Goal: Information Seeking & Learning: Learn about a topic

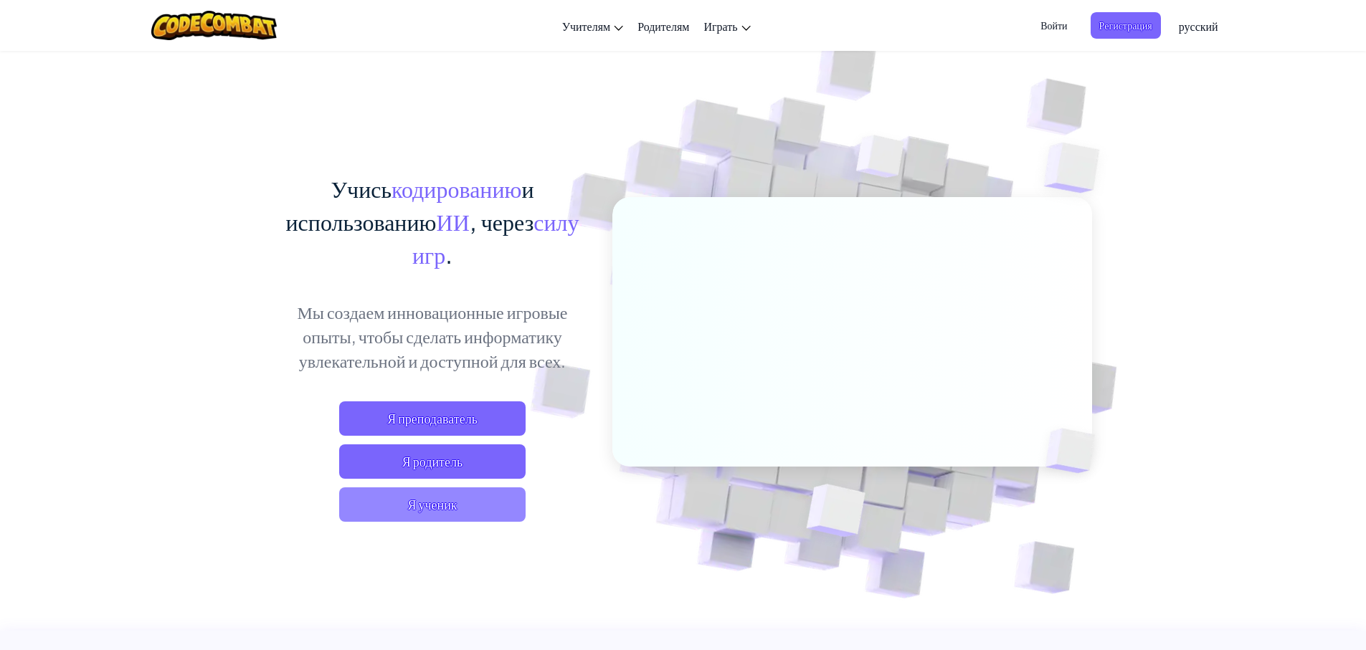
click at [422, 507] on span "Я ученик" at bounding box center [432, 504] width 186 height 34
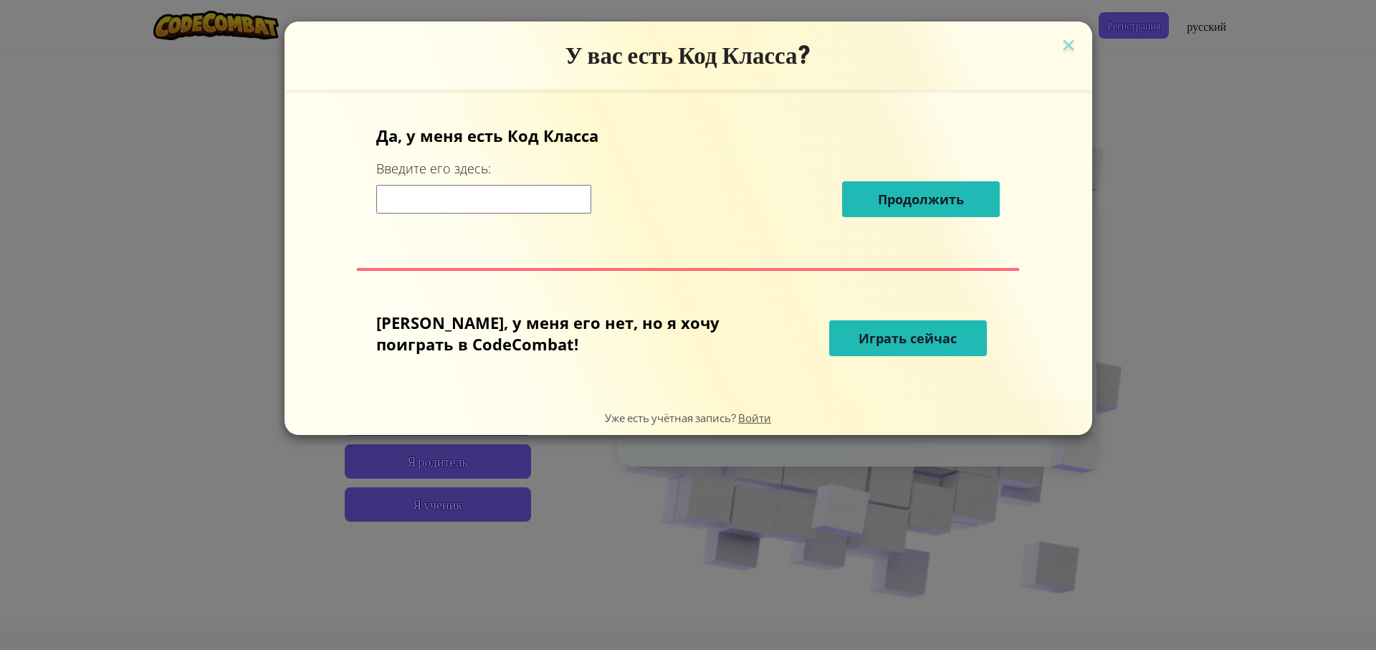
click at [859, 330] on span "Играть сейчас" at bounding box center [908, 338] width 98 height 17
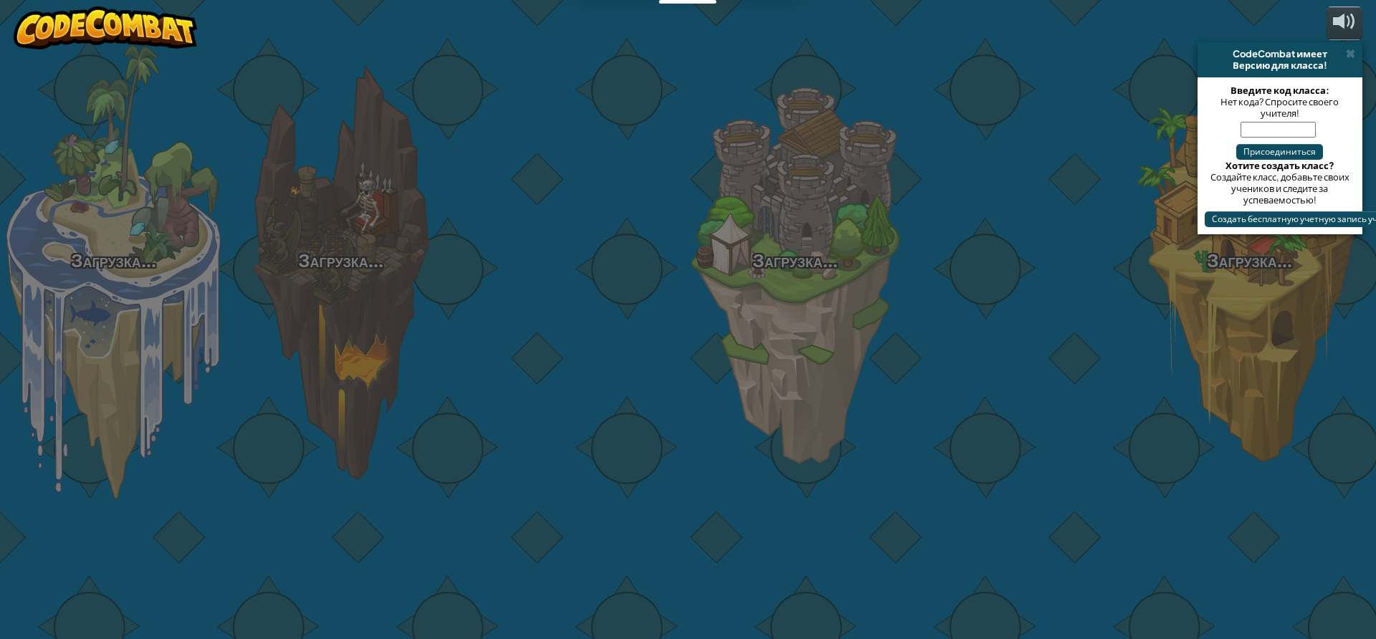
select select "ru"
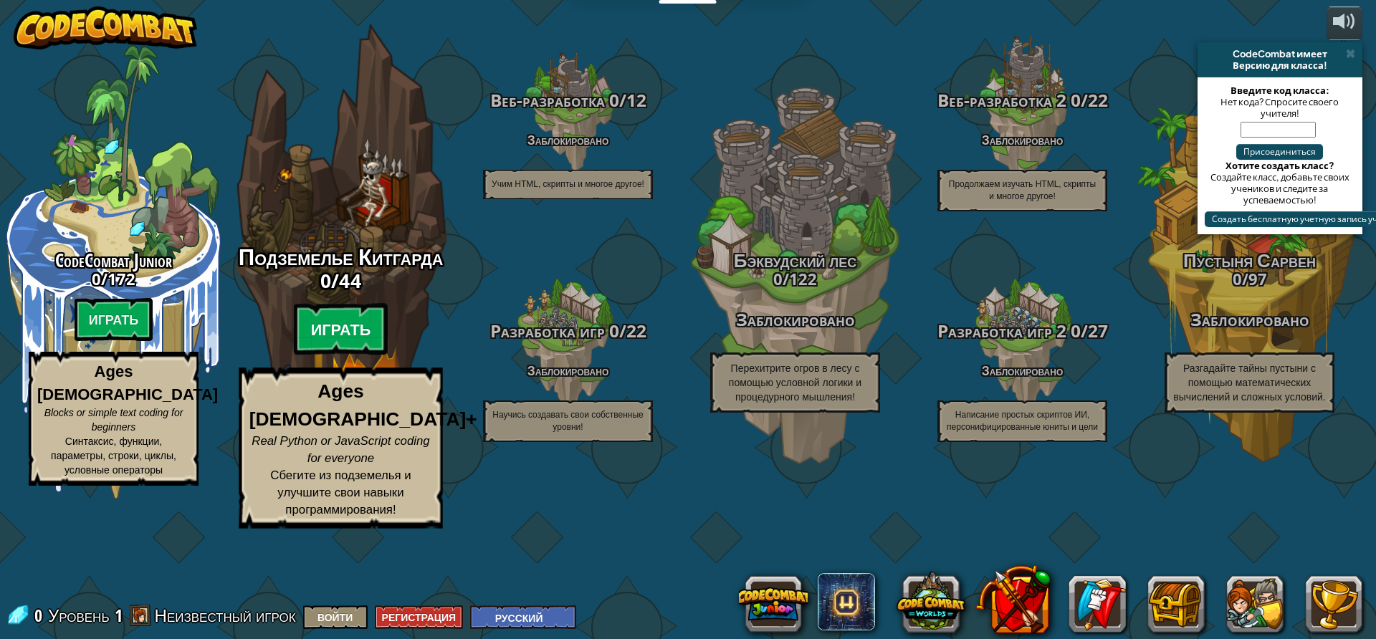
click at [340, 356] on btn "Играть" at bounding box center [341, 330] width 95 height 52
select select "ru"
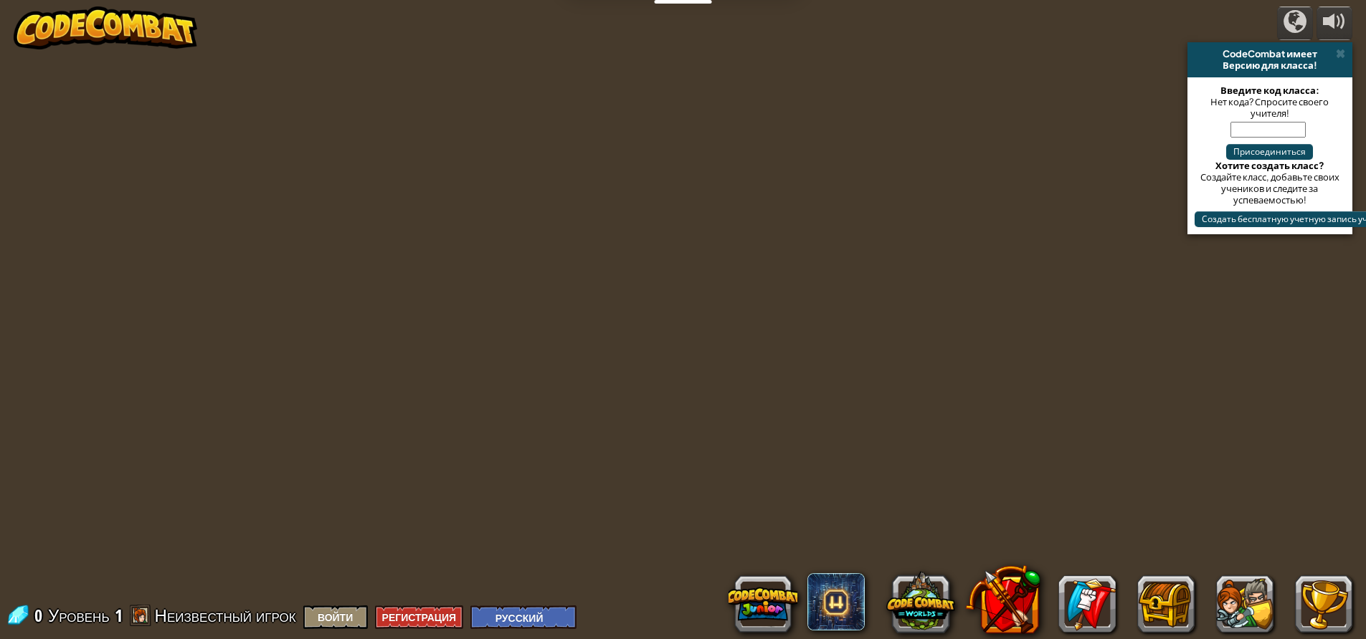
select select "ru"
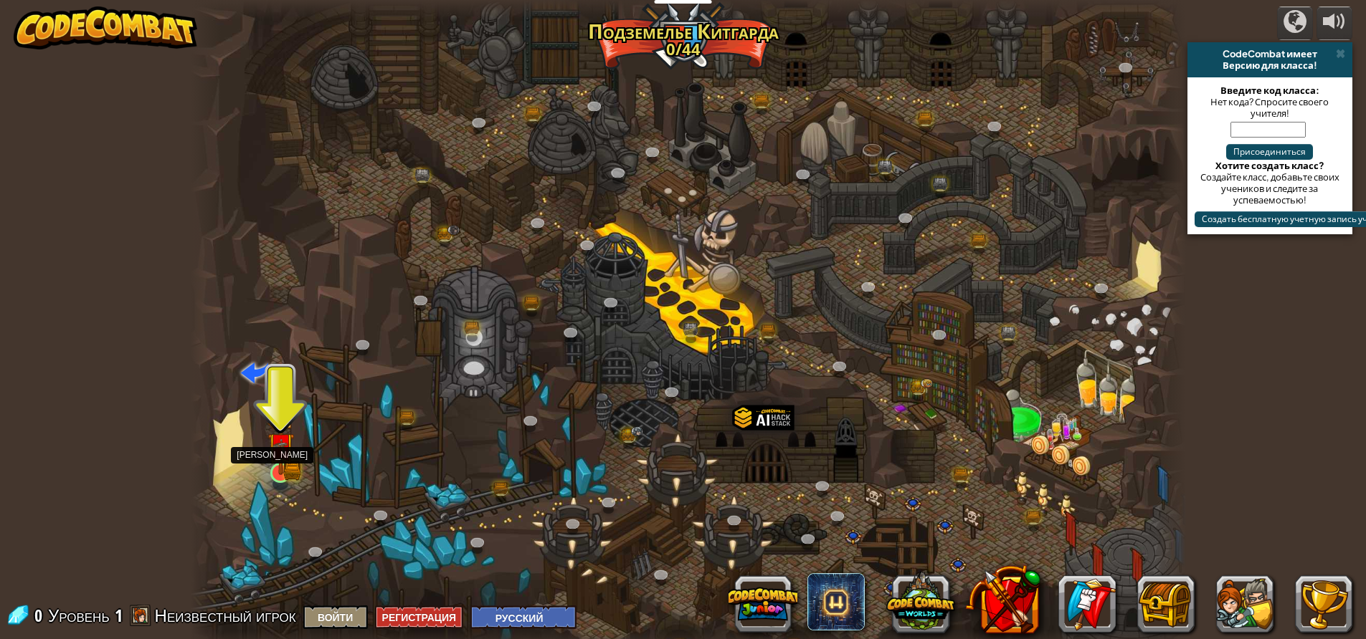
click at [288, 453] on img at bounding box center [280, 447] width 16 height 16
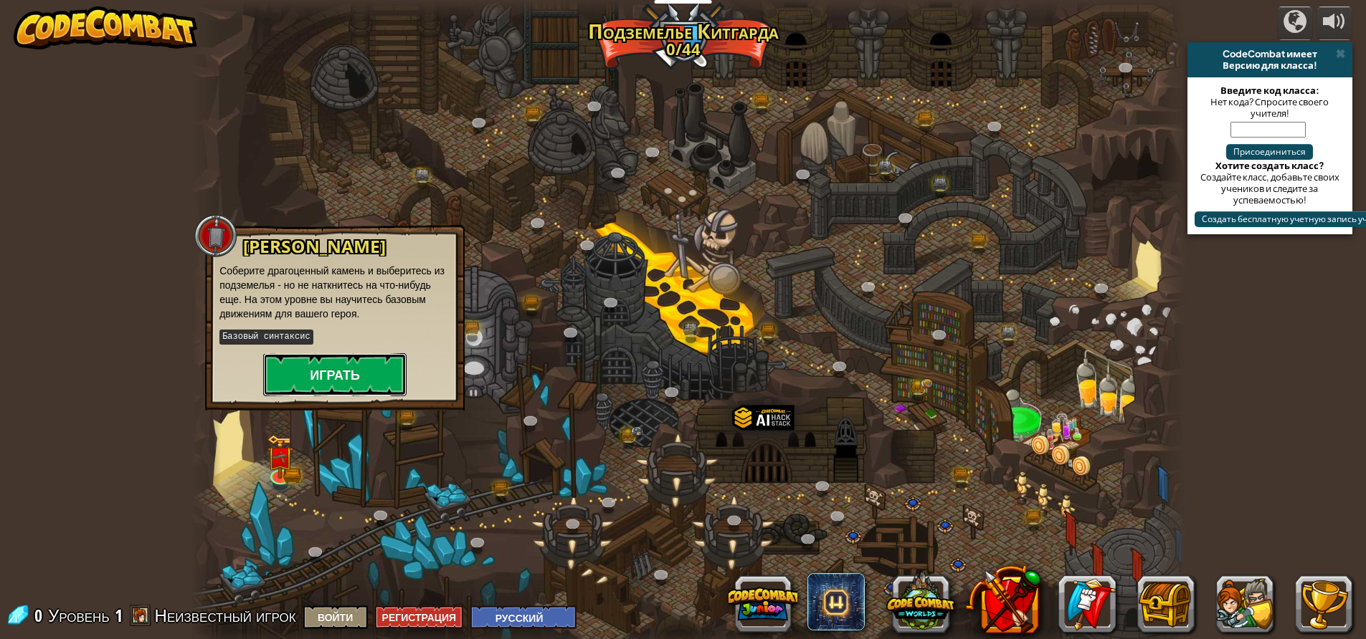
click at [332, 367] on button "Играть" at bounding box center [334, 374] width 143 height 43
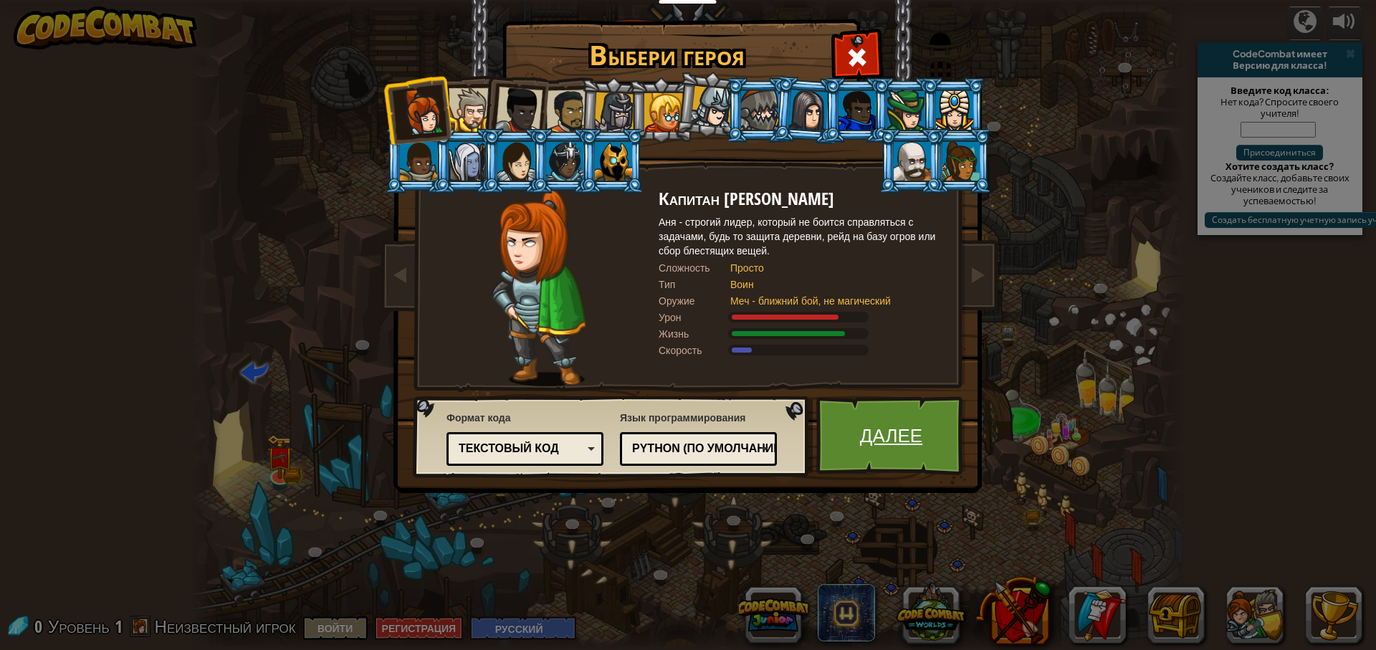
click at [878, 425] on link "Далее" at bounding box center [891, 435] width 150 height 79
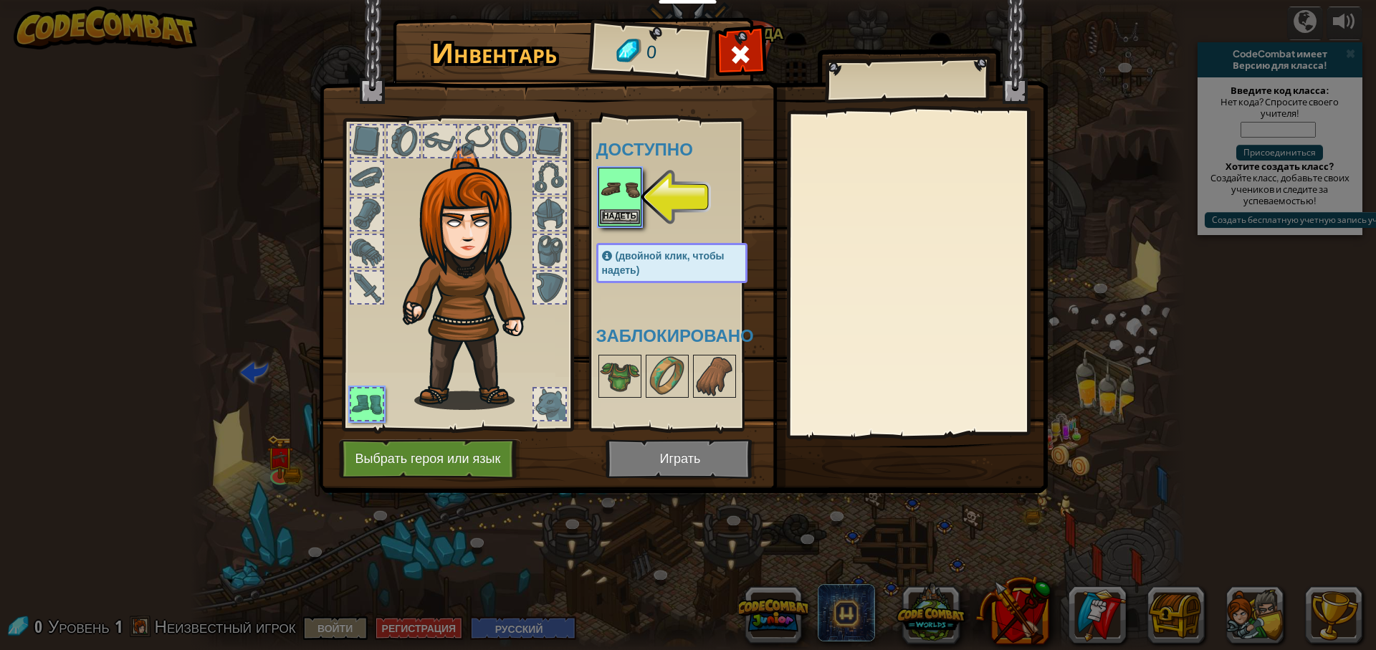
click at [611, 205] on img at bounding box center [620, 189] width 40 height 40
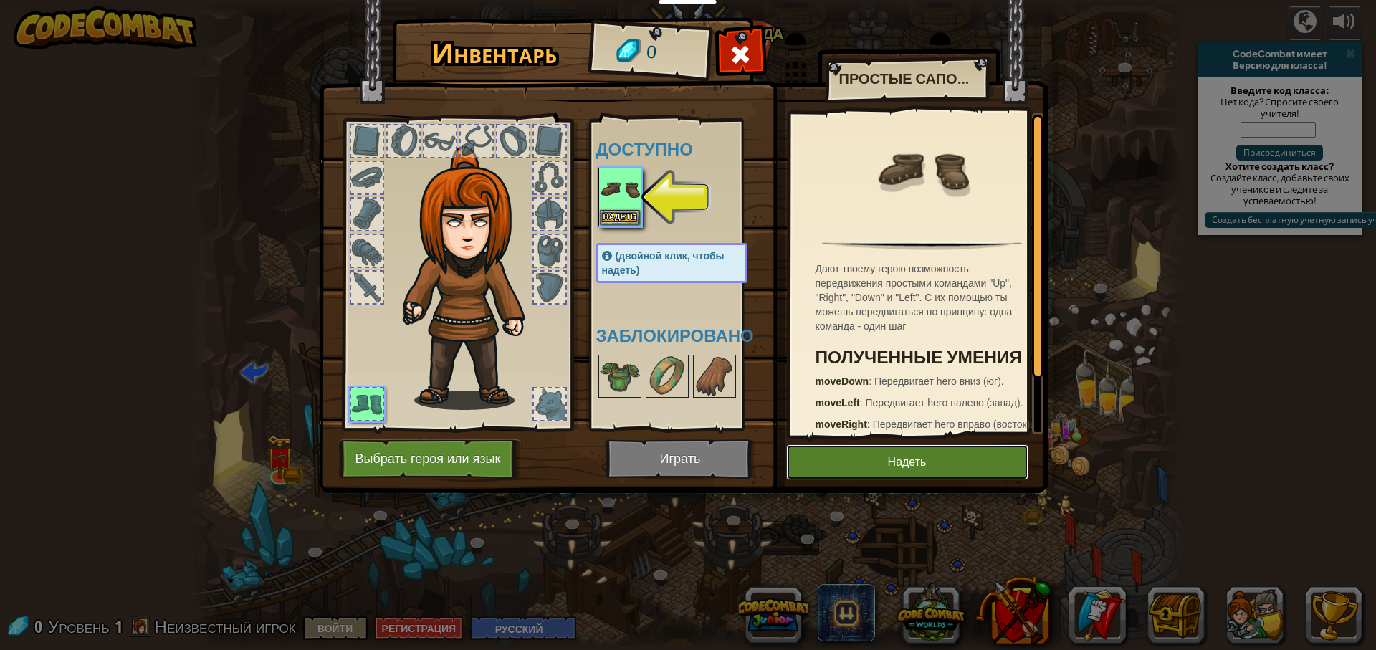
click at [882, 454] on button "Надеть" at bounding box center [907, 462] width 242 height 36
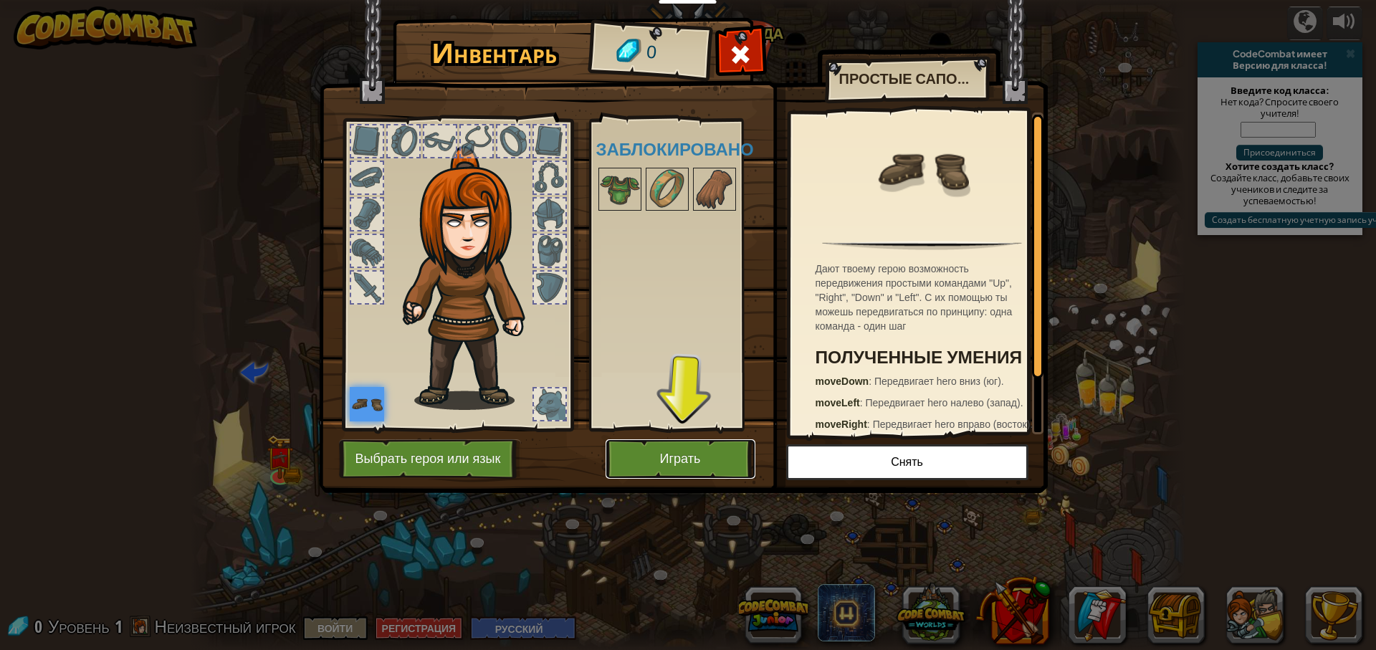
click at [689, 465] on button "Играть" at bounding box center [681, 458] width 150 height 39
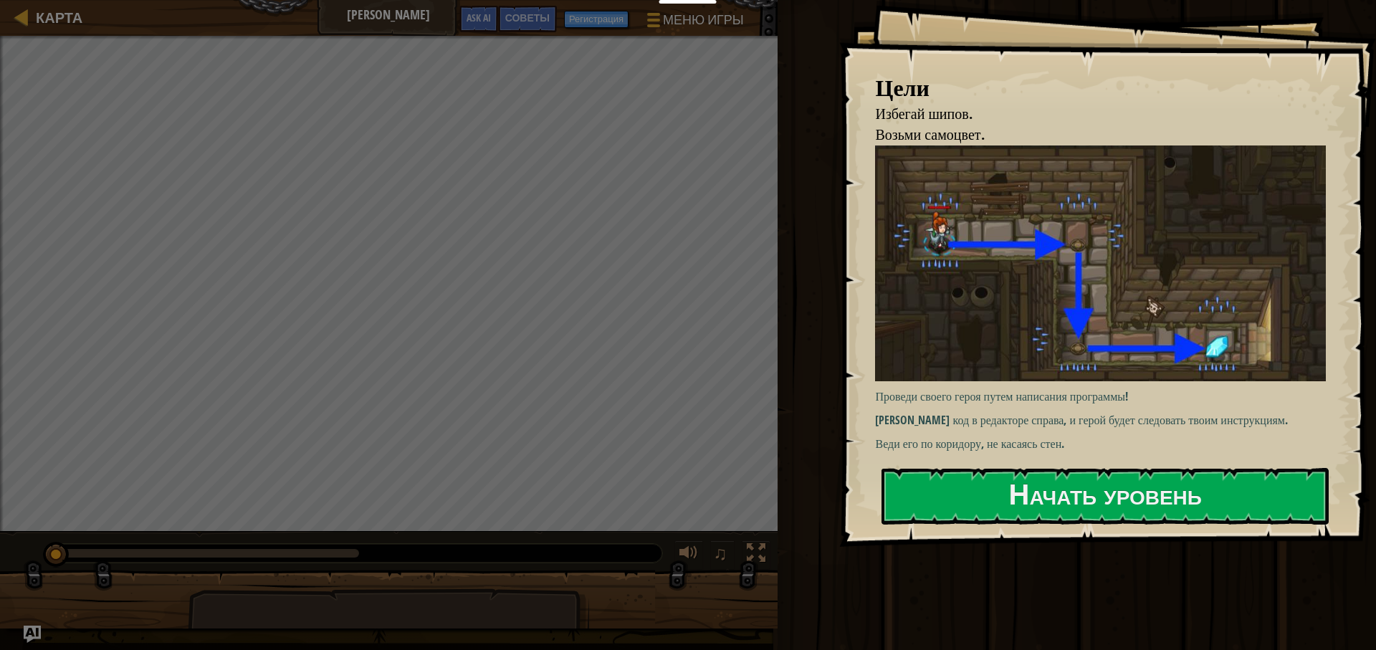
select select "ru"
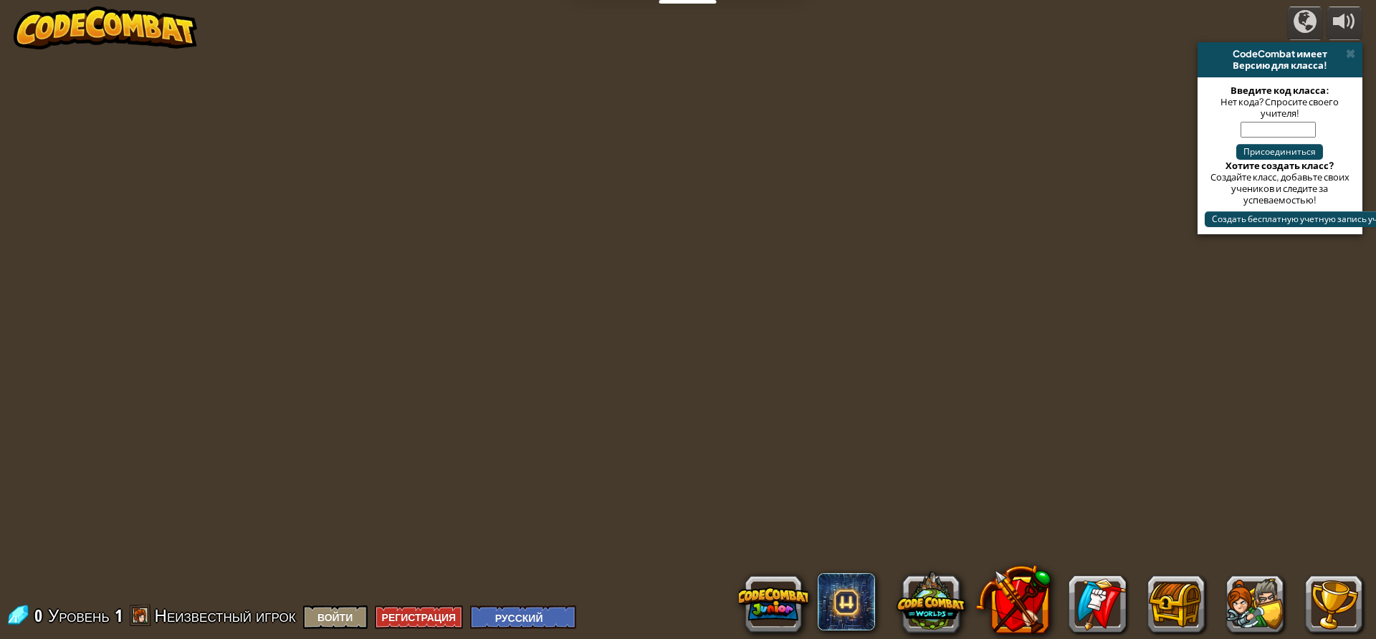
select select "ru"
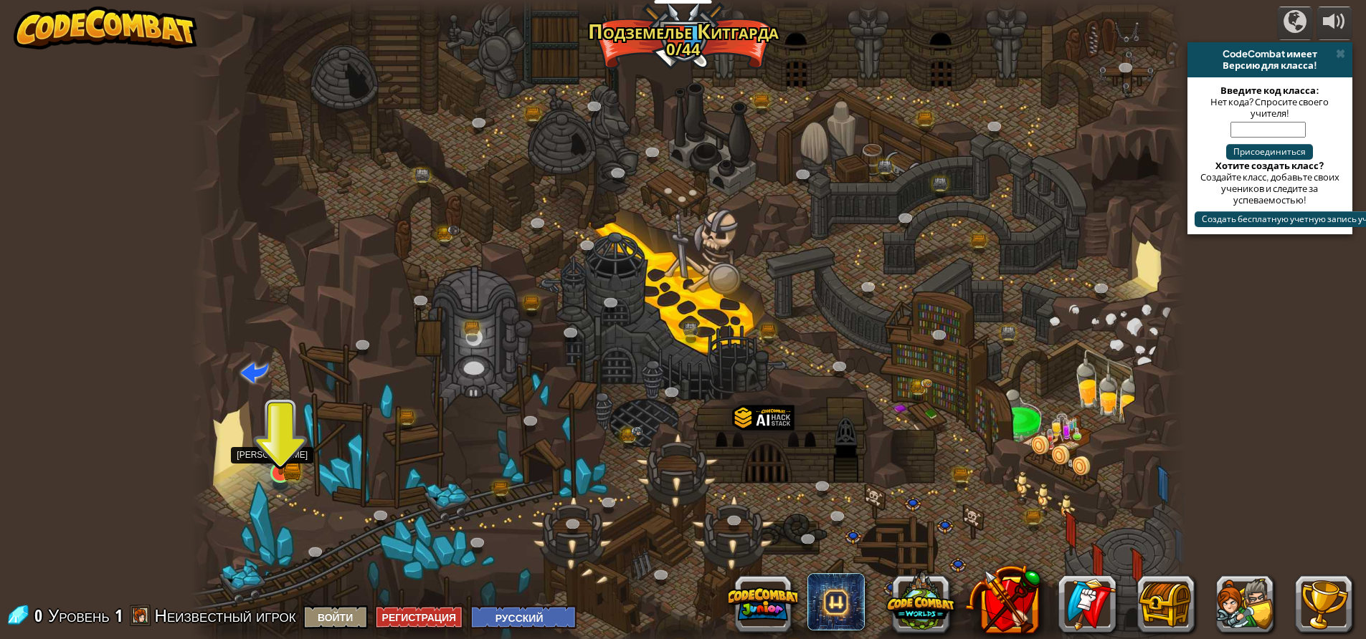
click at [277, 449] on img at bounding box center [280, 447] width 16 height 16
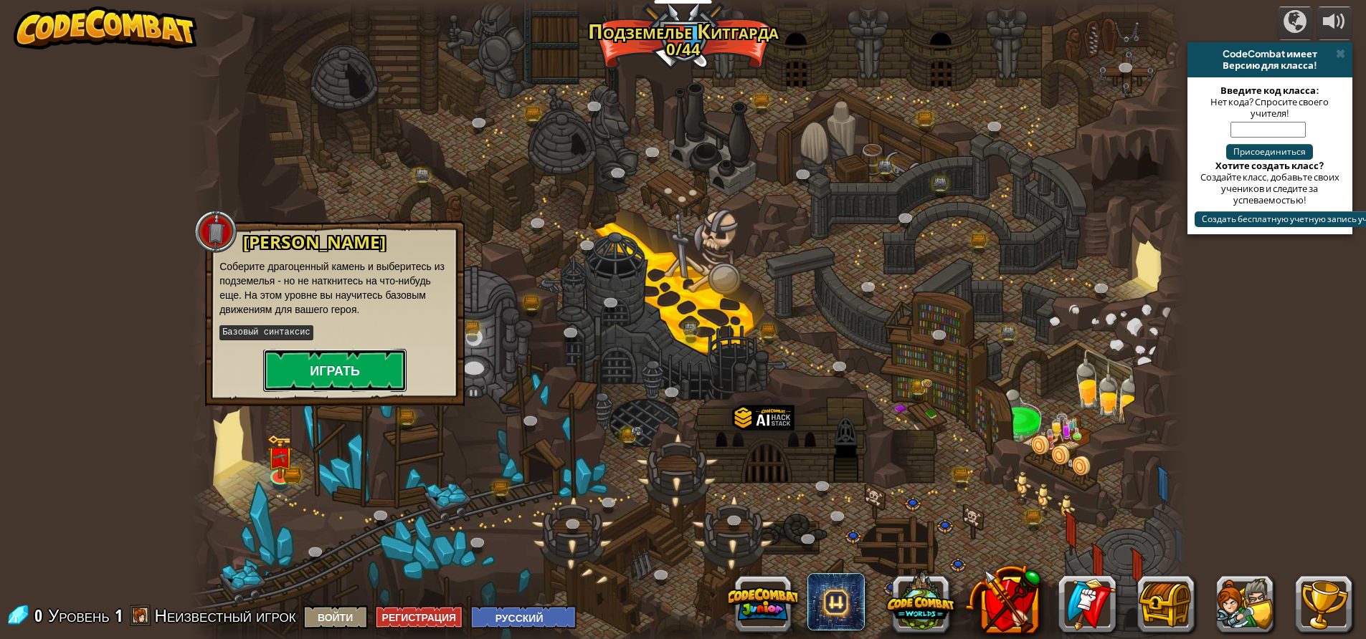
click at [333, 378] on button "Играть" at bounding box center [334, 370] width 143 height 43
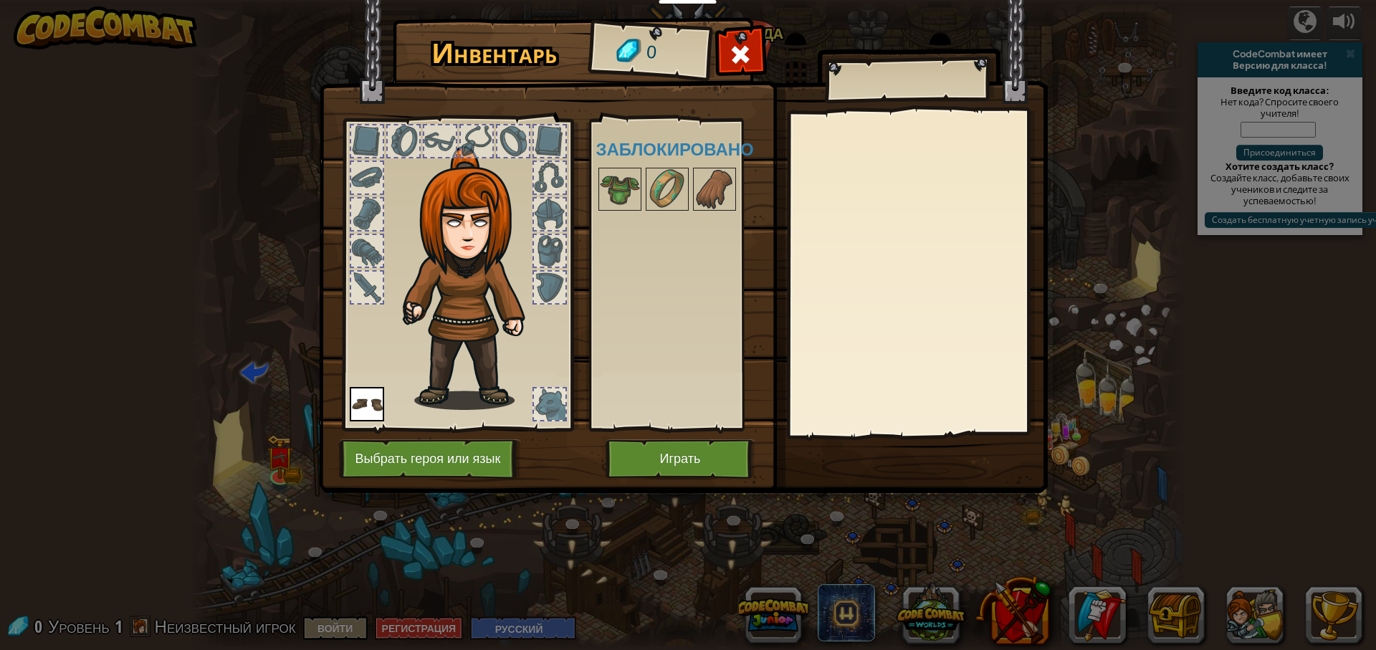
click at [355, 138] on div at bounding box center [367, 141] width 32 height 32
click at [461, 281] on img at bounding box center [473, 278] width 154 height 264
click at [450, 287] on img at bounding box center [473, 278] width 154 height 264
click at [547, 202] on div at bounding box center [550, 215] width 32 height 32
click at [549, 231] on div at bounding box center [550, 214] width 34 height 34
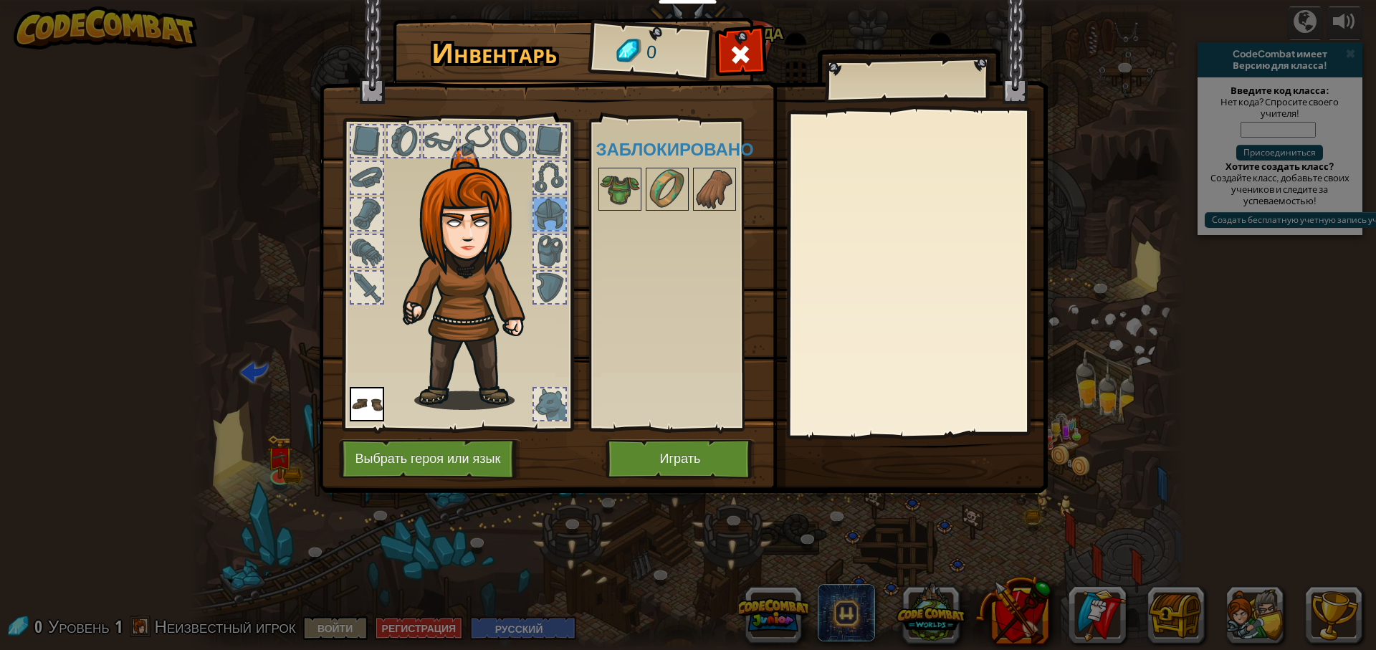
drag, startPoint x: 707, startPoint y: 189, endPoint x: 302, endPoint y: 219, distance: 406.8
click at [482, 225] on div "Инвентарь 0 Доступно [PERSON_NAME] (двойной клик, чтобы надеть) Заблокировано […" at bounding box center [688, 258] width 729 height 473
click at [357, 253] on div at bounding box center [367, 251] width 32 height 32
click at [723, 180] on img at bounding box center [715, 189] width 40 height 40
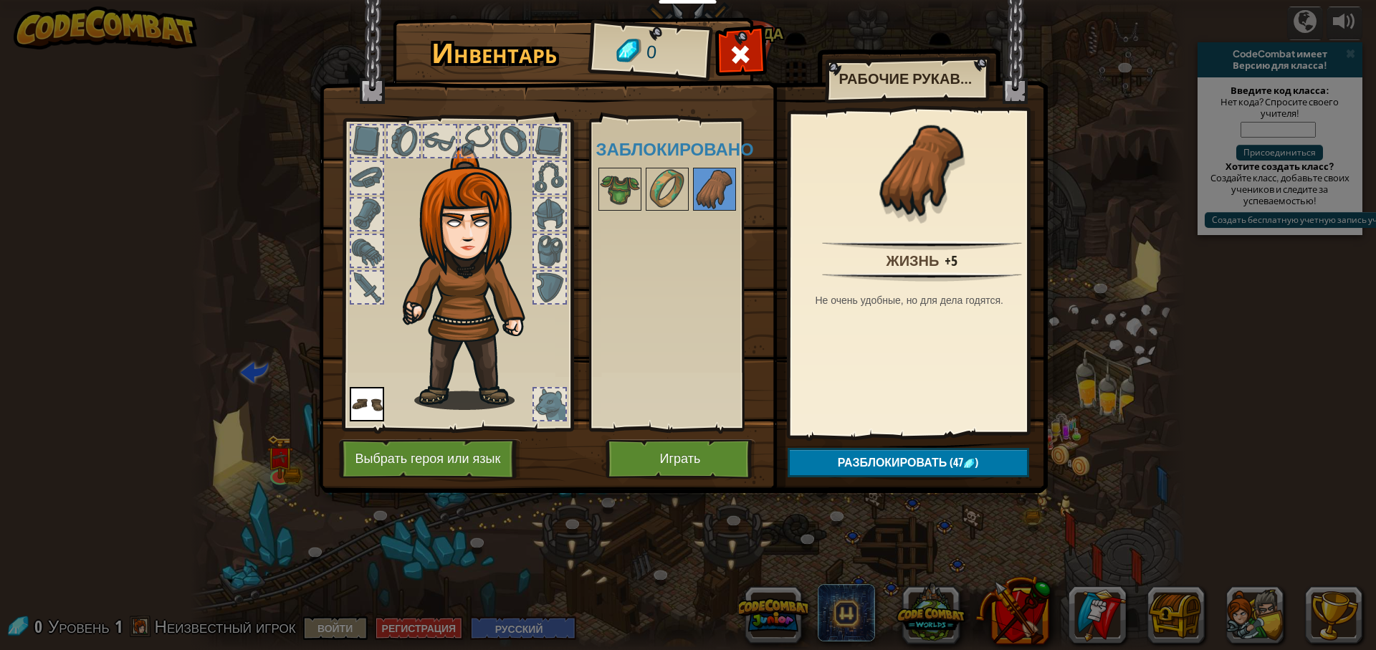
click at [351, 209] on div at bounding box center [367, 215] width 32 height 32
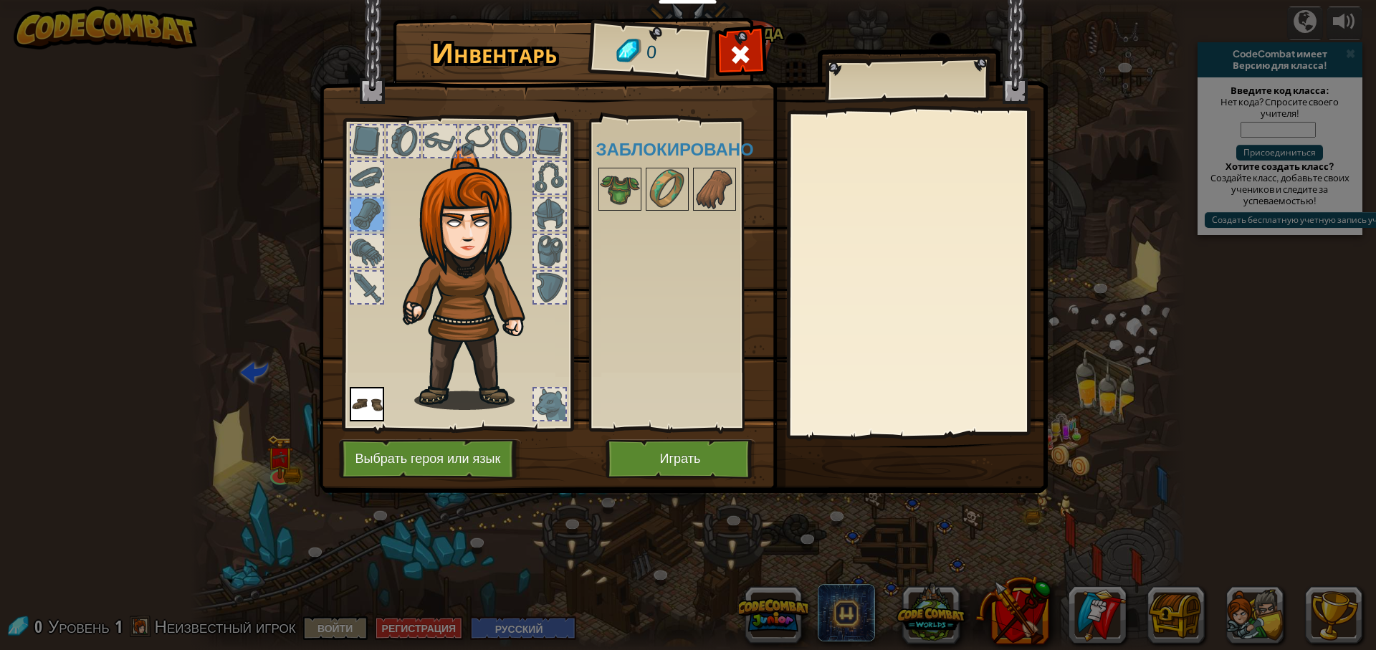
click at [357, 245] on div at bounding box center [367, 251] width 32 height 32
click at [718, 196] on img at bounding box center [715, 189] width 40 height 40
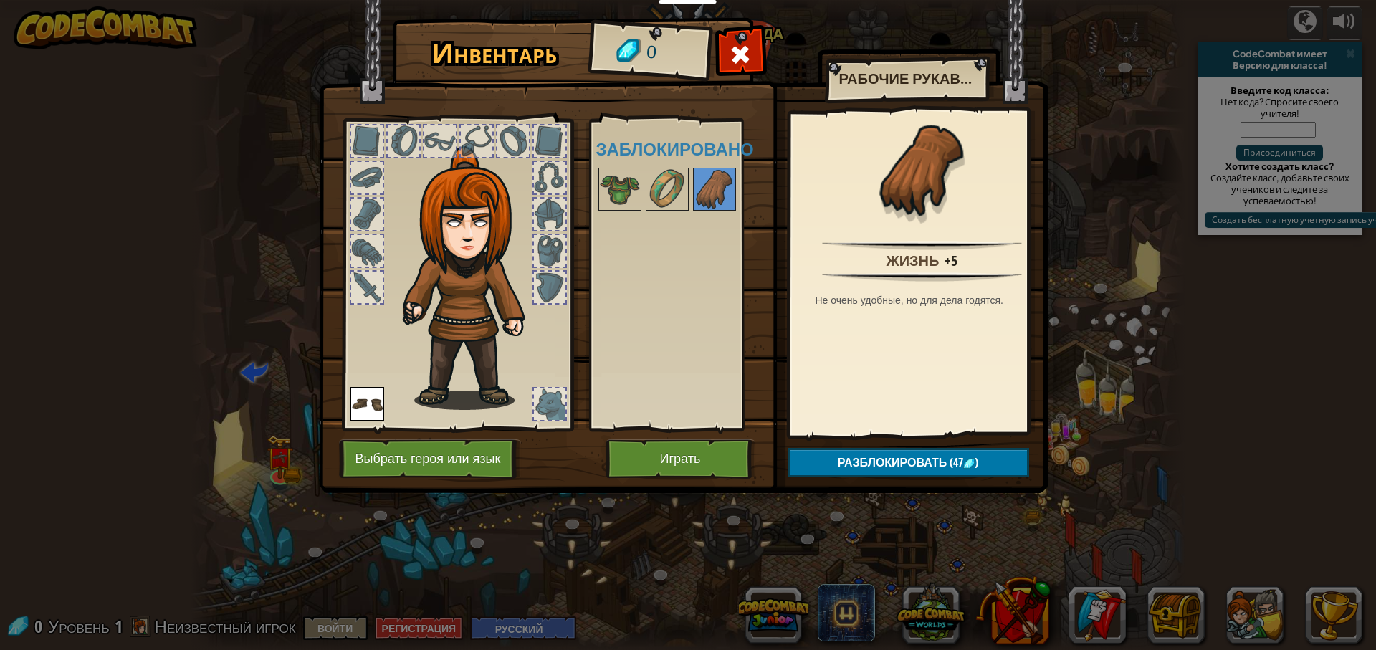
click at [907, 192] on img at bounding box center [922, 169] width 93 height 93
click at [664, 464] on button "Играть" at bounding box center [681, 458] width 150 height 39
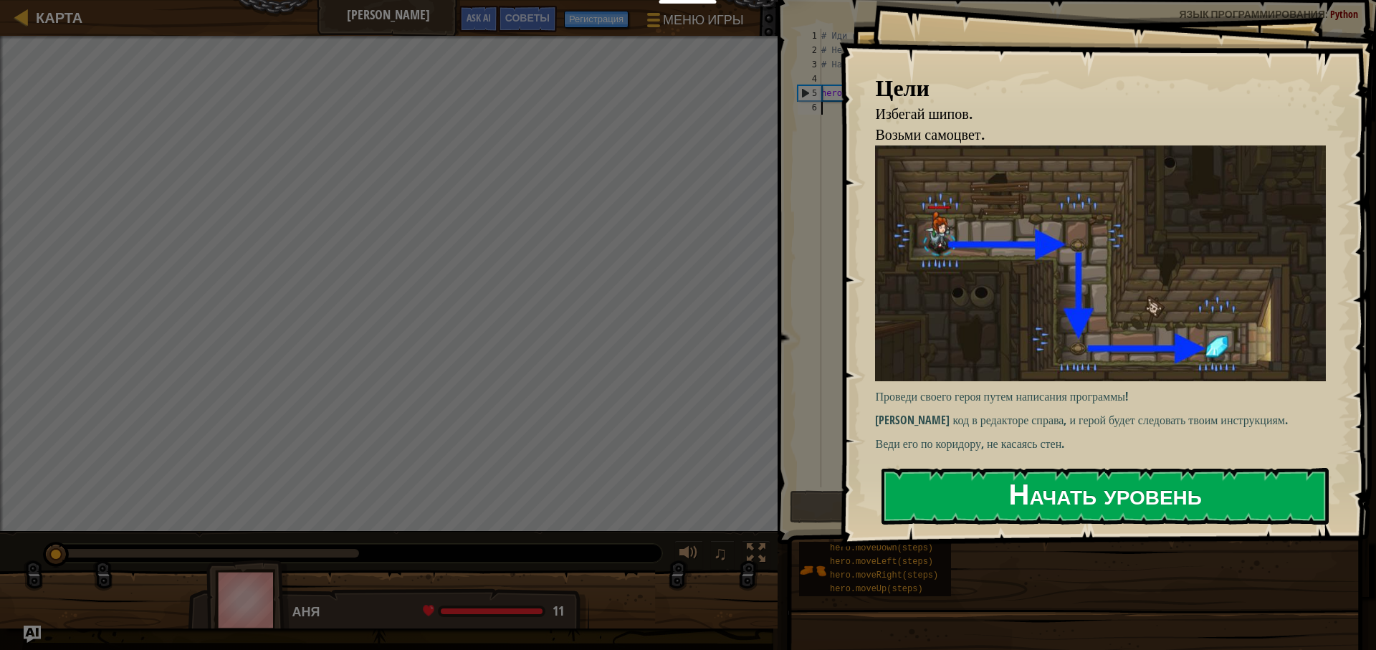
click at [1097, 506] on button "Начать уровень" at bounding box center [1105, 496] width 447 height 57
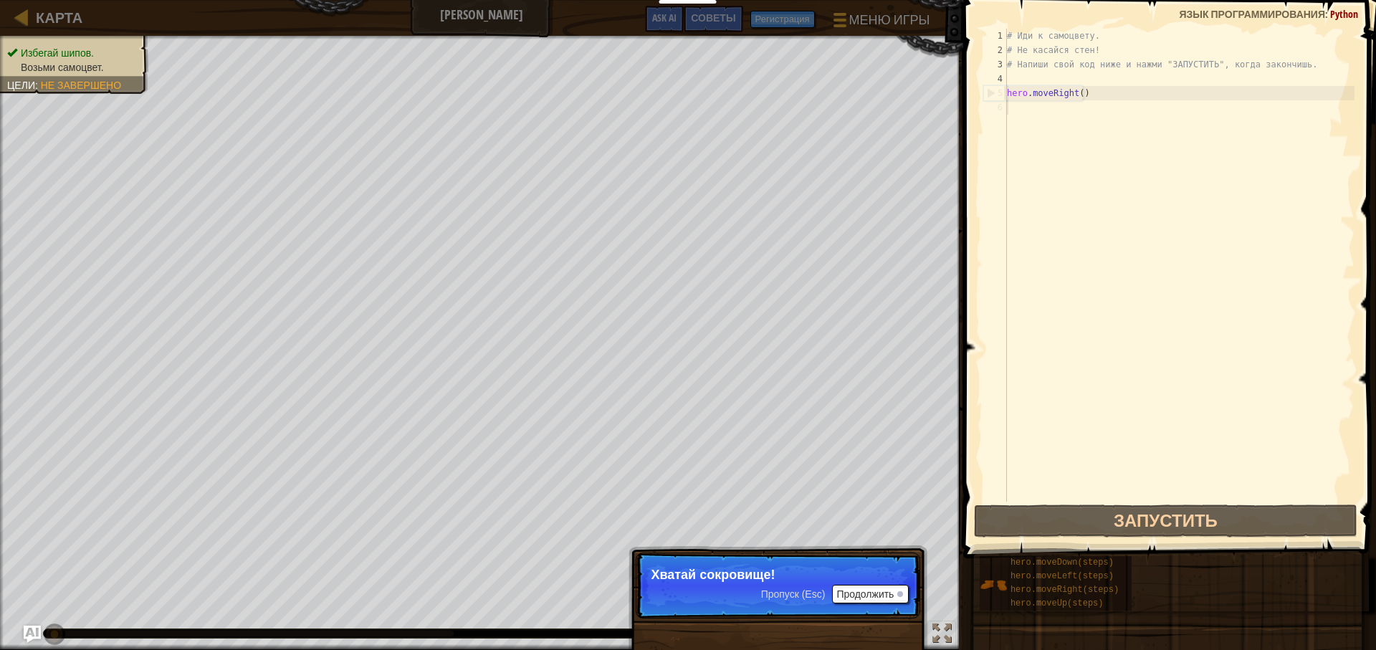
click at [876, 591] on p "Пропуск (Esc) Продолжить Хватай сокровище!" at bounding box center [778, 586] width 285 height 66
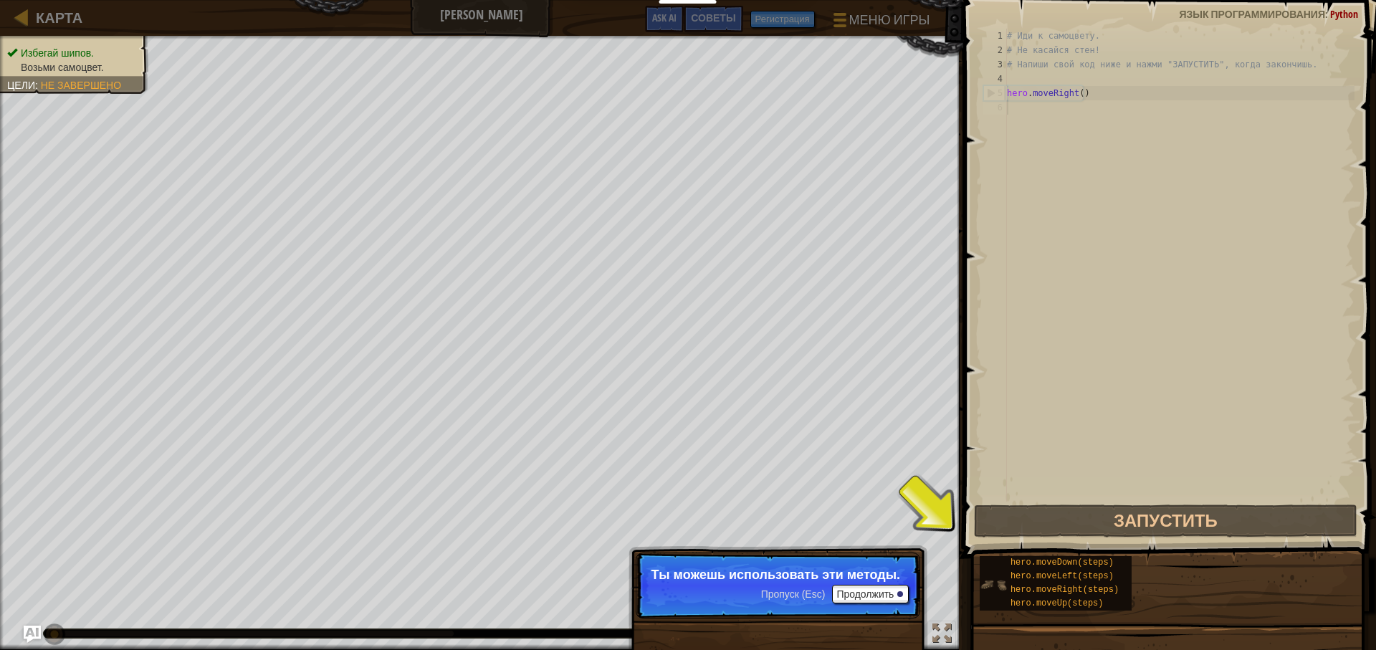
scroll to position [6, 0]
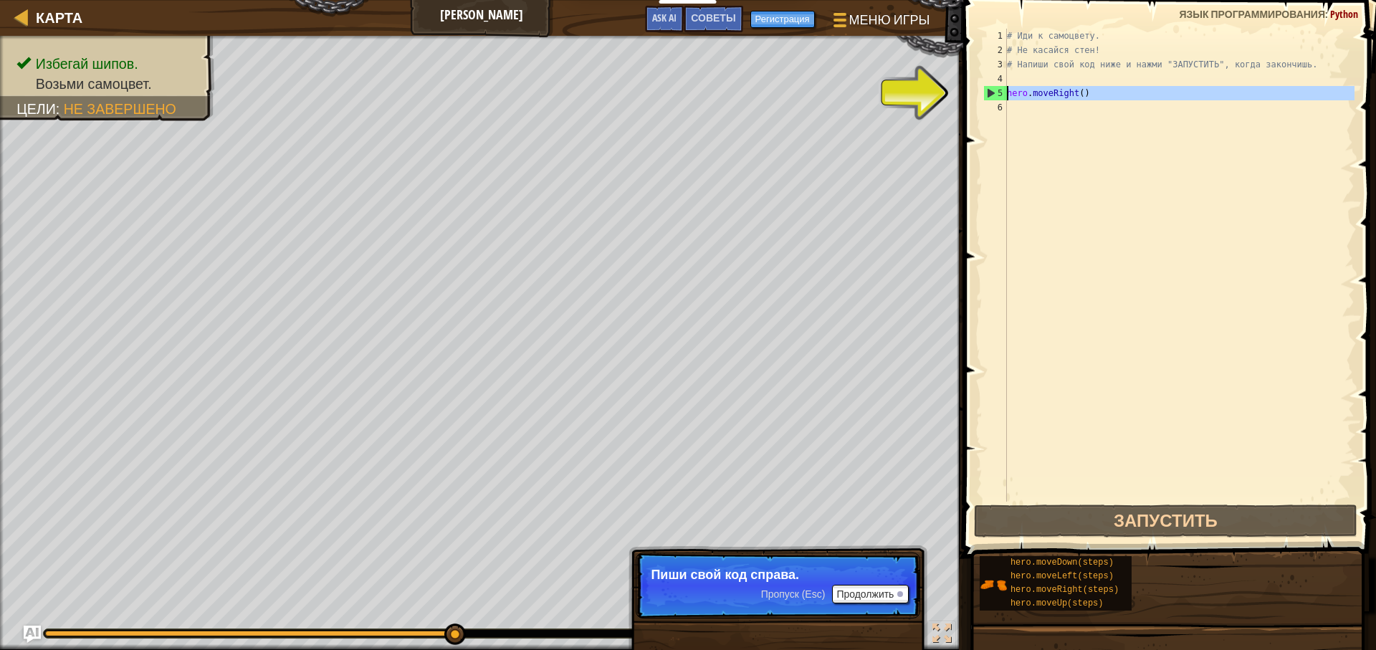
click at [988, 90] on div "5" at bounding box center [995, 93] width 23 height 14
click at [1047, 98] on div "# Иди к самоцвету. # Не касайся стен! # Напиши свой код ниже и нажми "ЗАПУСТИТЬ…" at bounding box center [1179, 280] width 351 height 502
click at [1059, 95] on div "# Иди к самоцвету. # Не касайся стен! # Напиши свой код ниже и нажми "ЗАПУСТИТЬ…" at bounding box center [1179, 280] width 351 height 502
click at [989, 93] on div "5" at bounding box center [995, 93] width 23 height 14
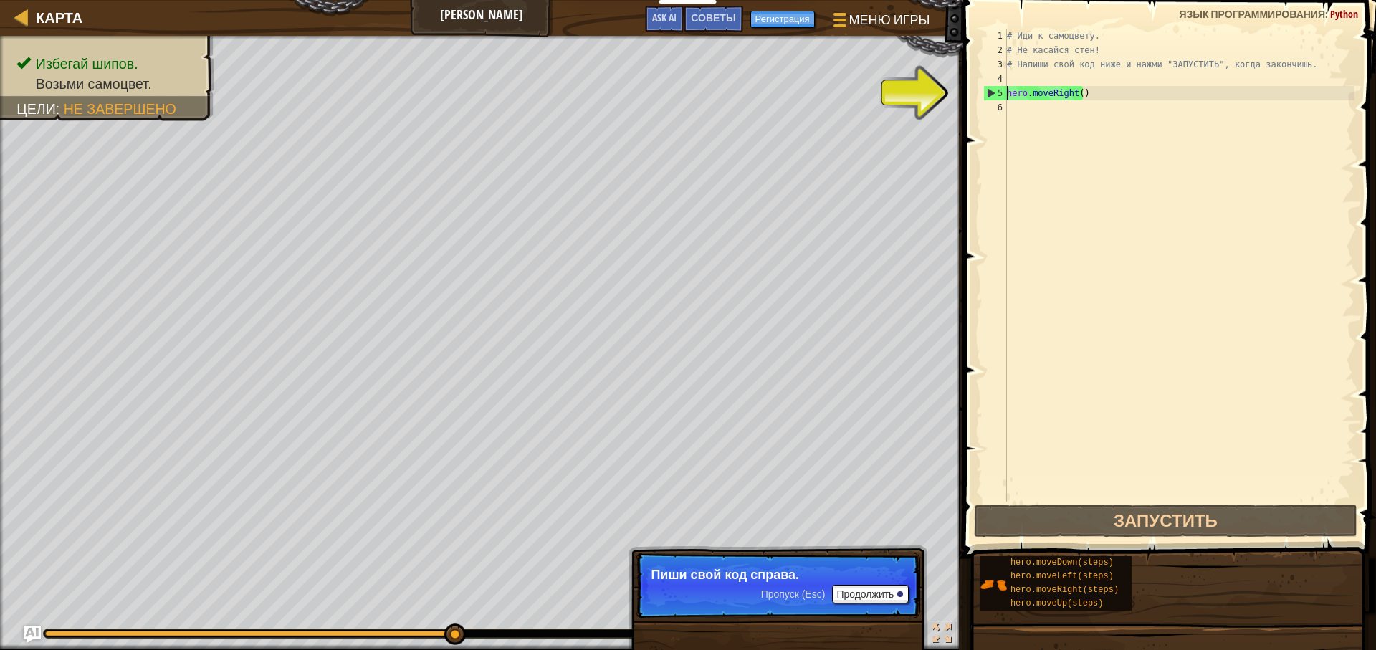
click at [990, 90] on div "5" at bounding box center [995, 93] width 23 height 14
type textarea "hero.moveRight()"
drag, startPoint x: 1084, startPoint y: 92, endPoint x: 996, endPoint y: 95, distance: 87.5
click at [996, 95] on div "hero.moveRight() 1 2 3 4 5 6 # Иди к самоцвету. # Не касайся стен! # Напиши сво…" at bounding box center [1168, 265] width 374 height 473
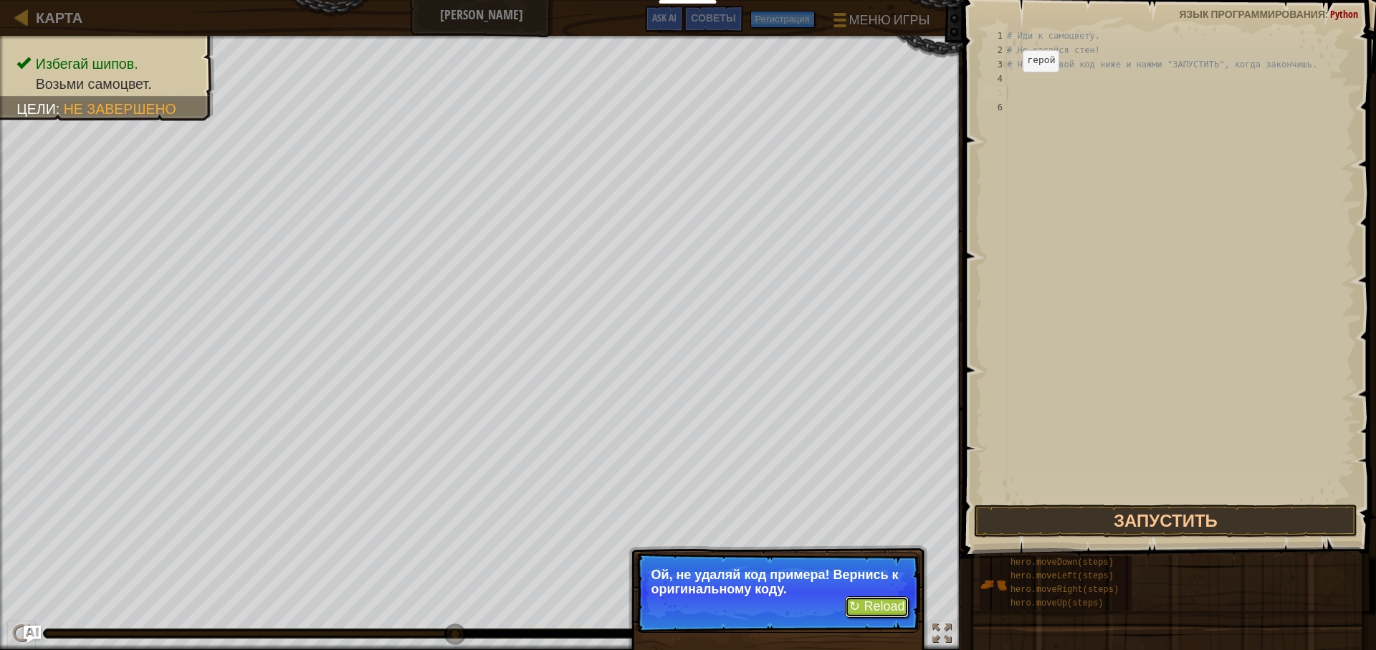
click at [852, 607] on button "↻ Reload" at bounding box center [877, 607] width 64 height 22
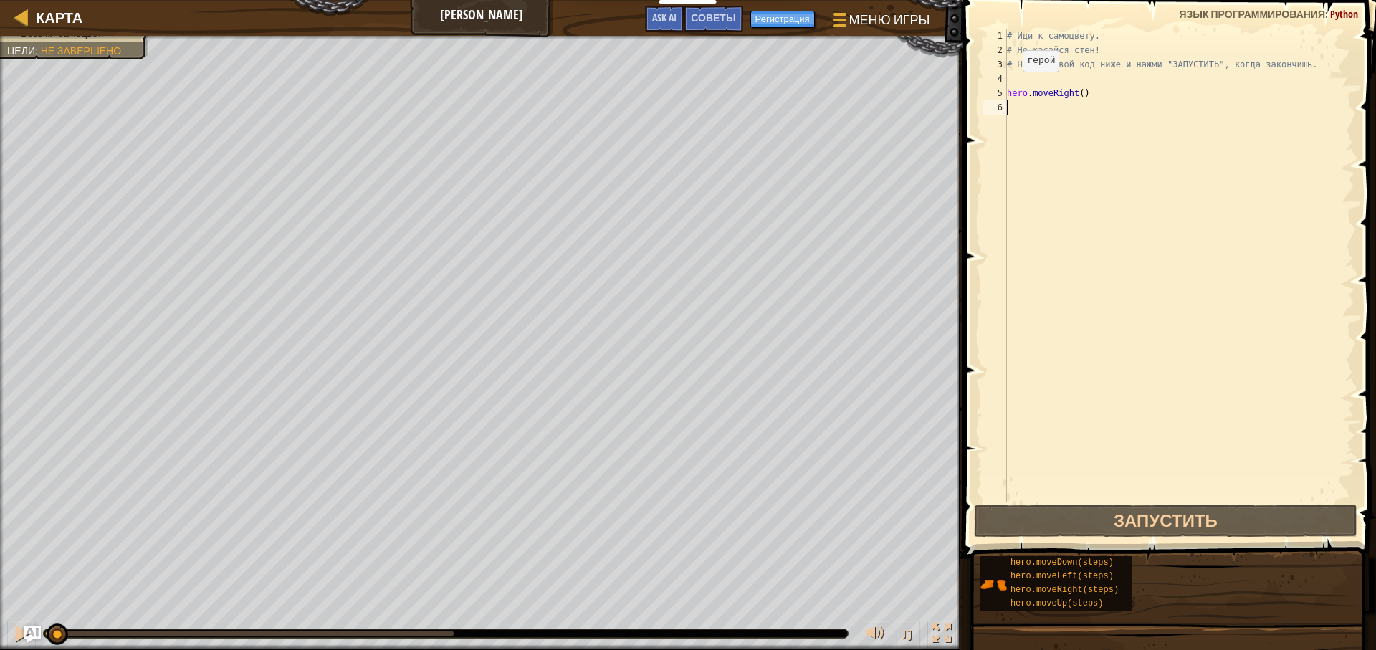
select select "ru"
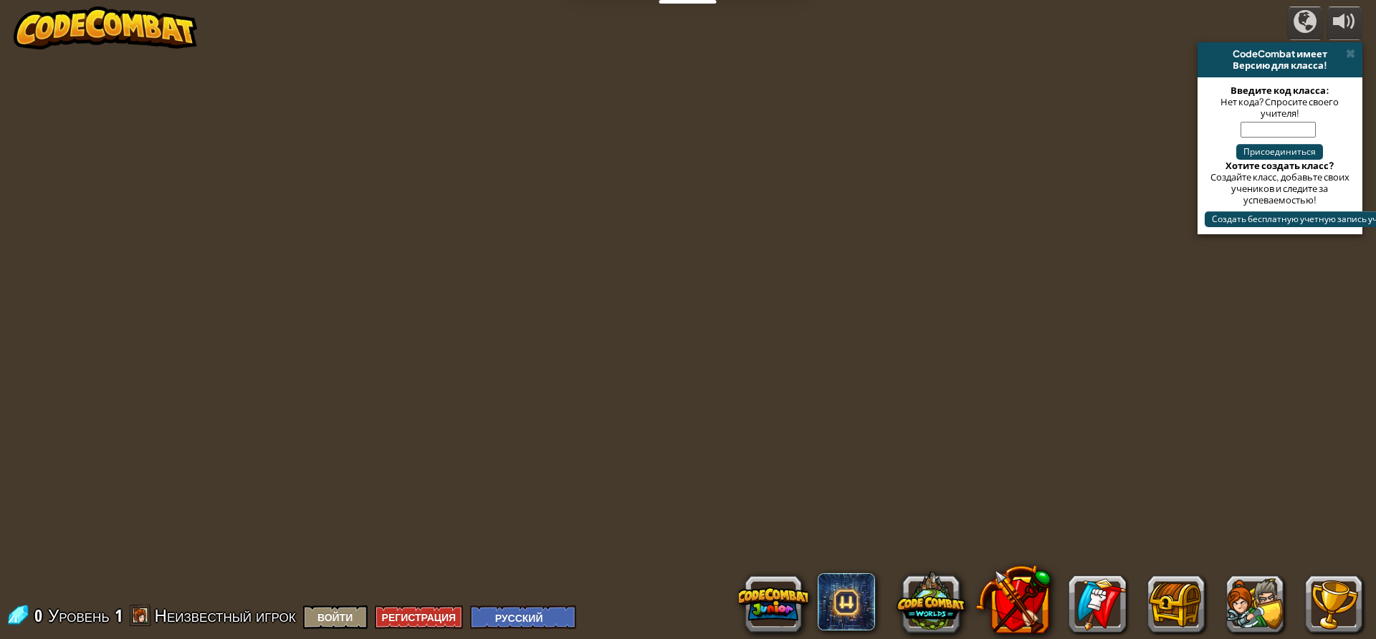
select select "ru"
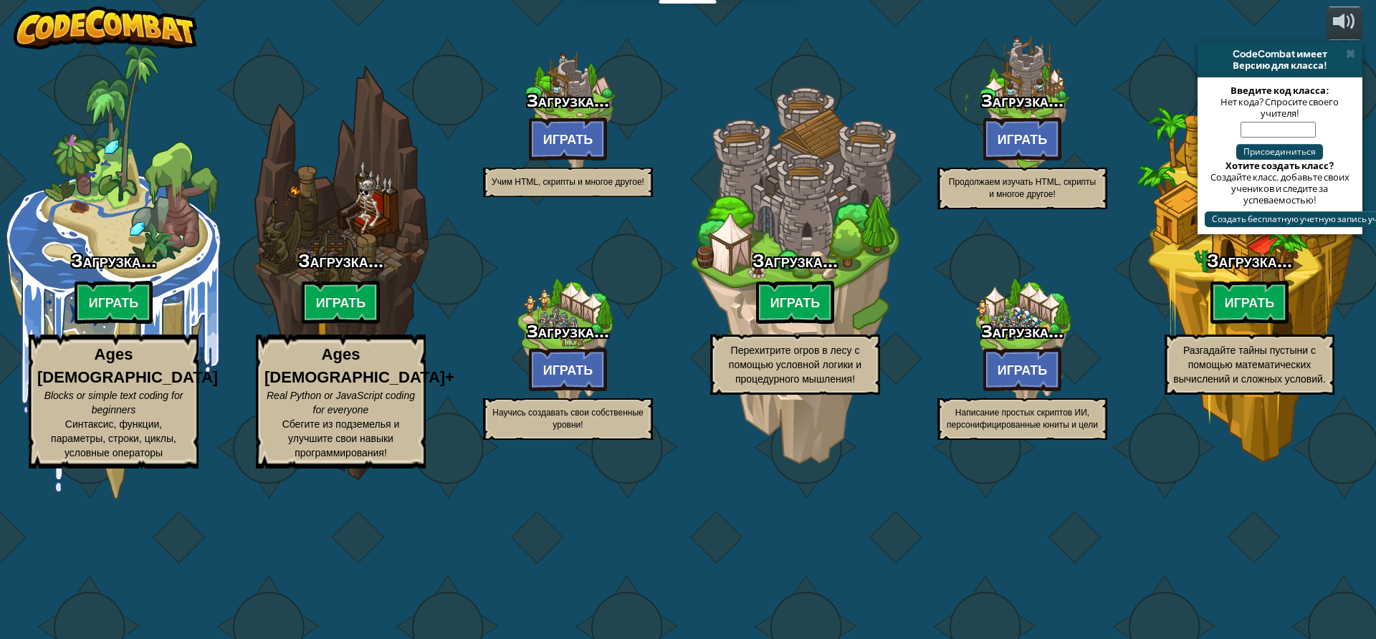
select select "ru"
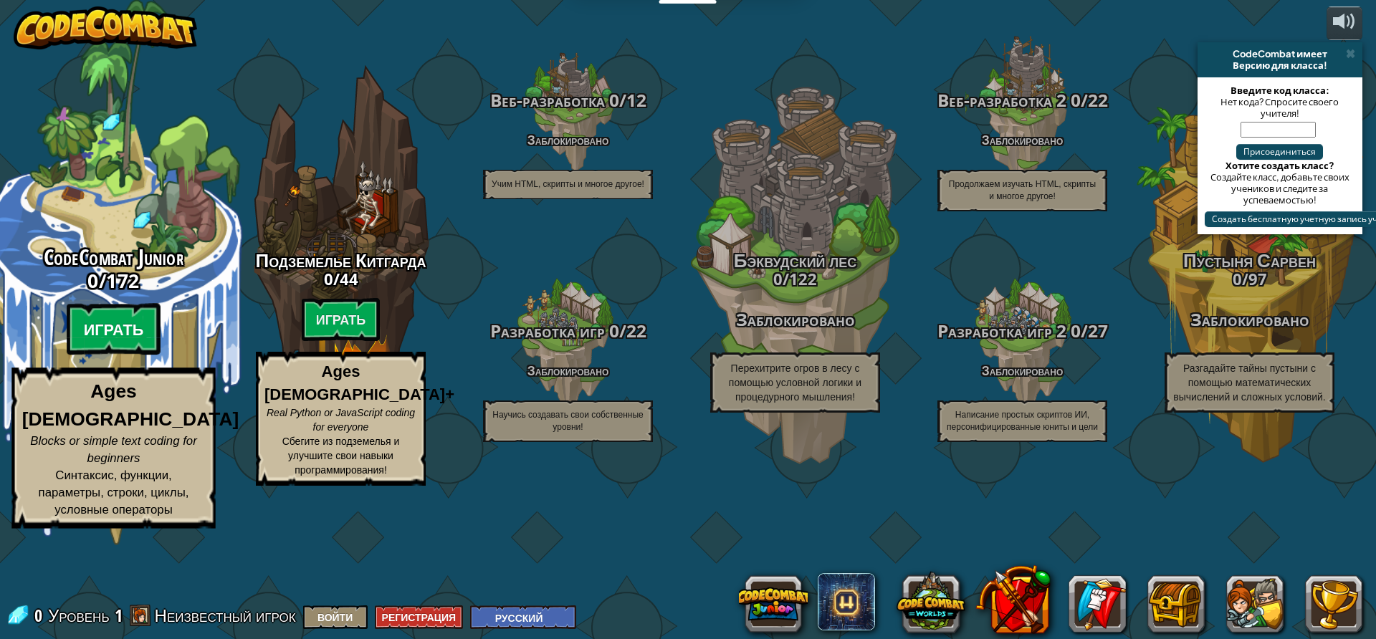
click at [103, 356] on btn "Играть" at bounding box center [114, 330] width 95 height 52
select select "ru"
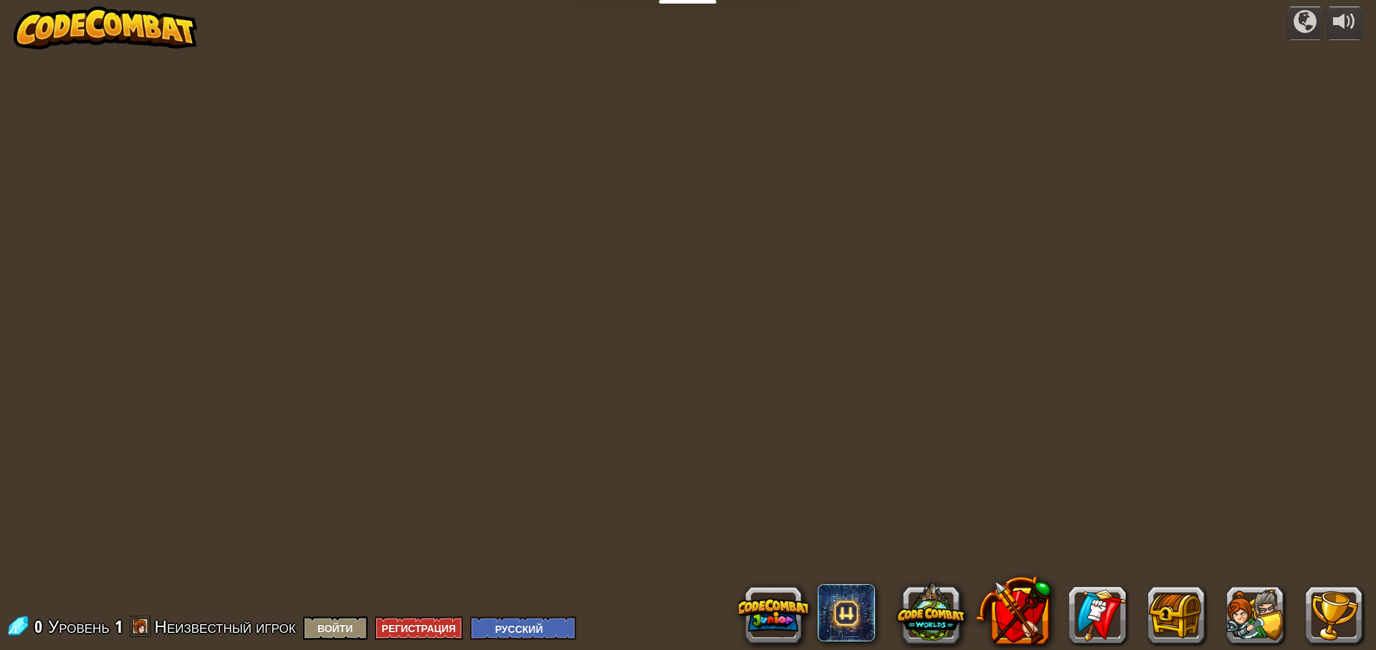
select select "ru"
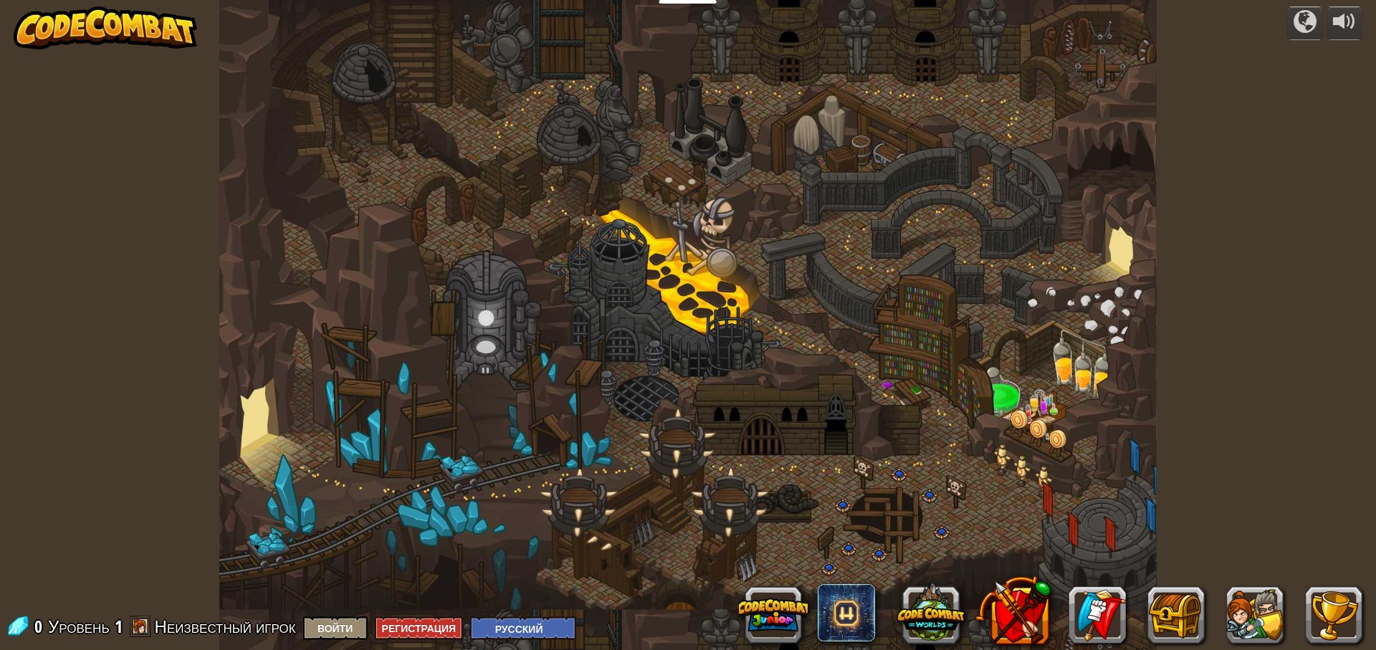
select select "ru"
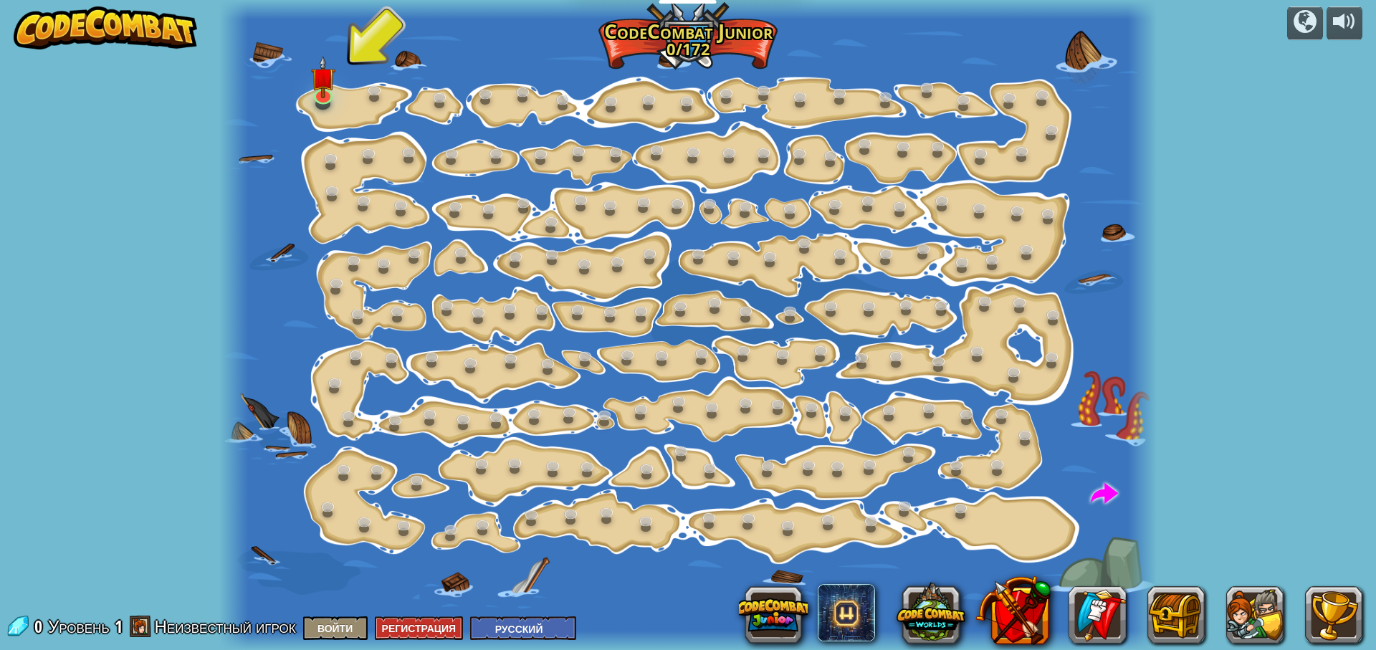
click at [348, 99] on div at bounding box center [687, 325] width 937 height 650
click at [332, 85] on img at bounding box center [323, 67] width 24 height 57
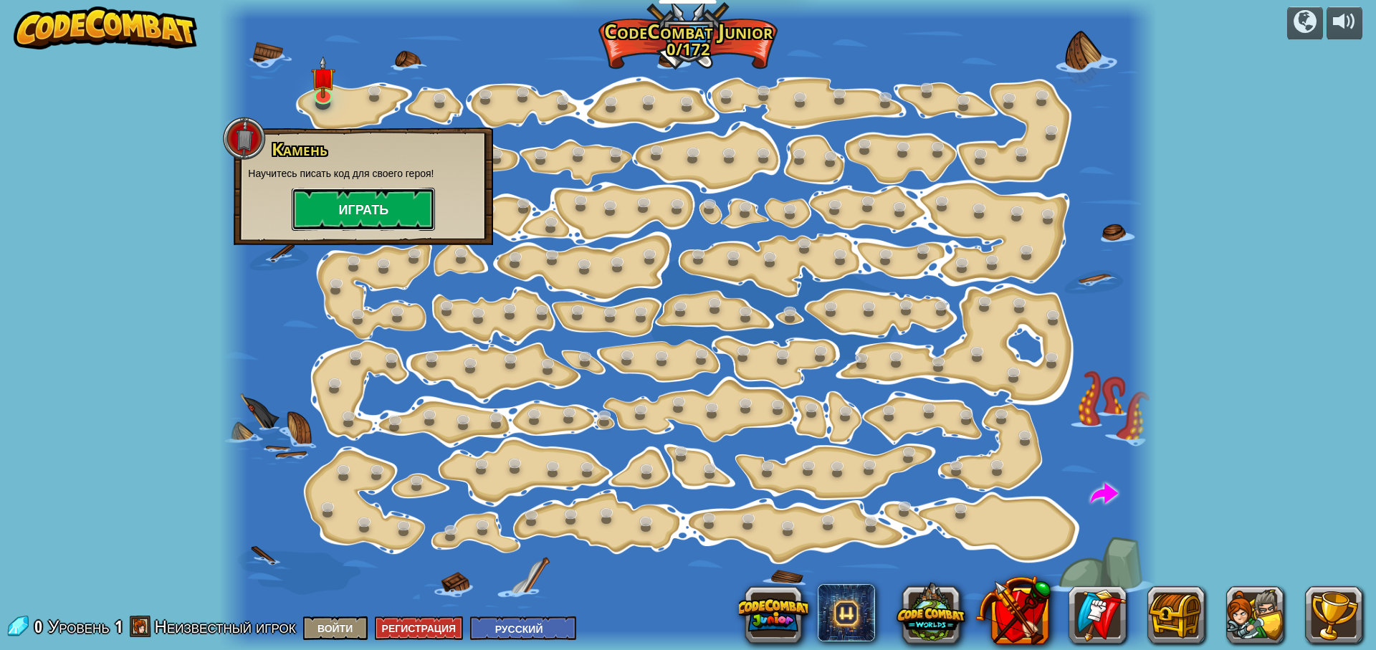
click at [329, 201] on button "Играть" at bounding box center [363, 209] width 143 height 43
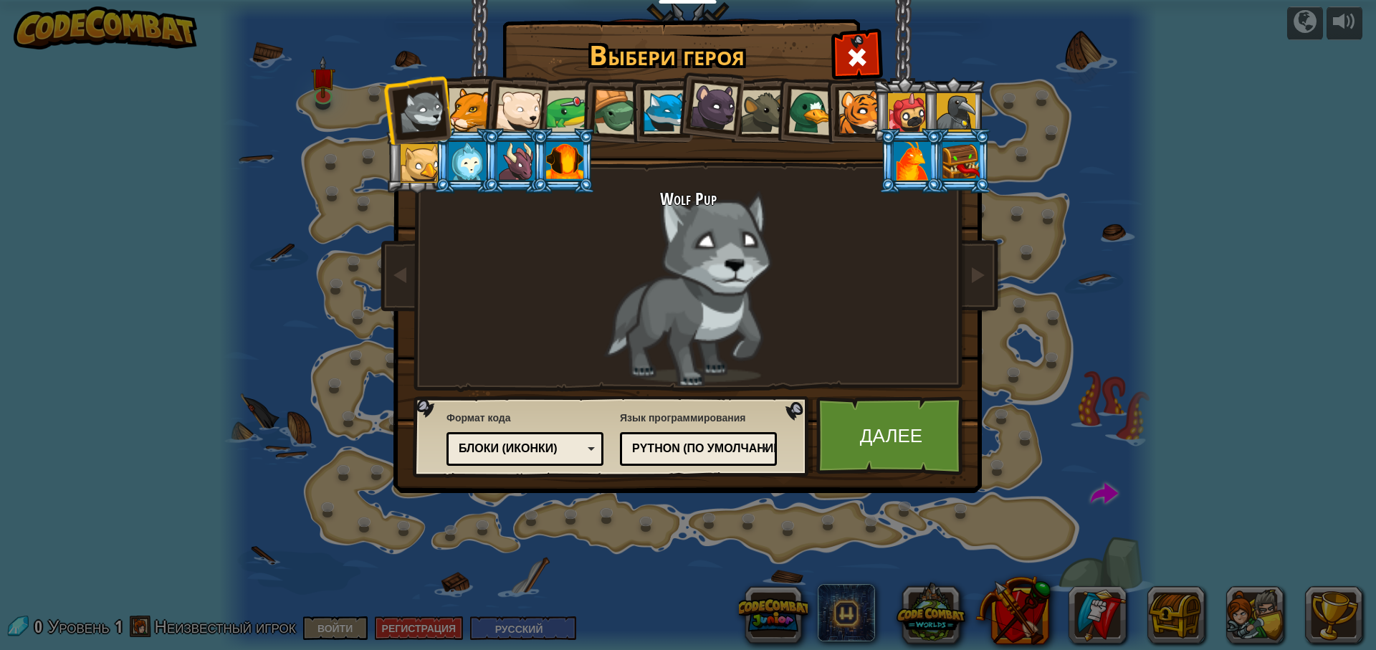
click at [472, 87] on li at bounding box center [466, 107] width 65 height 65
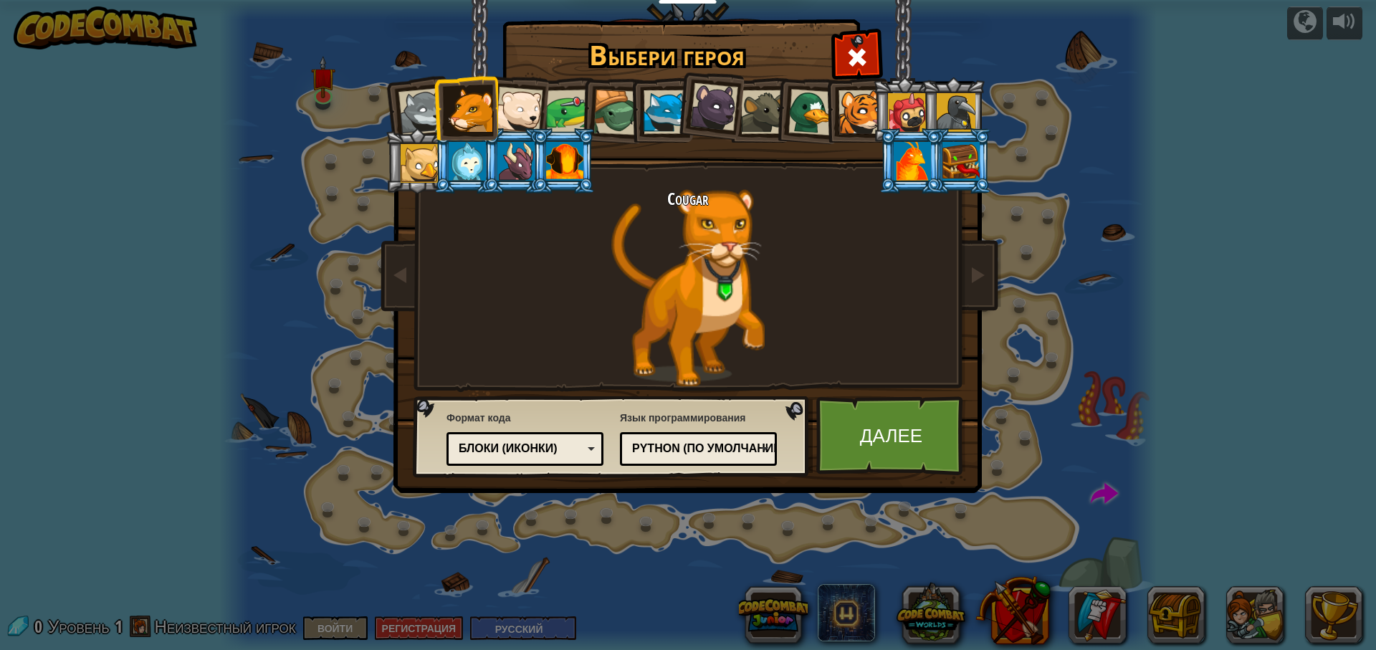
click at [849, 124] on div at bounding box center [861, 112] width 44 height 44
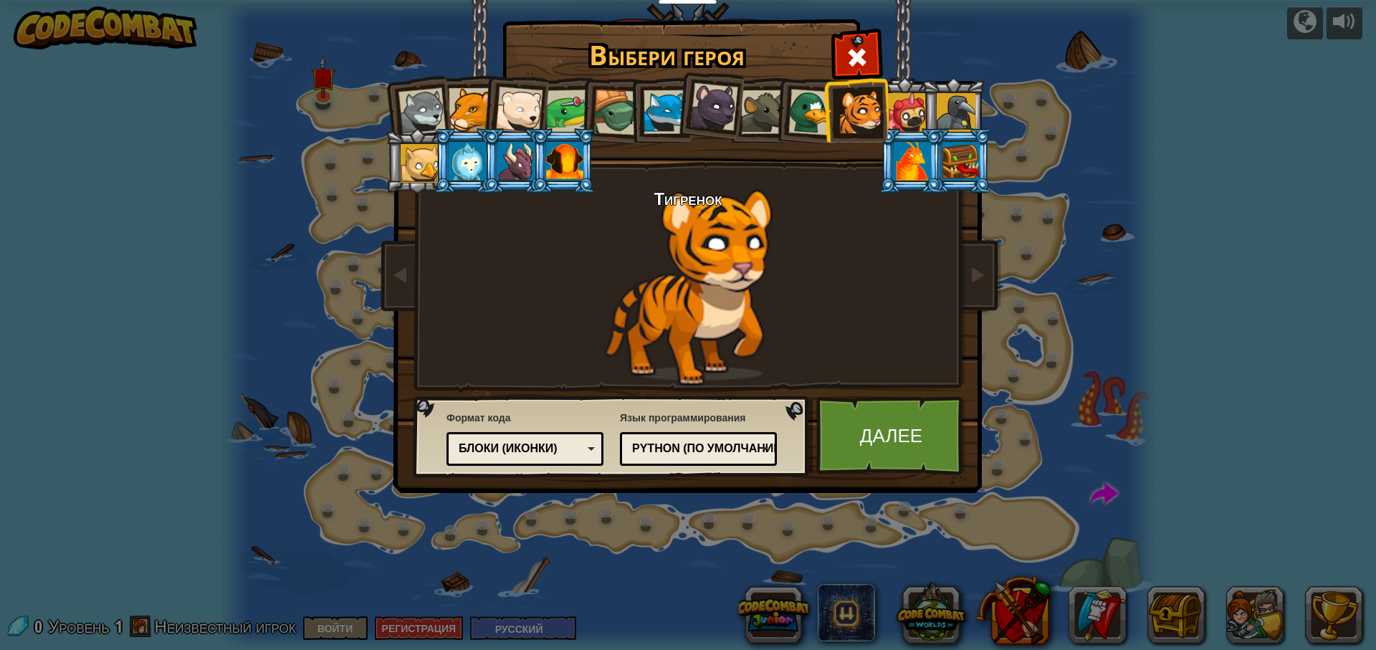
click at [554, 155] on div at bounding box center [564, 161] width 37 height 39
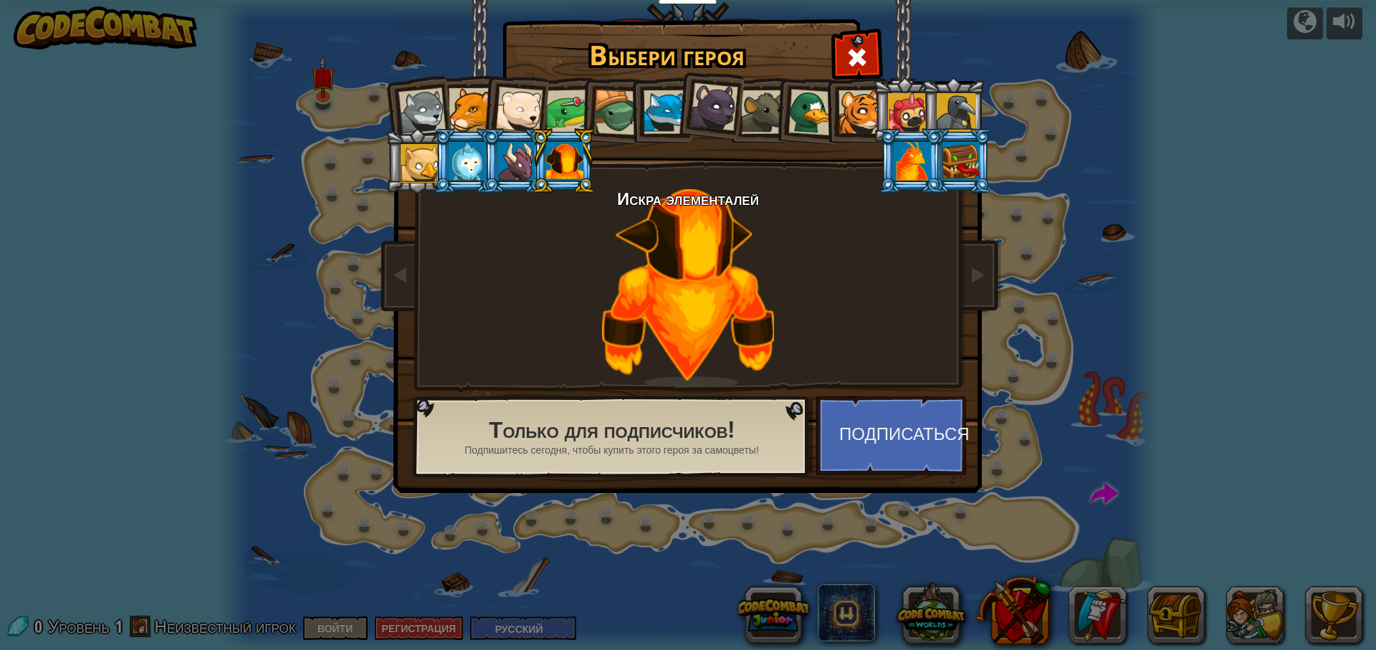
click at [732, 102] on div at bounding box center [714, 107] width 48 height 48
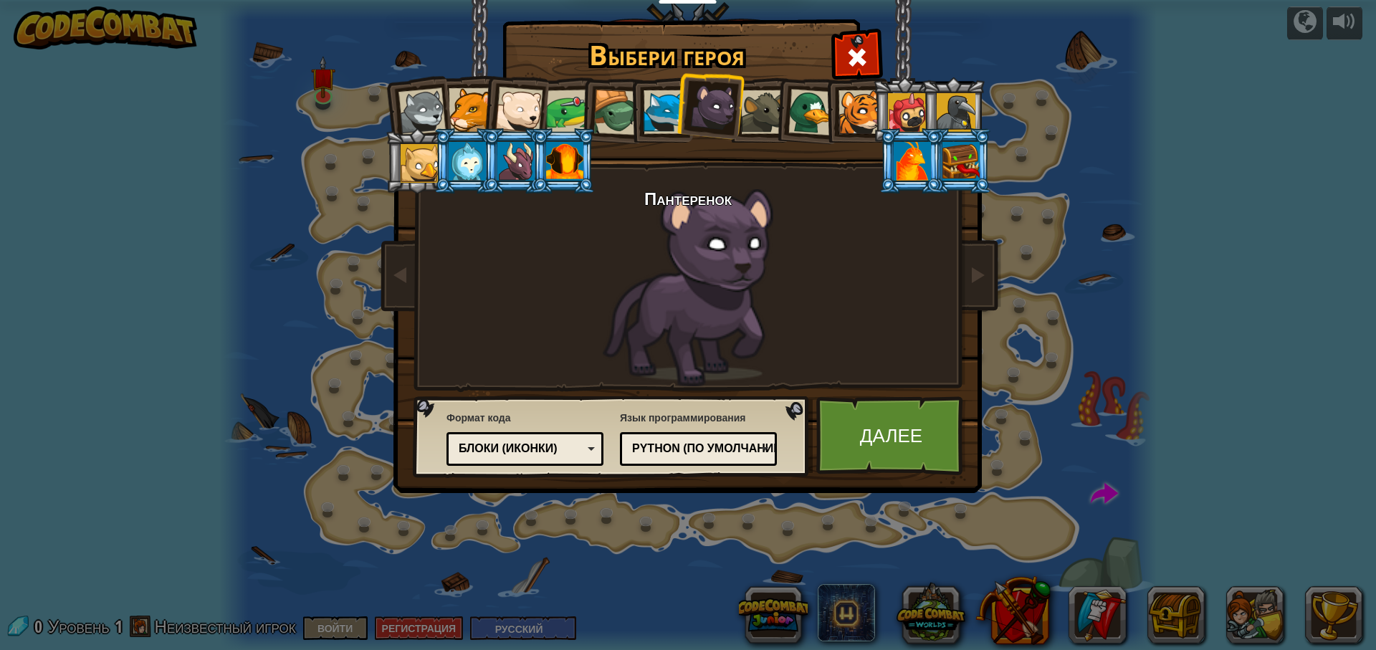
click at [659, 105] on div at bounding box center [666, 112] width 44 height 44
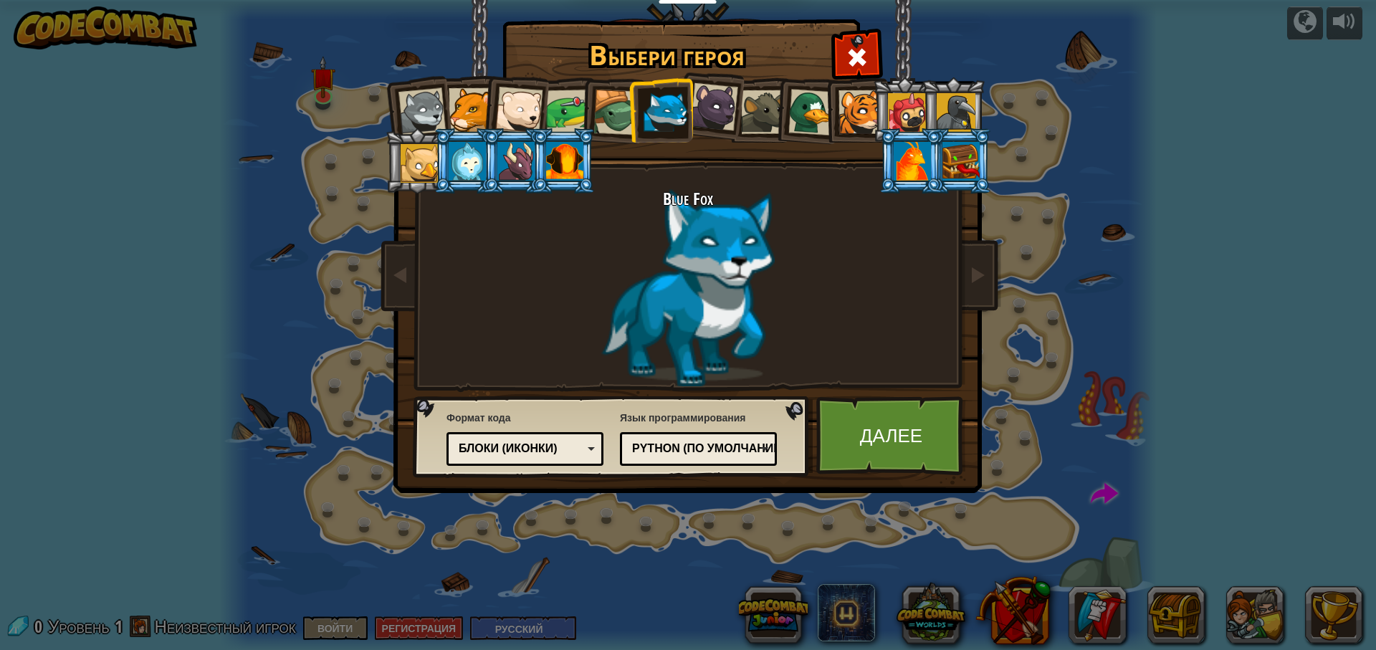
click at [503, 112] on div at bounding box center [518, 110] width 47 height 47
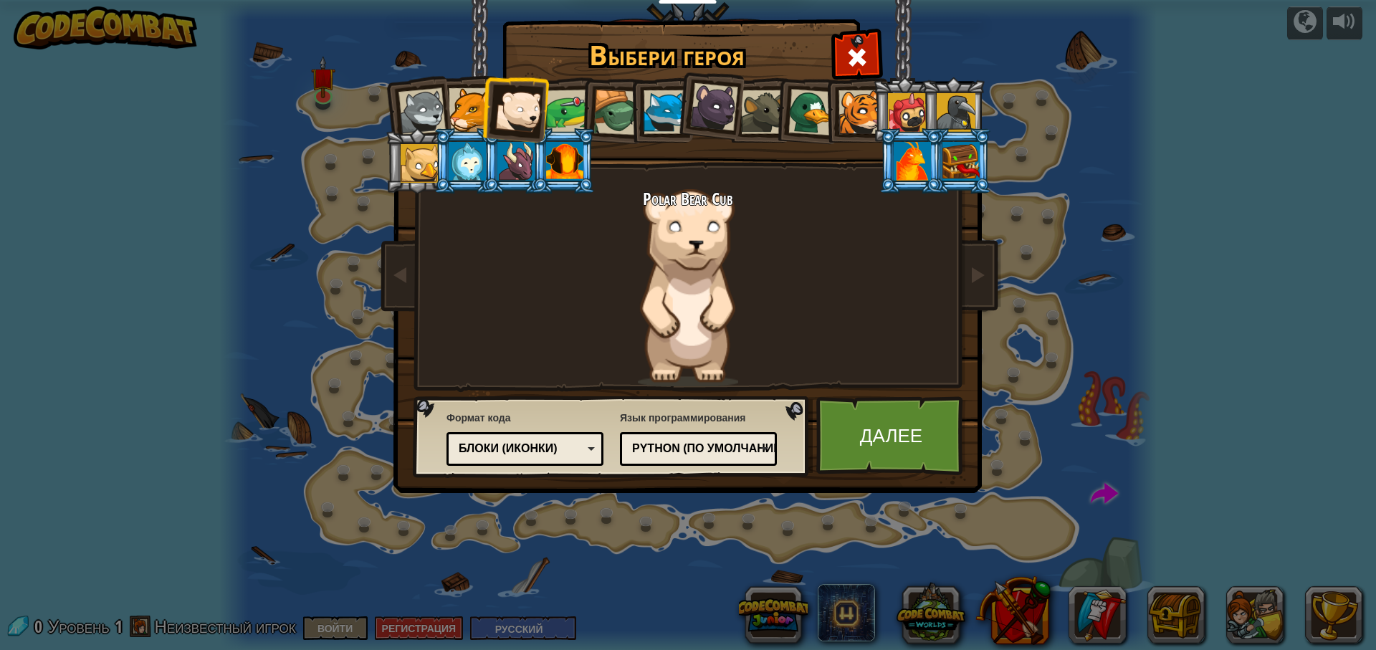
click at [460, 95] on div at bounding box center [471, 110] width 44 height 44
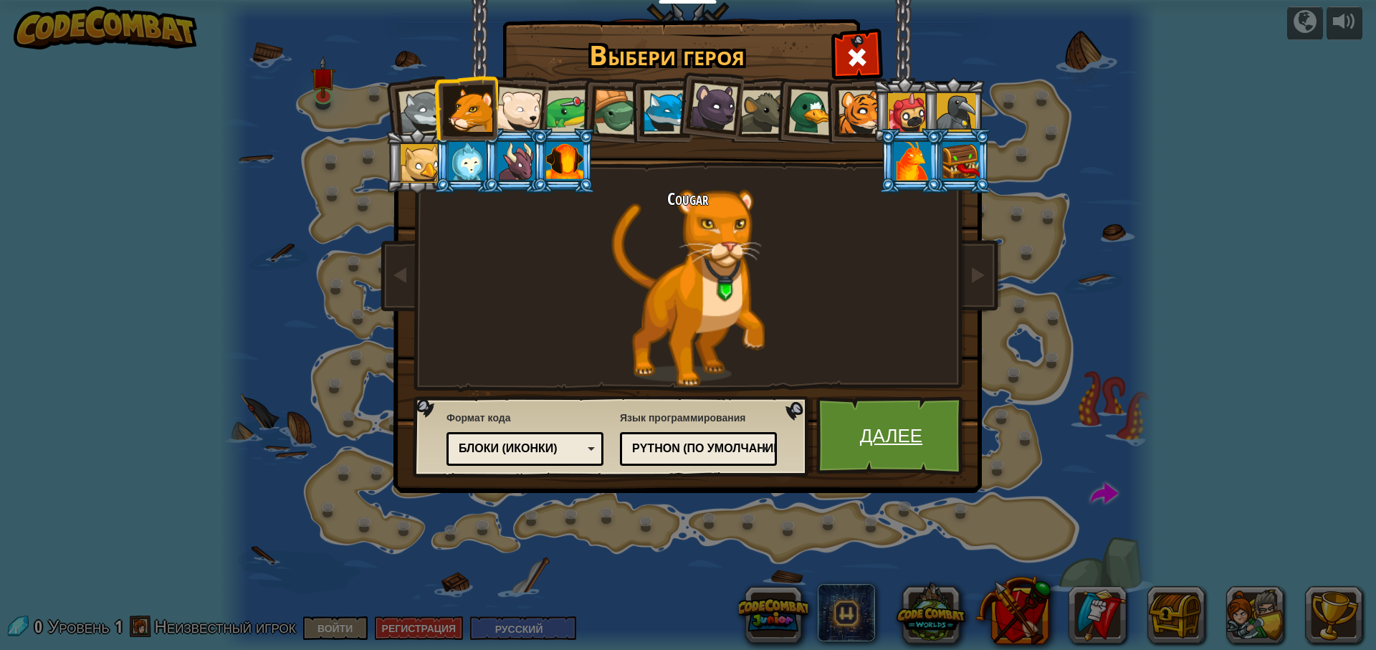
click at [923, 462] on link "Далее" at bounding box center [891, 435] width 150 height 79
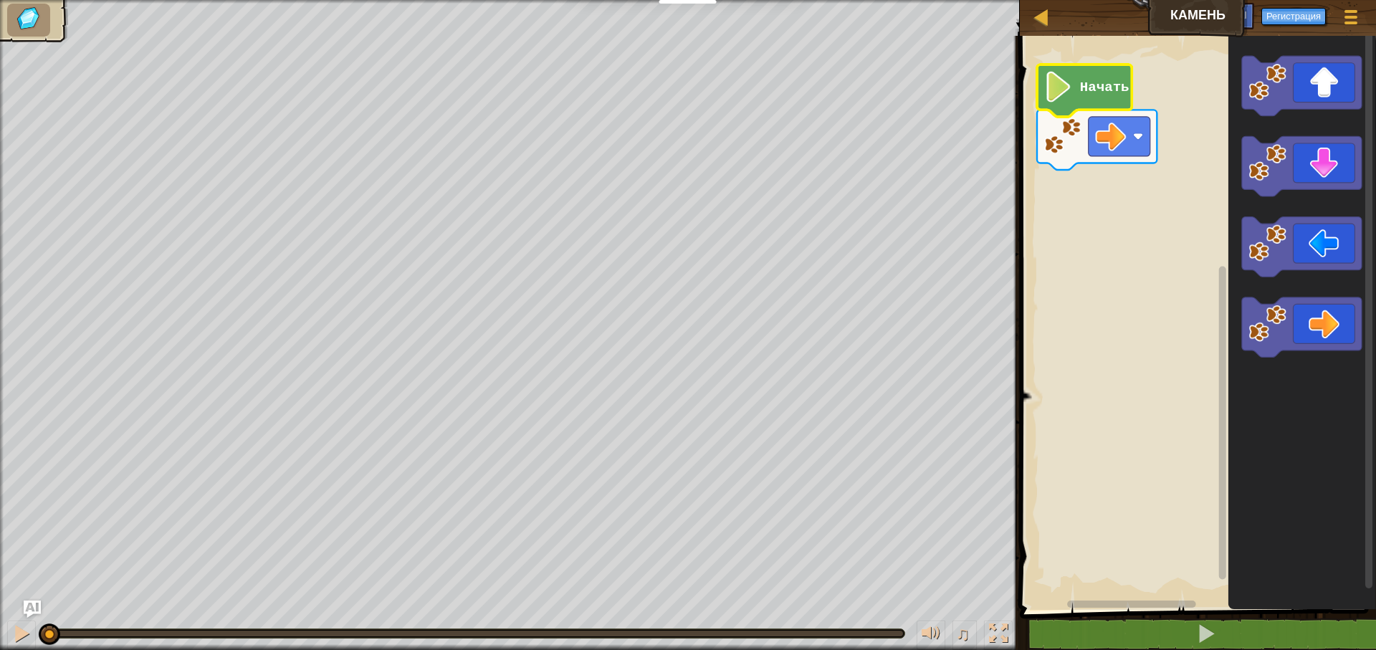
click at [1090, 92] on text "Начать" at bounding box center [1104, 88] width 49 height 16
click at [1054, 82] on image "Рабочая область Blockly" at bounding box center [1058, 87] width 29 height 31
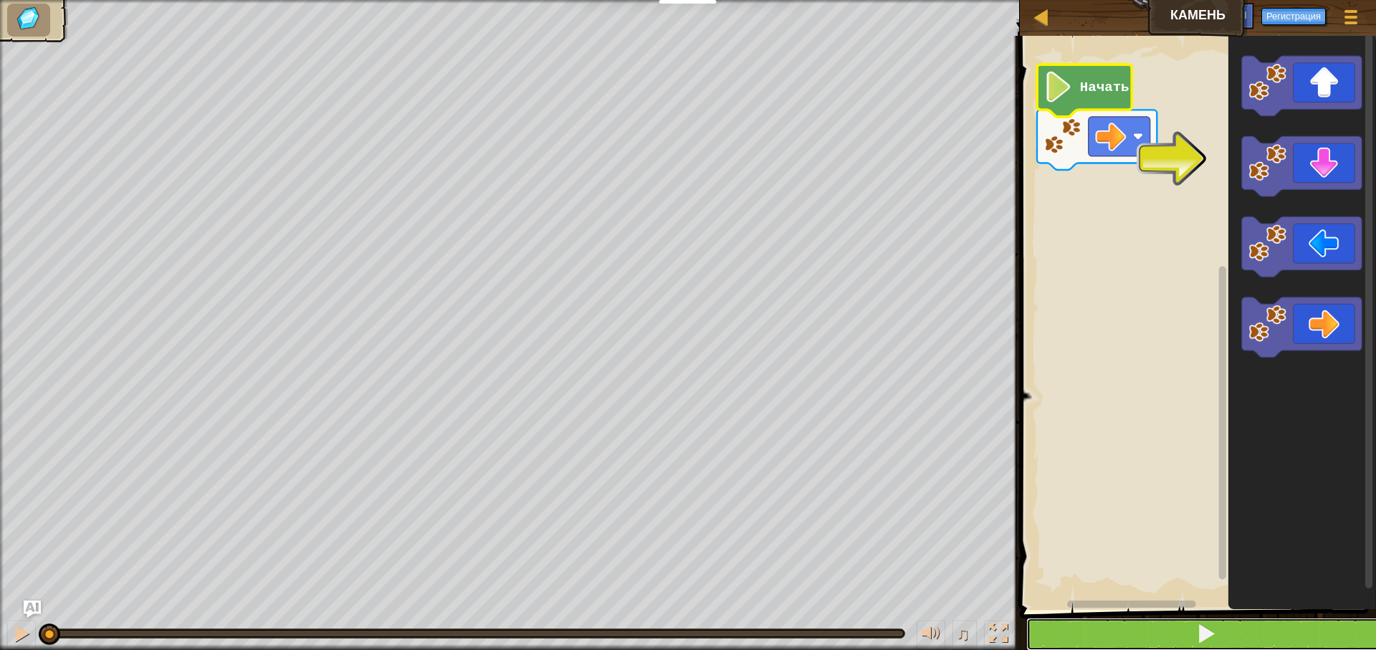
click at [1196, 639] on button at bounding box center [1206, 634] width 361 height 33
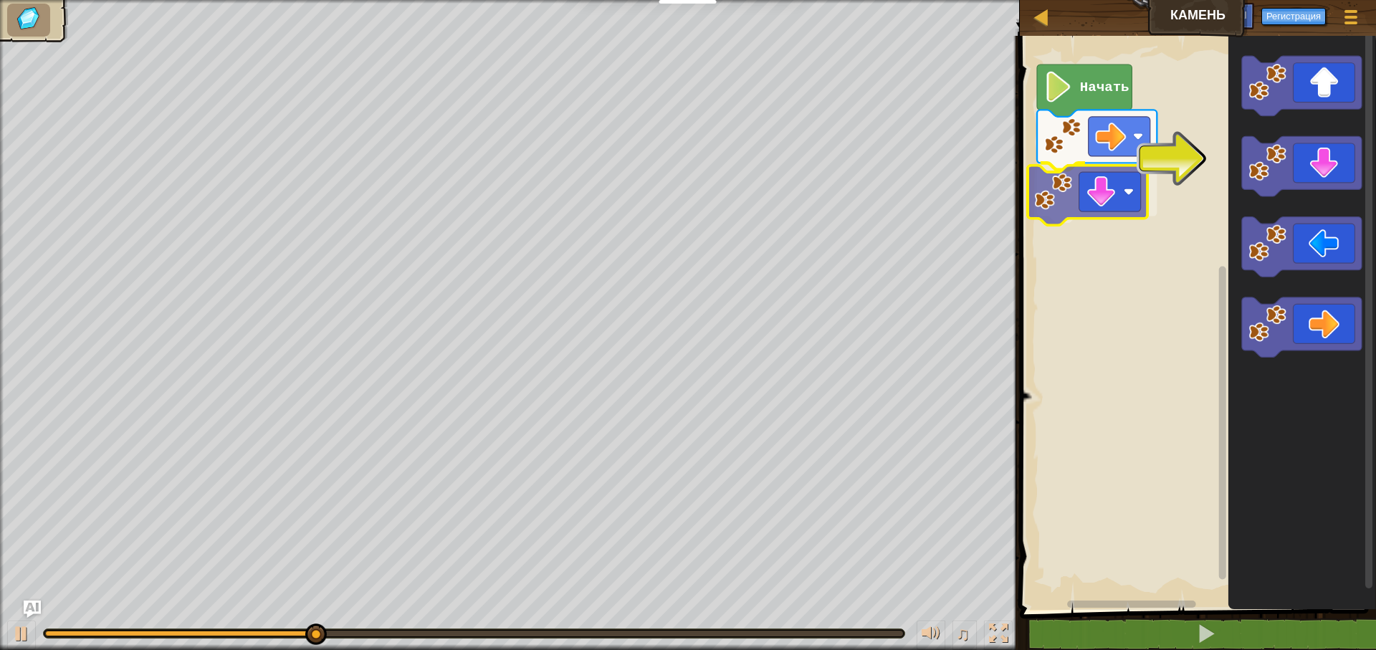
click at [1054, 184] on div "Начать" at bounding box center [1196, 319] width 361 height 581
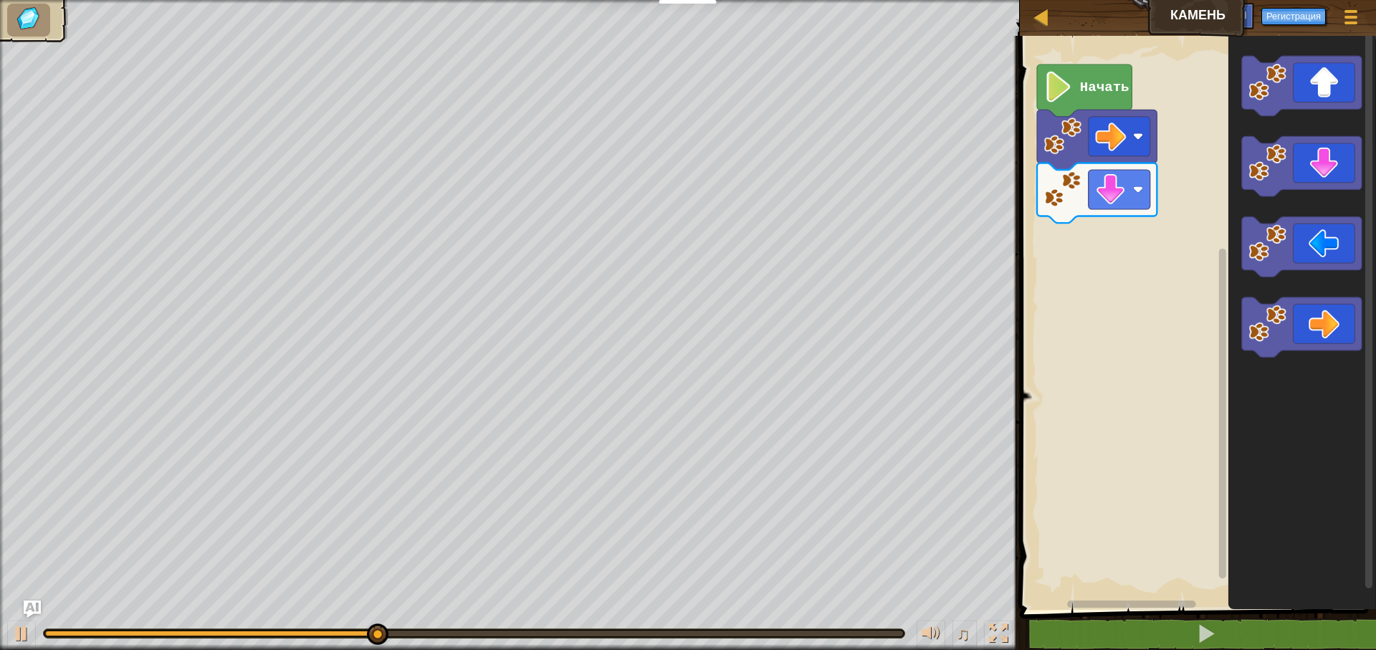
click at [1241, 113] on icon "Рабочая область Blockly" at bounding box center [1303, 319] width 148 height 581
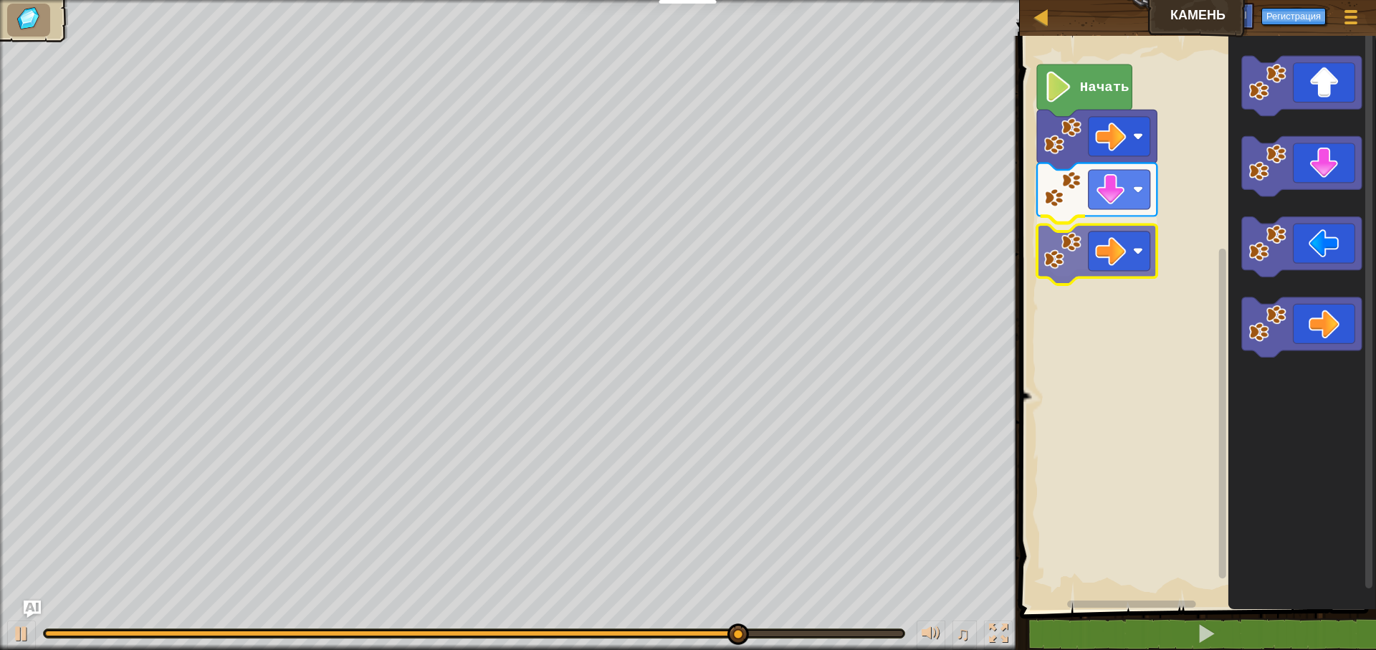
click at [1072, 255] on div "Начать" at bounding box center [1196, 319] width 361 height 581
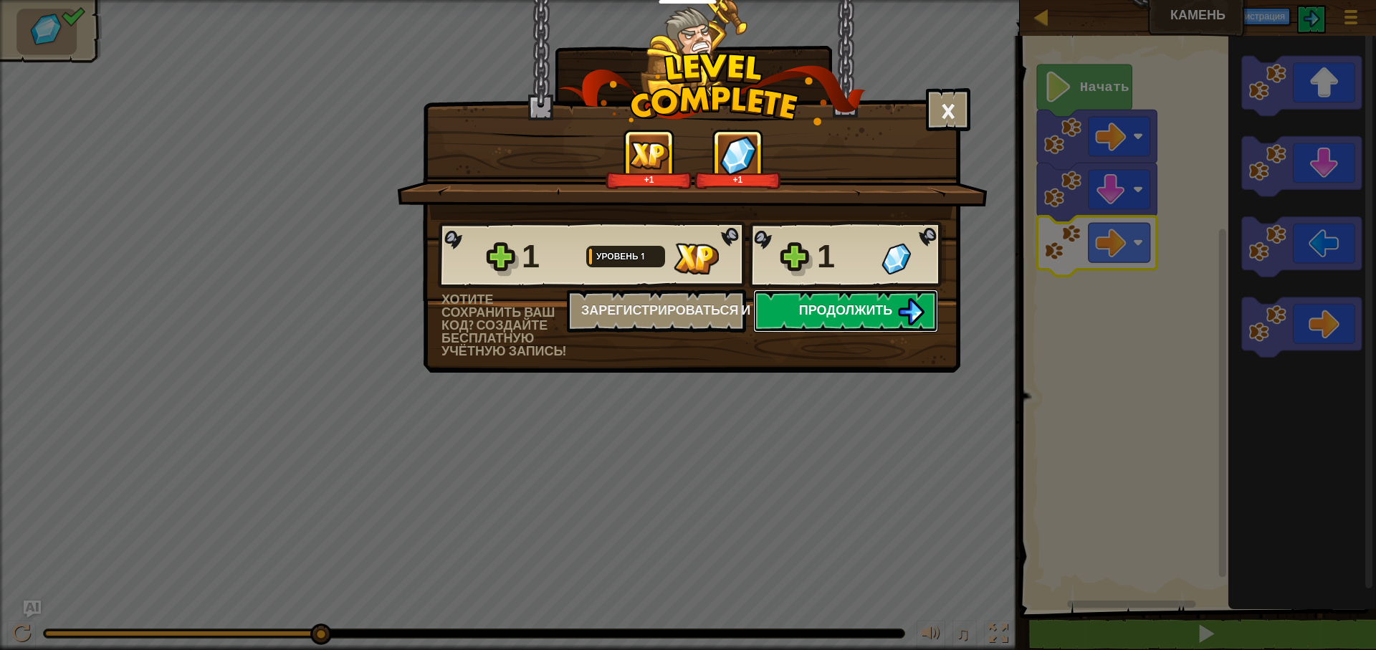
click at [882, 294] on button "Продолжить" at bounding box center [845, 311] width 185 height 43
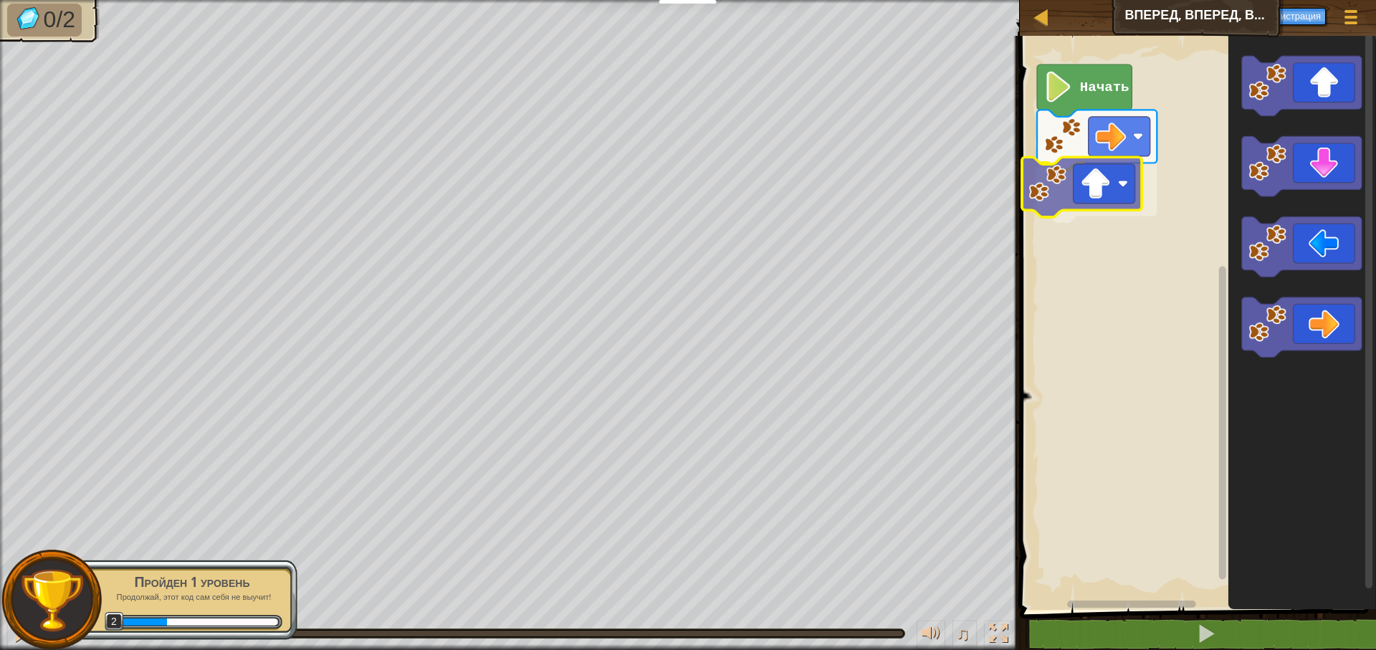
click at [1068, 182] on div "Начать" at bounding box center [1196, 319] width 361 height 581
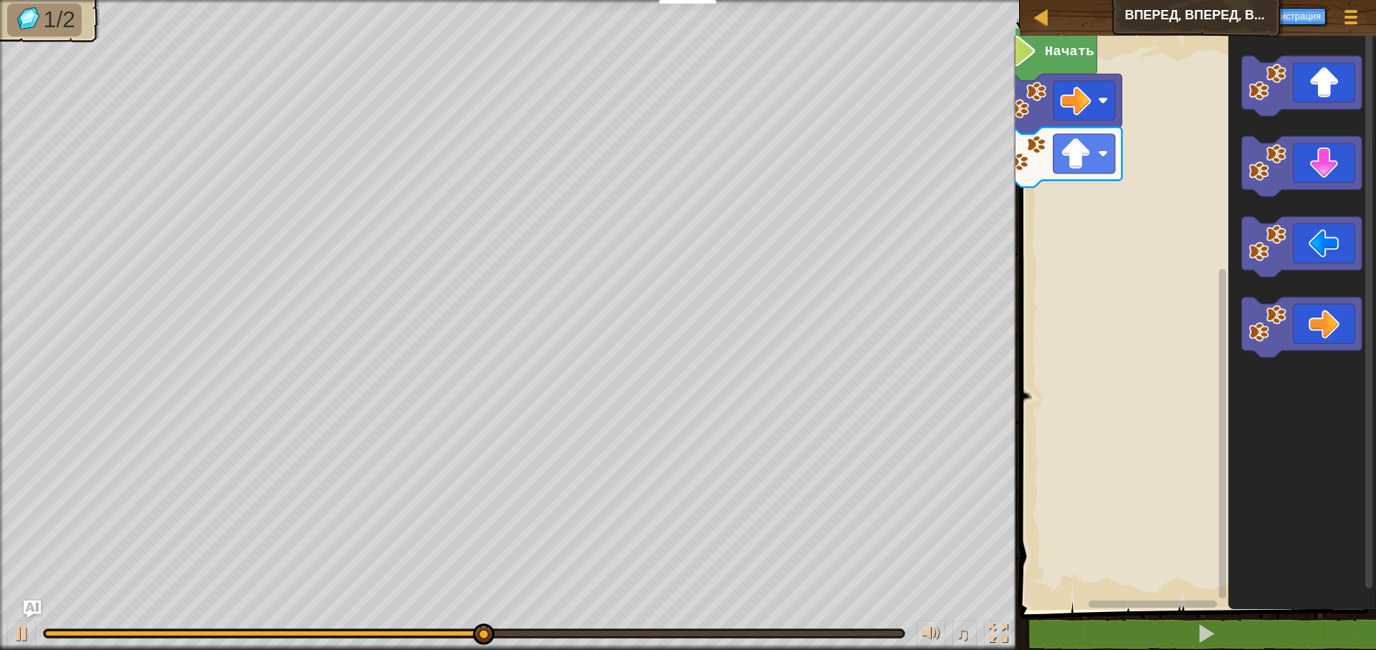
click at [1087, 280] on rect "Рабочая область Blockly" at bounding box center [1196, 319] width 361 height 581
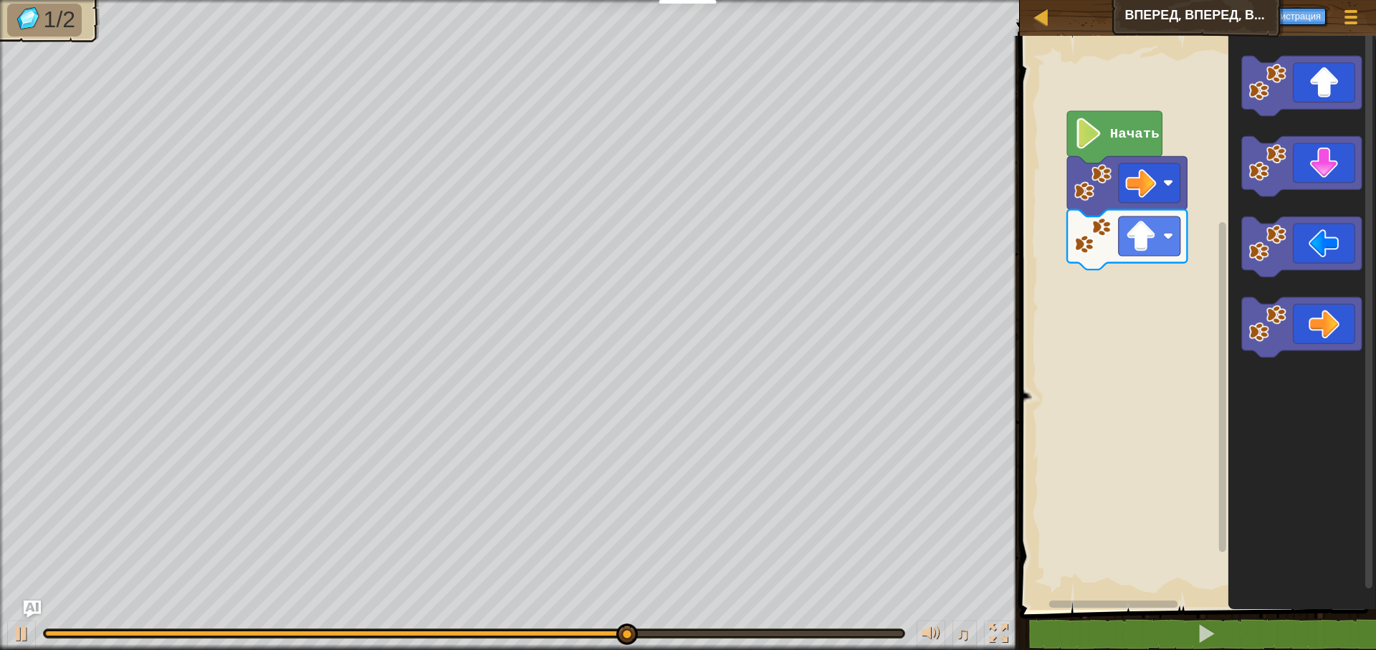
click at [1156, 363] on rect "Рабочая область Blockly" at bounding box center [1196, 319] width 361 height 581
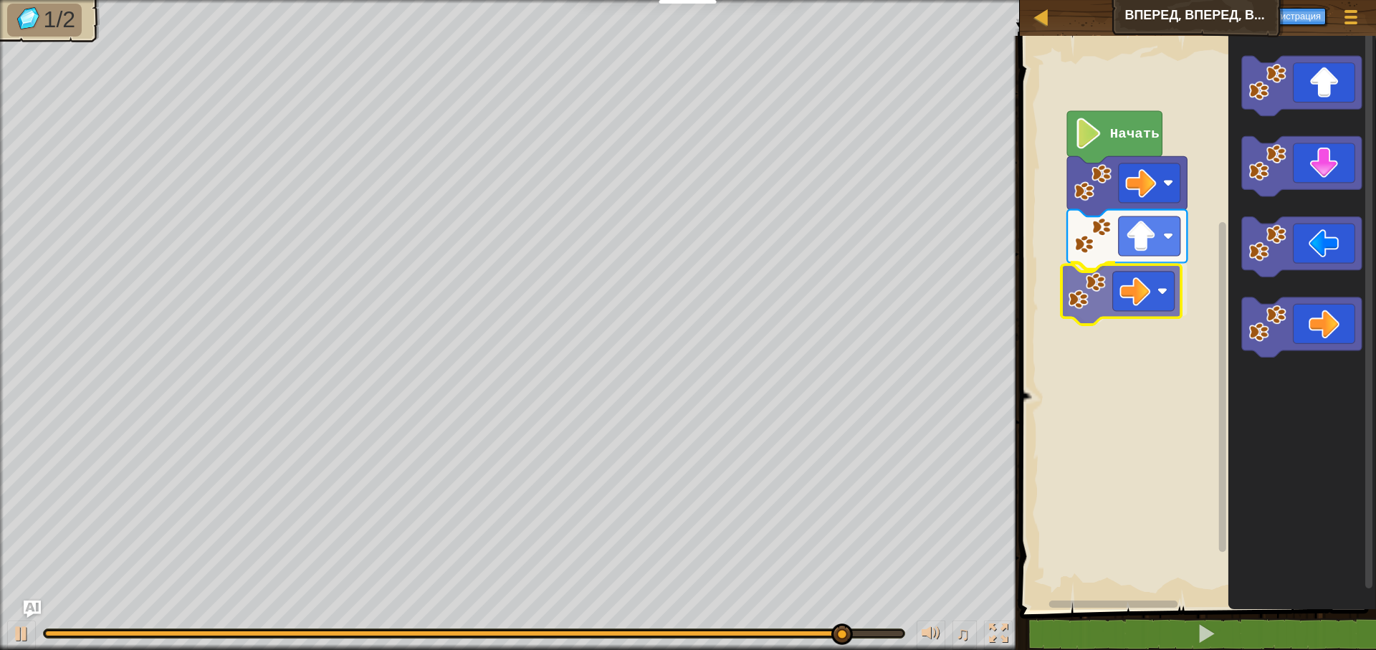
click at [1082, 289] on div "Начать" at bounding box center [1196, 319] width 361 height 581
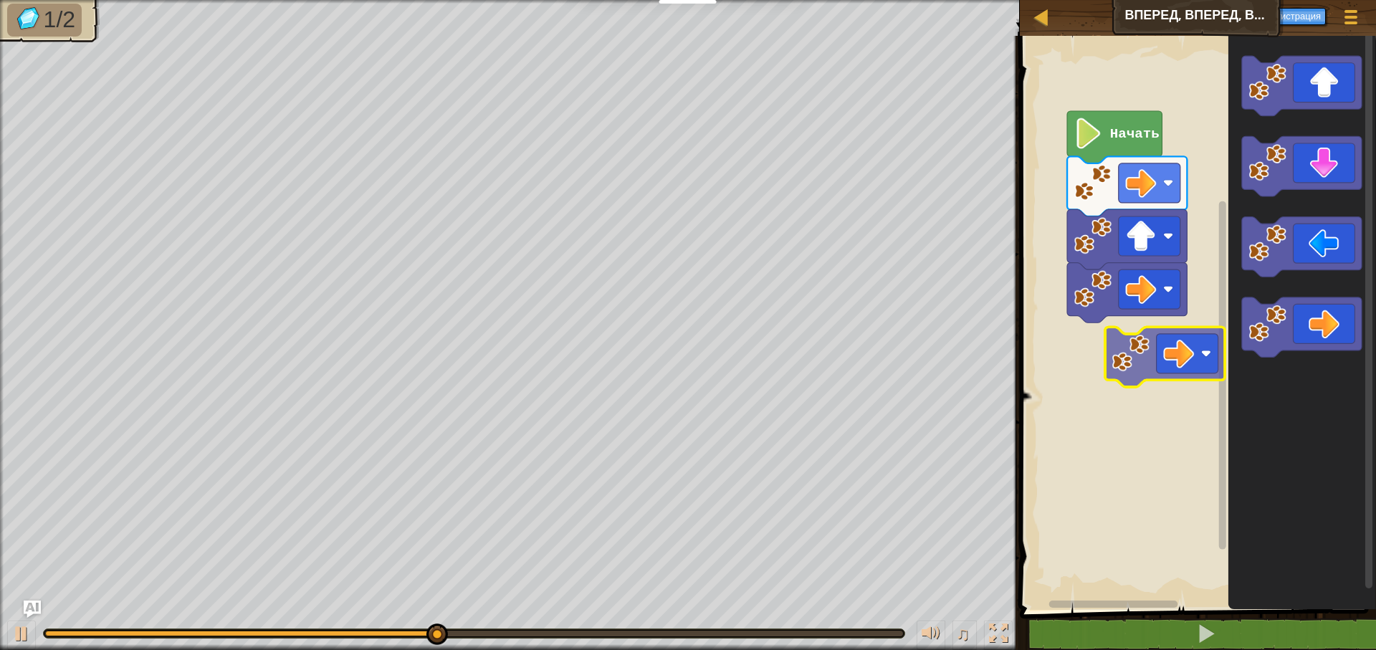
click at [1104, 376] on div "Начать" at bounding box center [1196, 319] width 361 height 581
click at [1101, 376] on rect "Рабочая область Blockly" at bounding box center [1196, 319] width 361 height 581
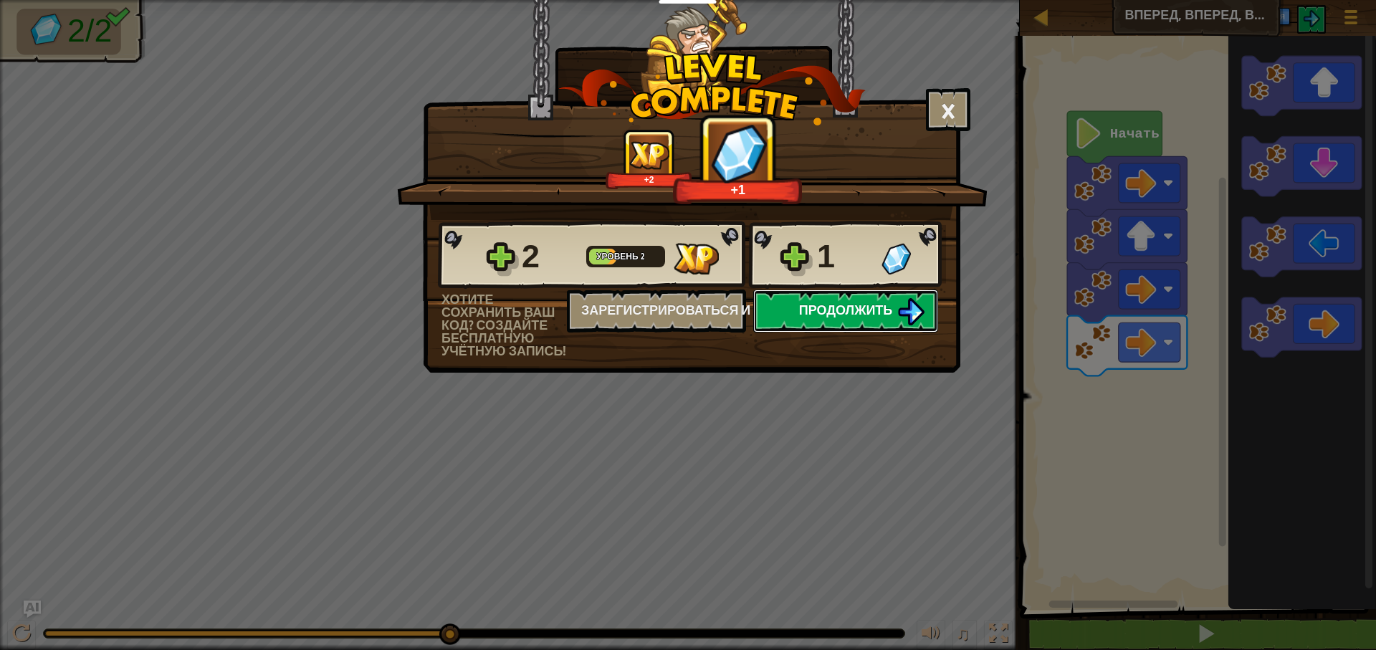
click at [908, 311] on img at bounding box center [910, 311] width 27 height 27
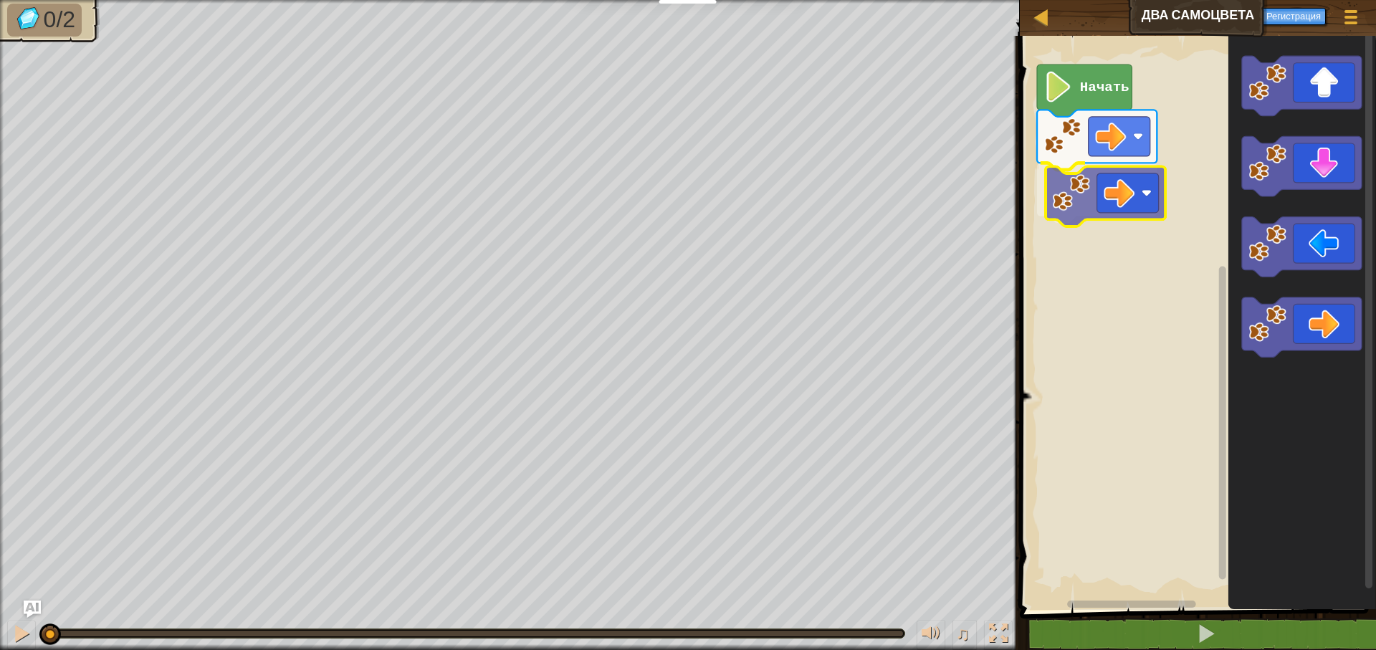
click at [1038, 199] on div "Начать" at bounding box center [1196, 319] width 361 height 581
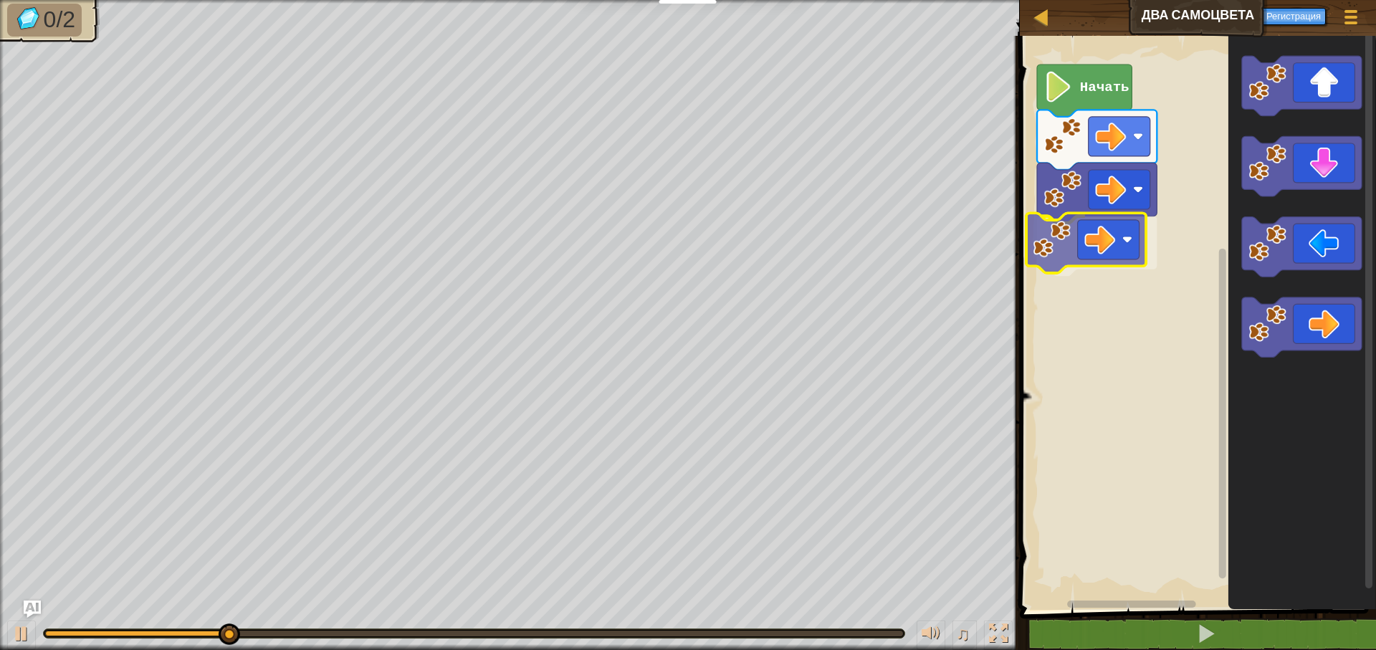
click at [1042, 238] on div "Начать" at bounding box center [1196, 319] width 361 height 581
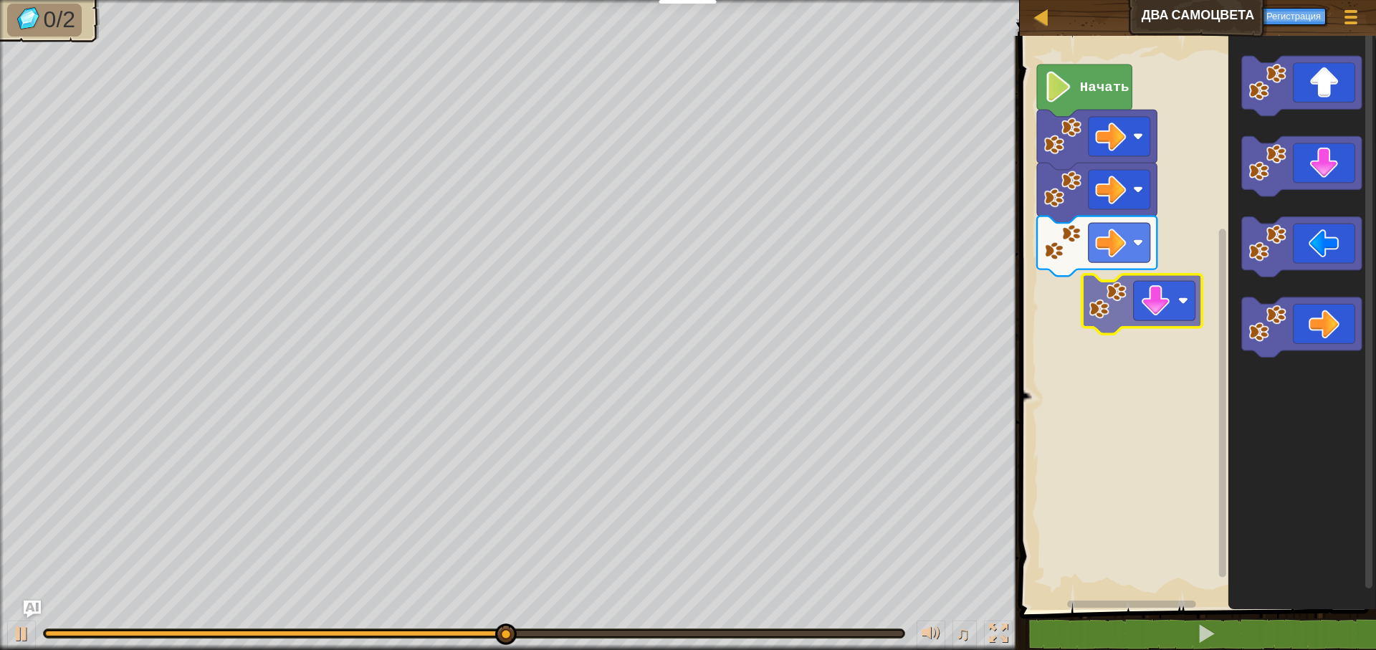
click at [1107, 295] on div "Начать" at bounding box center [1196, 319] width 361 height 581
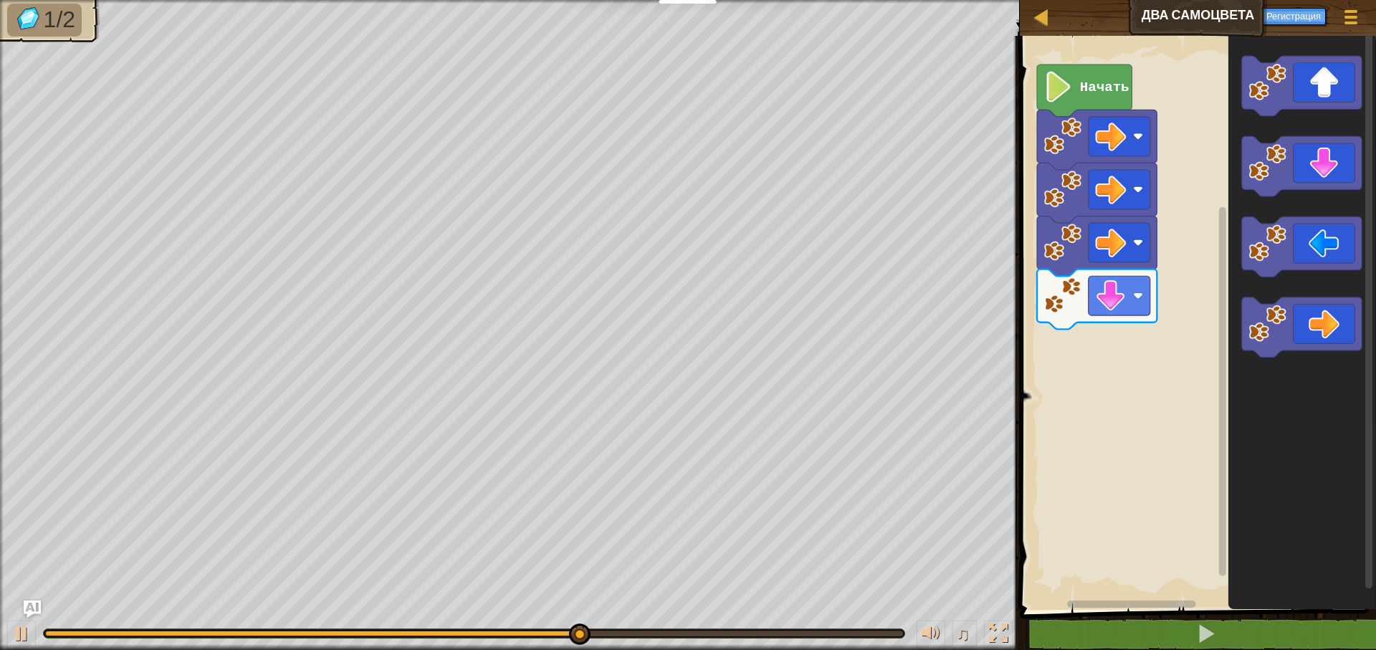
click at [1138, 382] on div "Начать" at bounding box center [1196, 319] width 361 height 581
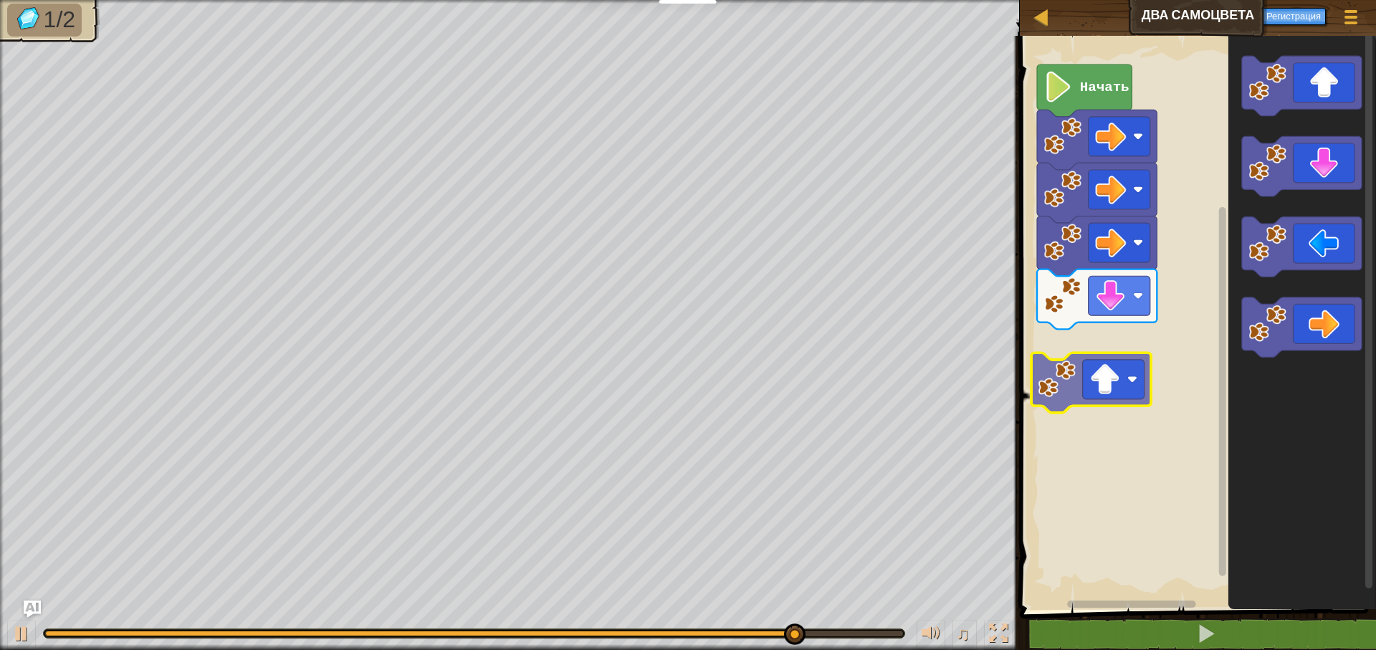
click at [1064, 379] on div "Начать" at bounding box center [1196, 319] width 361 height 581
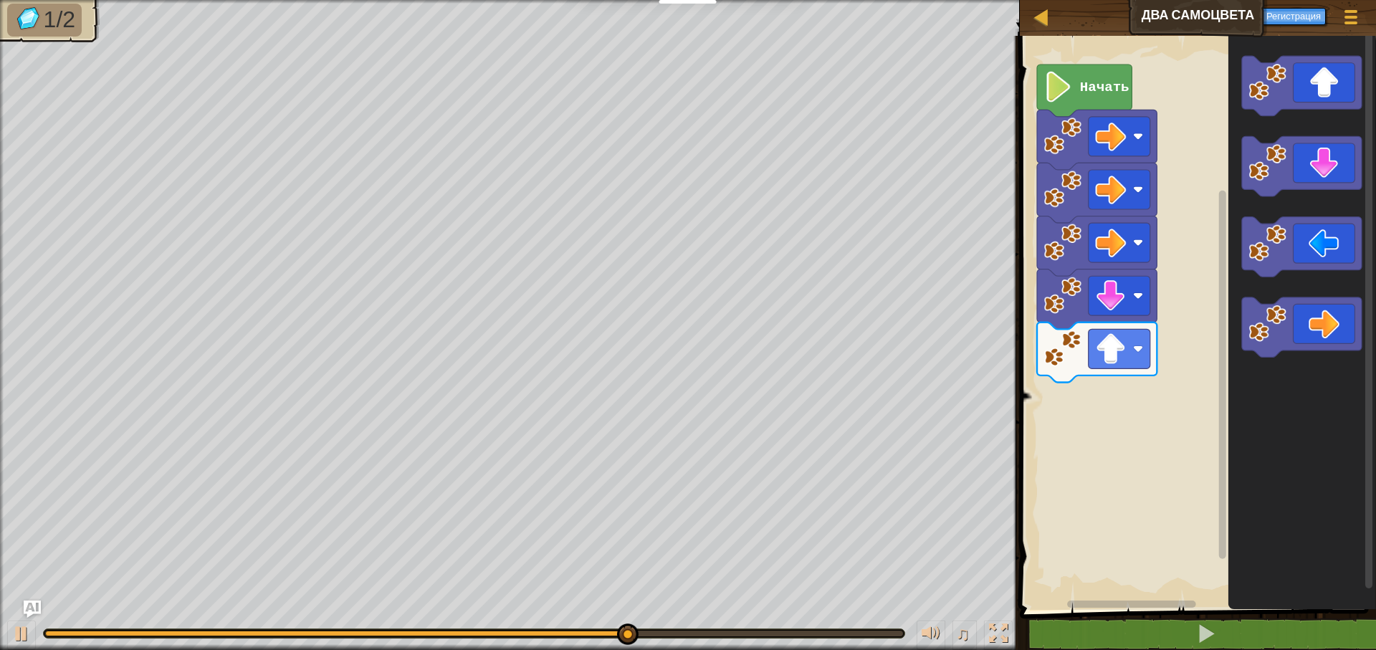
click at [1235, 158] on icon "Рабочая область Blockly" at bounding box center [1303, 319] width 148 height 581
click at [1214, 218] on div "Начать" at bounding box center [1196, 319] width 361 height 581
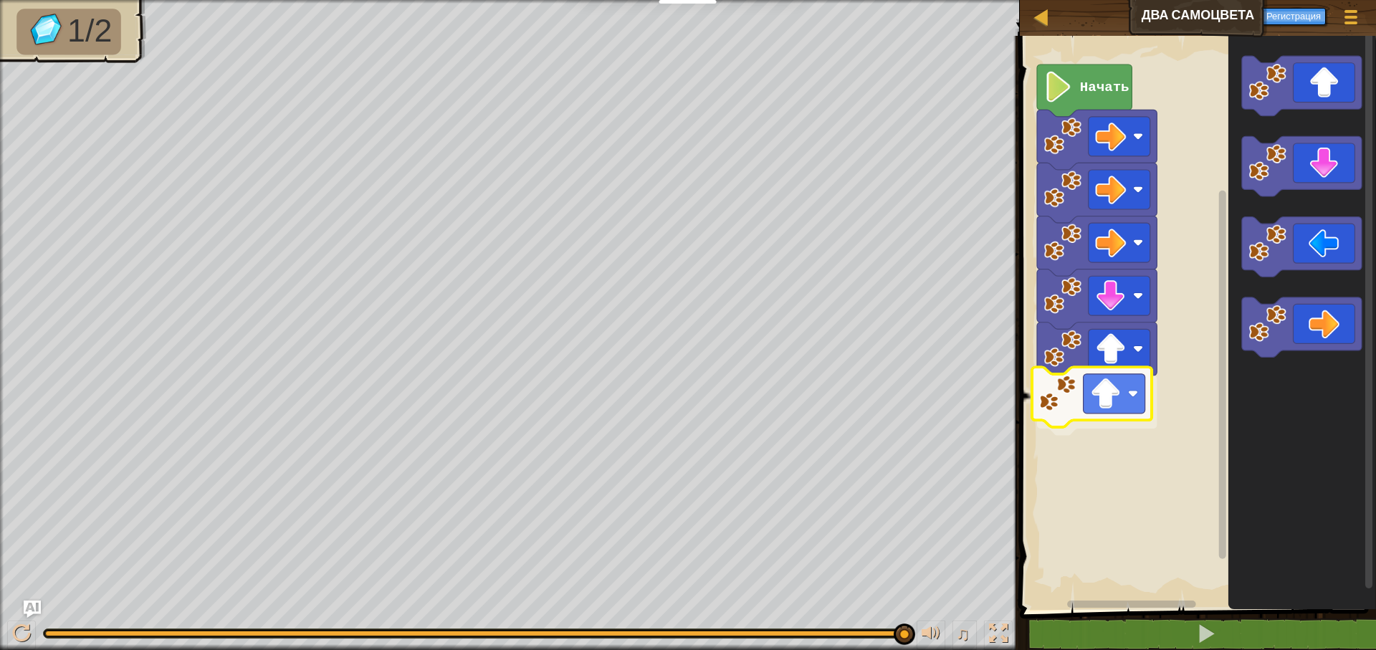
click at [1097, 394] on div "Начать" at bounding box center [1196, 319] width 361 height 581
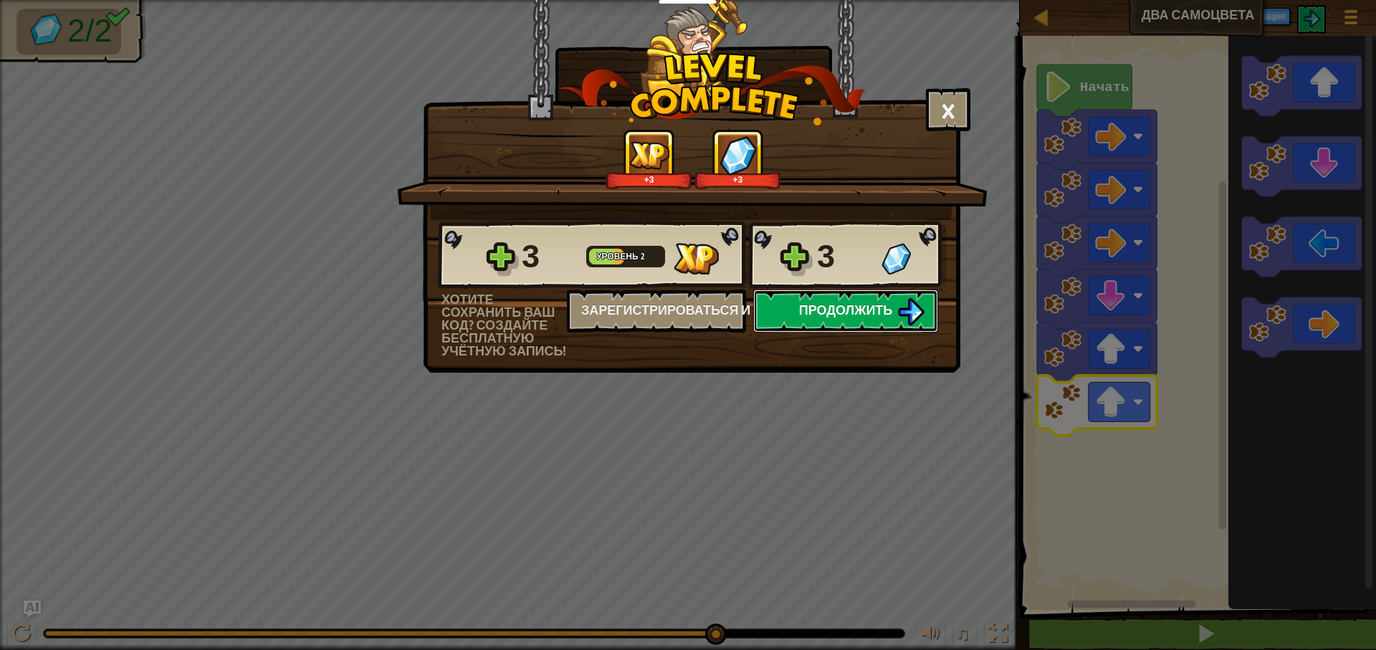
click at [813, 320] on button "Продолжить" at bounding box center [845, 311] width 185 height 43
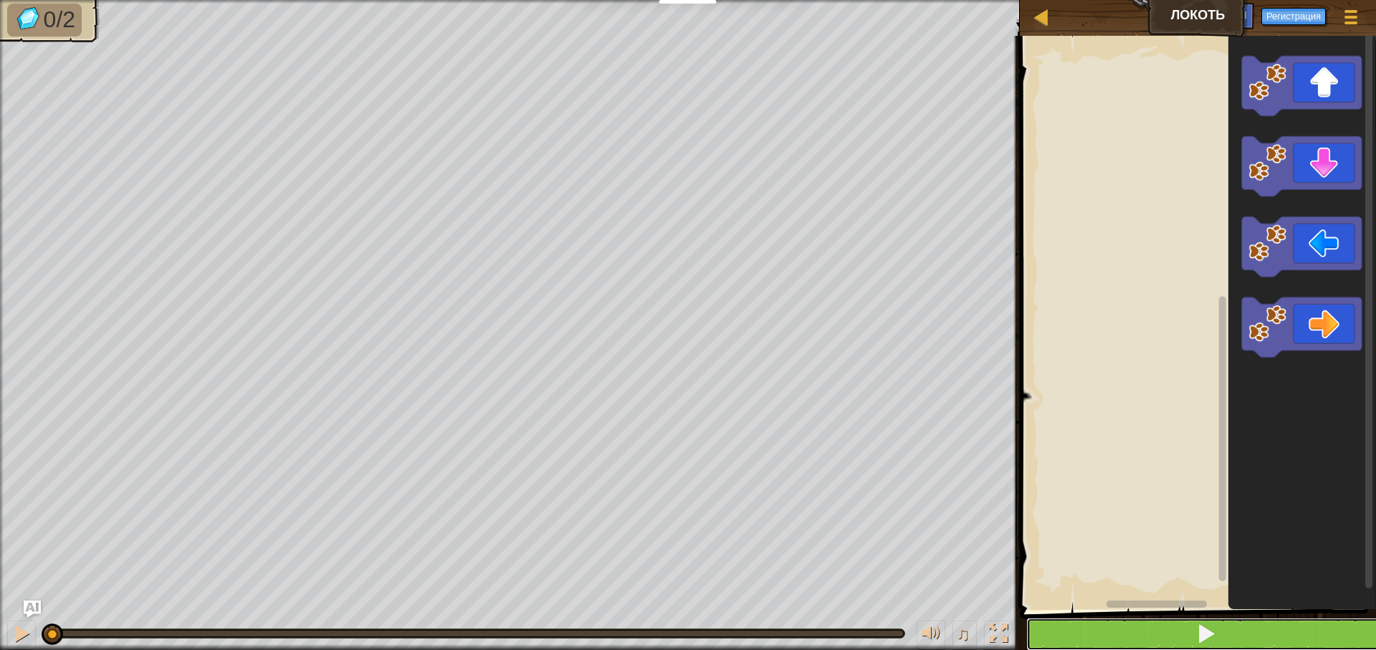
click at [1226, 644] on button at bounding box center [1206, 634] width 361 height 33
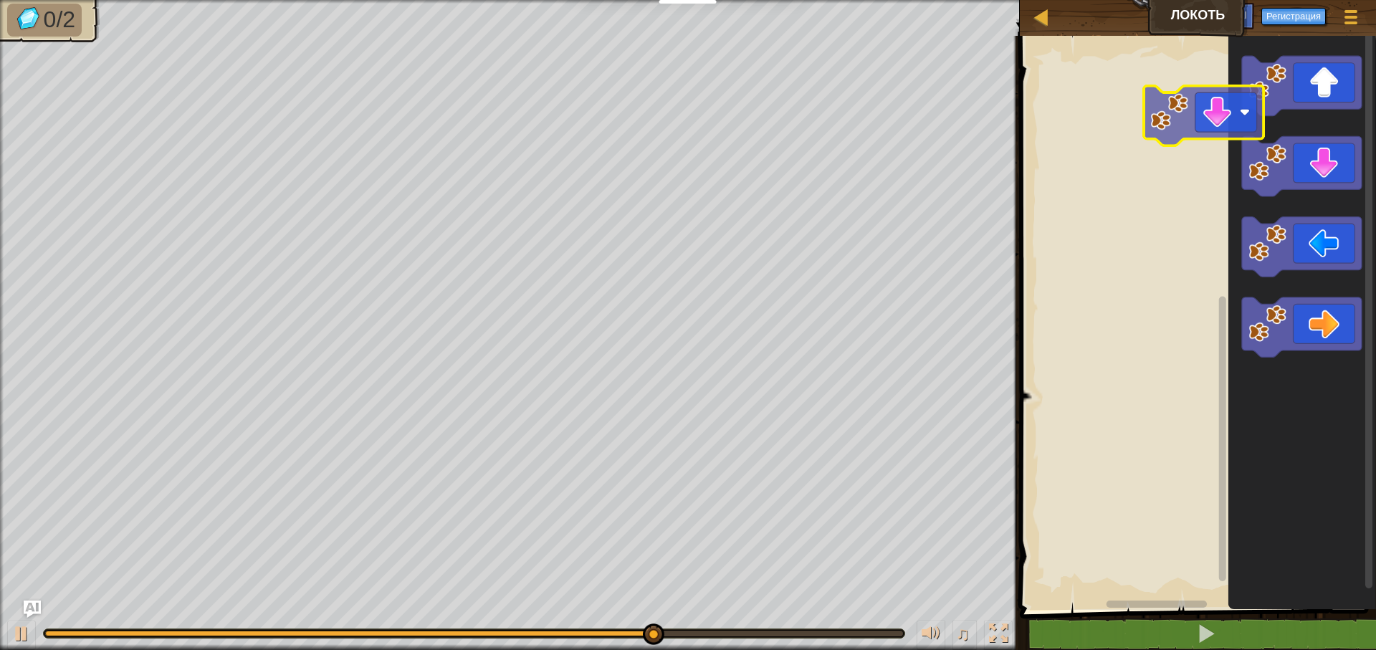
click at [1135, 108] on div "Рабочая область Blockly" at bounding box center [1196, 319] width 361 height 581
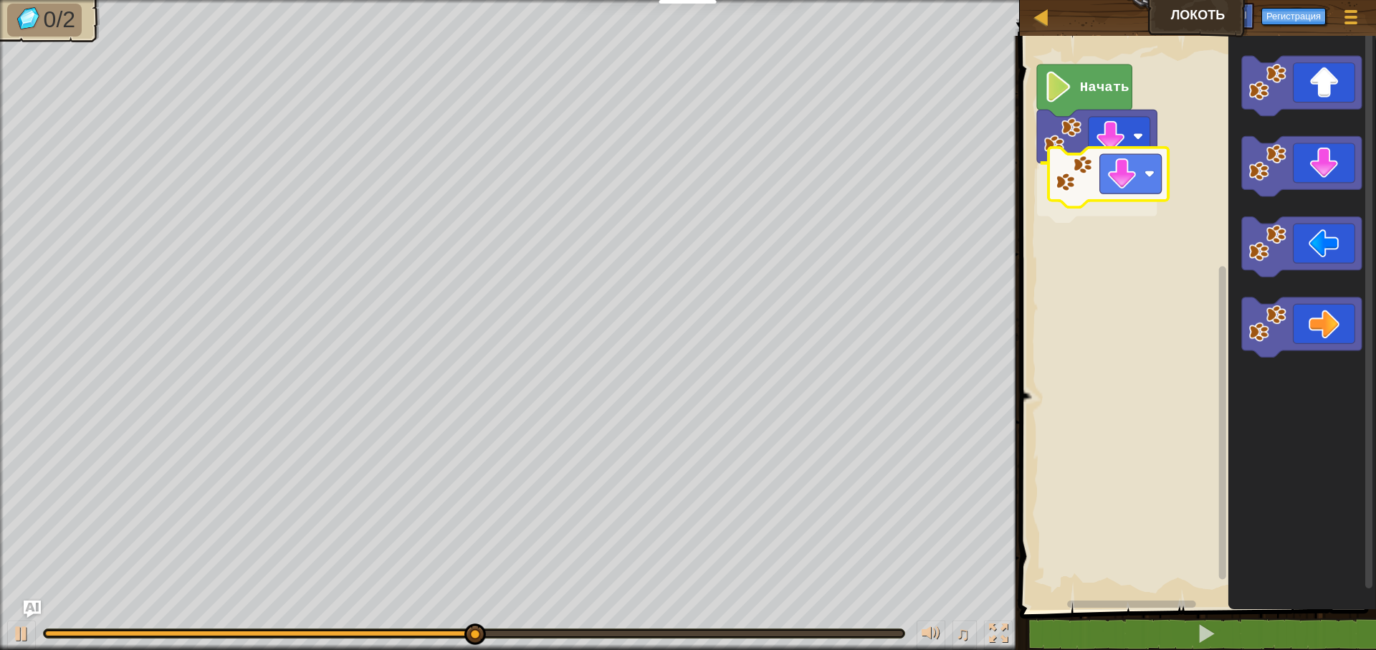
click at [1085, 195] on div "Начать" at bounding box center [1196, 319] width 361 height 581
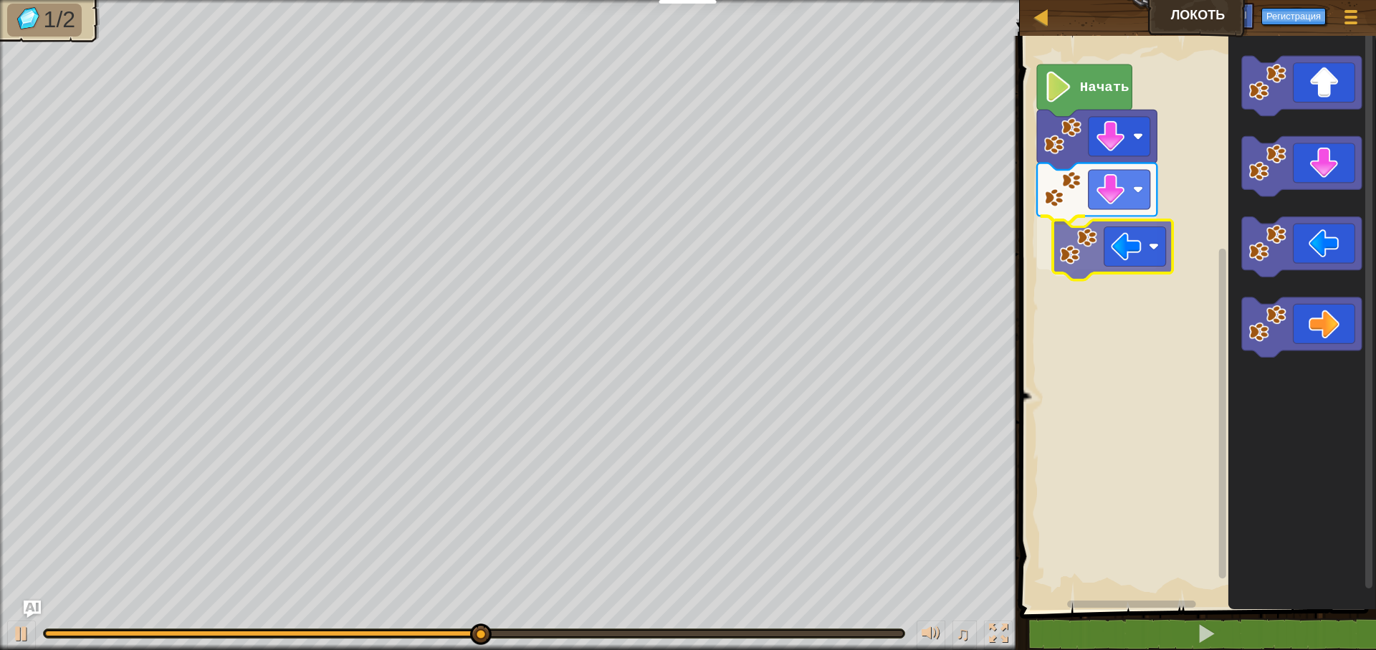
click at [1107, 246] on div "Начать" at bounding box center [1196, 319] width 361 height 581
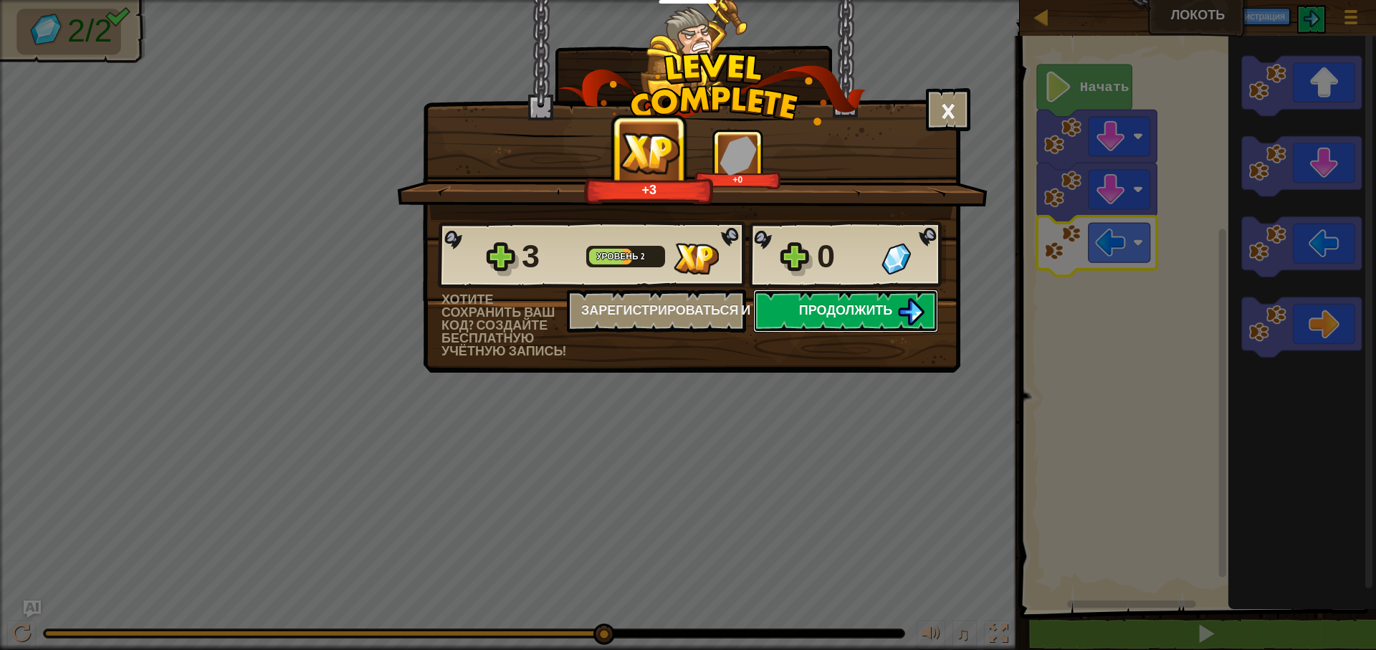
click at [882, 313] on span "Продолжить" at bounding box center [846, 310] width 94 height 18
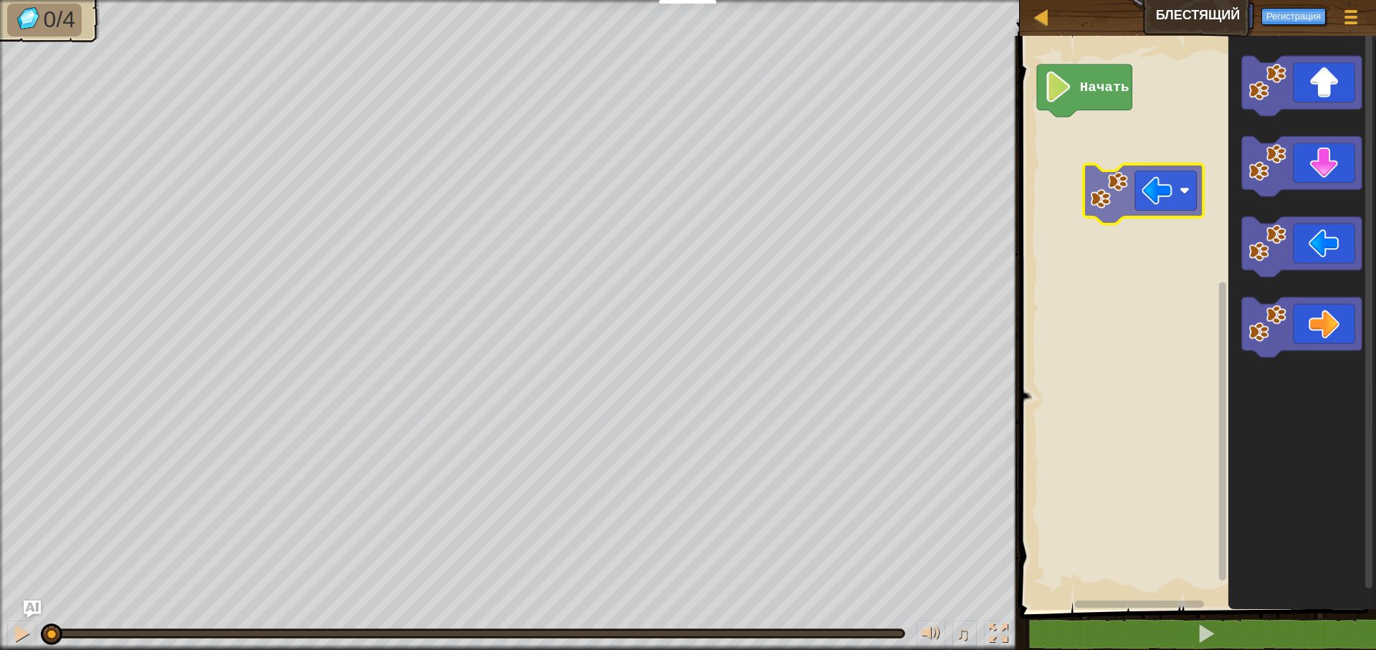
click at [1069, 161] on div "Начать" at bounding box center [1196, 319] width 361 height 581
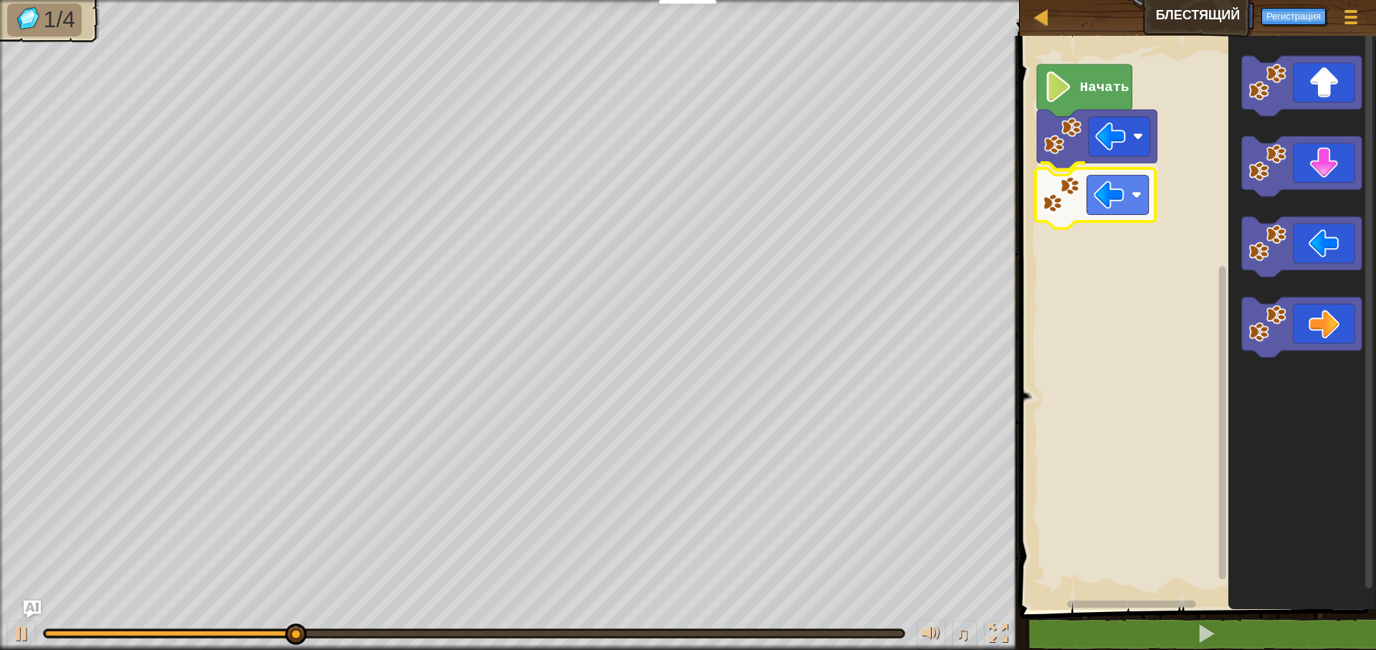
click at [1073, 204] on div "Начать" at bounding box center [1196, 319] width 361 height 581
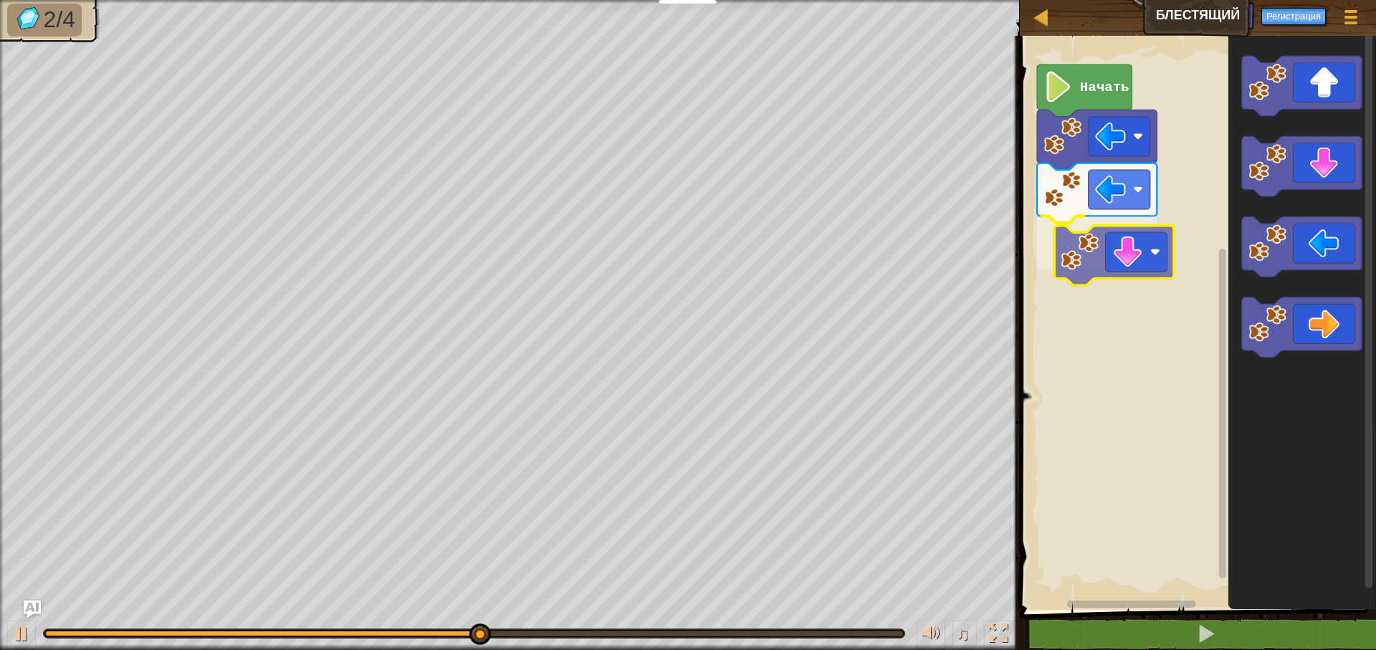
click at [1079, 260] on div "Начать" at bounding box center [1196, 319] width 361 height 581
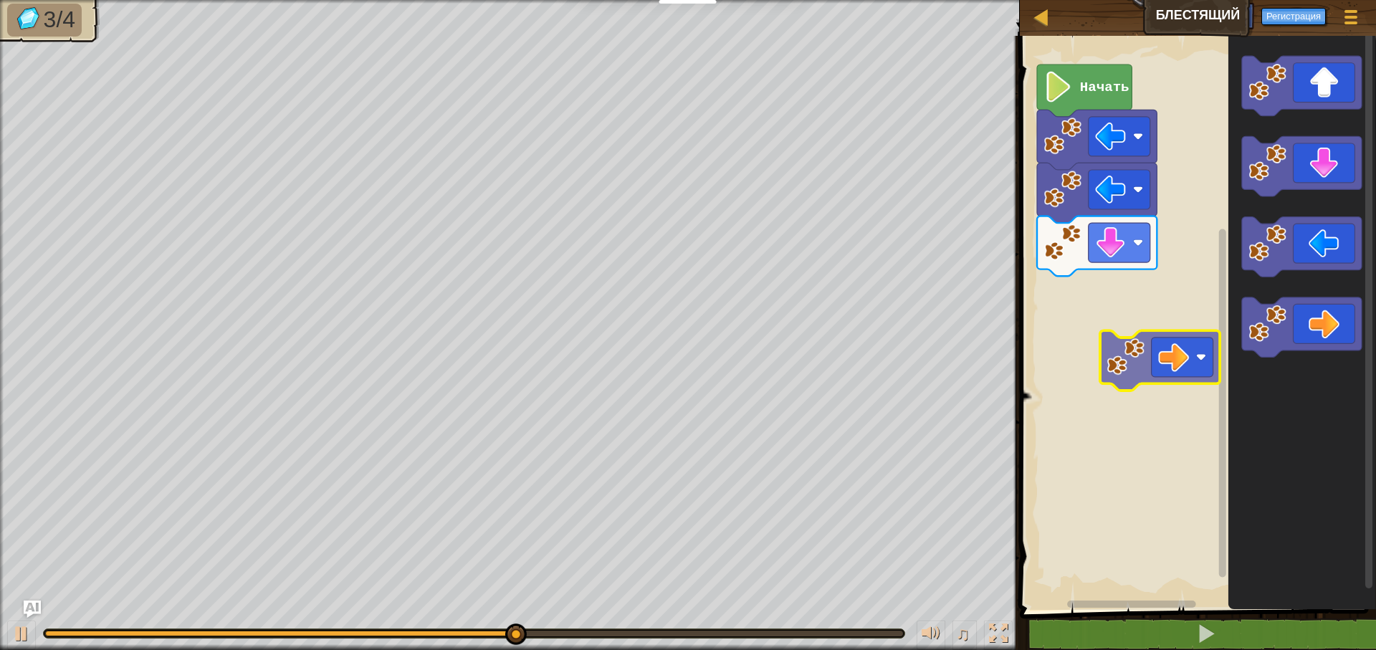
click at [1100, 323] on div "Начать" at bounding box center [1196, 319] width 361 height 581
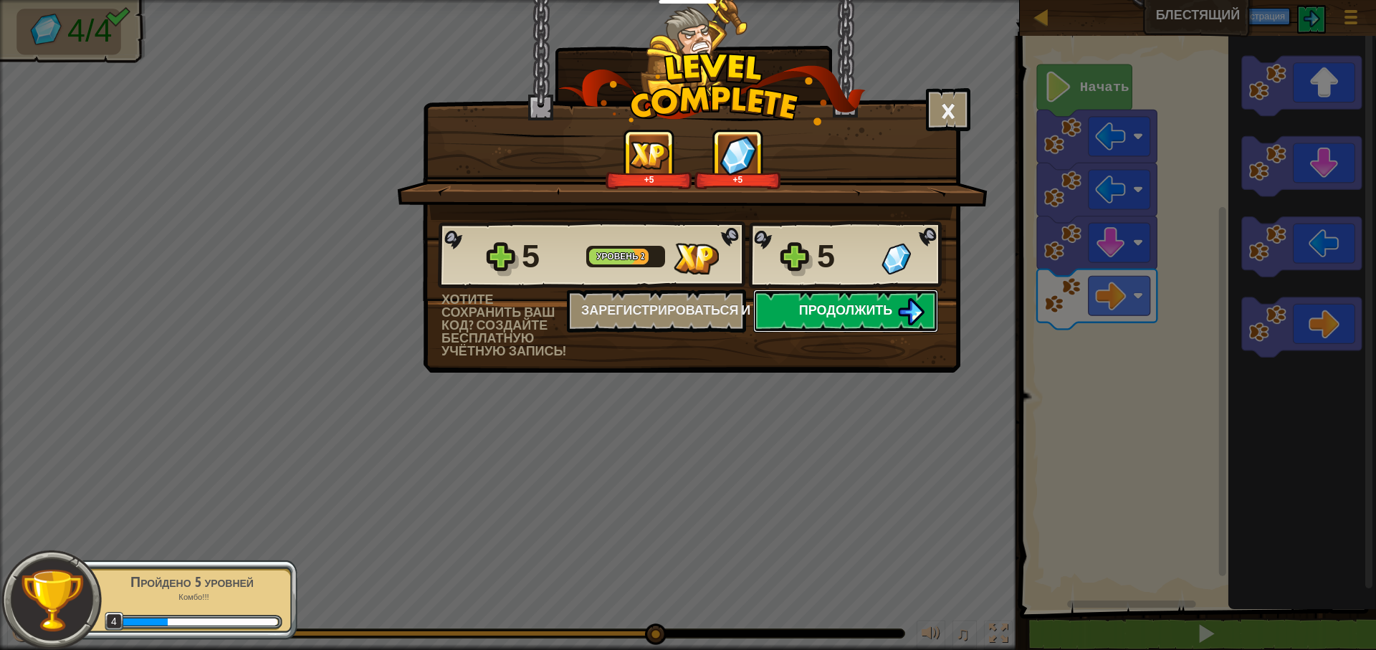
click at [878, 308] on span "Продолжить" at bounding box center [846, 310] width 94 height 18
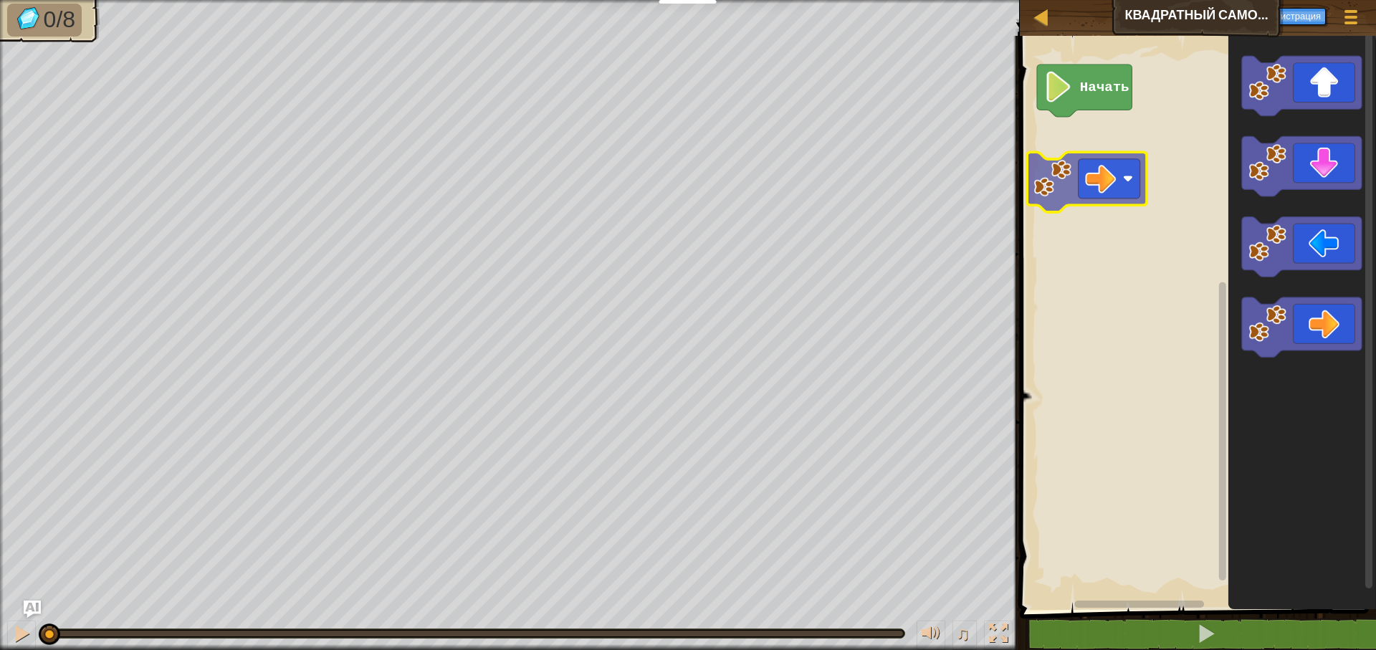
click at [1071, 167] on div "Начать" at bounding box center [1196, 319] width 361 height 581
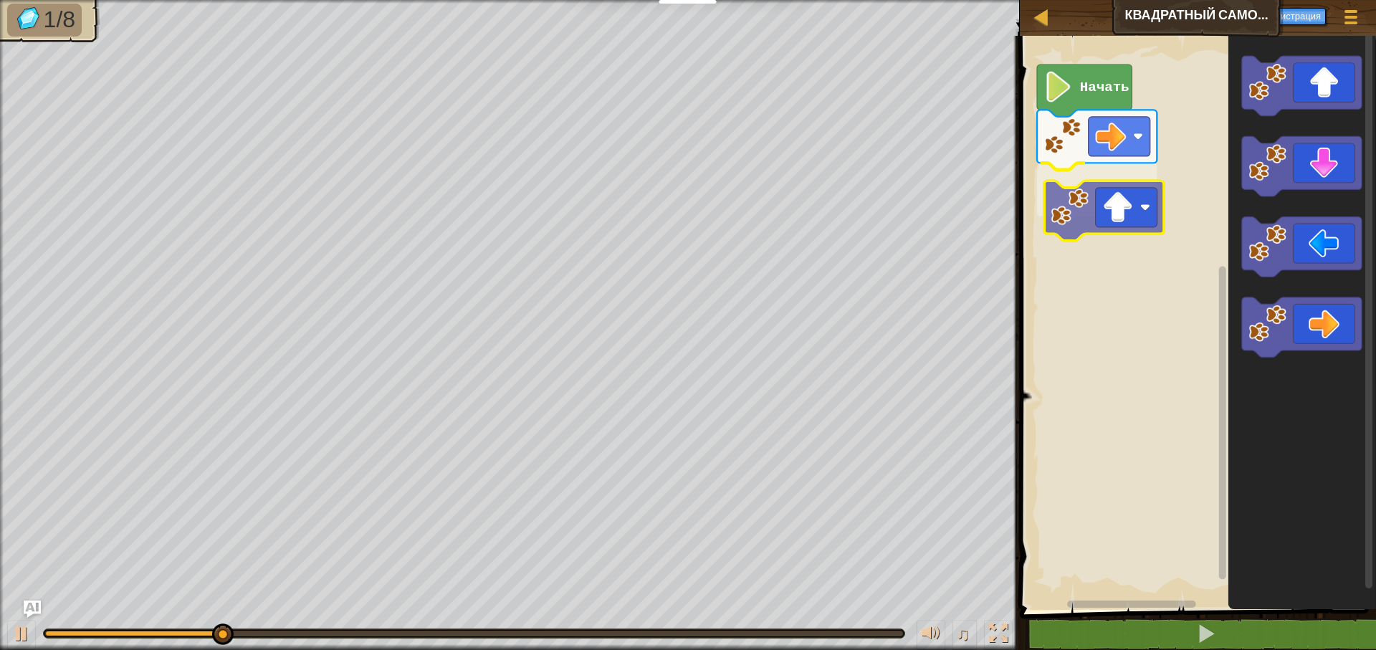
click at [1076, 221] on div "Начать" at bounding box center [1196, 319] width 361 height 581
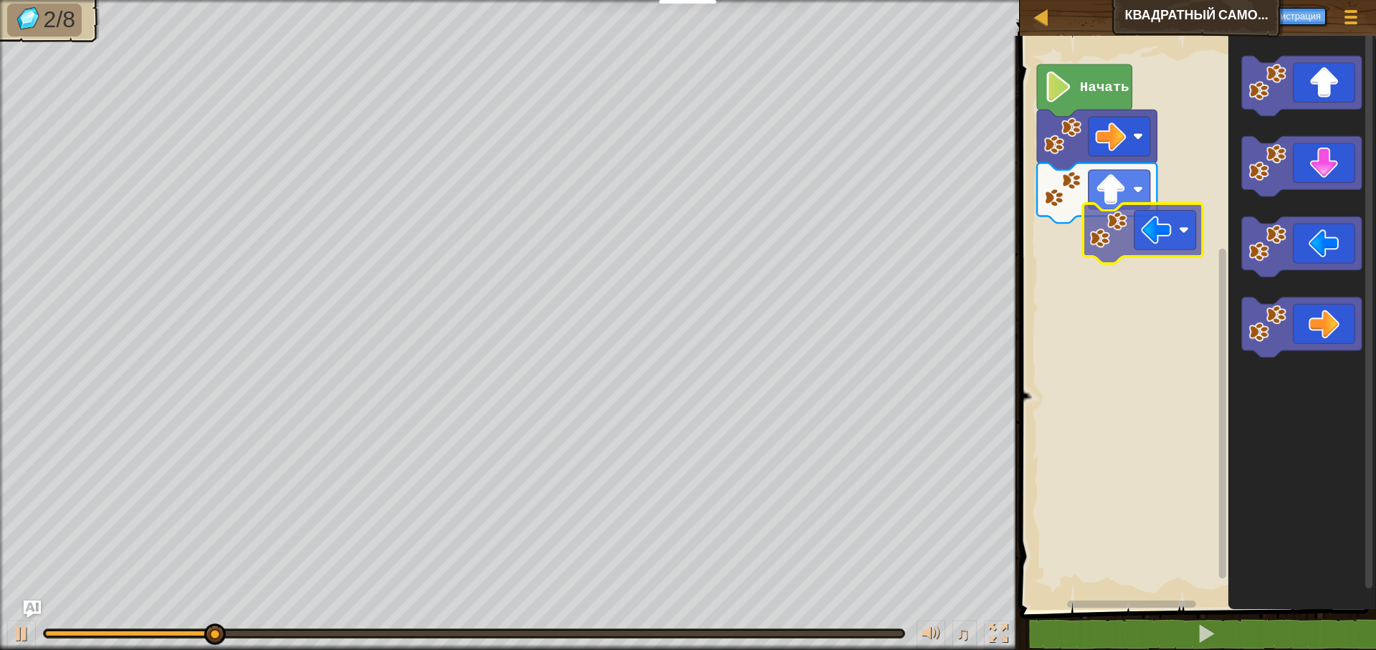
click at [1038, 230] on div "Начать" at bounding box center [1196, 319] width 361 height 581
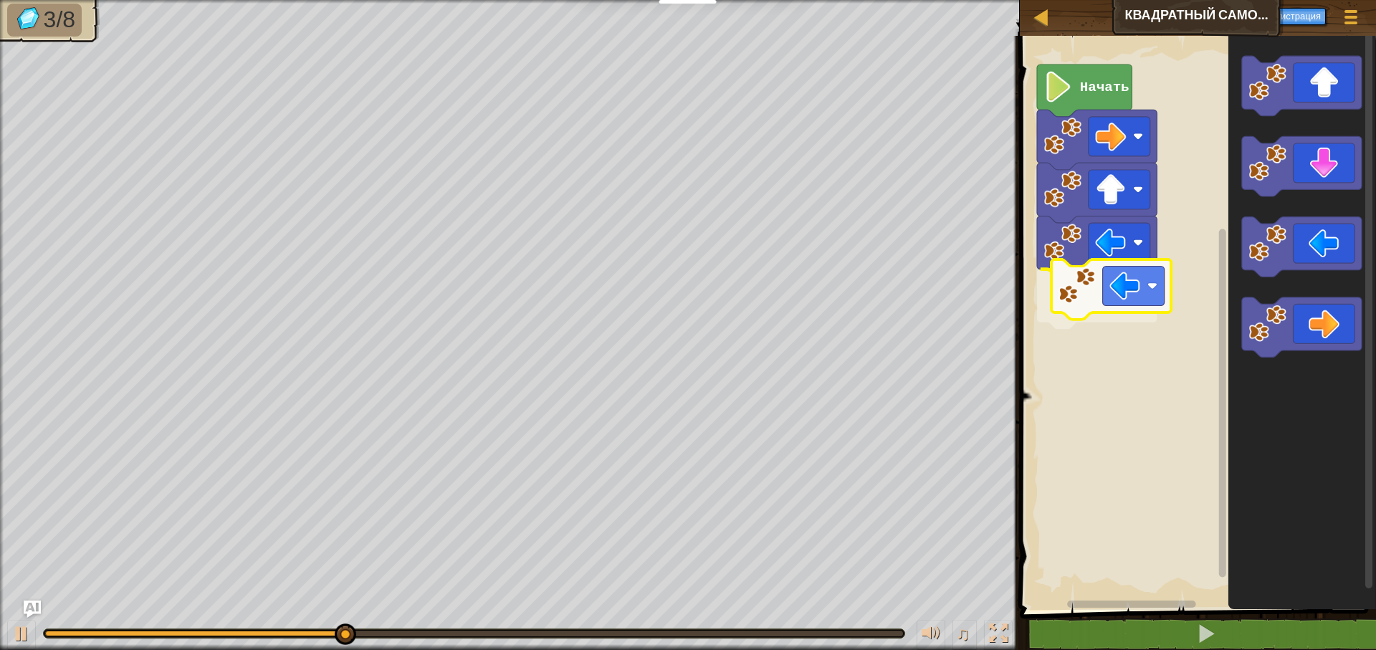
click at [1088, 291] on div "Начать" at bounding box center [1196, 319] width 361 height 581
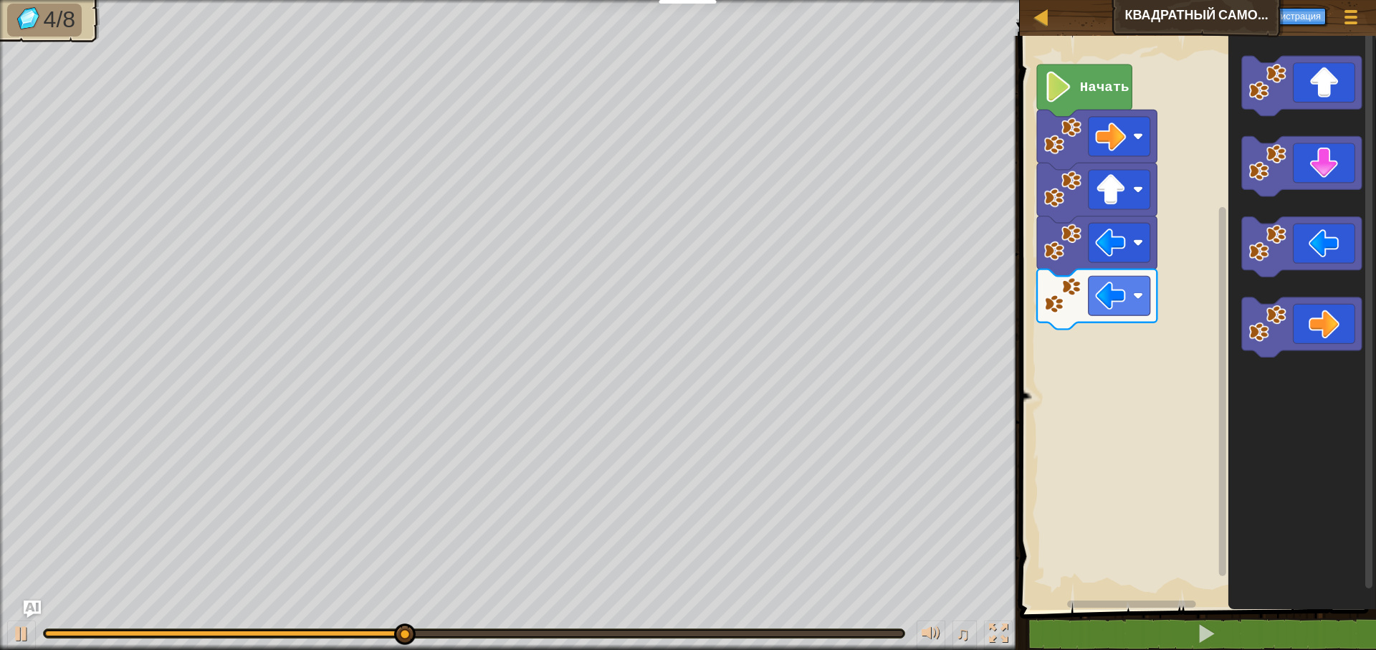
click at [1194, 298] on div "Начать" at bounding box center [1196, 319] width 361 height 581
click at [1049, 358] on div "Начать" at bounding box center [1196, 319] width 361 height 581
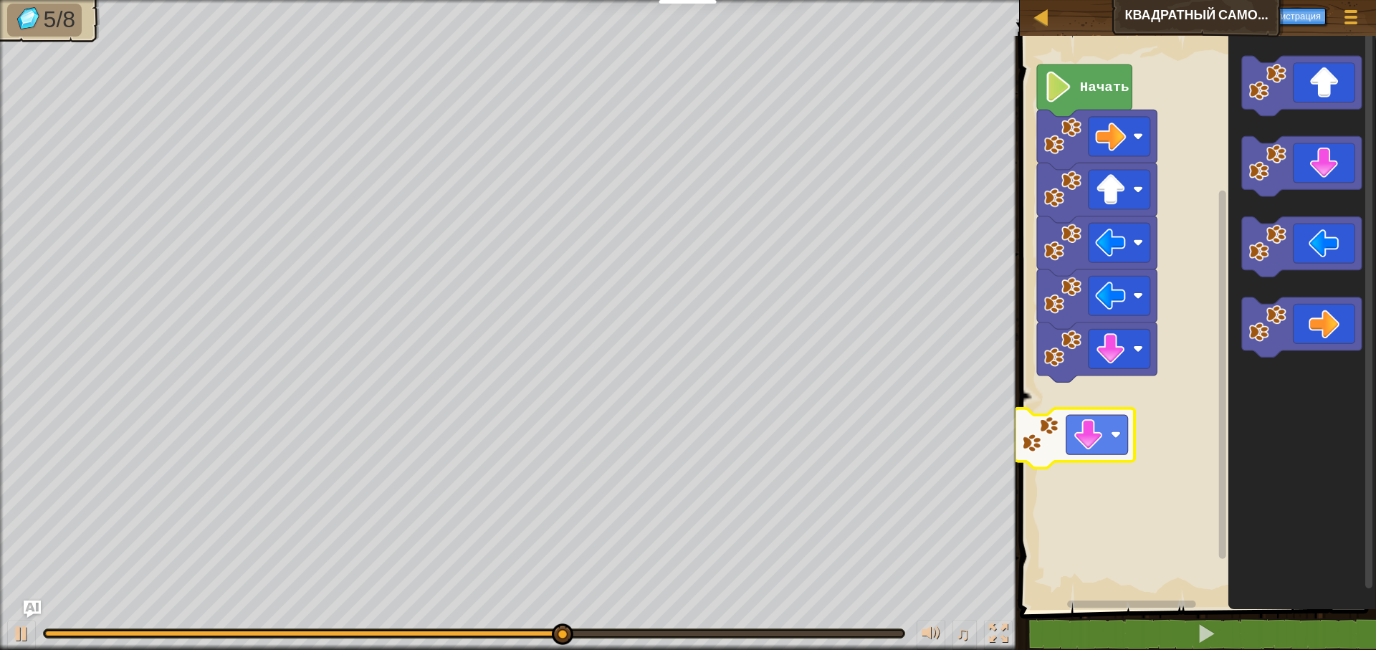
click at [1067, 427] on div "Начать" at bounding box center [1196, 319] width 361 height 581
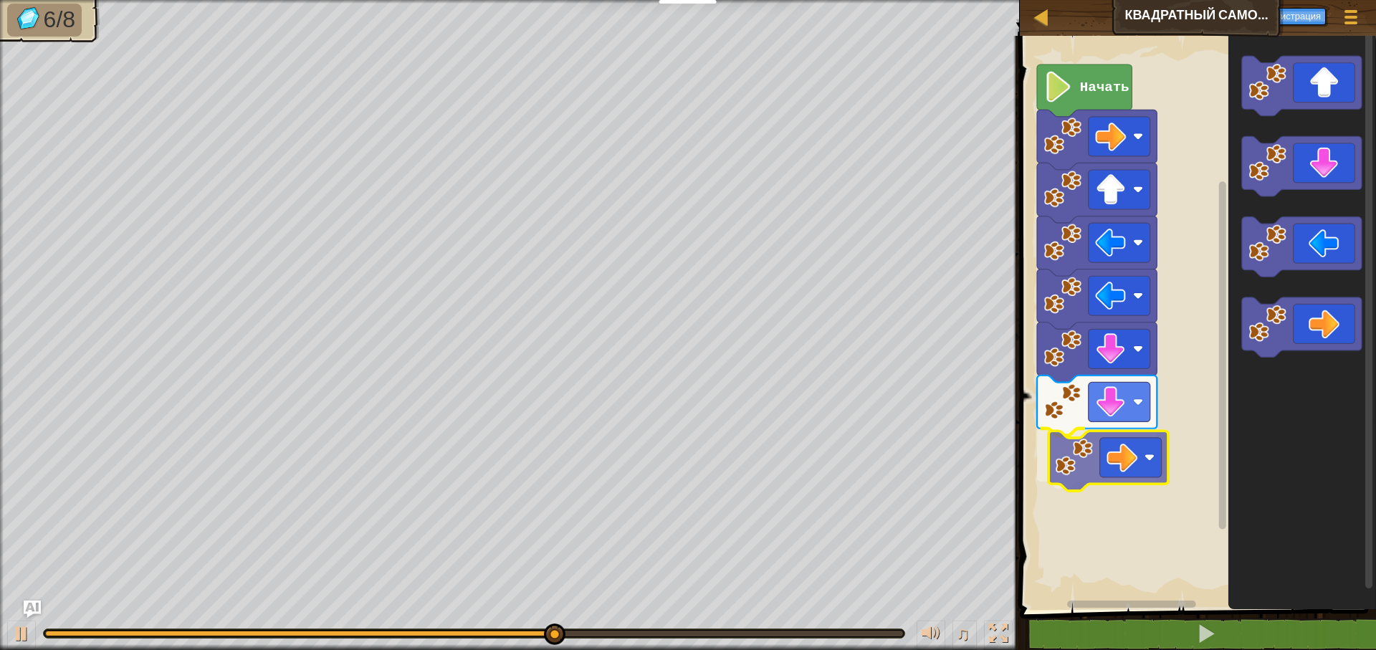
click at [1052, 472] on div "Начать" at bounding box center [1196, 319] width 361 height 581
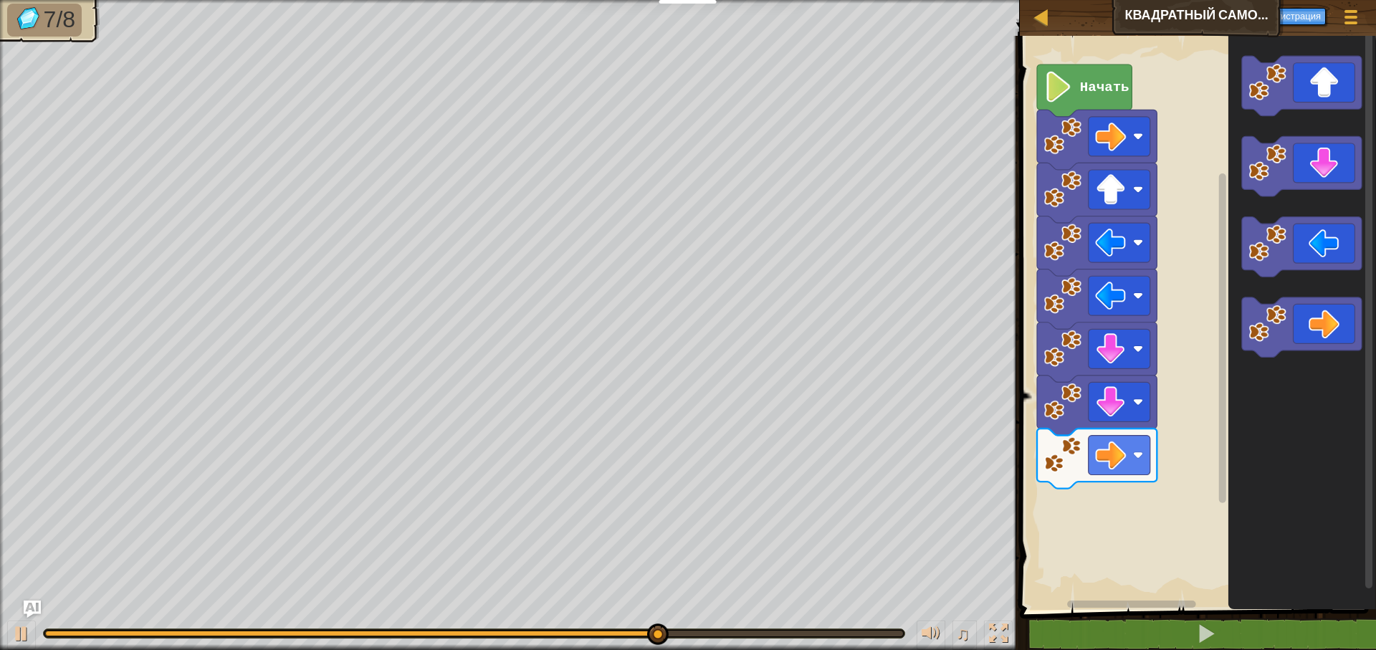
click at [1159, 486] on div "Начать" at bounding box center [1196, 319] width 361 height 581
click at [1221, 406] on div "Начать" at bounding box center [1196, 319] width 361 height 581
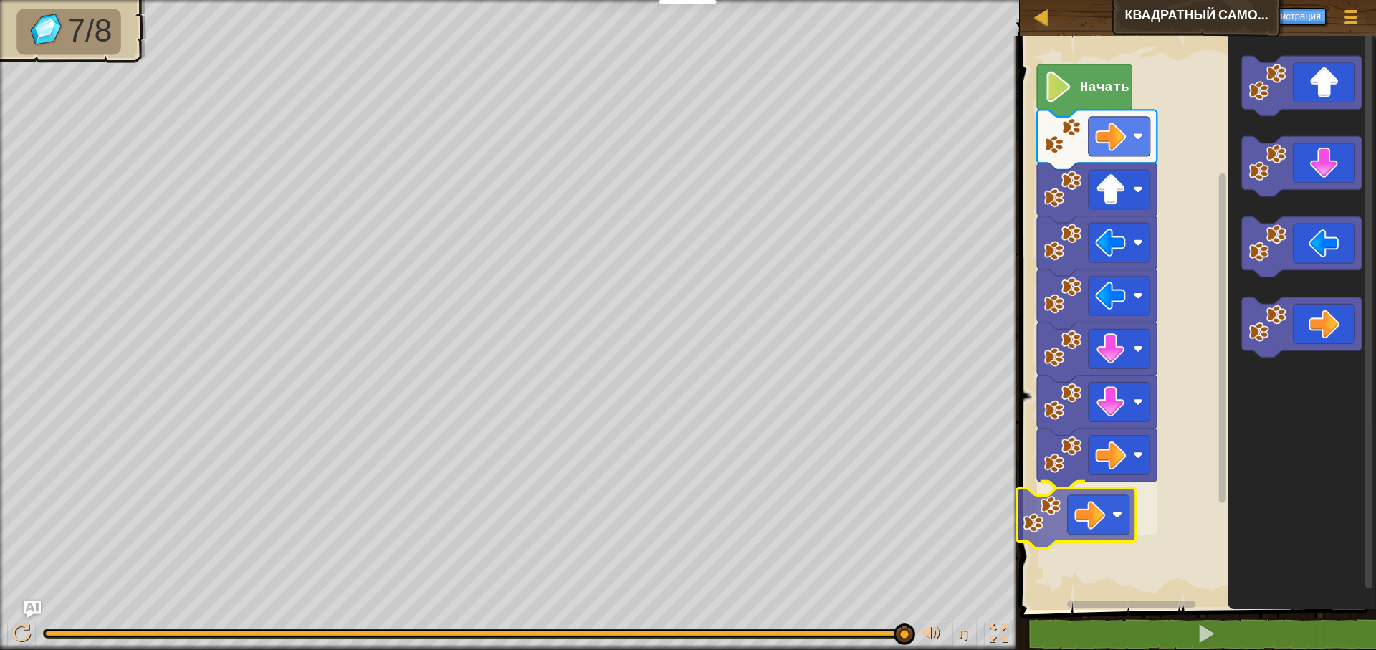
click at [1071, 525] on div "Начать" at bounding box center [1196, 319] width 361 height 581
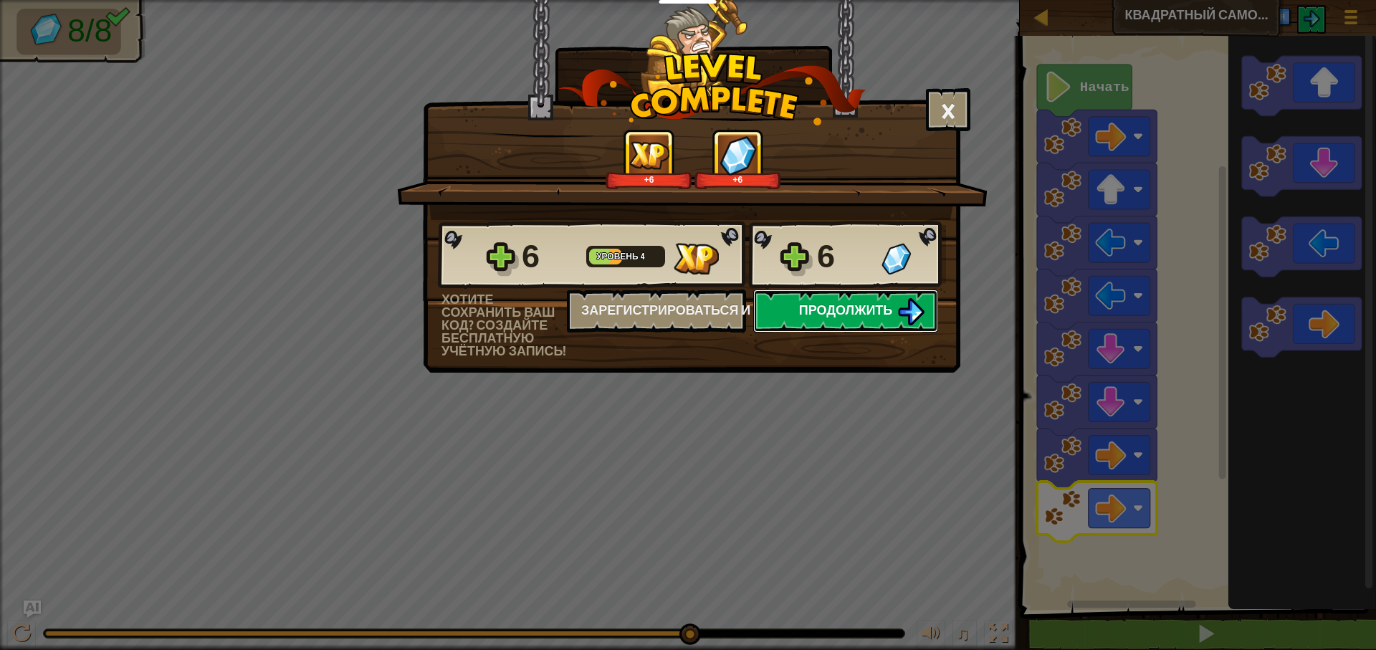
click at [837, 305] on span "Продолжить" at bounding box center [846, 310] width 94 height 18
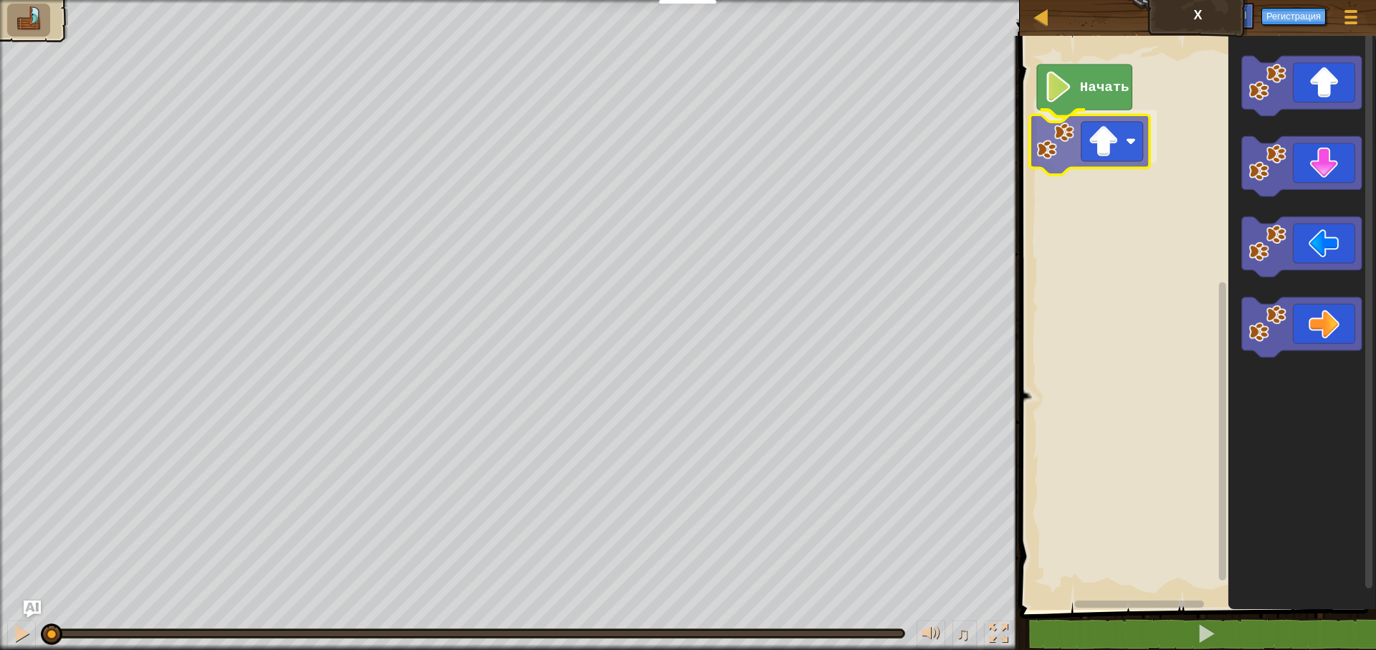
click at [1052, 153] on div "Начать" at bounding box center [1196, 319] width 361 height 581
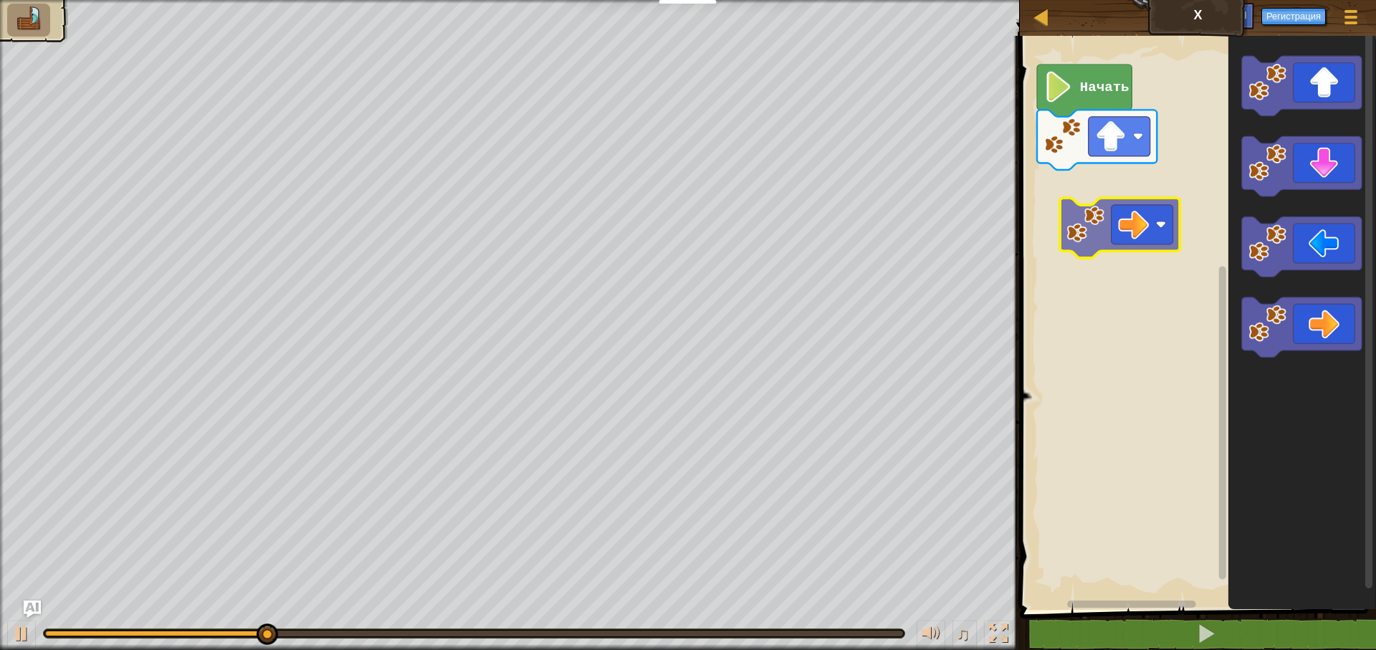
click at [1062, 224] on div "Начать" at bounding box center [1196, 319] width 361 height 581
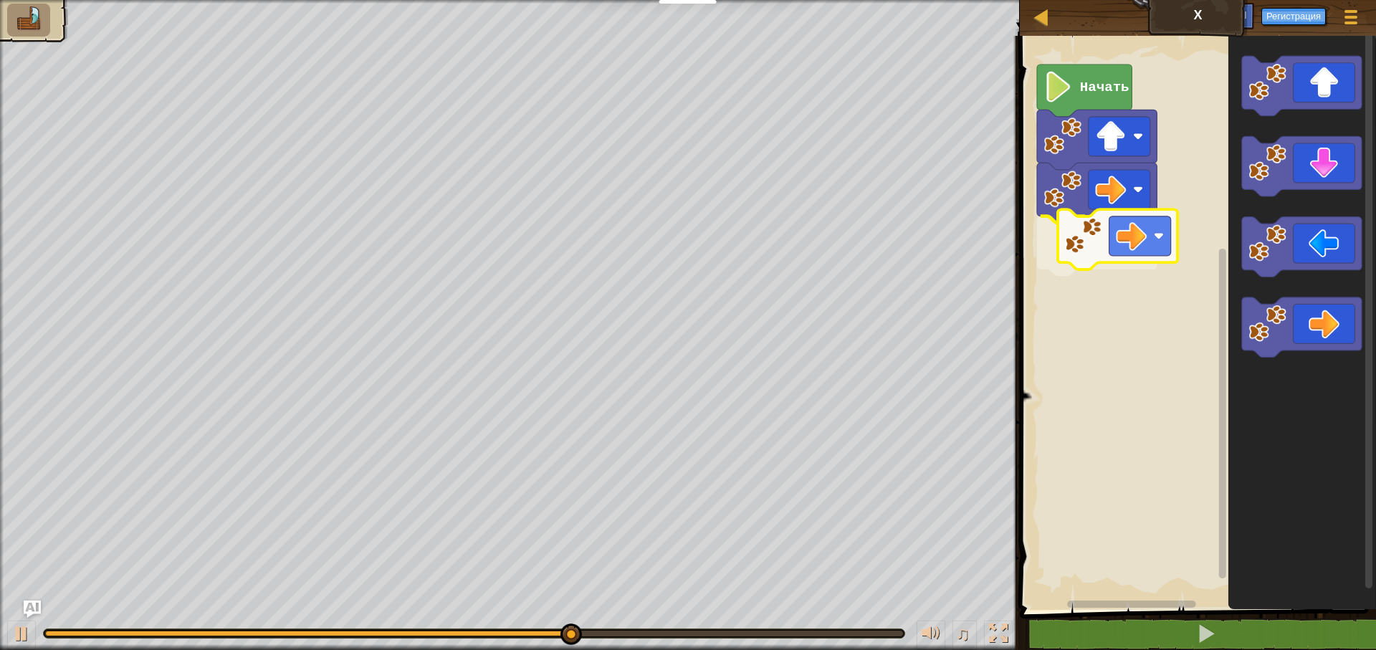
click at [1100, 269] on div "Начать" at bounding box center [1196, 319] width 361 height 581
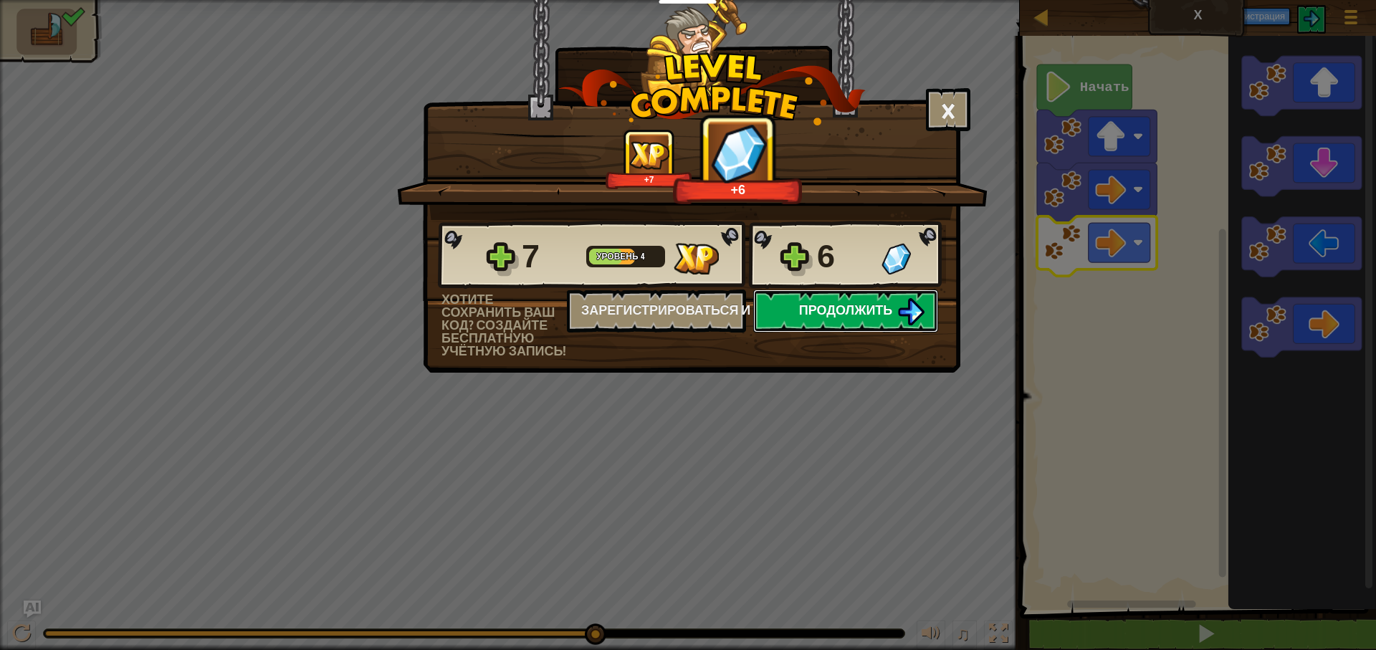
click at [889, 305] on span "Продолжить" at bounding box center [846, 310] width 94 height 18
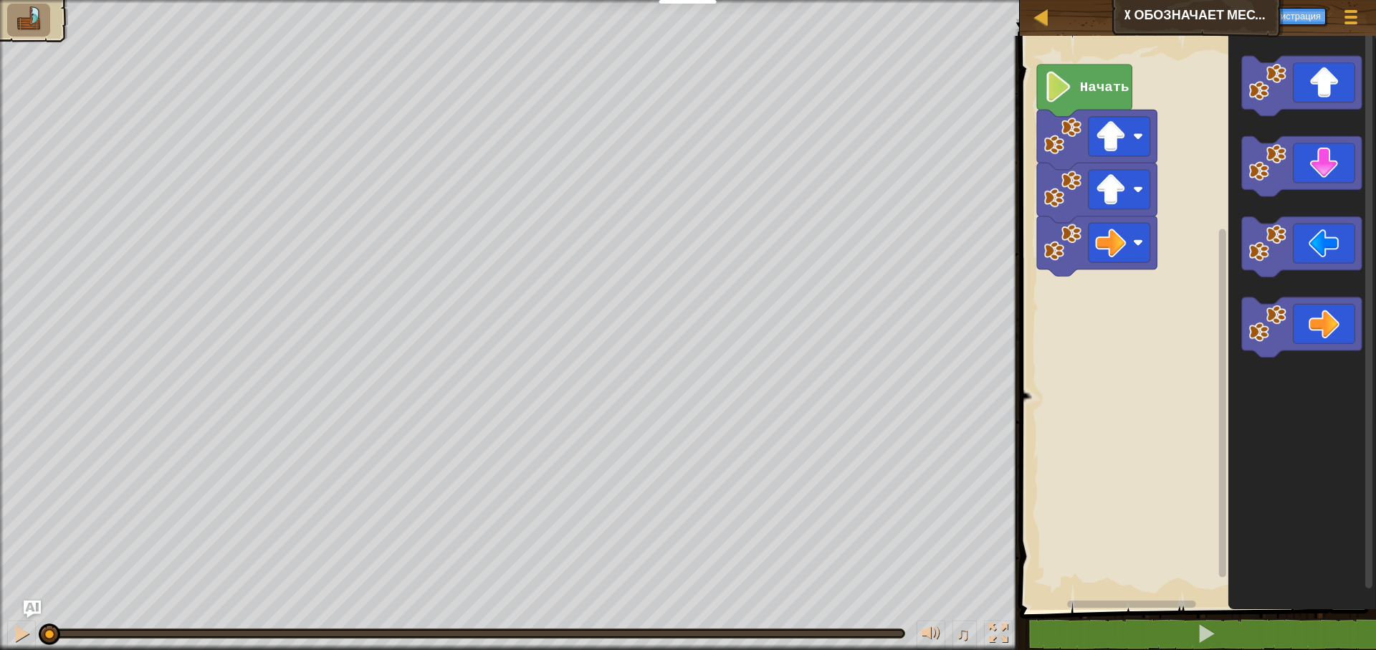
click at [1109, 611] on span at bounding box center [1200, 303] width 368 height 632
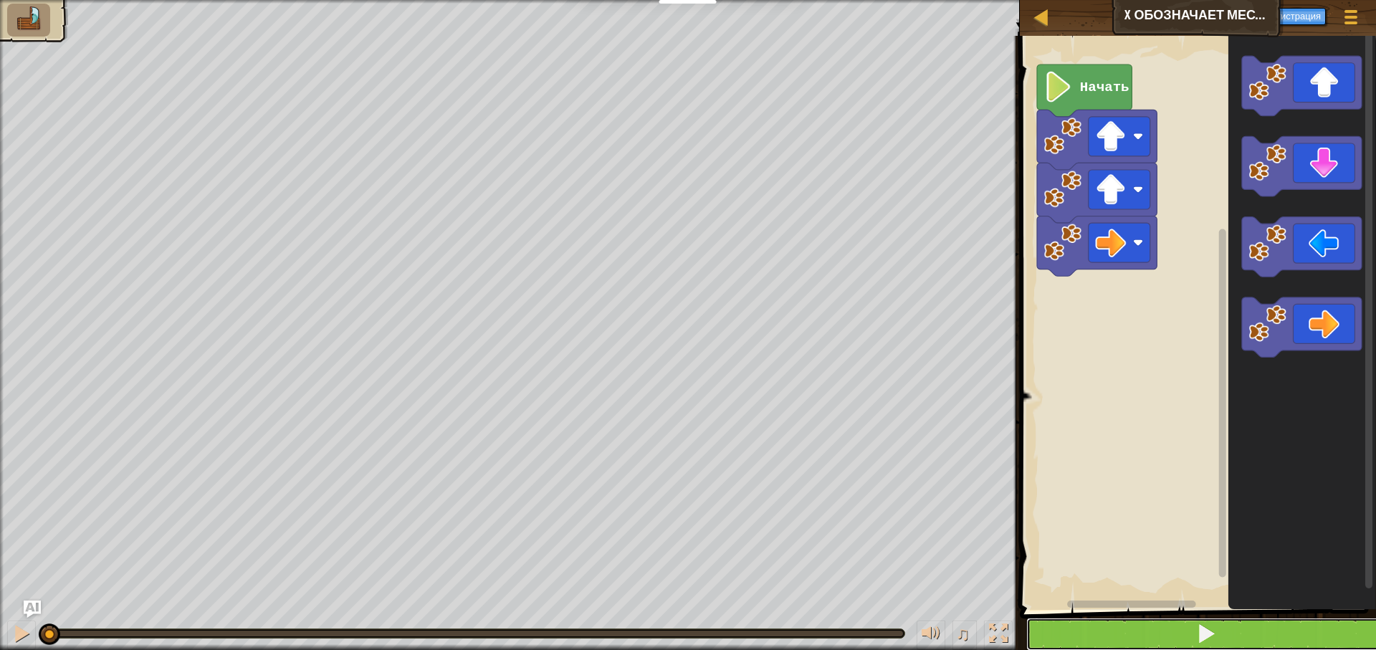
click at [1103, 624] on button at bounding box center [1206, 634] width 361 height 33
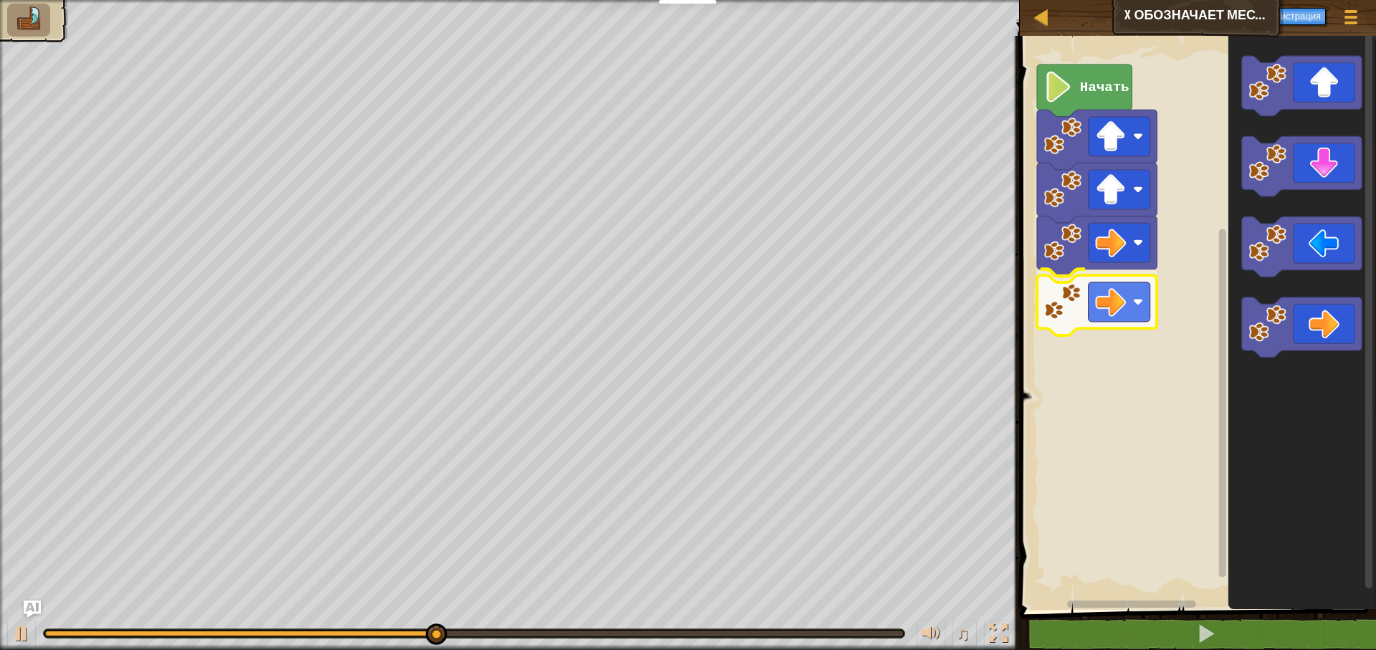
click at [1072, 307] on div "Начать" at bounding box center [1196, 319] width 361 height 581
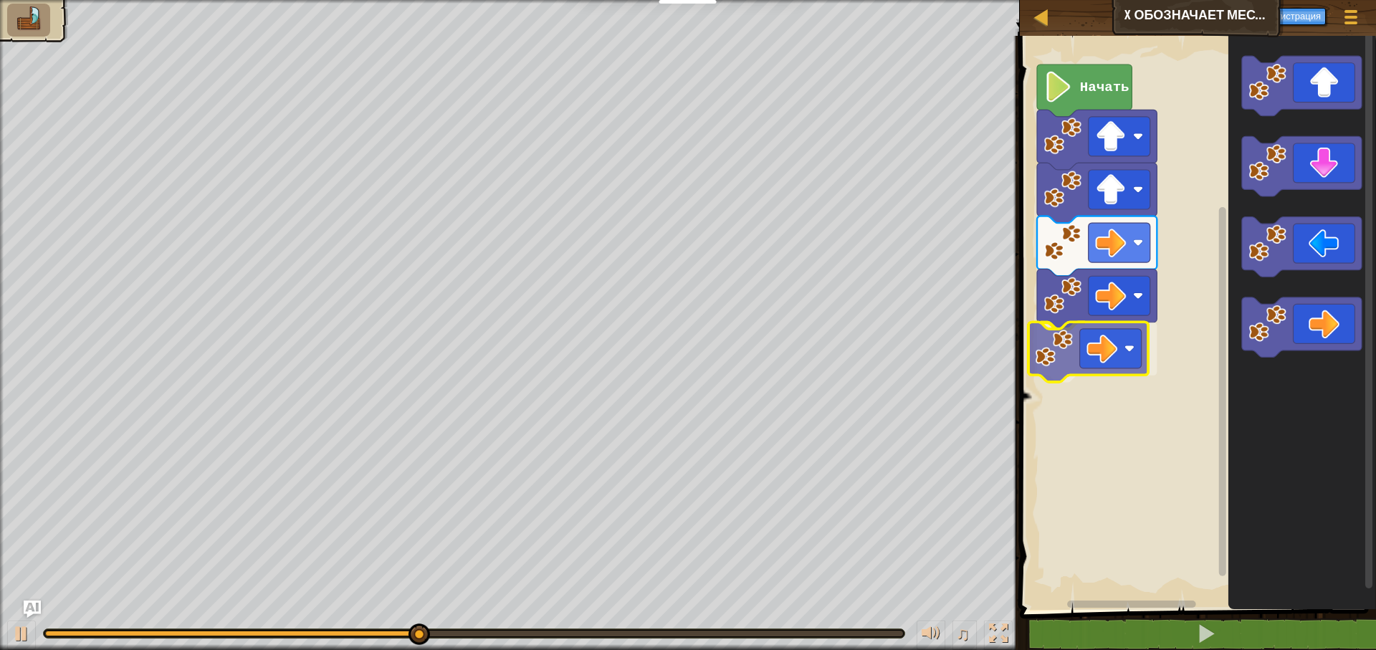
click at [1057, 341] on div "Начать" at bounding box center [1196, 319] width 361 height 581
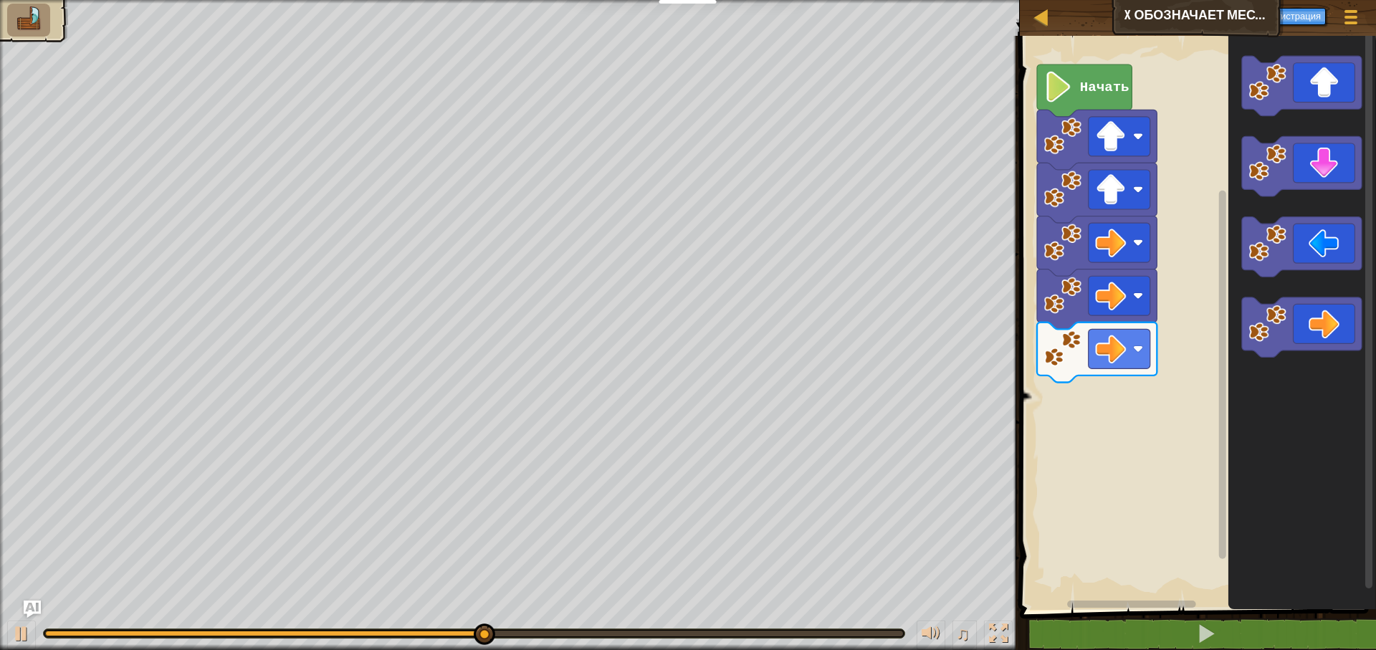
click at [1156, 373] on div "Начать" at bounding box center [1196, 319] width 361 height 581
click at [1197, 334] on div "Начать" at bounding box center [1196, 319] width 361 height 581
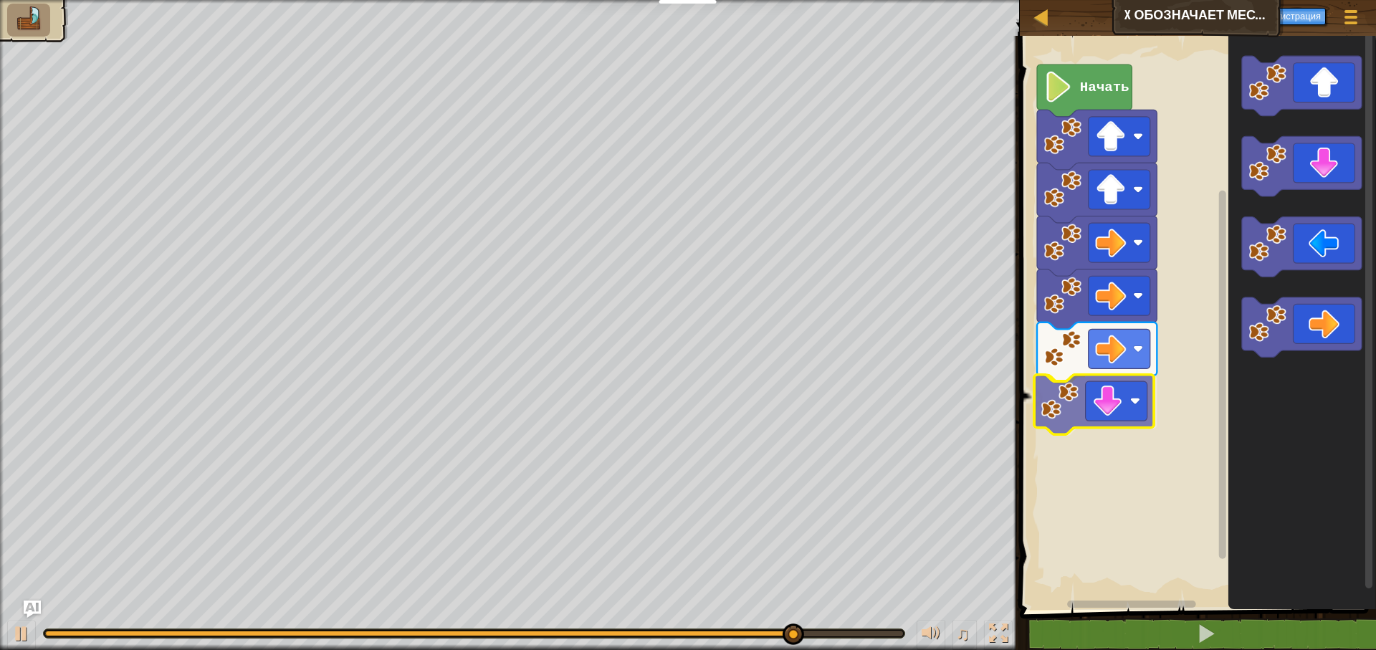
click at [1077, 394] on div "Начать" at bounding box center [1196, 319] width 361 height 581
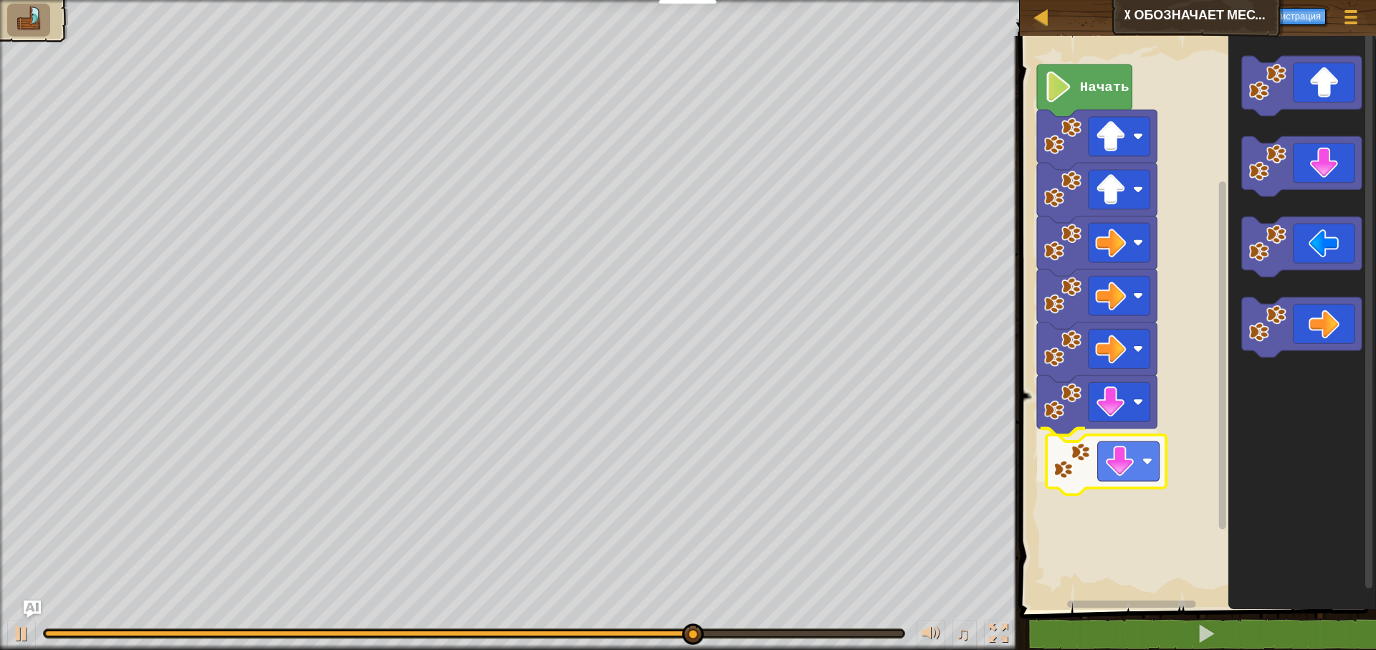
click at [1077, 457] on div "Начать" at bounding box center [1196, 319] width 361 height 581
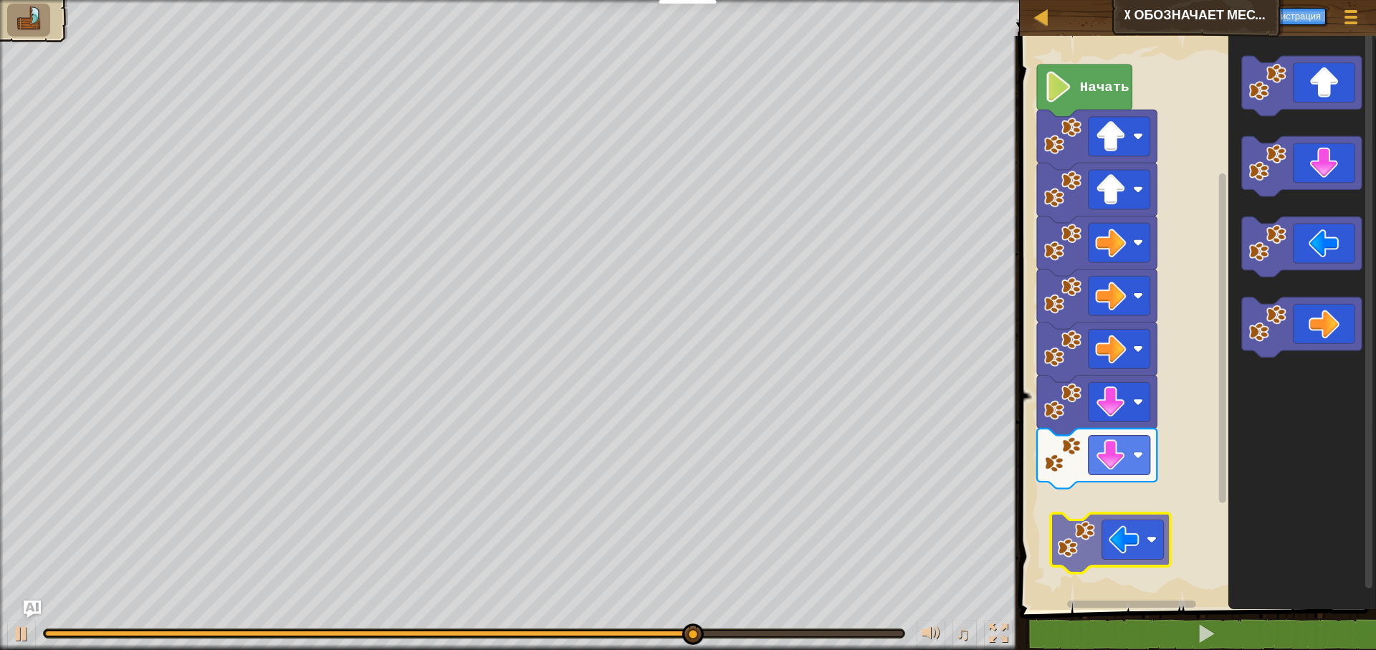
click at [1093, 544] on div "Начать" at bounding box center [1196, 319] width 361 height 581
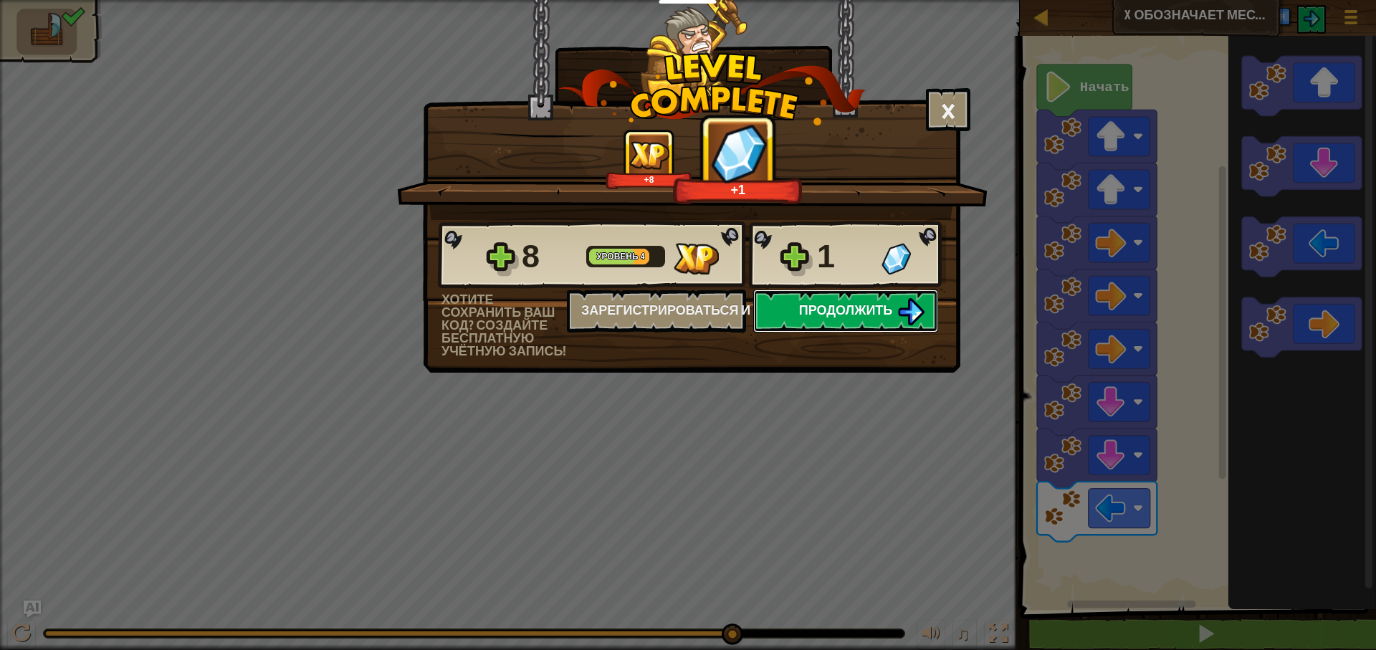
click at [880, 323] on button "Продолжить" at bounding box center [845, 311] width 185 height 43
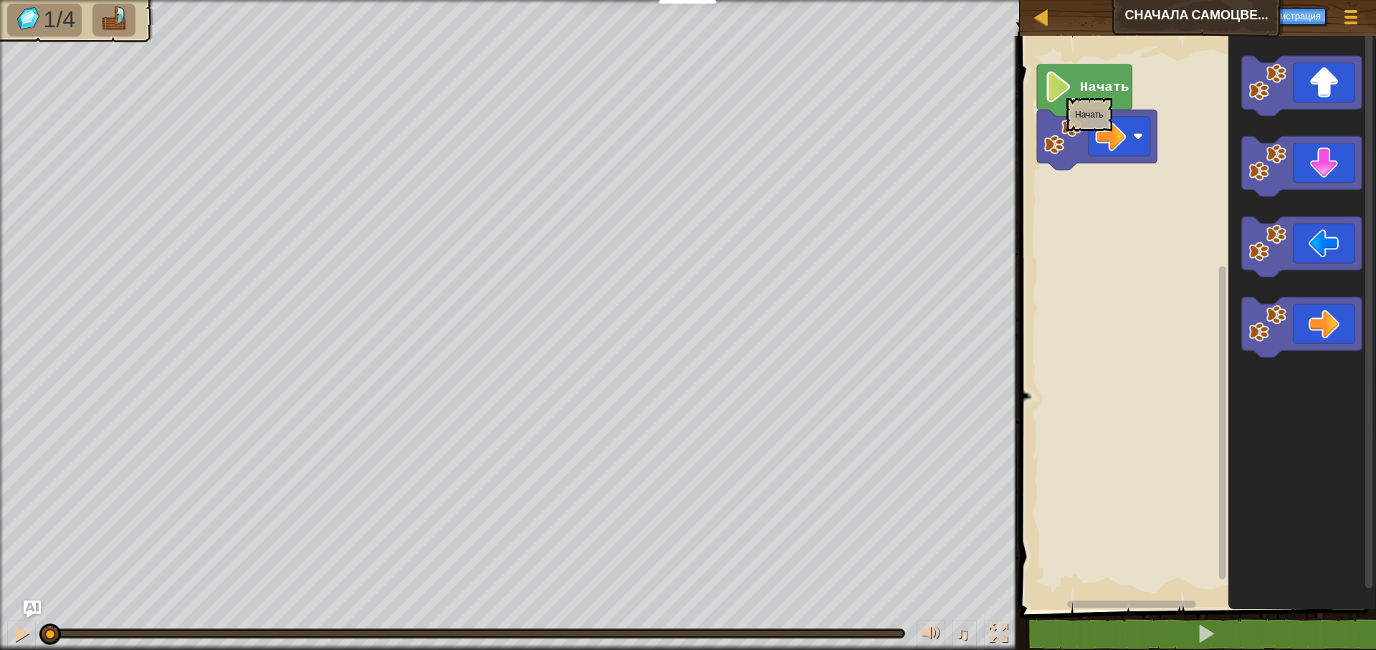
click at [1067, 91] on image "Рабочая область Blockly" at bounding box center [1058, 87] width 29 height 31
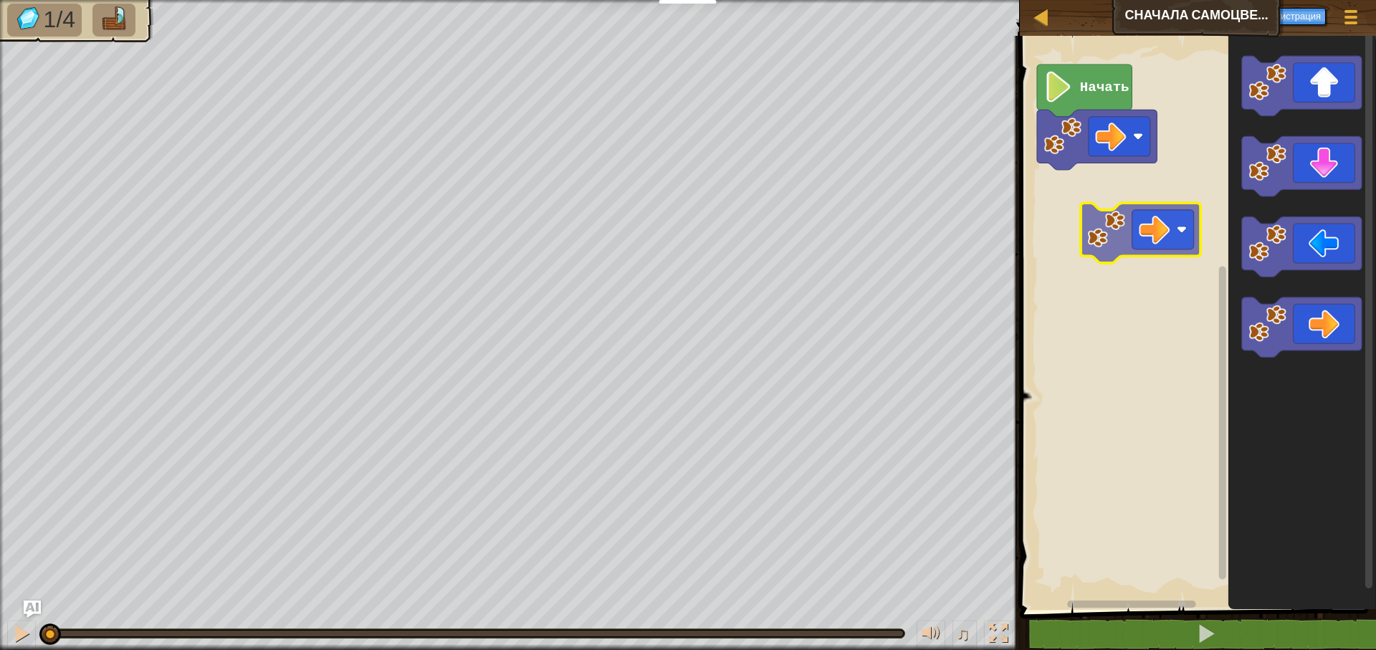
click at [1103, 215] on div "Начать" at bounding box center [1196, 319] width 361 height 581
click at [1101, 214] on image "Рабочая область Blockly" at bounding box center [1106, 229] width 38 height 38
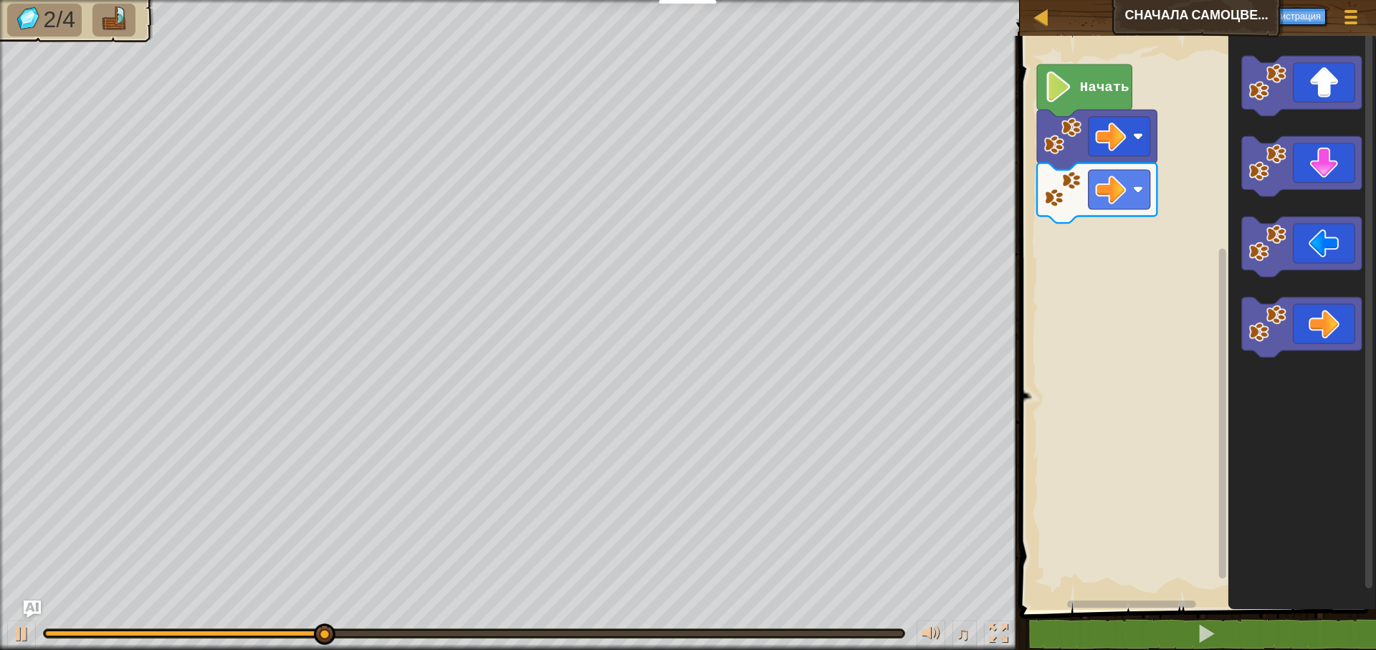
click at [1144, 266] on div "Начать" at bounding box center [1196, 319] width 361 height 581
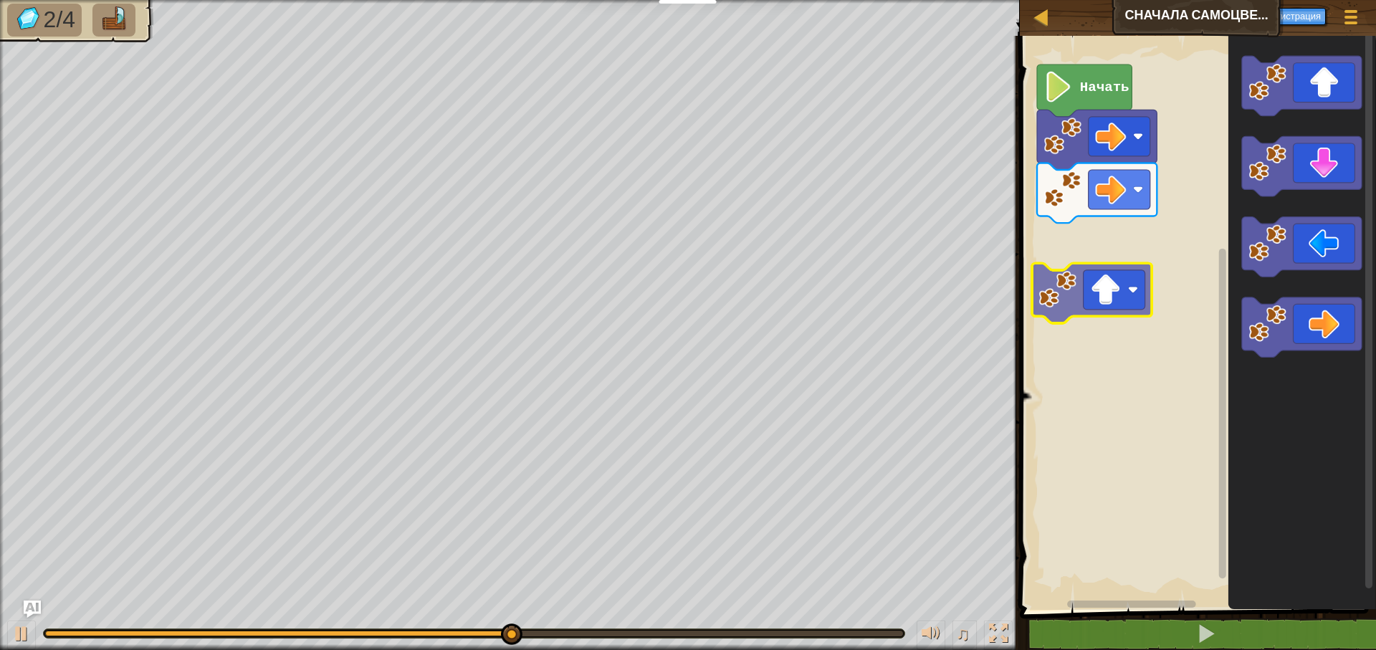
click at [1047, 305] on div "Начать" at bounding box center [1196, 319] width 361 height 581
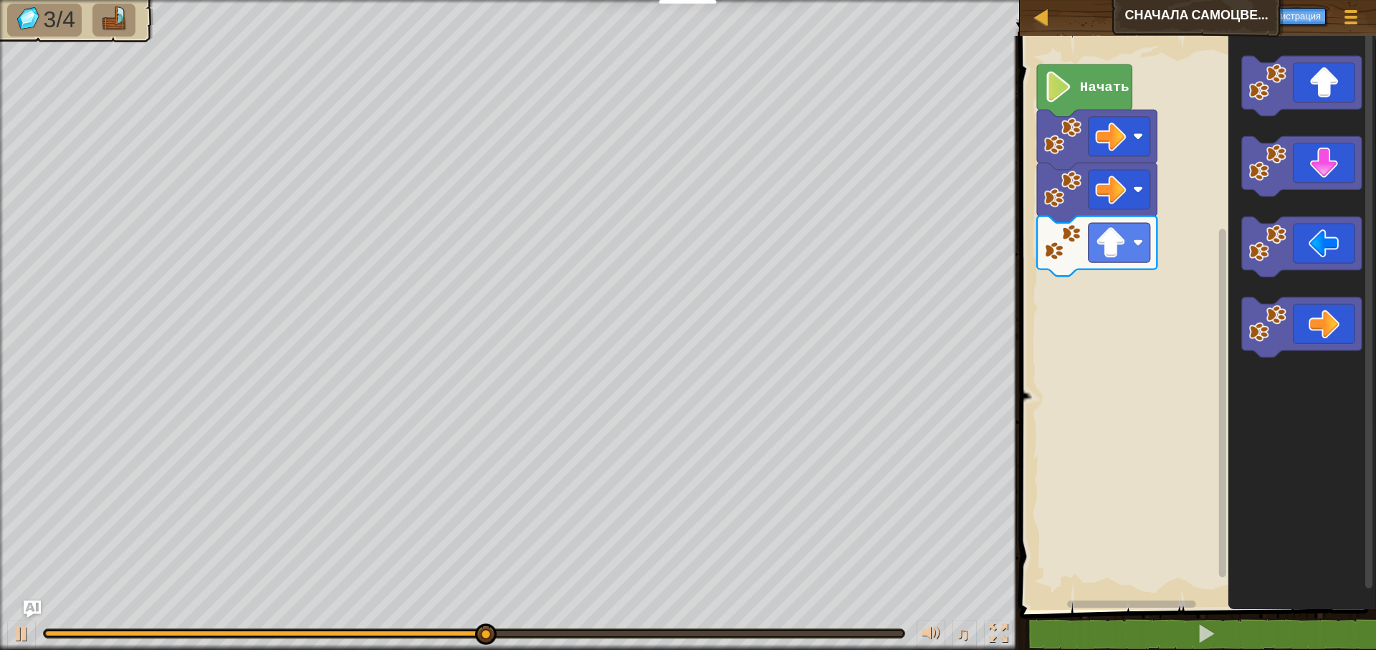
click at [1210, 268] on div "Начать" at bounding box center [1196, 319] width 361 height 581
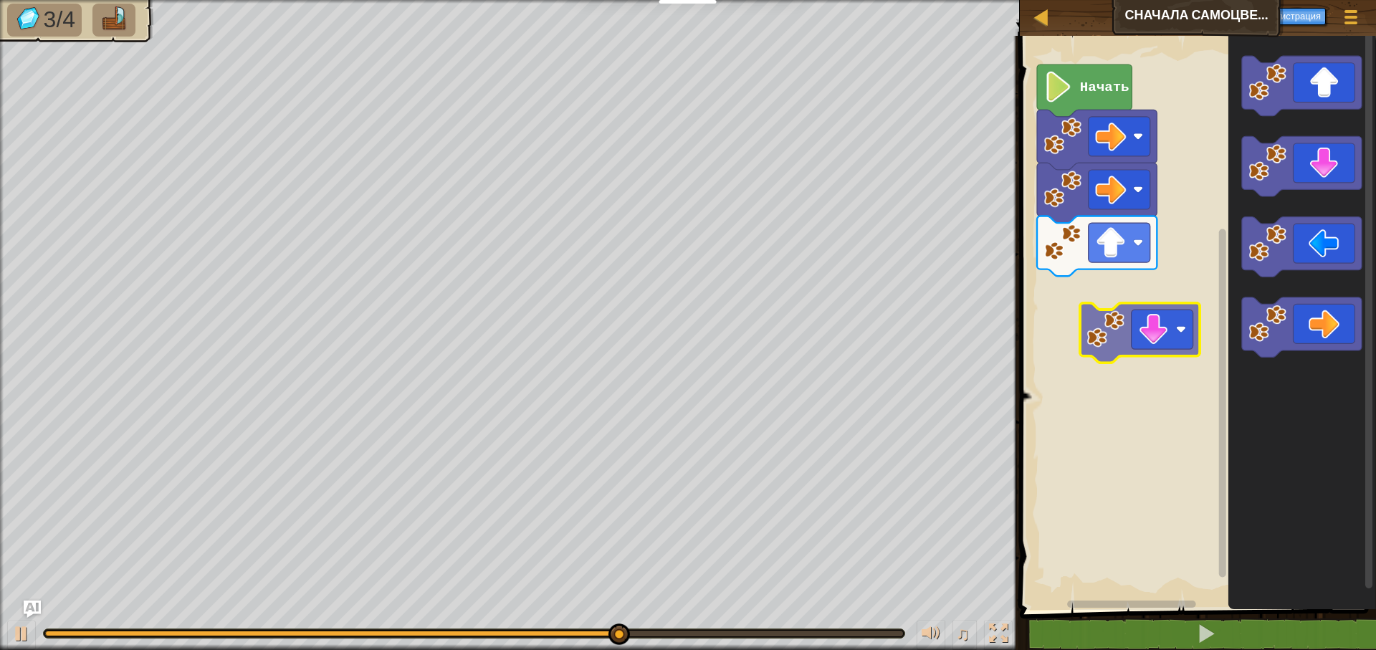
click at [1070, 333] on div "Начать" at bounding box center [1196, 319] width 361 height 581
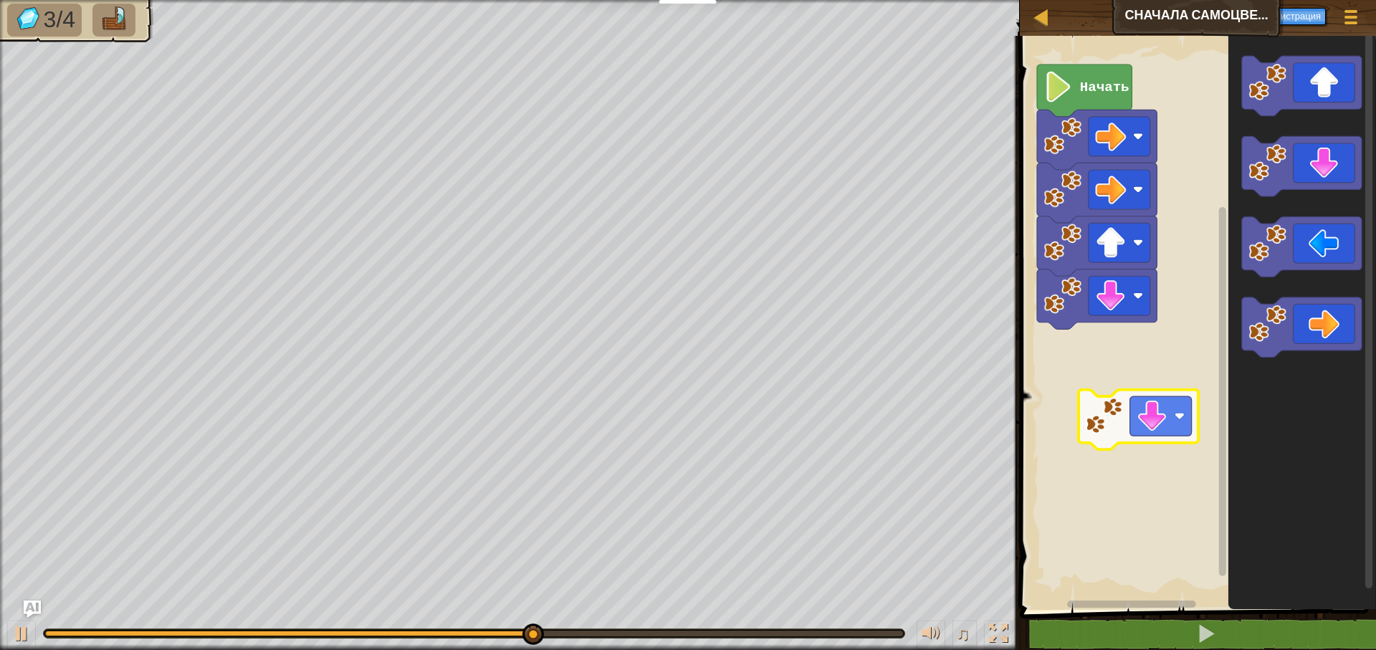
click at [1112, 406] on div "Начать" at bounding box center [1196, 319] width 361 height 581
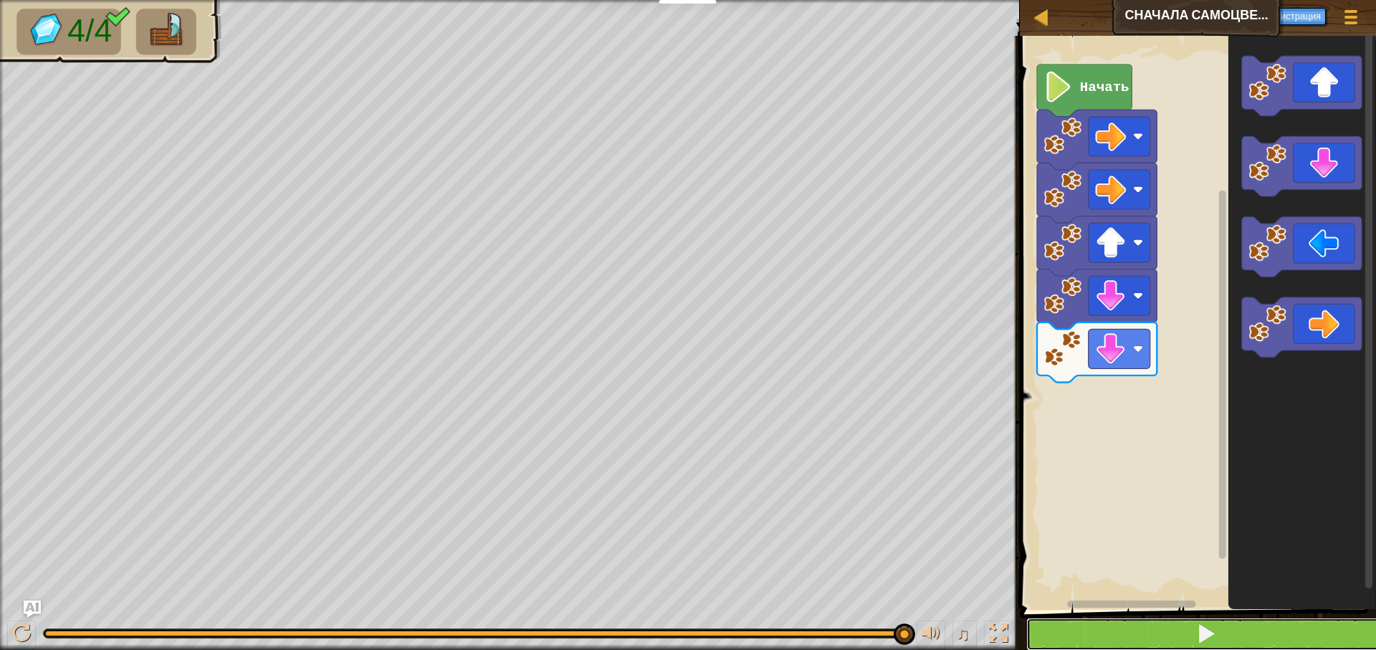
click at [1183, 639] on button at bounding box center [1206, 634] width 361 height 33
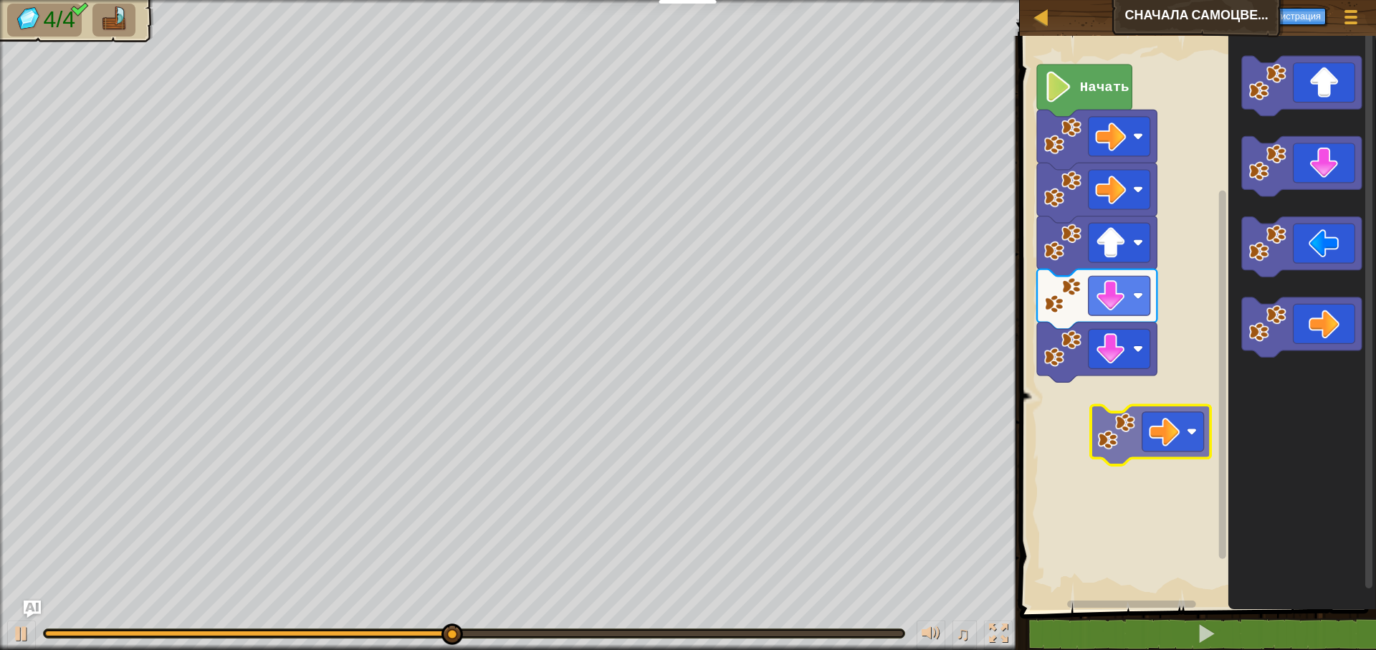
click at [1103, 447] on div "Начать" at bounding box center [1196, 319] width 361 height 581
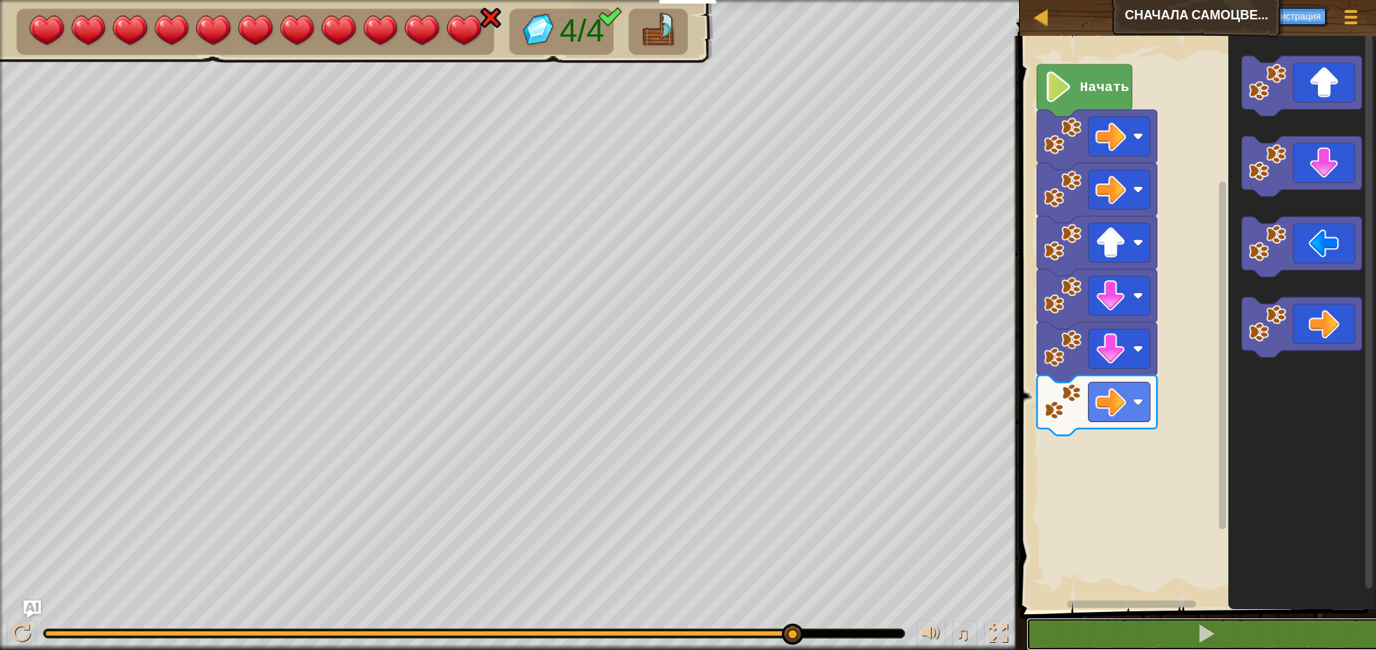
drag, startPoint x: 1110, startPoint y: 623, endPoint x: 1097, endPoint y: 607, distance: 20.8
click at [1097, 609] on div "1 2 go ( 'right' ) הההההההההההההההההההההההההההההההההההההההההההההההההההההההההההה…" at bounding box center [1196, 372] width 361 height 659
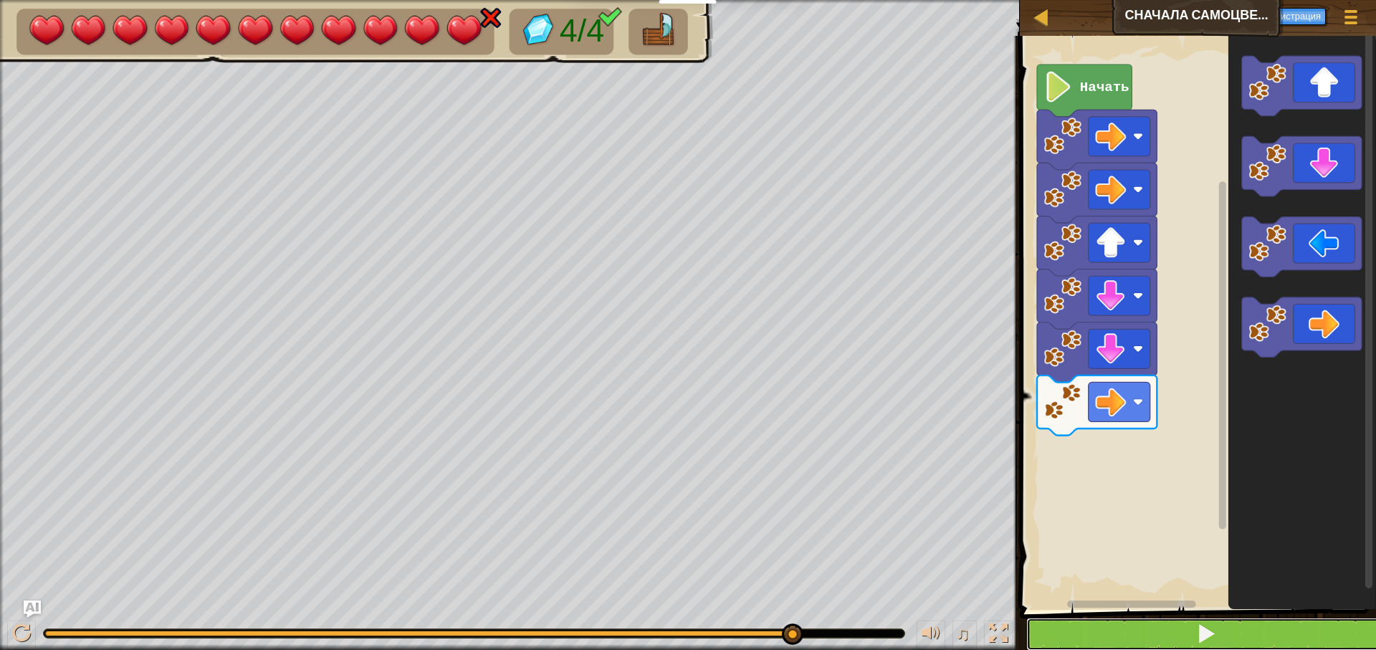
click at [1196, 637] on button at bounding box center [1206, 634] width 361 height 33
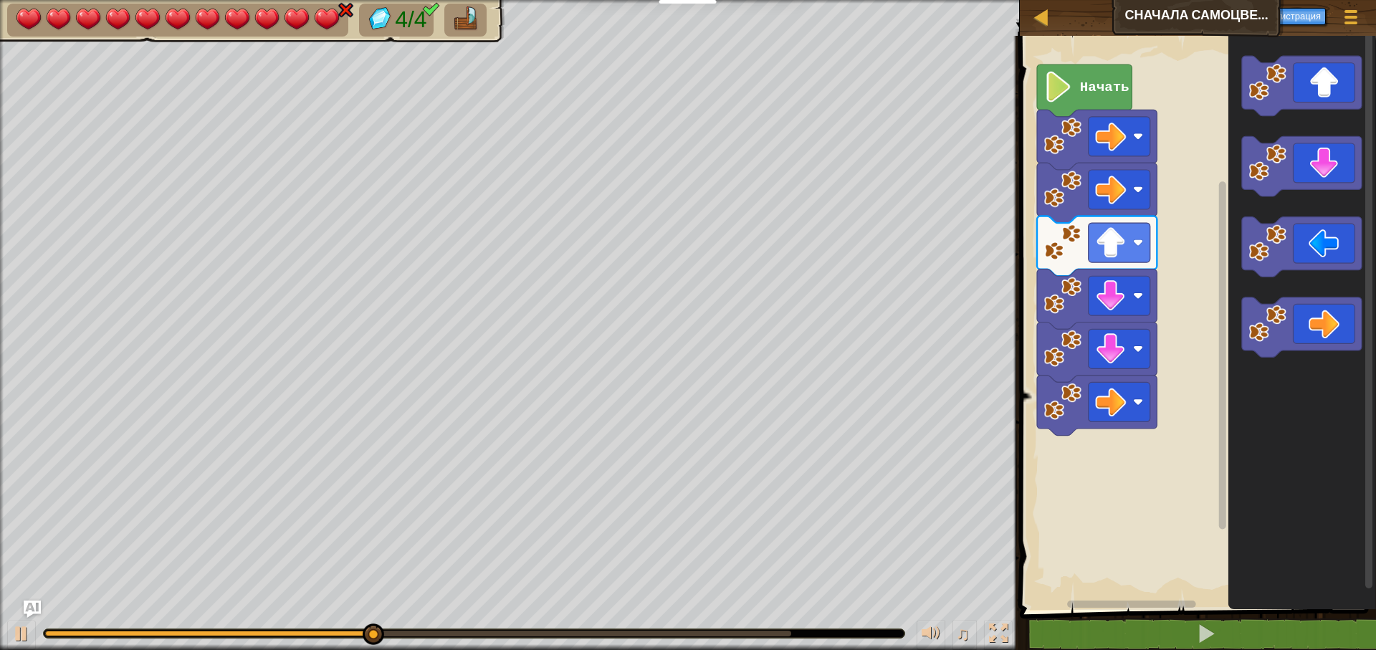
click at [1054, 92] on image "Рабочая область Blockly" at bounding box center [1058, 87] width 29 height 31
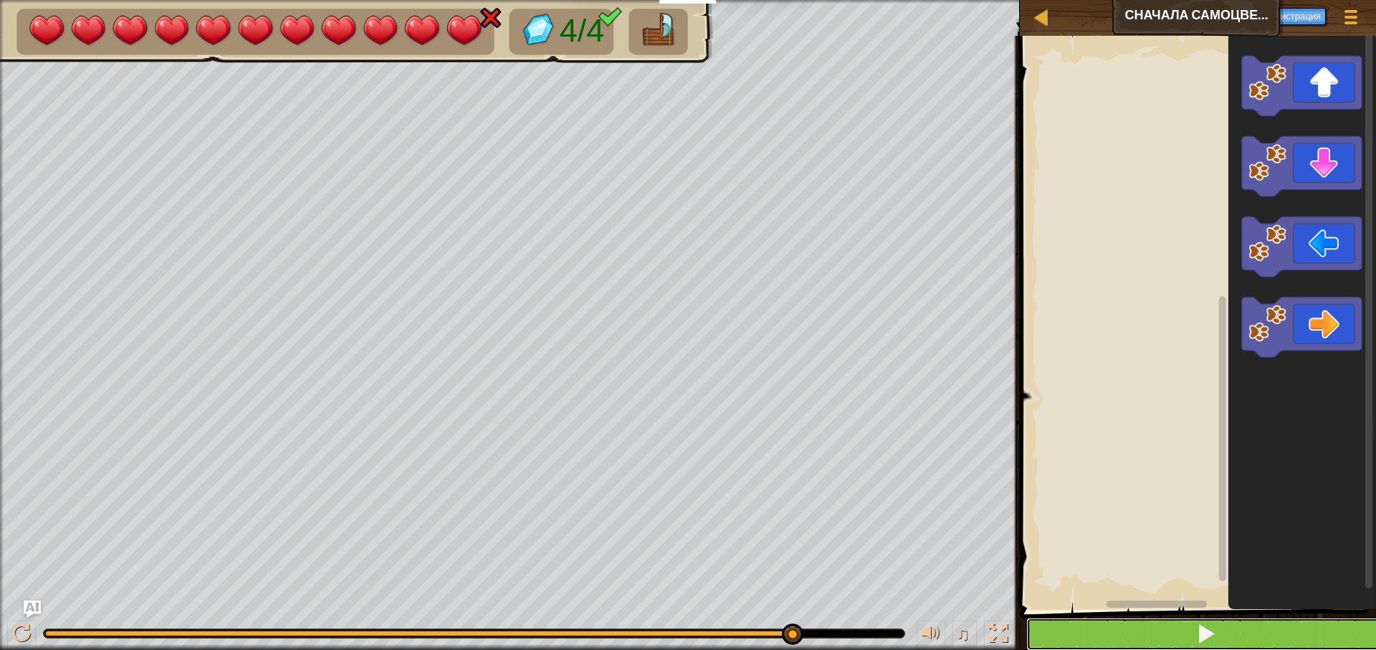
click at [1200, 645] on button at bounding box center [1206, 634] width 361 height 33
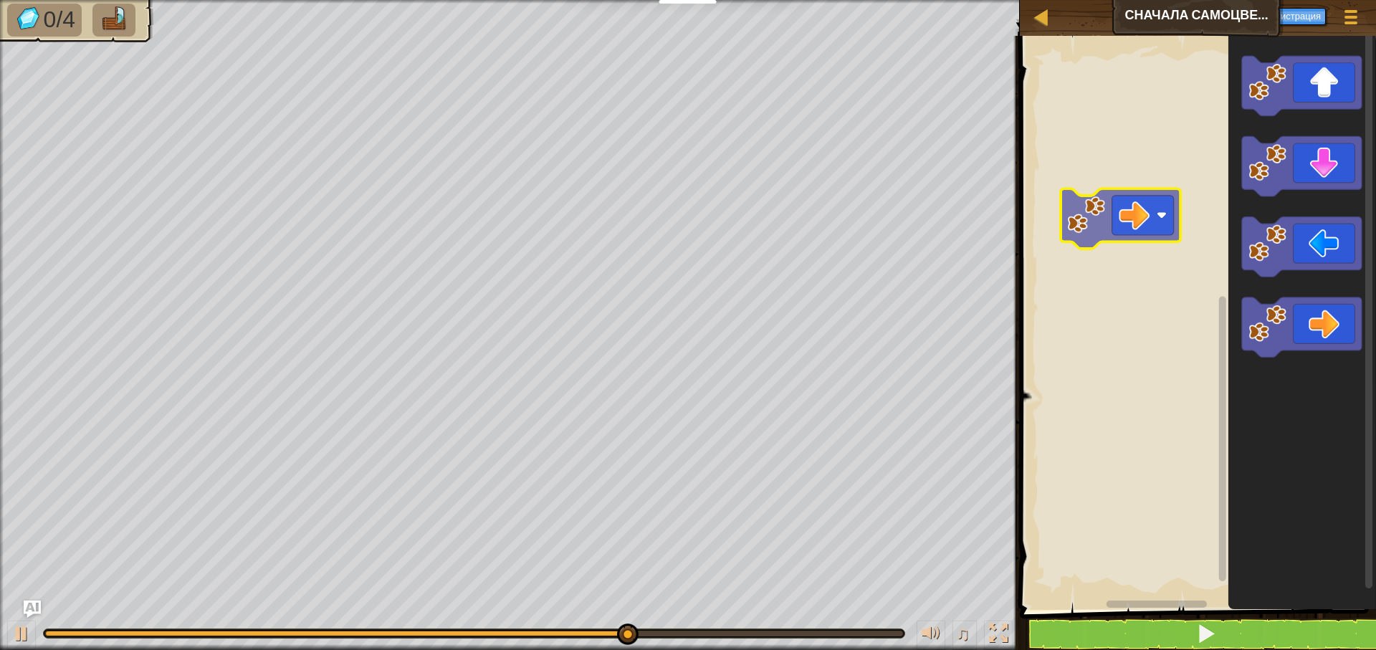
click at [1120, 220] on div "Рабочая область Blockly" at bounding box center [1196, 319] width 361 height 581
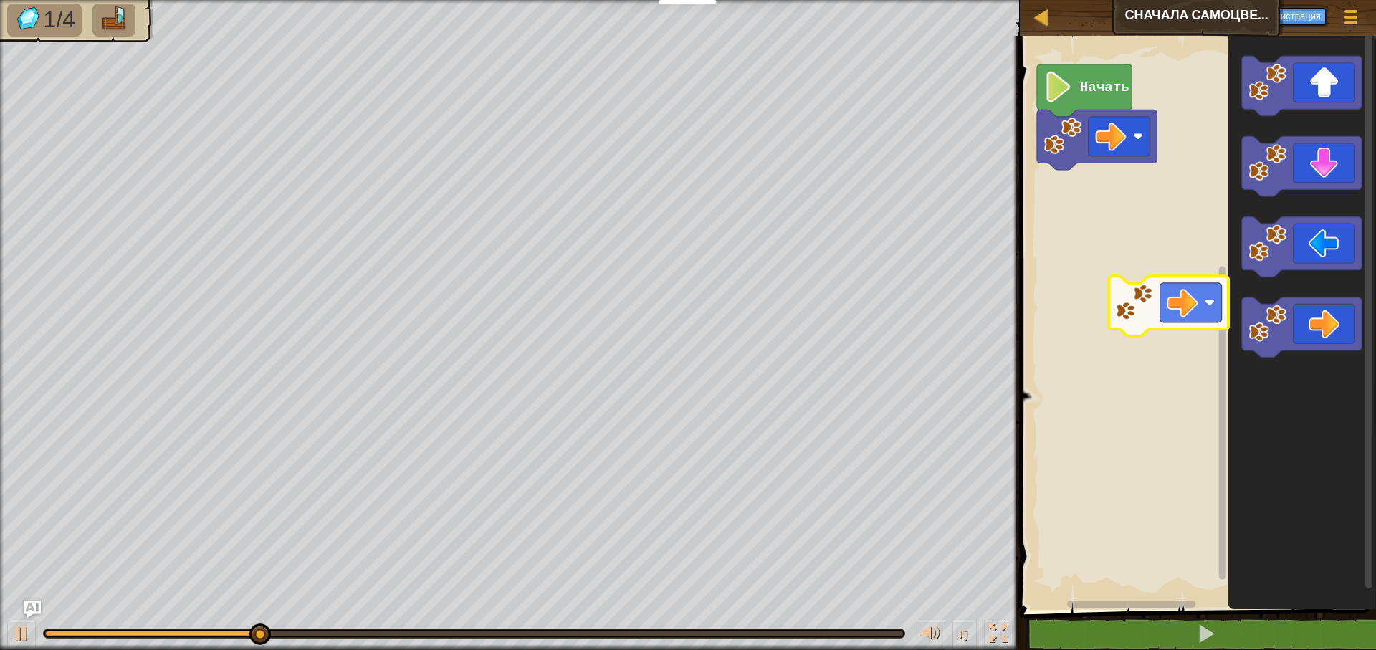
click at [1096, 268] on div "Начать" at bounding box center [1196, 319] width 361 height 581
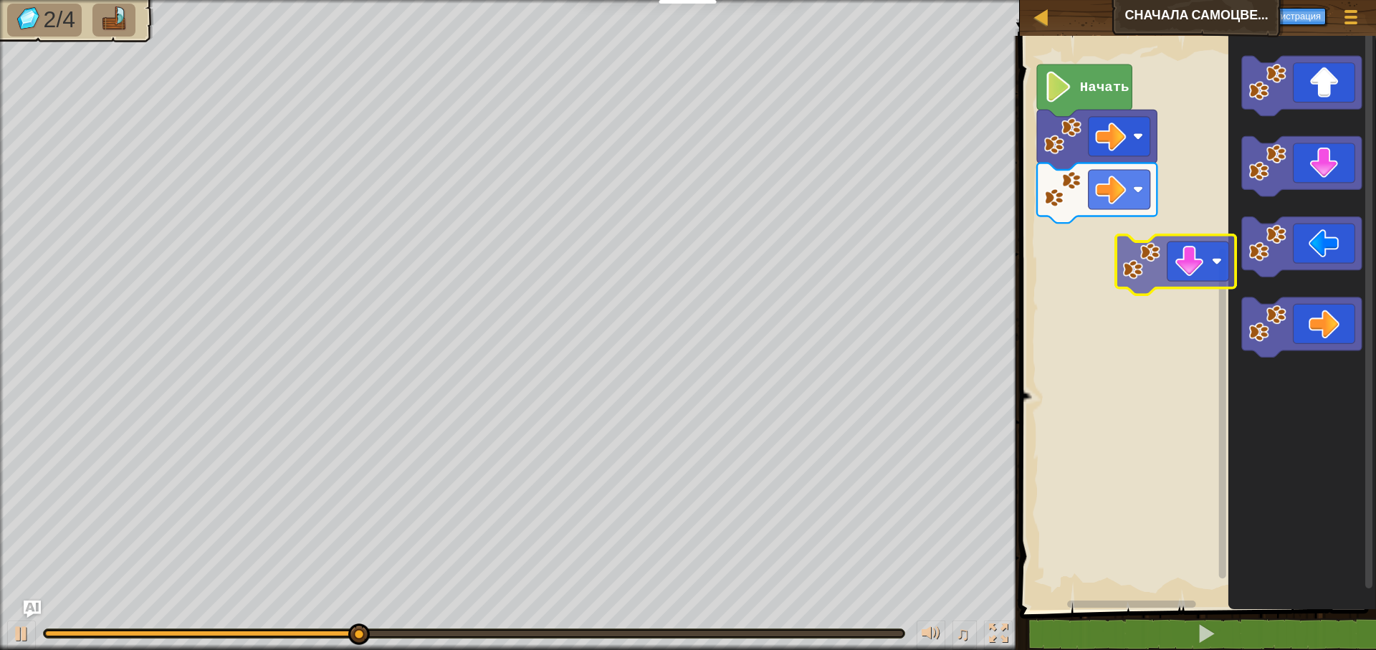
click at [1110, 257] on div "Начать" at bounding box center [1196, 319] width 361 height 581
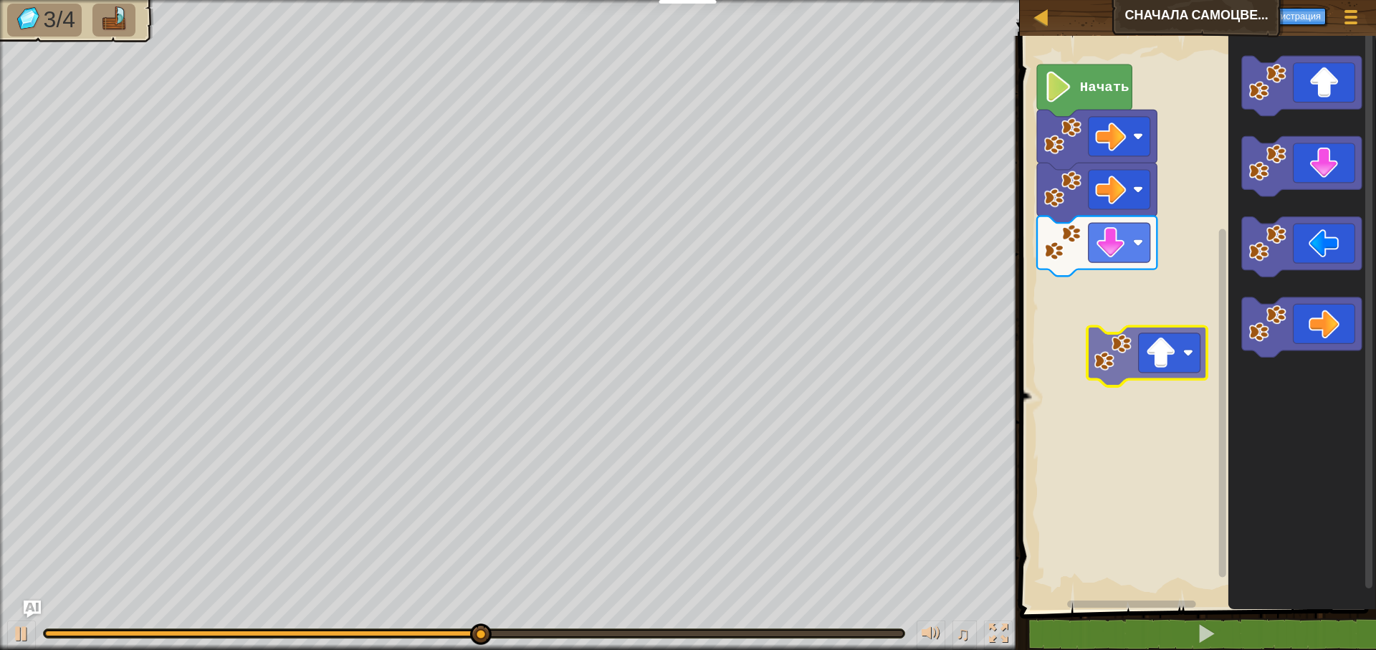
click at [1105, 368] on div "Начать" at bounding box center [1196, 319] width 361 height 581
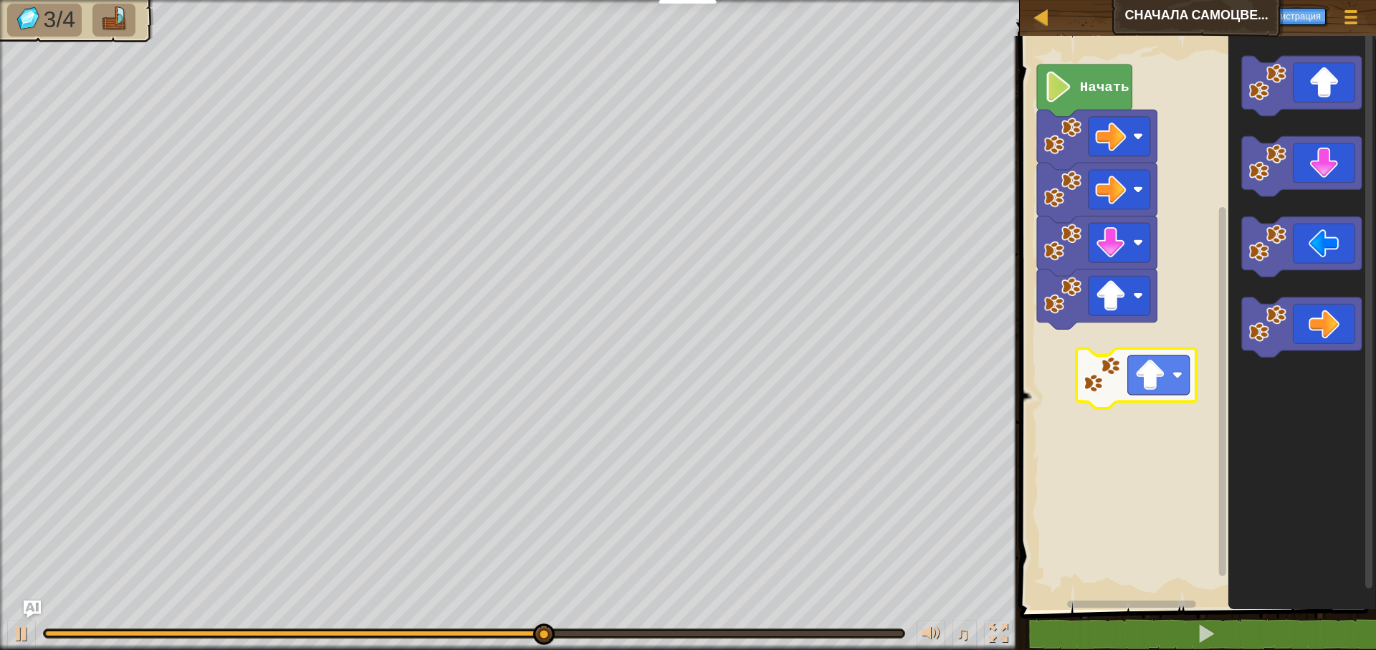
click at [1097, 381] on div "Начать" at bounding box center [1196, 319] width 361 height 581
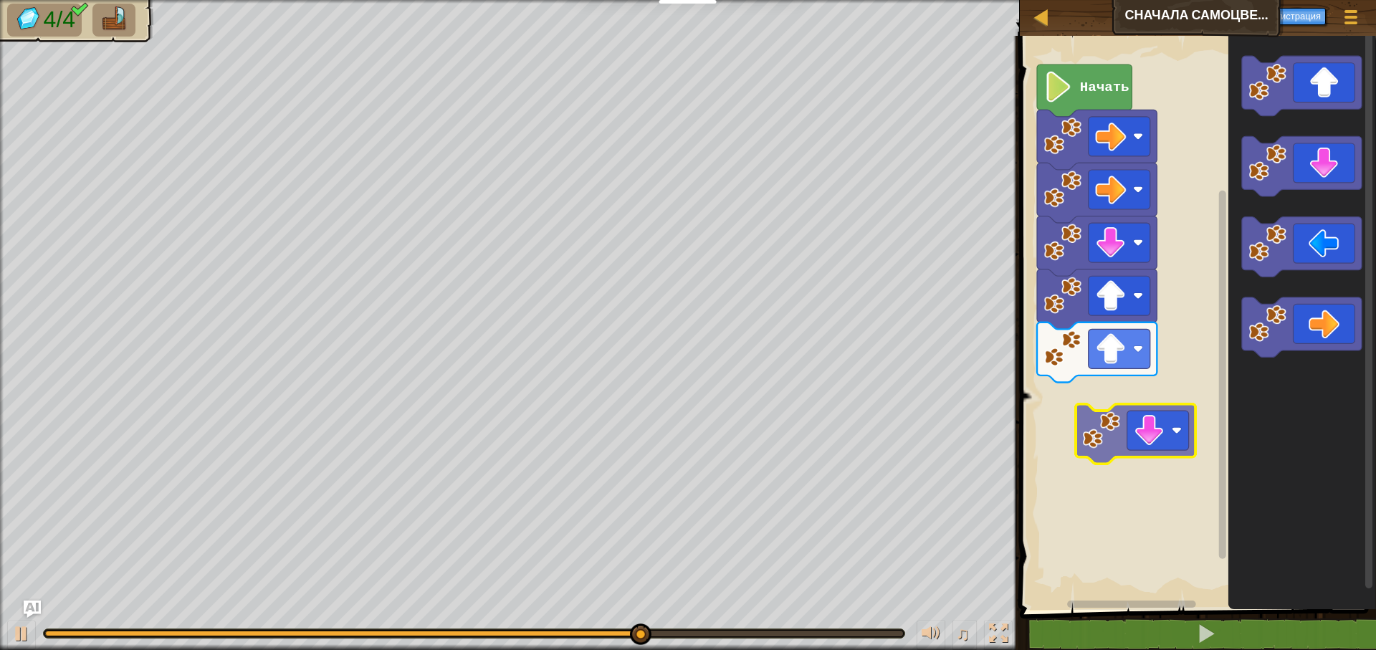
click at [1100, 435] on div "Начать" at bounding box center [1196, 319] width 361 height 581
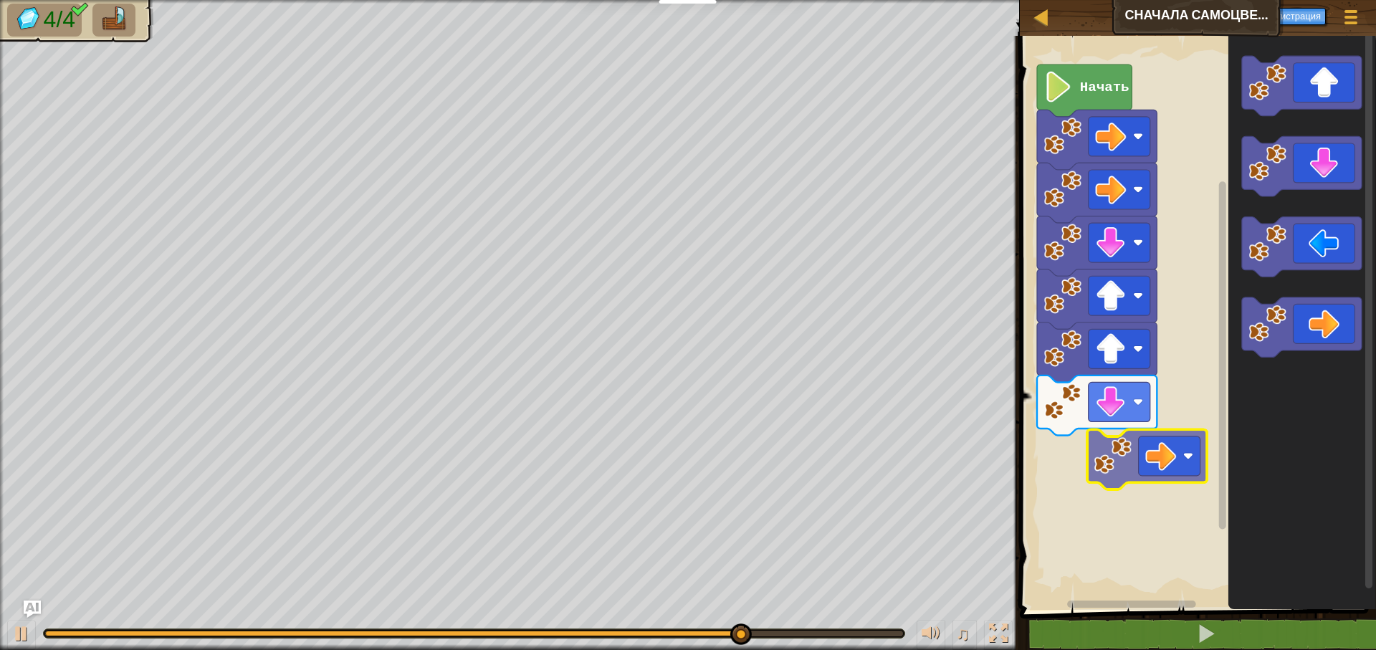
click at [1097, 459] on div "Начать" at bounding box center [1196, 319] width 361 height 581
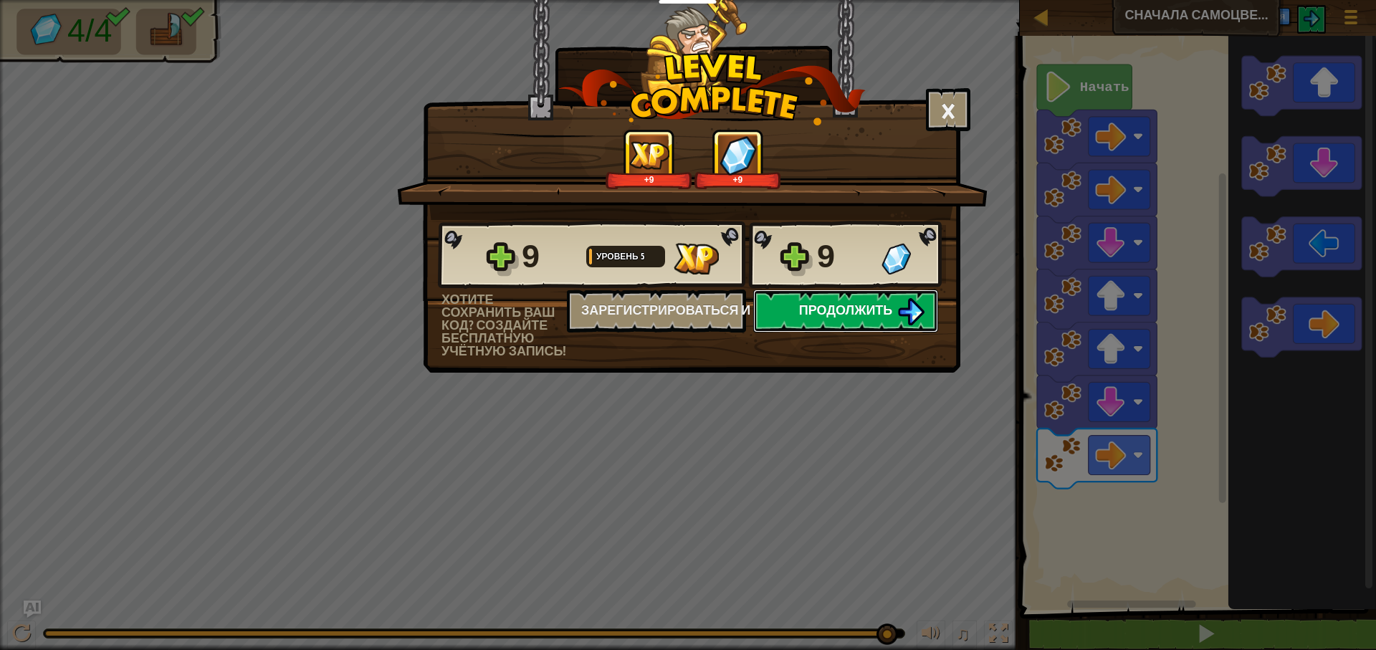
click at [895, 310] on button "Продолжить" at bounding box center [845, 311] width 185 height 43
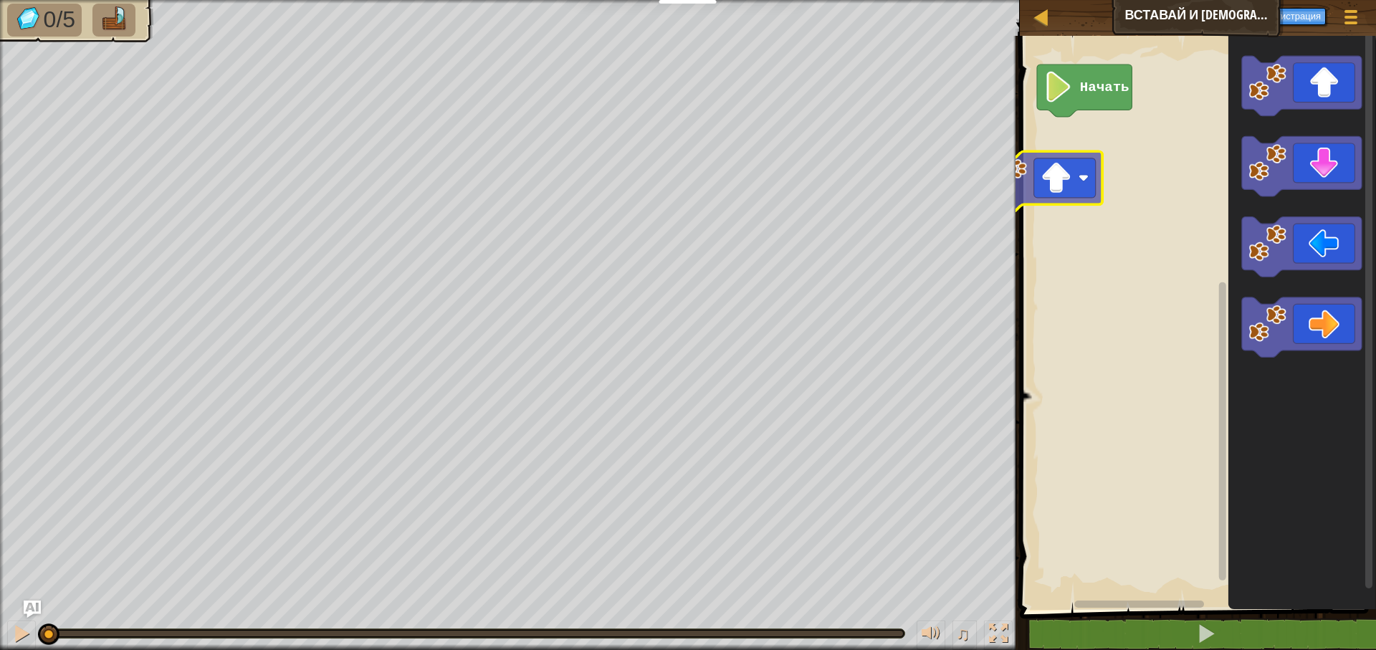
click at [1004, 173] on div "Карта Вставай и иди Меню игры Регистрация Ask AI 1 הההההההההההההההההההההההההההה…" at bounding box center [688, 325] width 1376 height 650
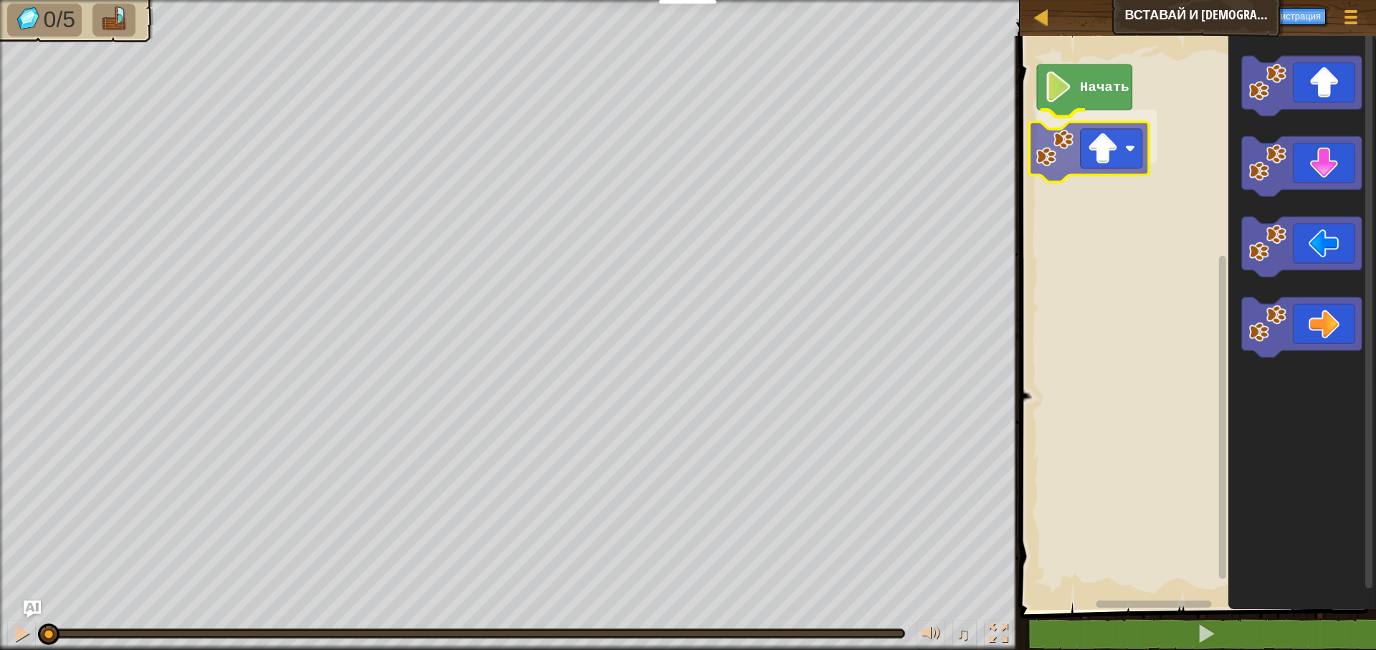
click at [1054, 164] on div "Начать" at bounding box center [1196, 319] width 361 height 581
click at [1054, 164] on g "Рабочая область Blockly" at bounding box center [1089, 152] width 120 height 60
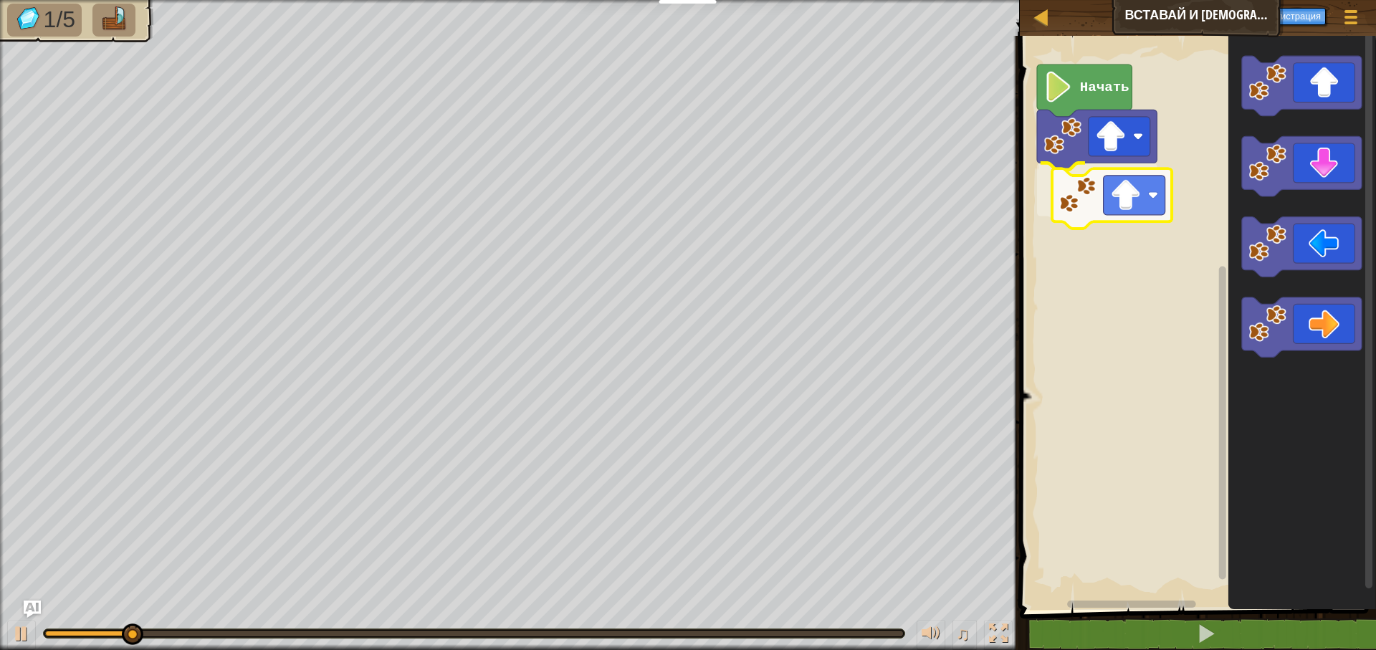
click at [1067, 197] on div "Начать" at bounding box center [1196, 319] width 361 height 581
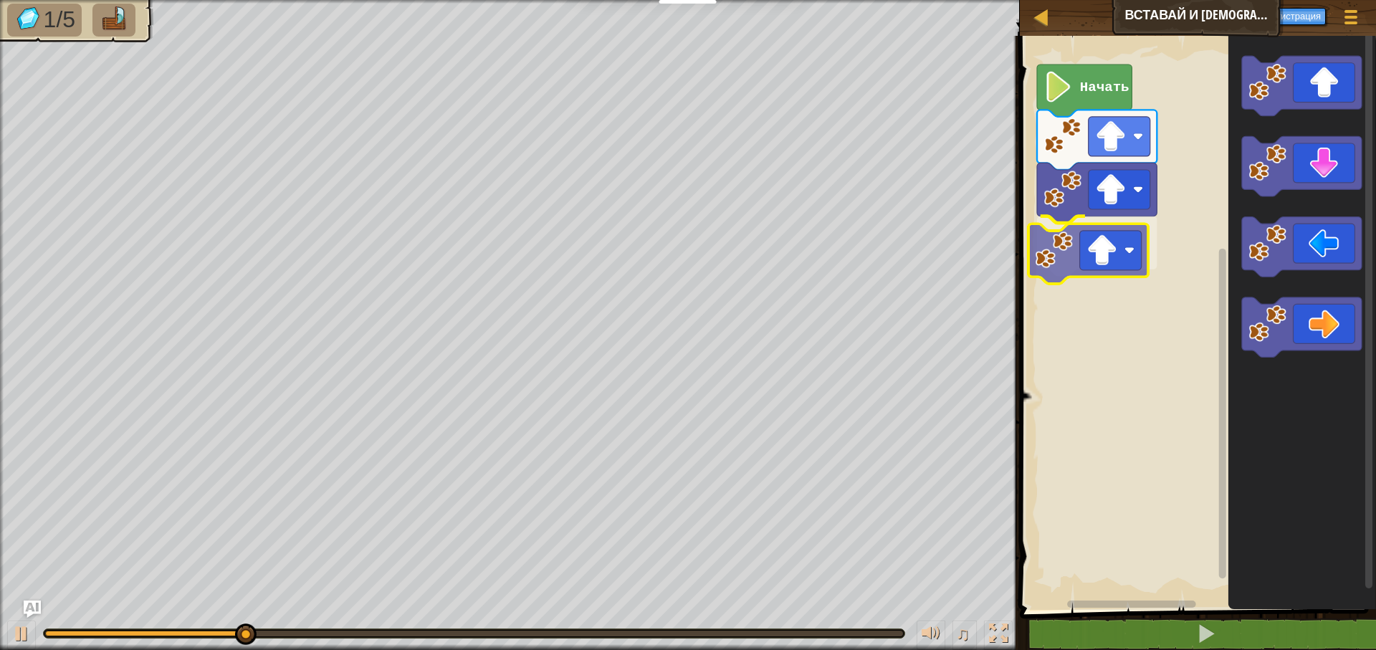
click at [1076, 247] on div "Начать" at bounding box center [1196, 319] width 361 height 581
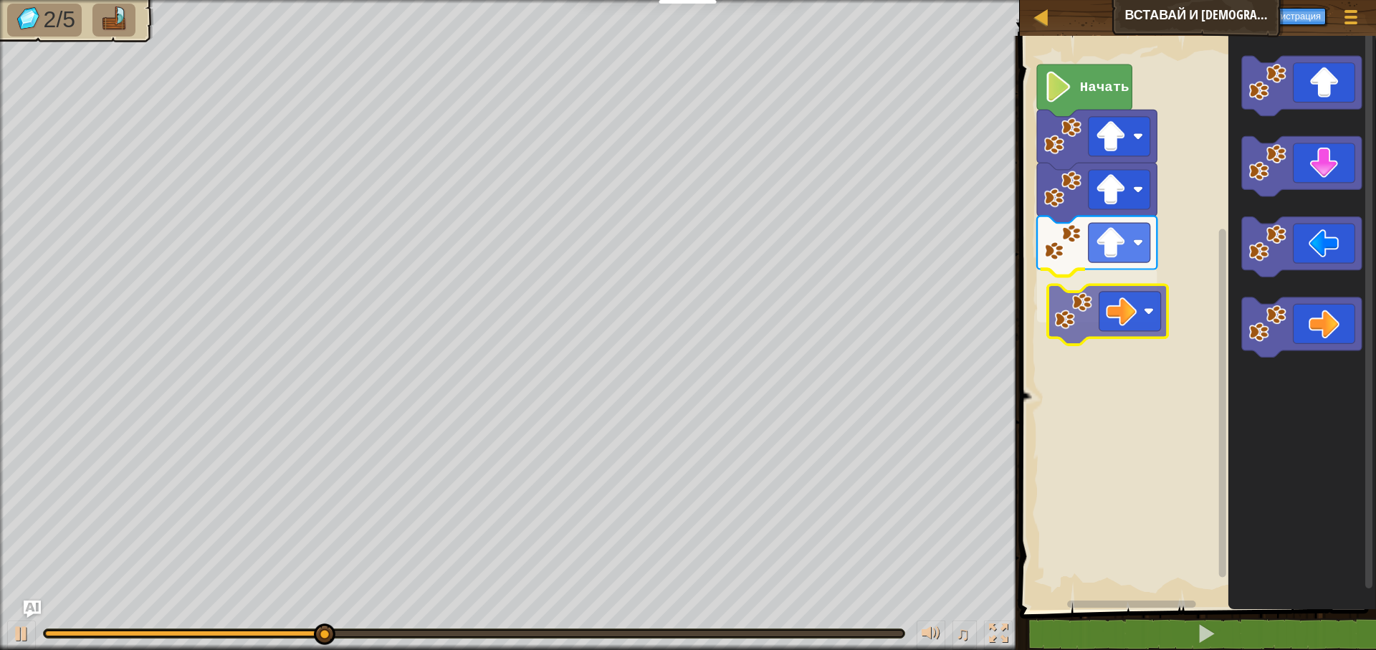
click at [1060, 286] on div "Начать" at bounding box center [1196, 319] width 361 height 581
click at [1060, 286] on g "Начать" at bounding box center [1196, 319] width 361 height 581
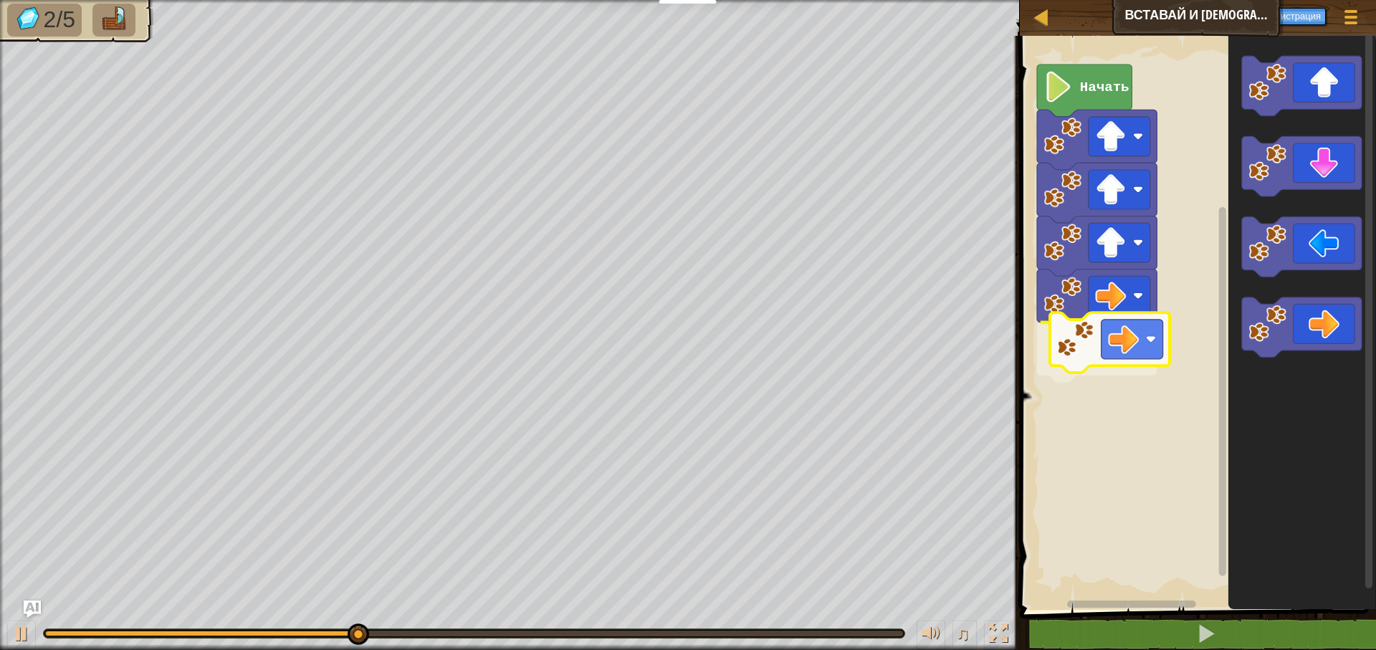
click at [1107, 325] on div "Начать" at bounding box center [1196, 319] width 361 height 581
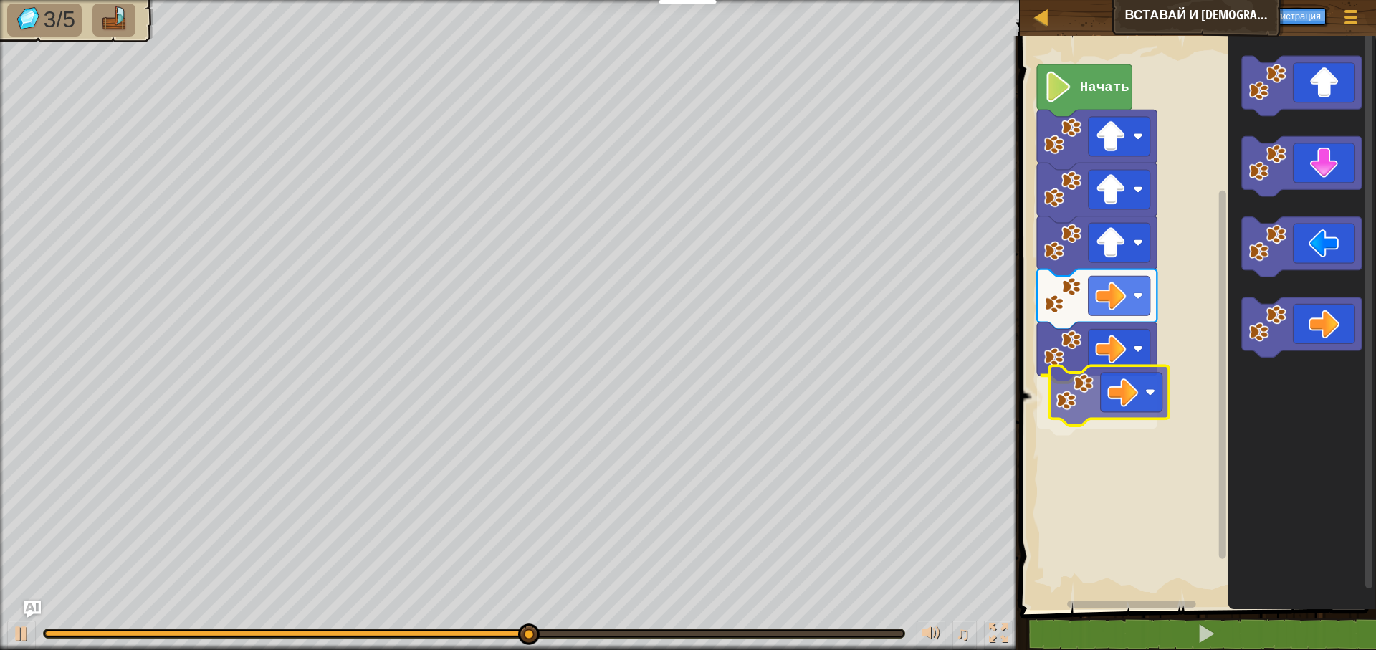
click at [1072, 377] on div "Начать" at bounding box center [1196, 319] width 361 height 581
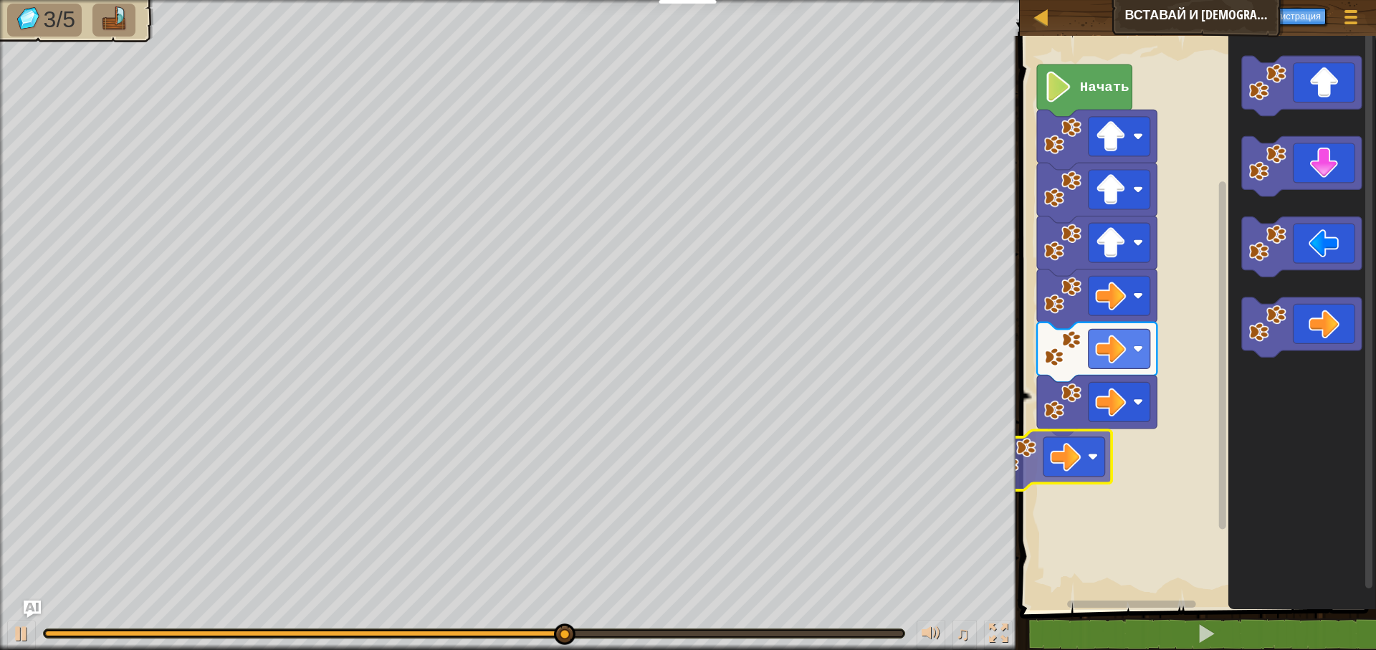
click at [1016, 462] on div "Блоки 1 ההההההההההההההההההההההההההההההההההההההההההההההההההההההההההההההההההההההה…" at bounding box center [1196, 343] width 361 height 614
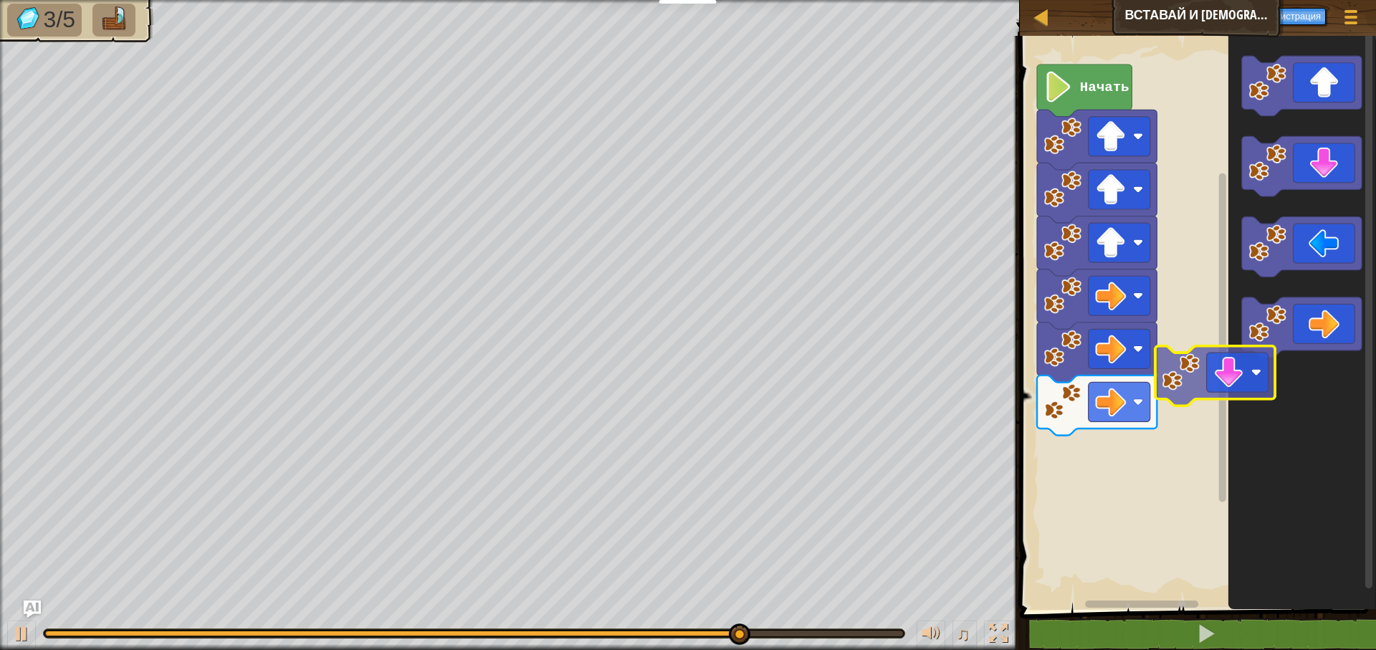
click at [1216, 281] on div "Начать" at bounding box center [1196, 319] width 361 height 581
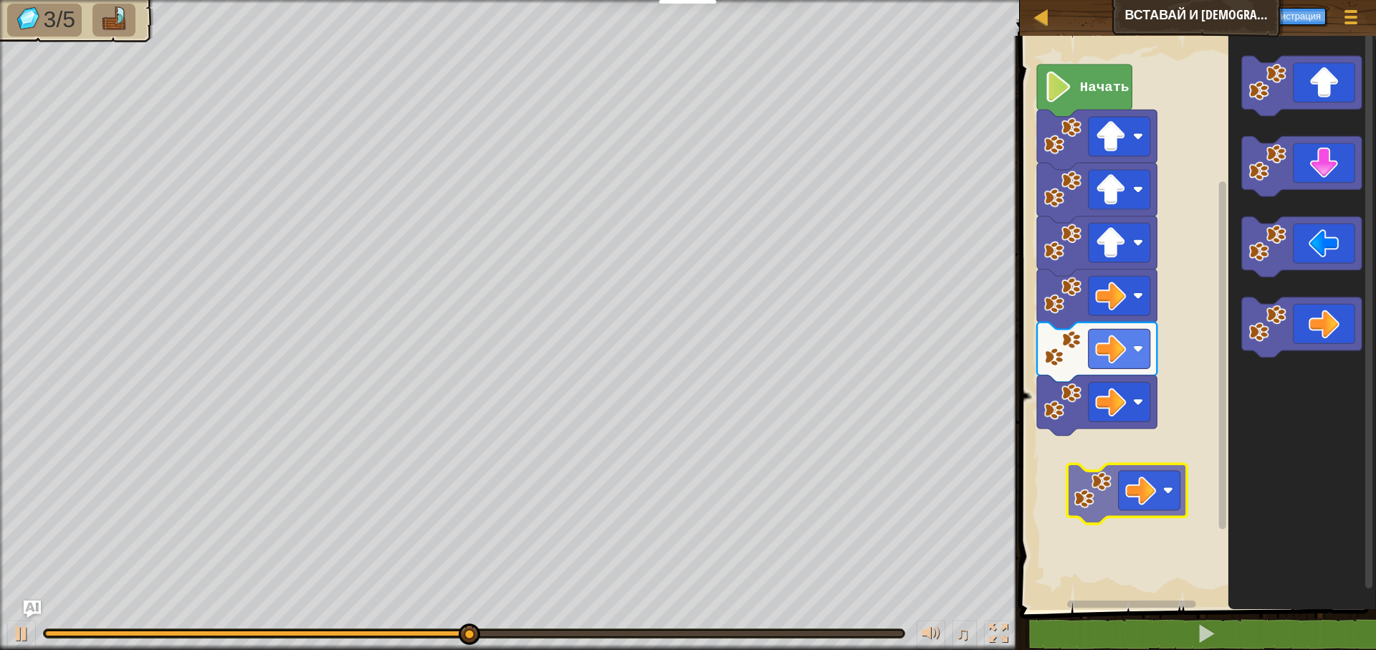
click at [1097, 510] on div "Начать" at bounding box center [1196, 319] width 361 height 581
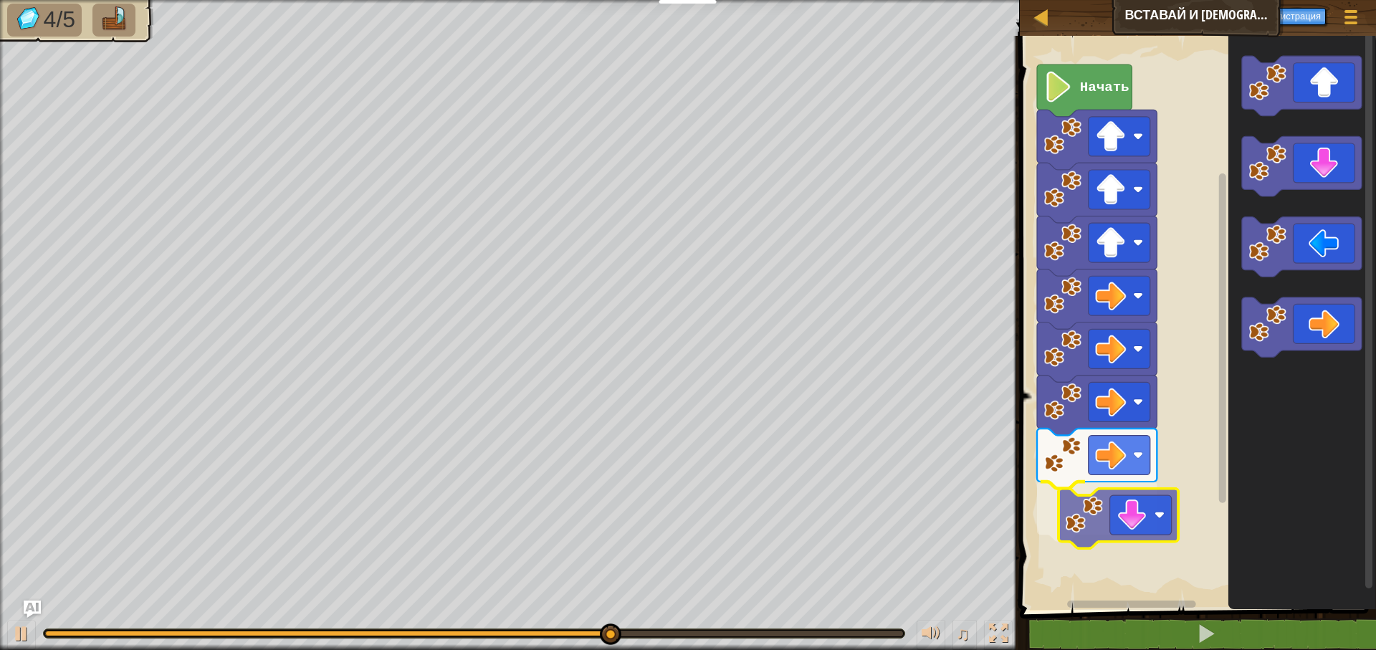
click at [1076, 534] on div "Начать" at bounding box center [1196, 319] width 361 height 581
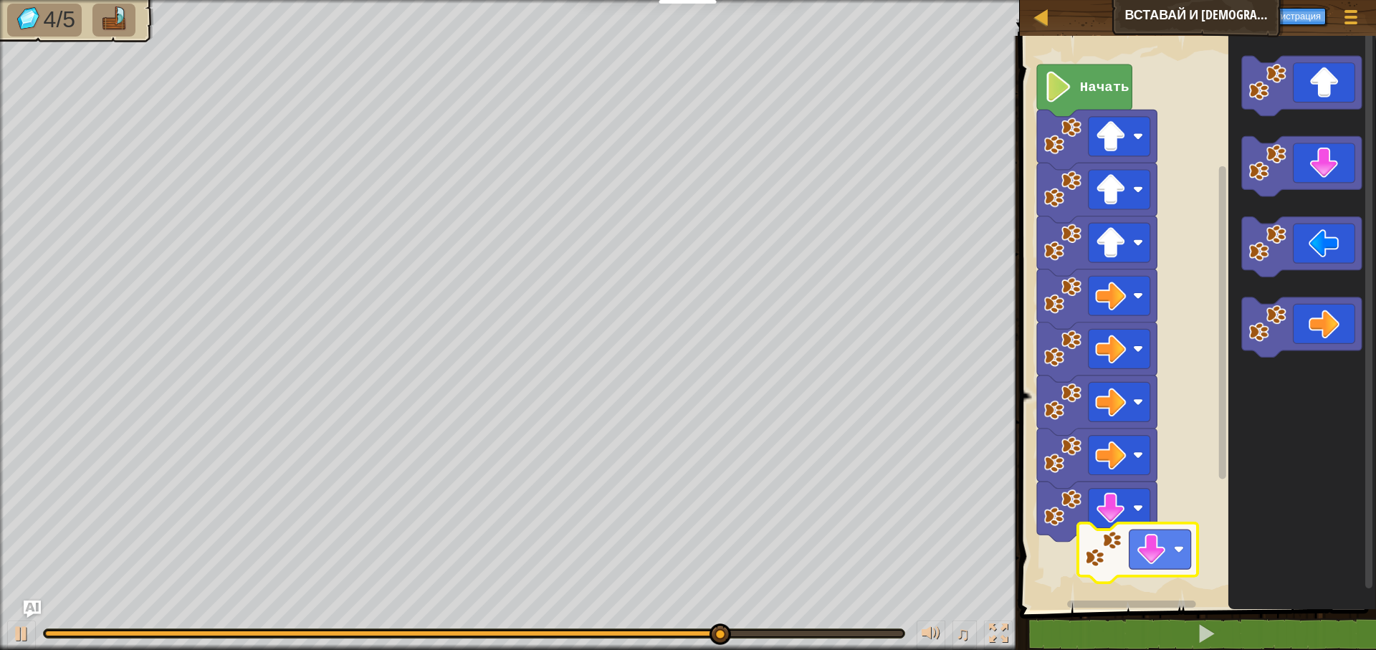
click at [1124, 538] on div "Начать" at bounding box center [1196, 319] width 361 height 581
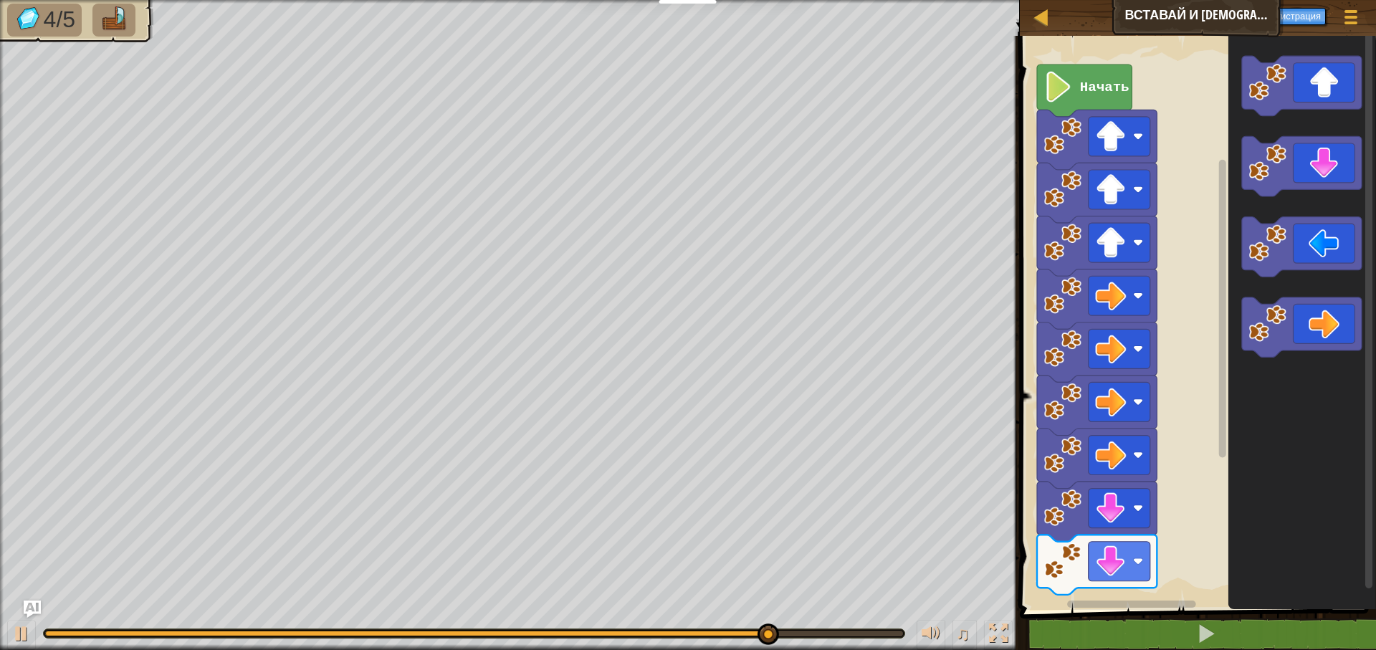
click at [1114, 510] on div "Начать" at bounding box center [1196, 319] width 361 height 581
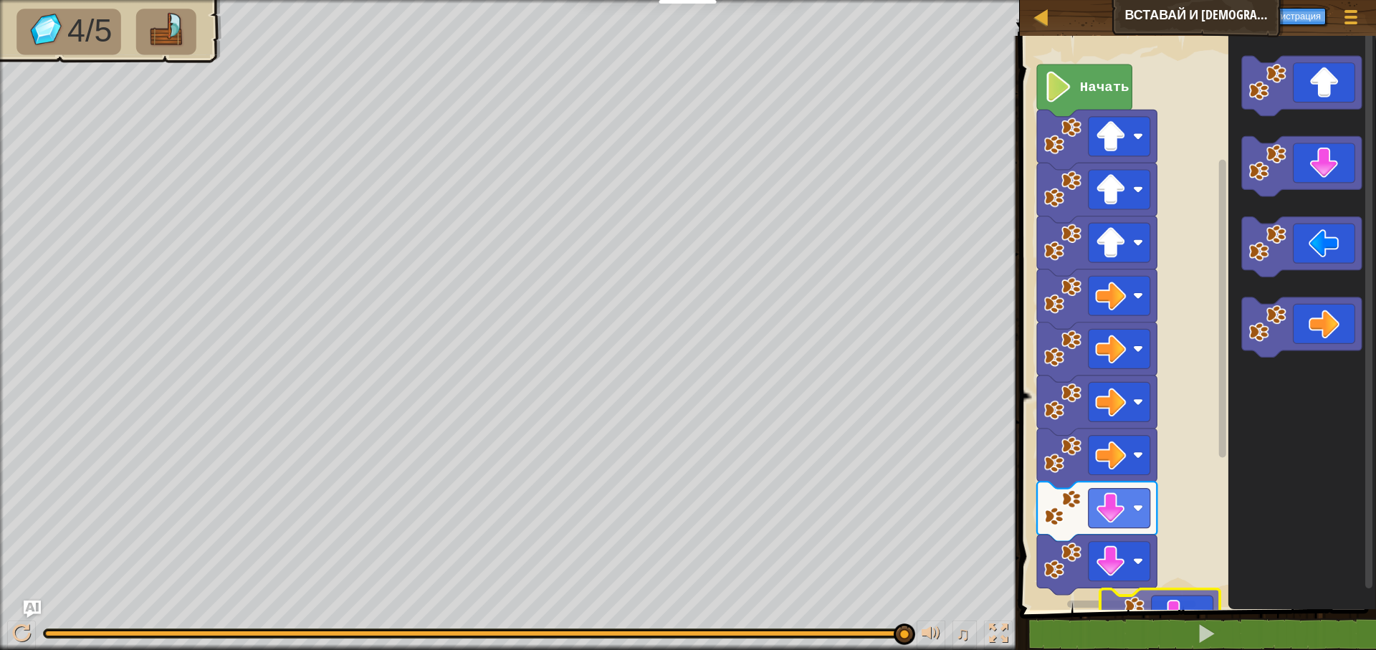
click at [1150, 613] on div "1 ההההההההההההההההההההההההההההההההההההההההההההההההההההההההההההההההההההההההההההה…" at bounding box center [1196, 372] width 361 height 659
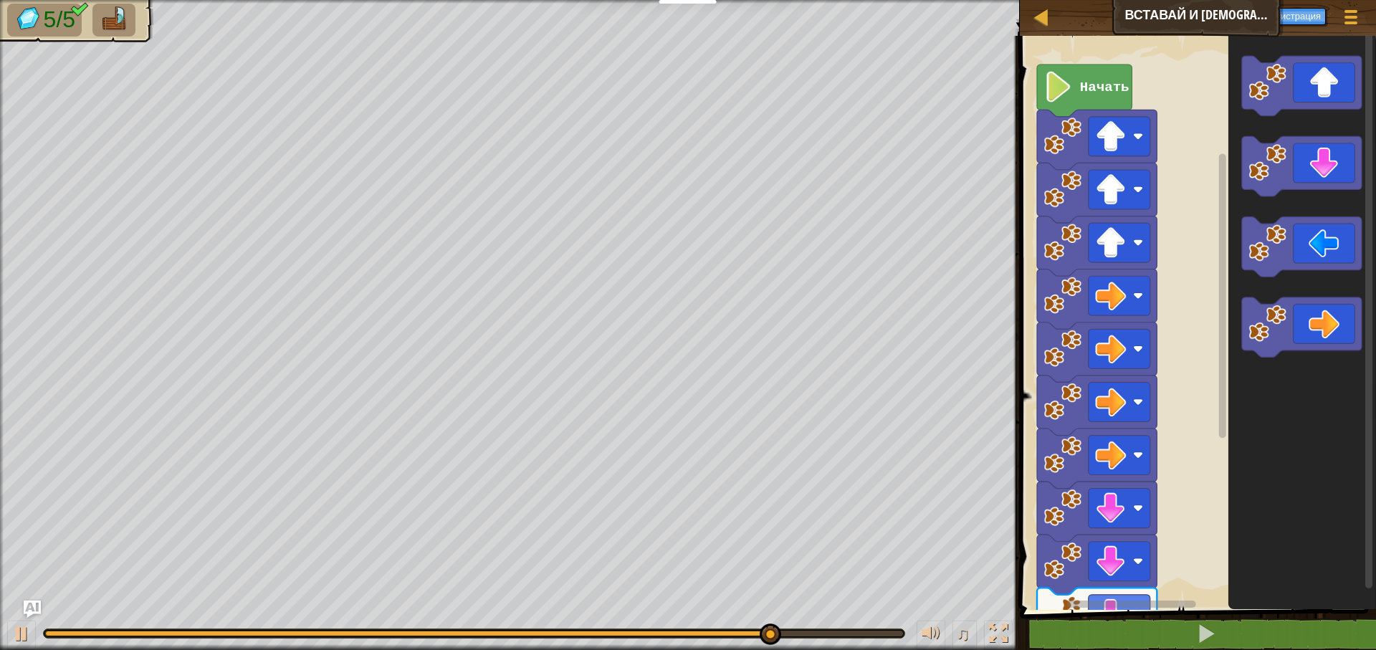
click at [1201, 493] on rect "Рабочая область Blockly" at bounding box center [1196, 319] width 361 height 581
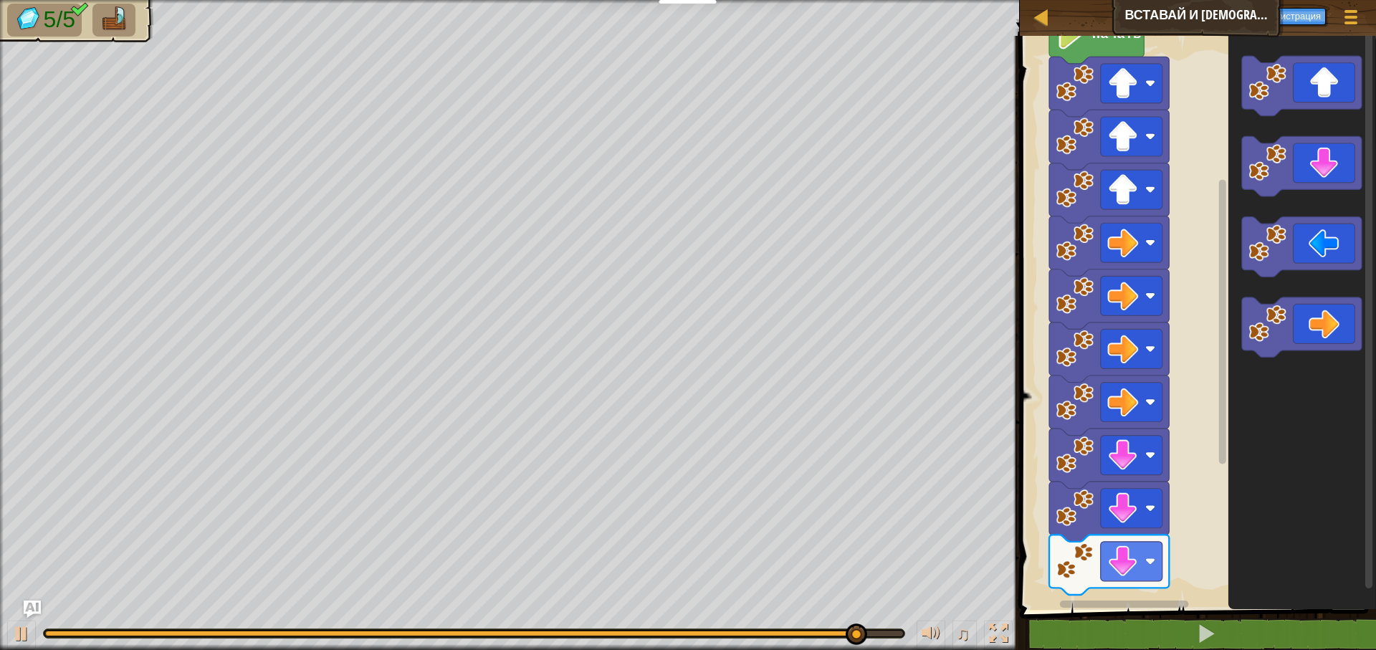
click at [1202, 447] on rect "Рабочая область Blockly" at bounding box center [1196, 319] width 361 height 581
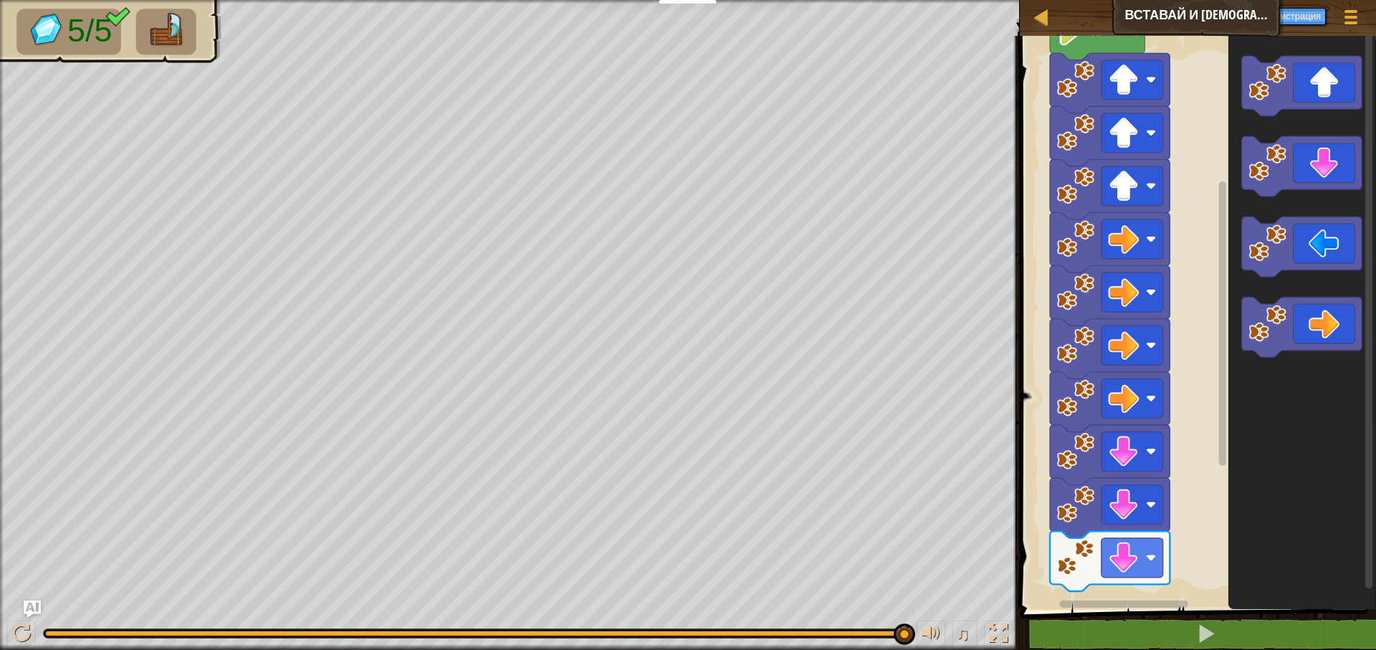
click at [1192, 478] on div "Начать" at bounding box center [1196, 319] width 361 height 581
click at [1191, 383] on div "Начать" at bounding box center [1196, 319] width 361 height 581
click at [1064, 615] on div "1 ההההההההההההההההההההההההההההההההההההההההההההההההההההההההההההההההההההההההההההה…" at bounding box center [1196, 372] width 361 height 659
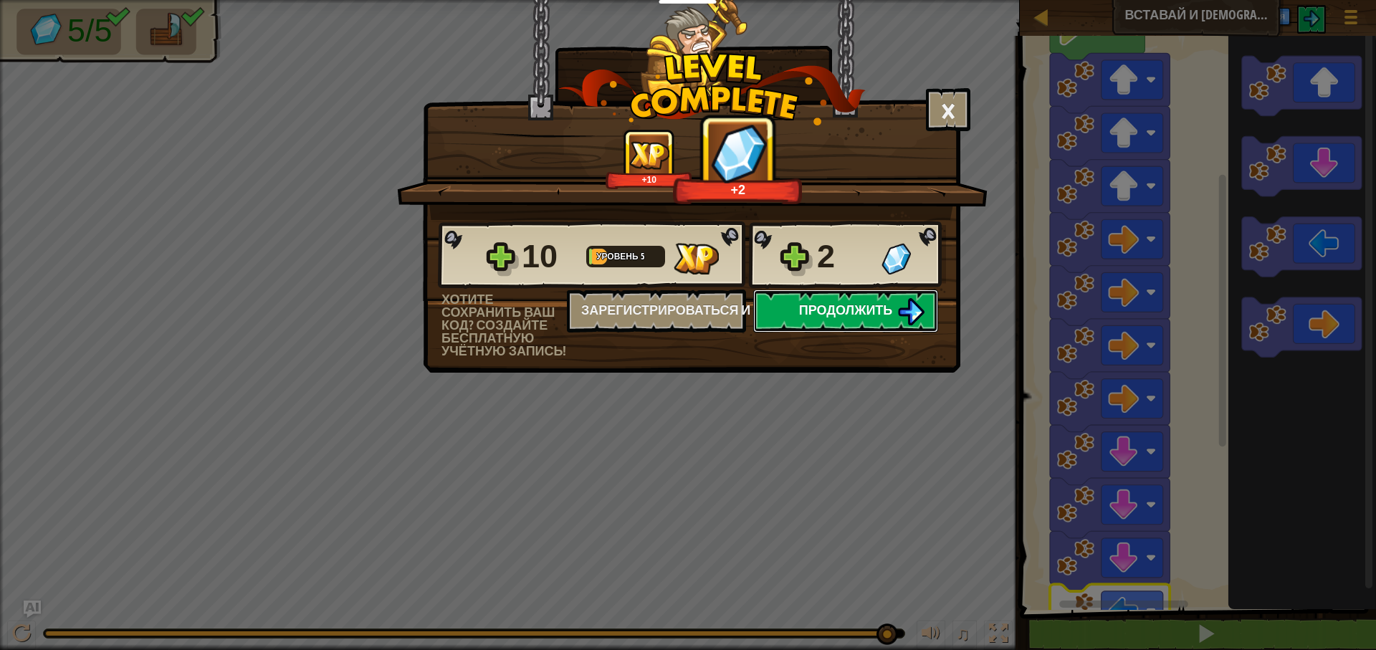
click at [852, 321] on button "Продолжить" at bounding box center [845, 311] width 185 height 43
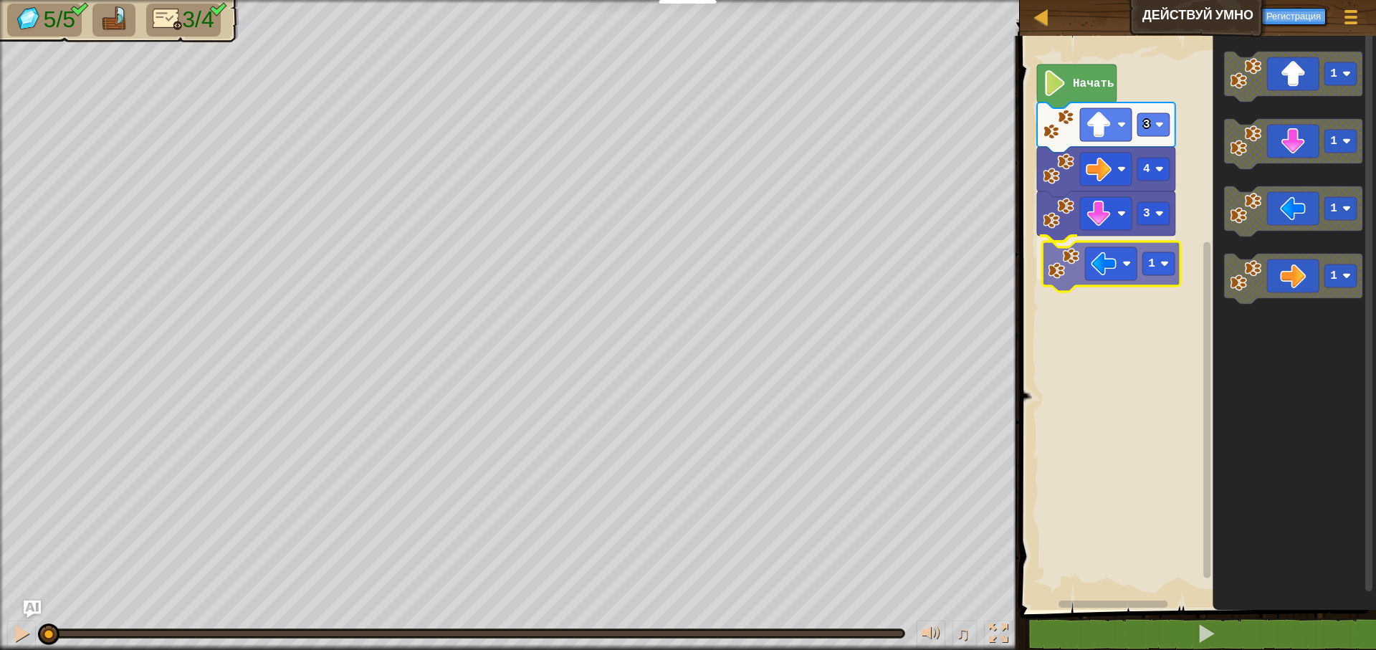
click at [1063, 270] on div "3 1 4 3 Начать 1 1 1 1 1" at bounding box center [1196, 319] width 361 height 581
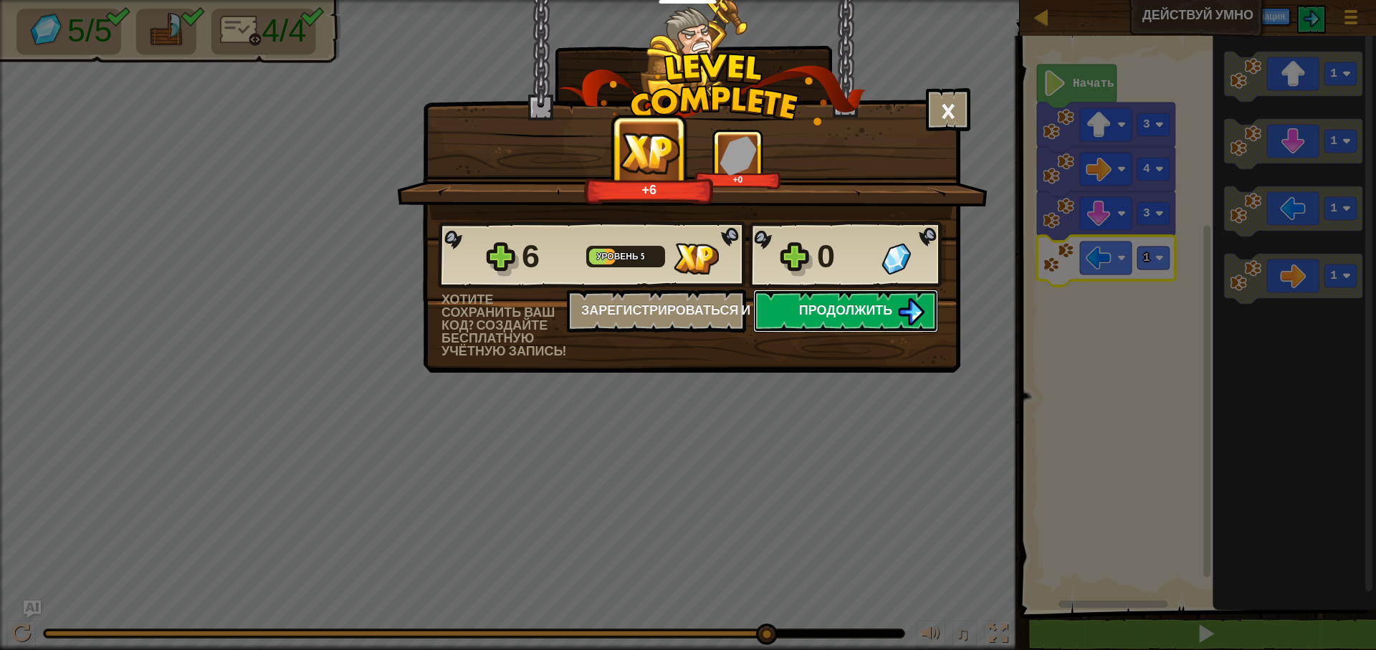
click at [847, 310] on span "Продолжить" at bounding box center [846, 310] width 94 height 18
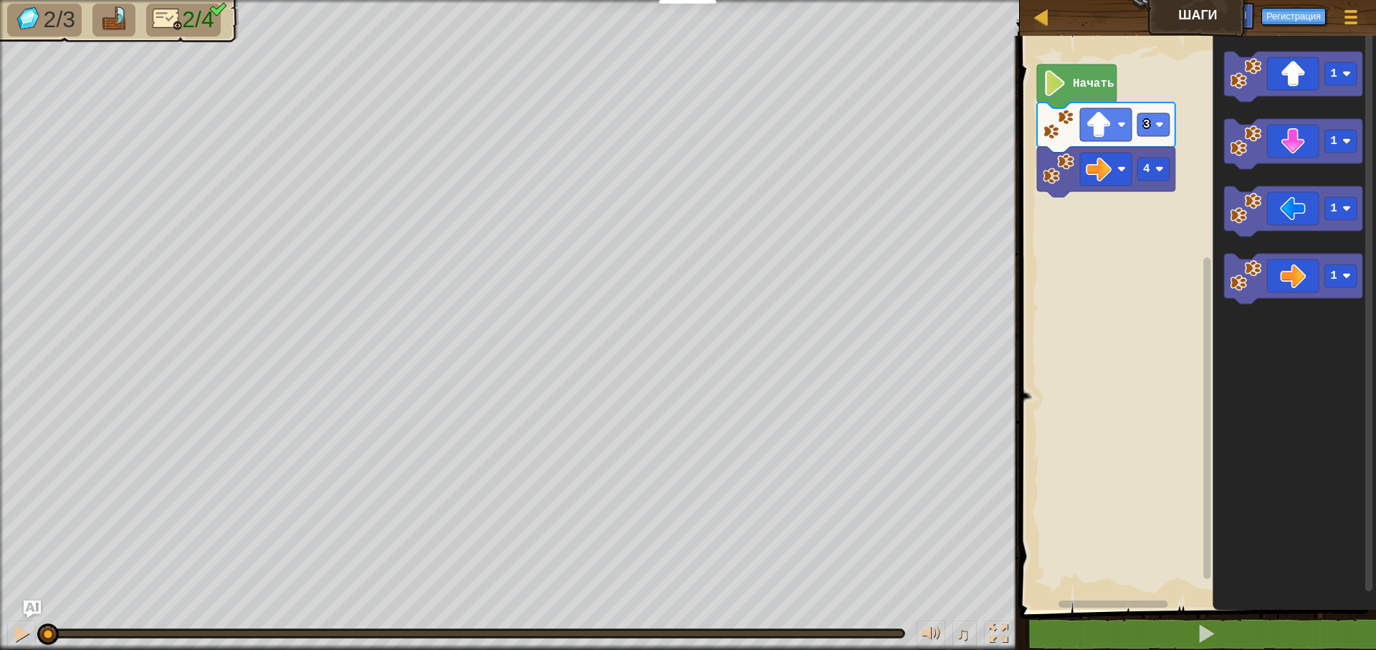
click at [1097, 232] on rect "Рабочая область Blockly" at bounding box center [1196, 319] width 361 height 581
click at [1029, 242] on div "4 1 3 Начать 1 1 1 1 1" at bounding box center [1196, 319] width 361 height 581
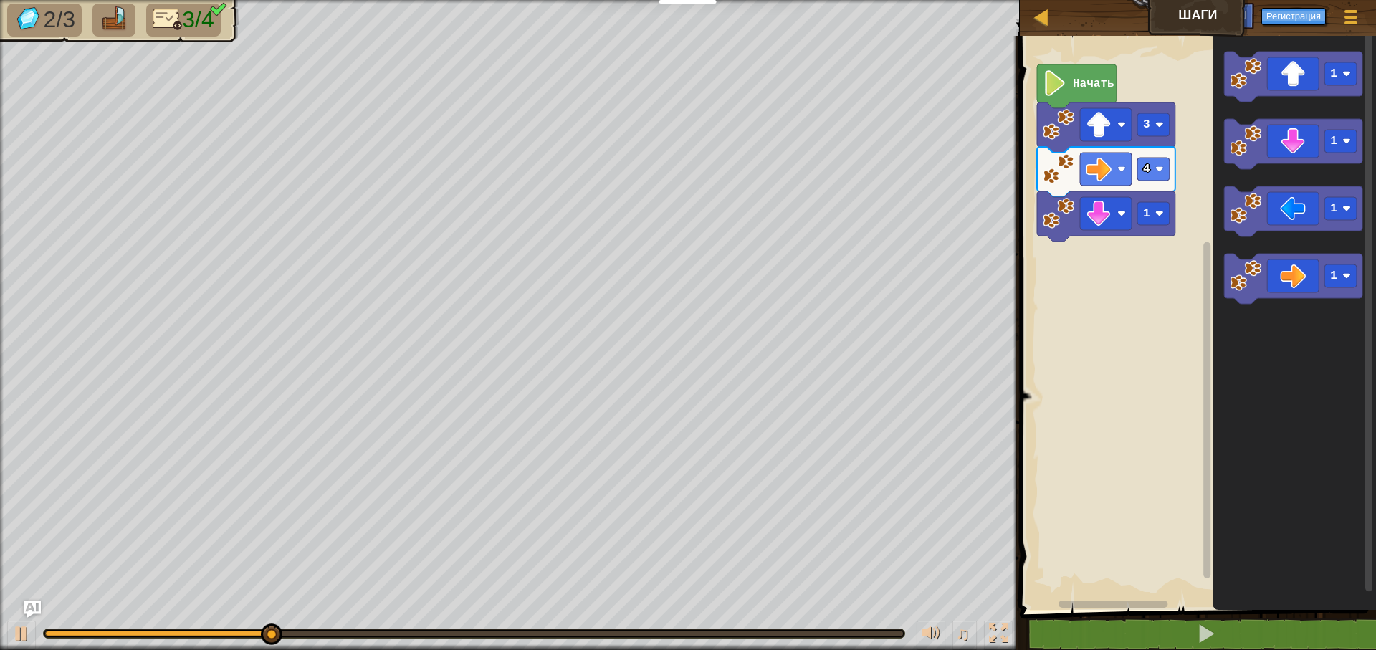
click at [1177, 254] on div "4 1 3 Начать 1 1 1 1" at bounding box center [1196, 319] width 361 height 581
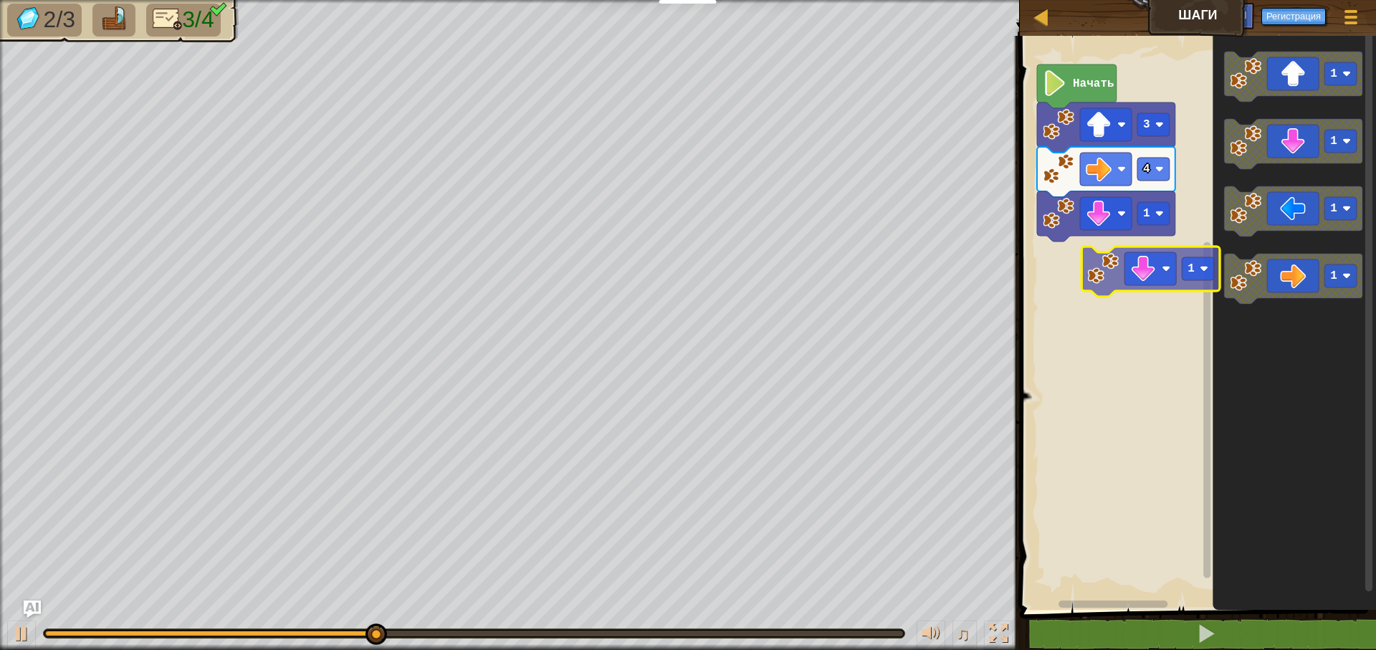
click at [1100, 277] on div "4 1 3 Начать 1 1 1 1 1" at bounding box center [1196, 319] width 361 height 581
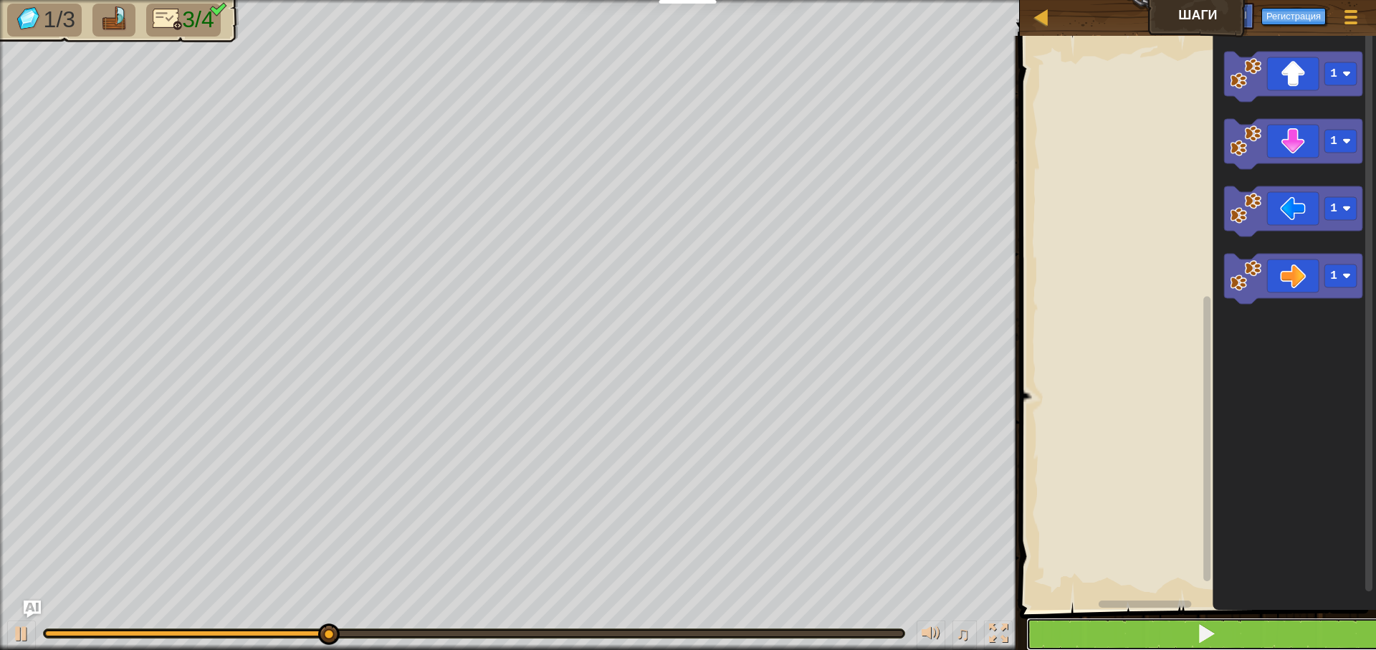
click at [1100, 641] on button at bounding box center [1206, 634] width 361 height 33
click at [1064, 130] on div "1 1 1 1 1" at bounding box center [1196, 319] width 361 height 581
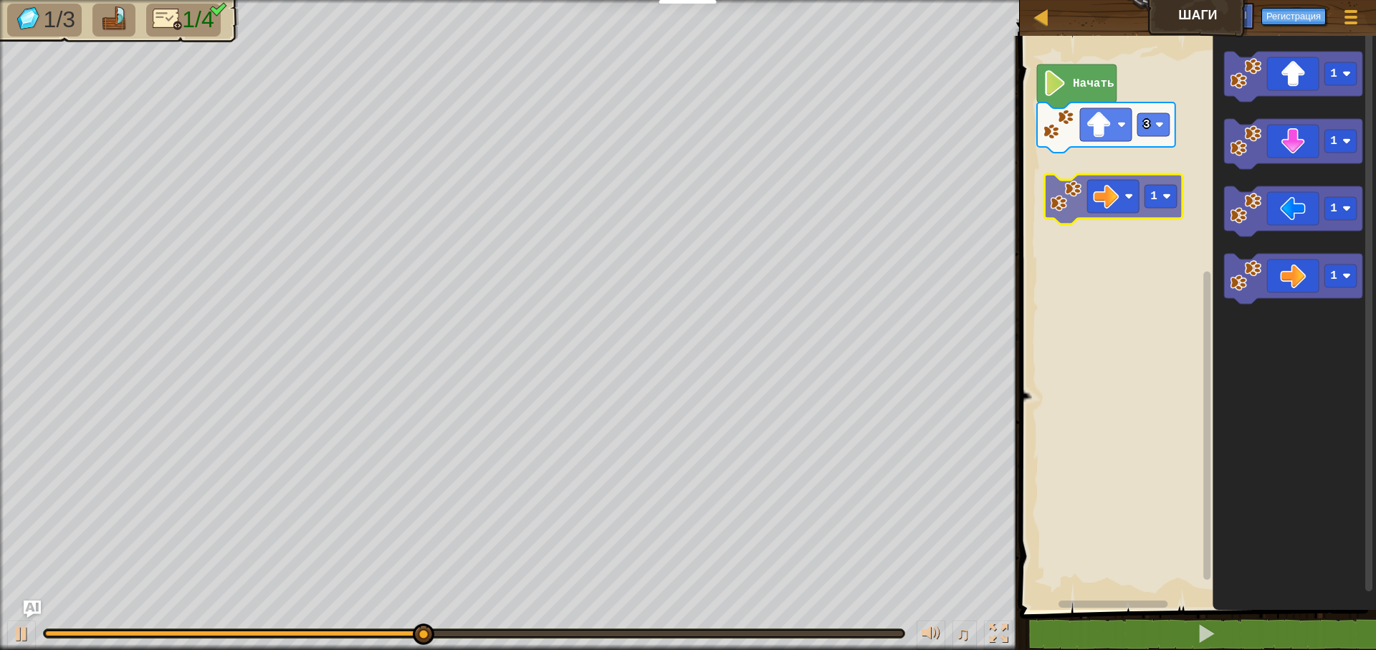
click at [1068, 199] on div "Начать 3 1 1 1 1 1" at bounding box center [1196, 319] width 361 height 581
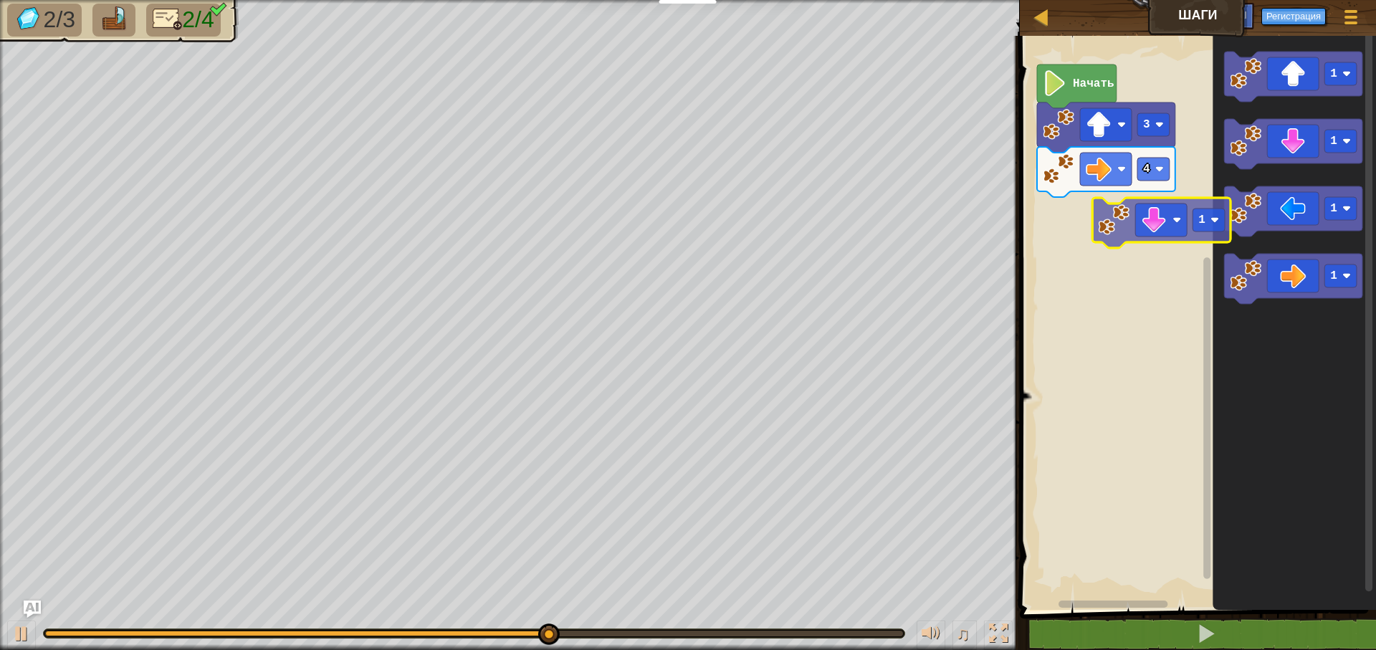
click at [1090, 230] on div "Начать 3 4 1 1 1 1 1" at bounding box center [1196, 319] width 361 height 581
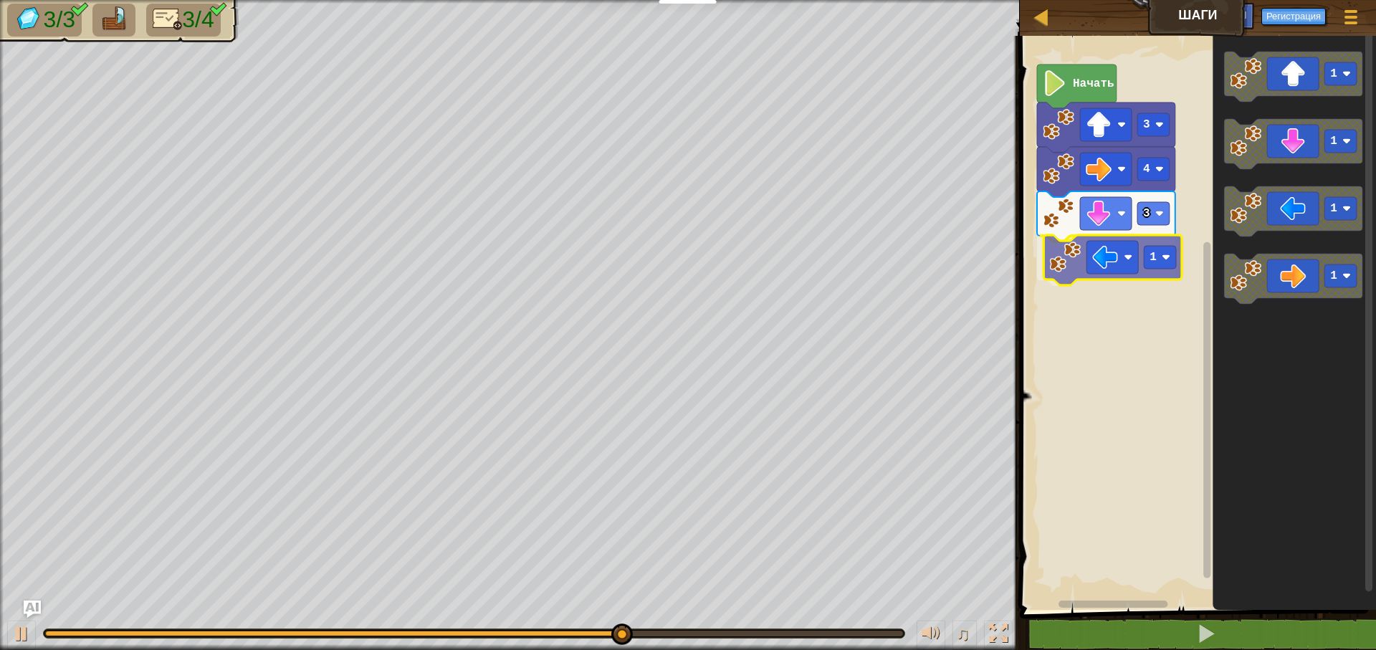
click at [1072, 268] on div "Начать 3 4 3 1 1 1 1 1 1" at bounding box center [1196, 319] width 361 height 581
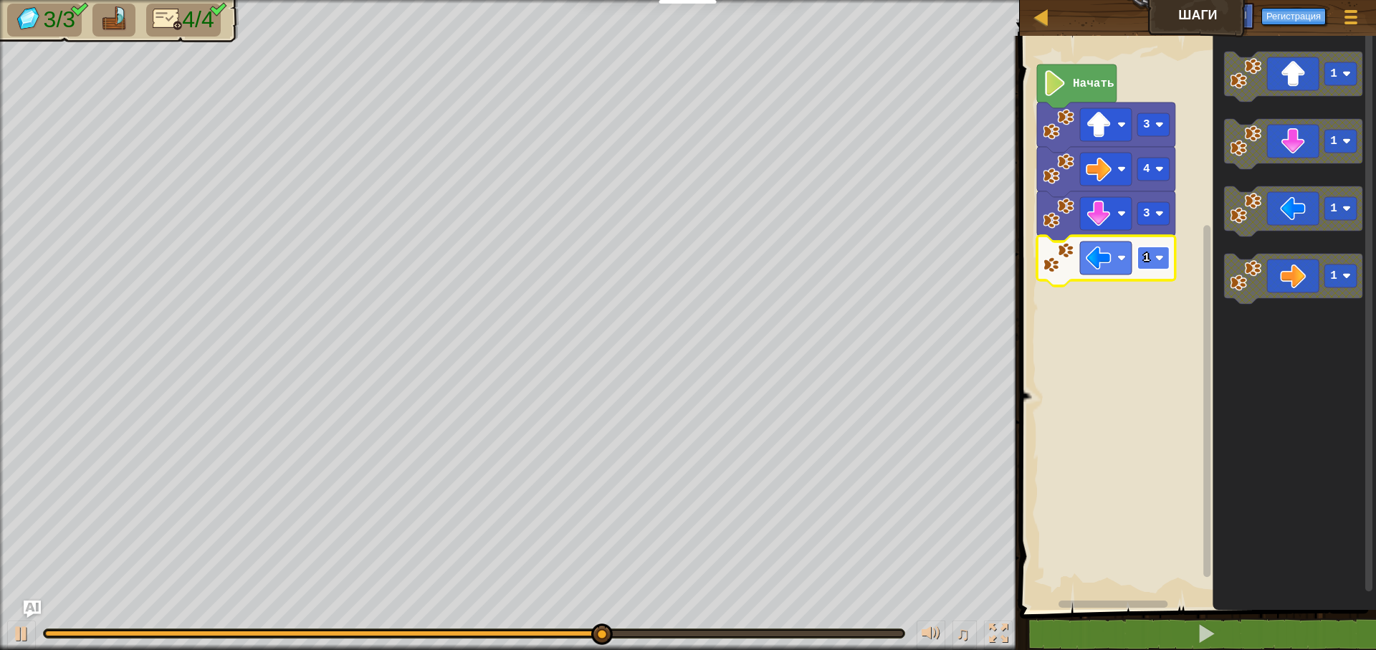
click at [1156, 254] on image "Рабочая область Blockly" at bounding box center [1160, 258] width 9 height 9
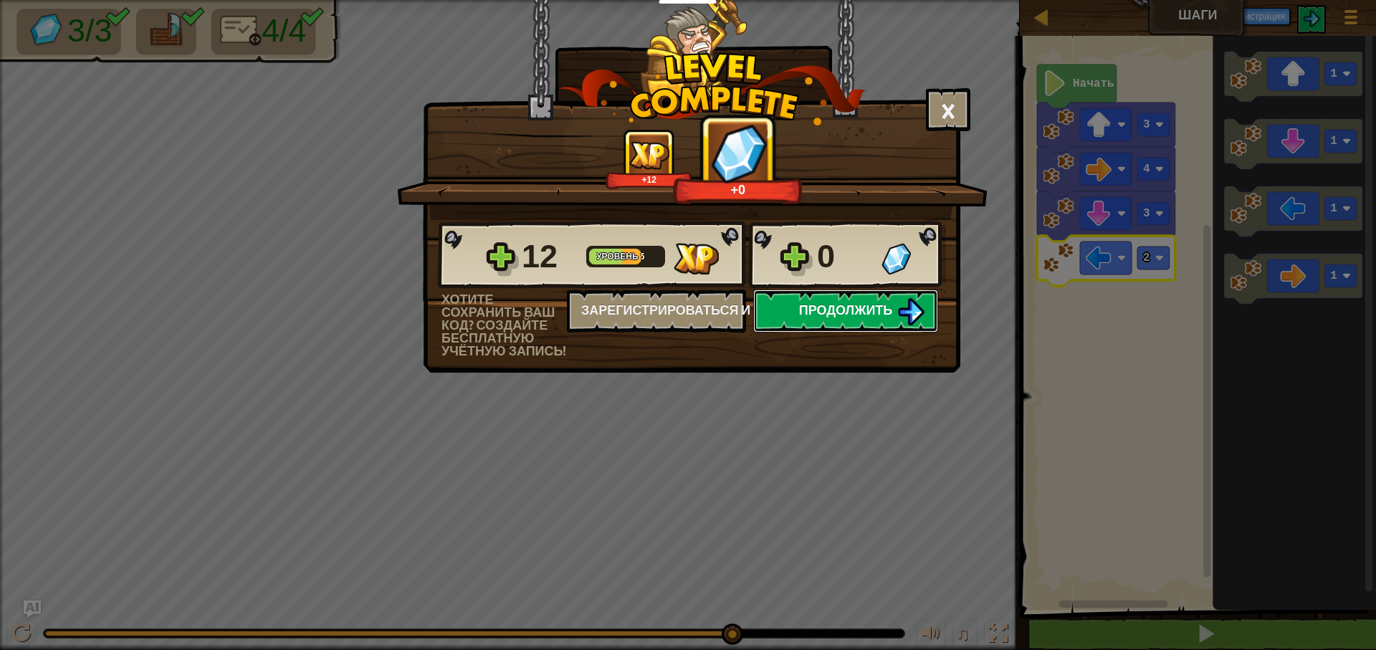
click at [857, 321] on button "Продолжить" at bounding box center [845, 311] width 185 height 43
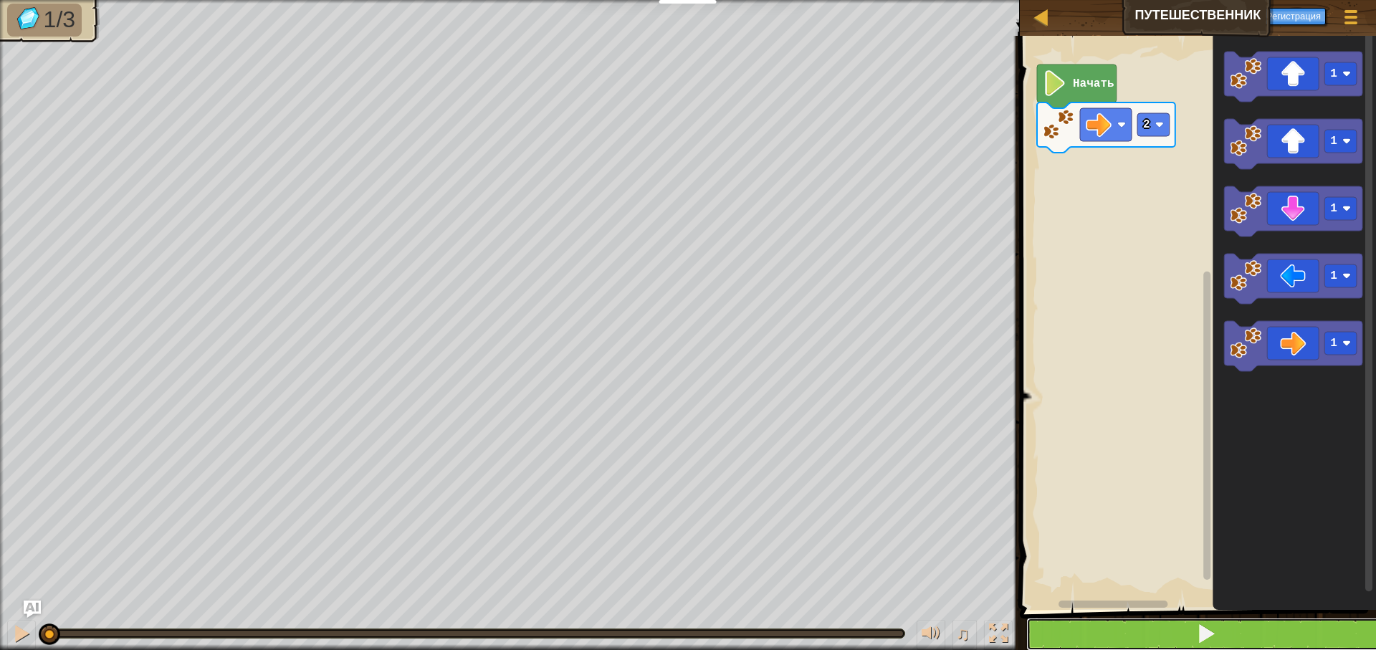
click at [1180, 637] on button at bounding box center [1206, 634] width 361 height 33
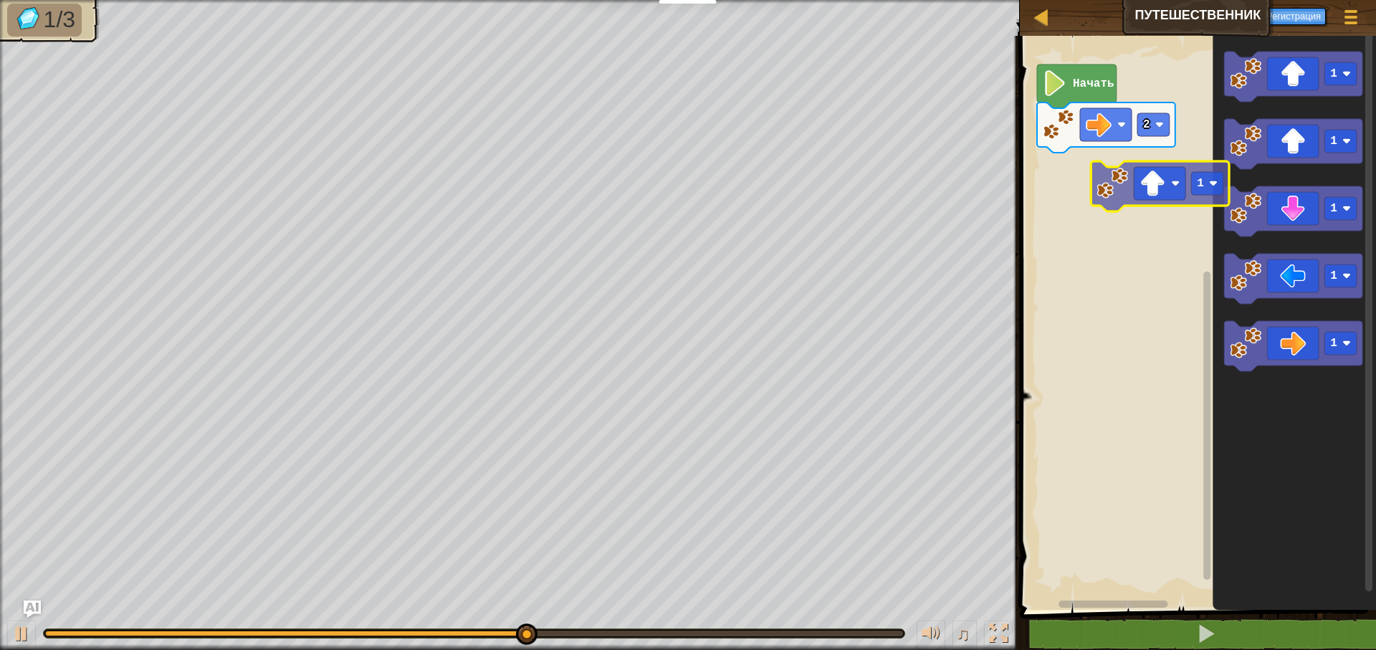
click at [1102, 173] on div "2 Начать 1 1 1 1 1 1" at bounding box center [1196, 319] width 361 height 581
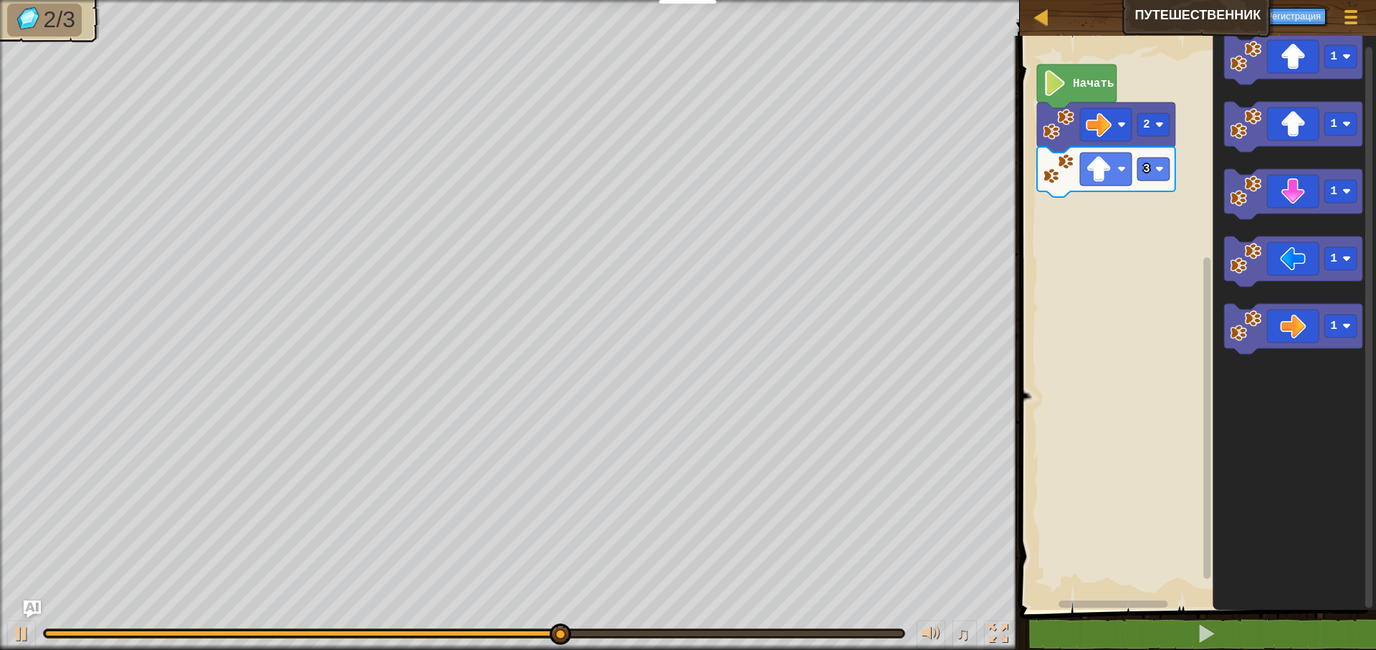
click at [1167, 293] on div "Начать 2 3 1 1 1 1 1" at bounding box center [1196, 319] width 361 height 581
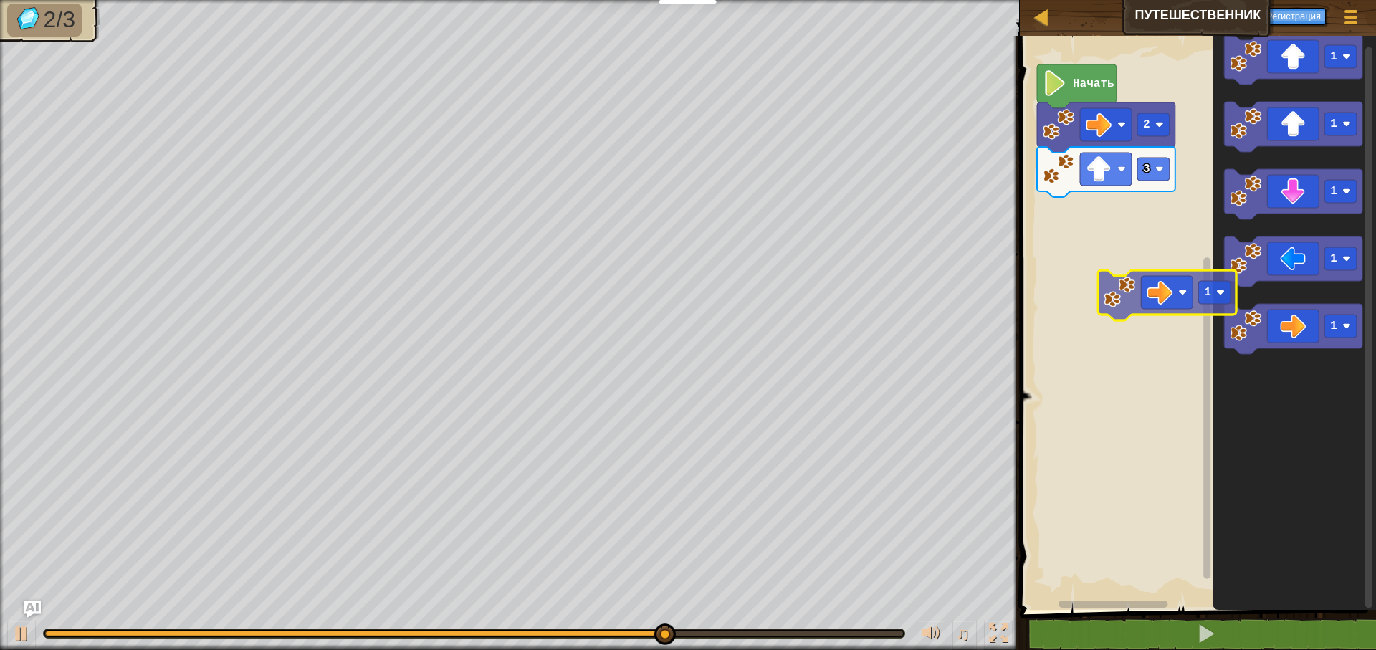
click at [1075, 277] on div "Начать 2 3 1 1 1 1 1 1" at bounding box center [1196, 319] width 361 height 581
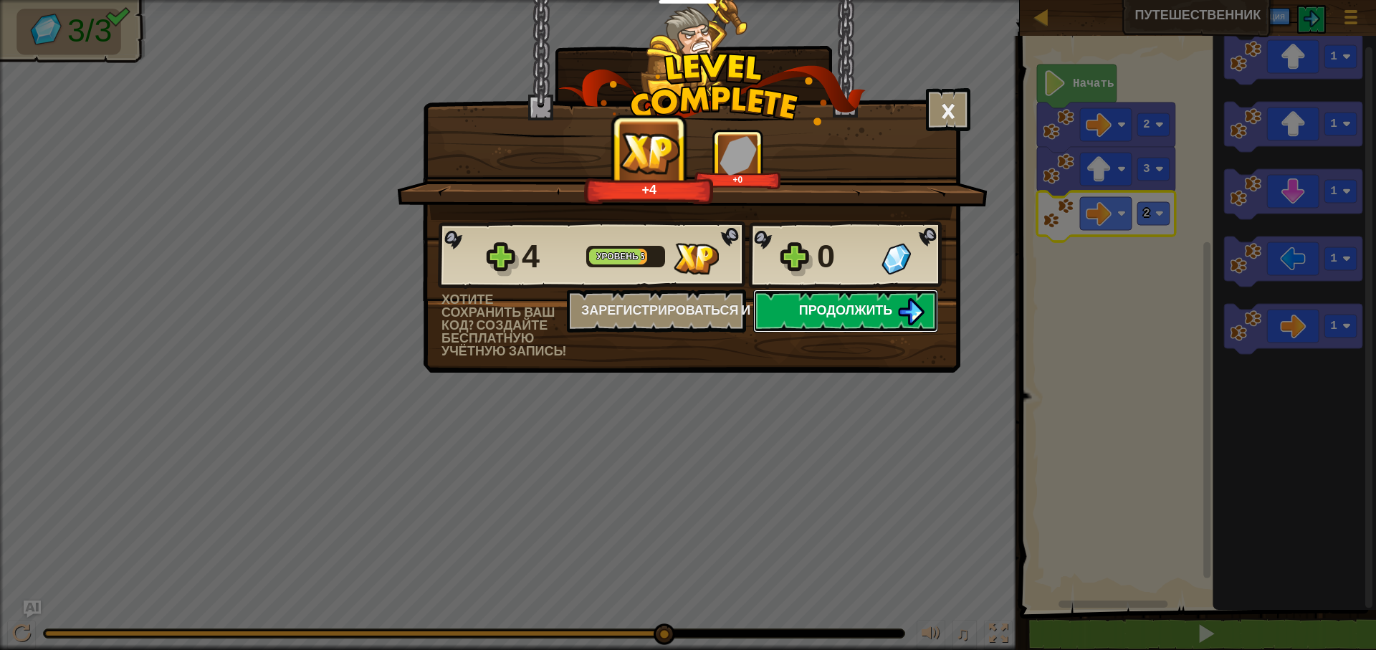
click at [912, 307] on img at bounding box center [910, 311] width 27 height 27
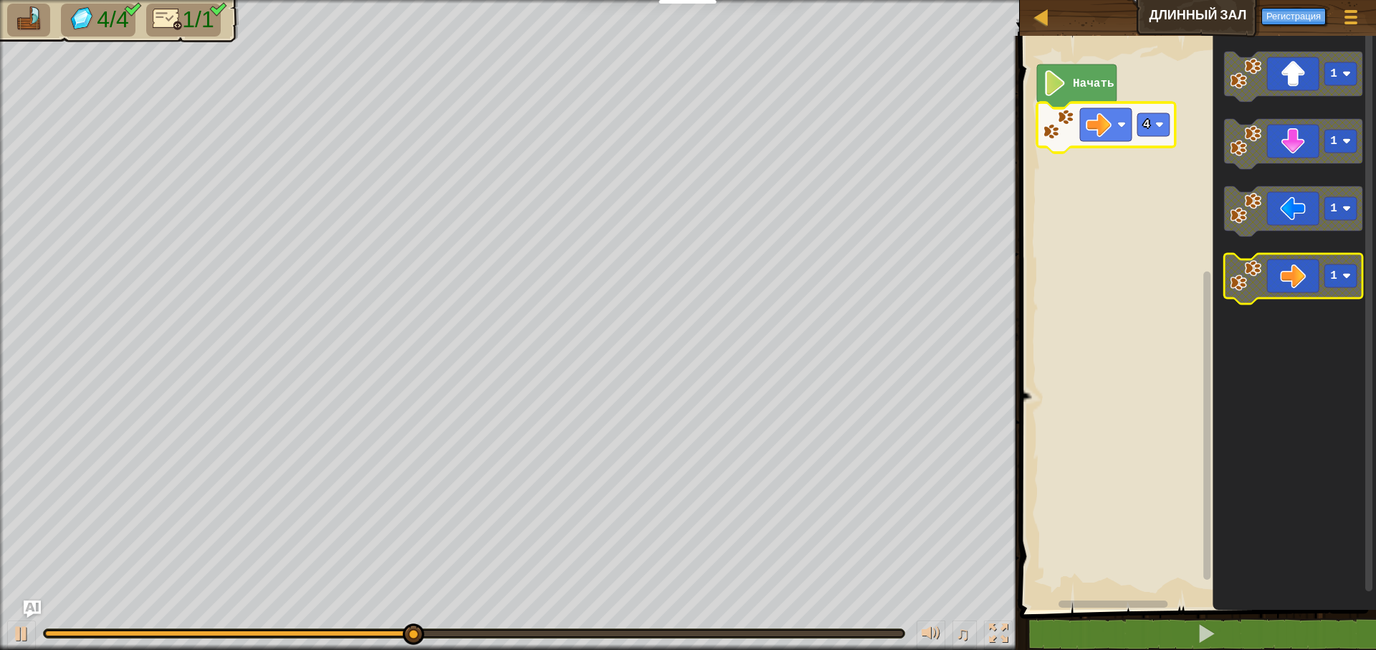
click at [1262, 268] on image "Рабочая область Blockly" at bounding box center [1246, 276] width 32 height 32
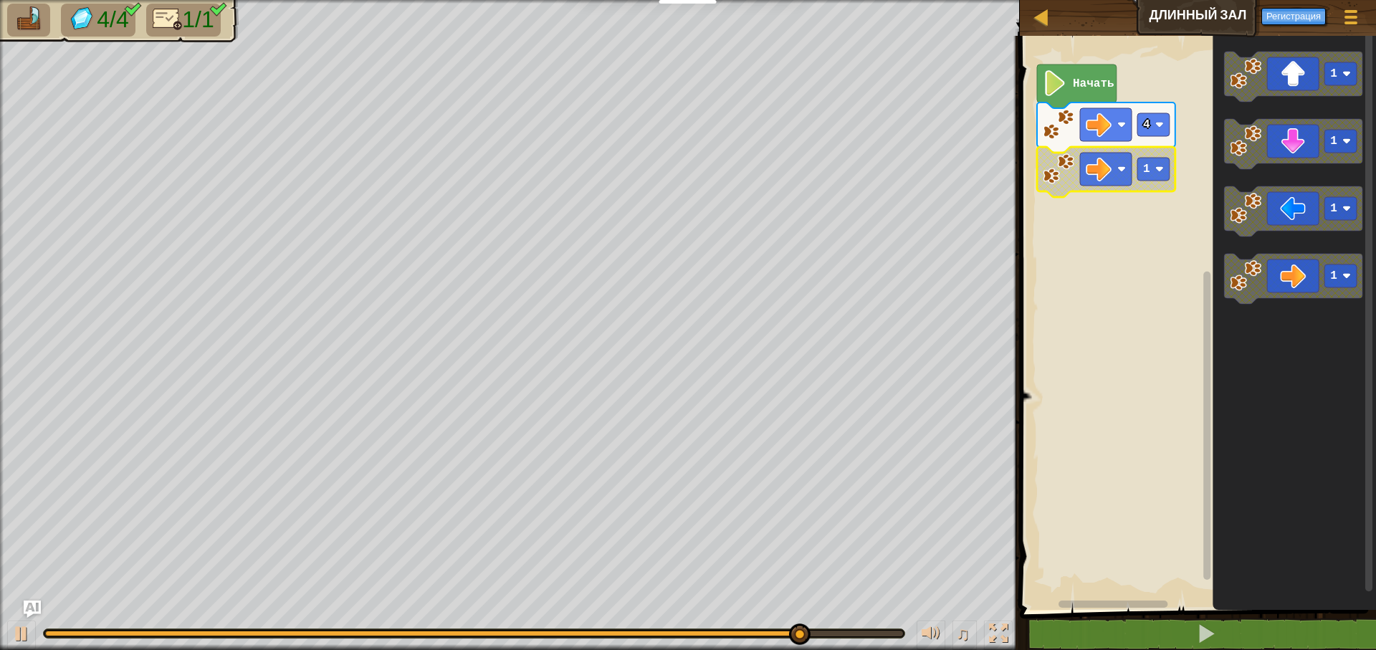
click at [1147, 184] on icon "Рабочая область Blockly" at bounding box center [1106, 172] width 138 height 50
click at [1148, 172] on text "1" at bounding box center [1146, 169] width 7 height 13
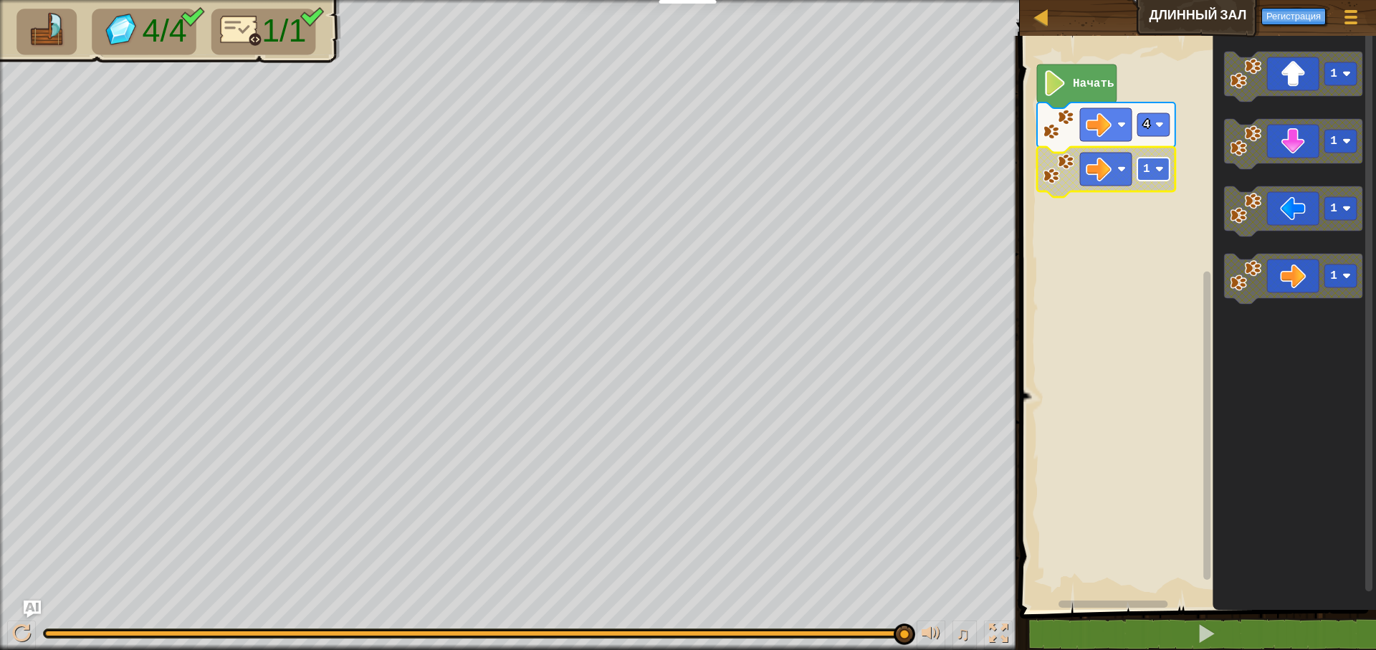
click at [1155, 171] on rect "Рабочая область Blockly" at bounding box center [1154, 169] width 32 height 23
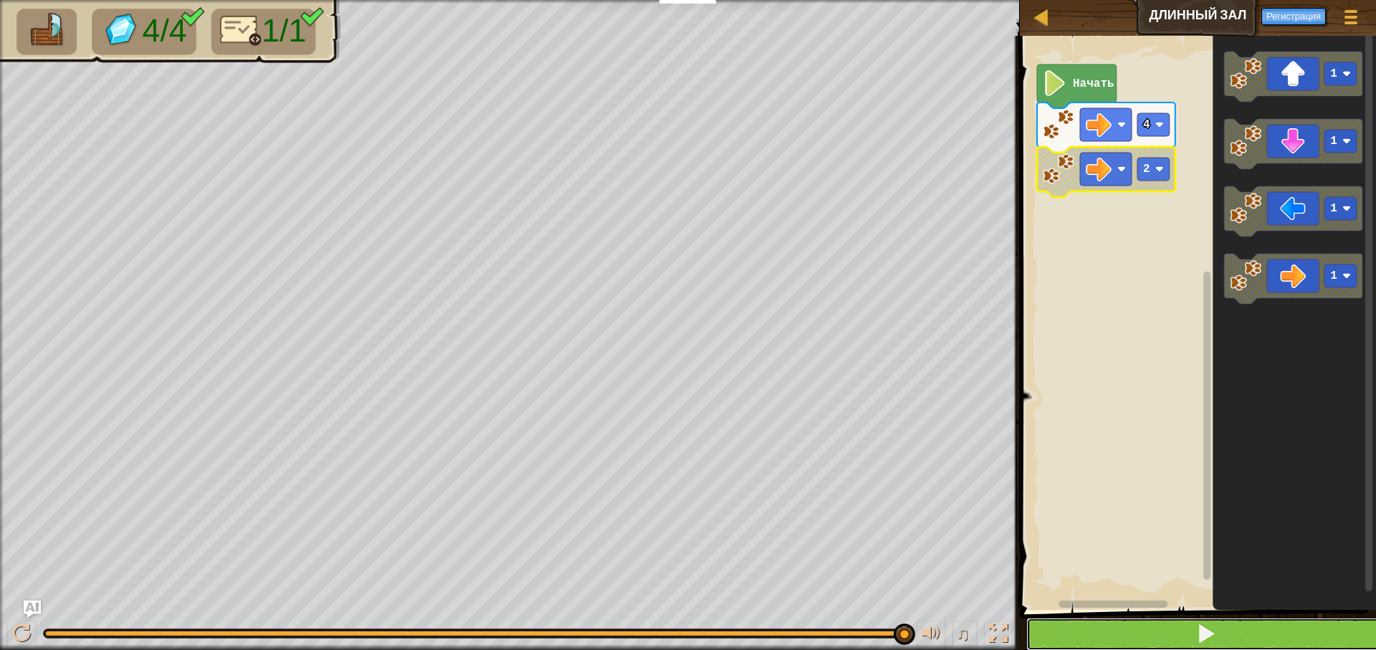
click at [1132, 628] on button at bounding box center [1206, 634] width 361 height 33
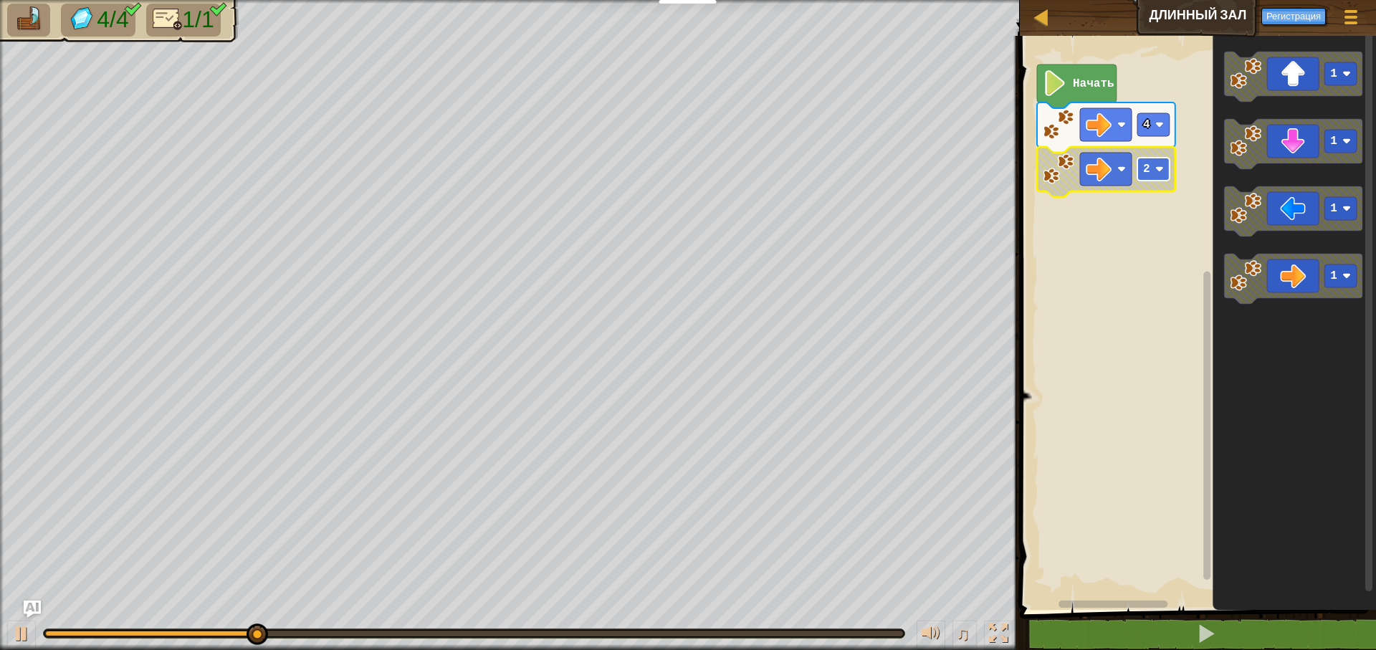
click at [1161, 169] on image "Рабочая область Blockly" at bounding box center [1160, 169] width 9 height 9
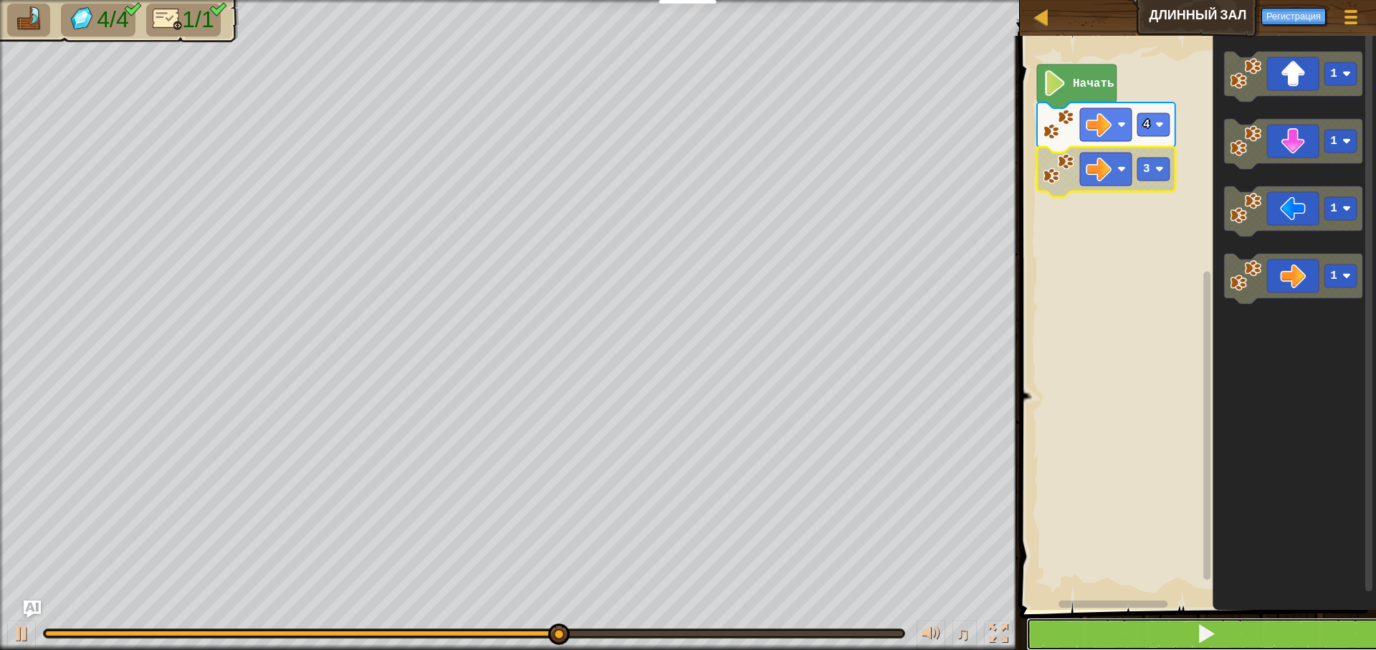
click at [1155, 635] on button at bounding box center [1206, 634] width 361 height 33
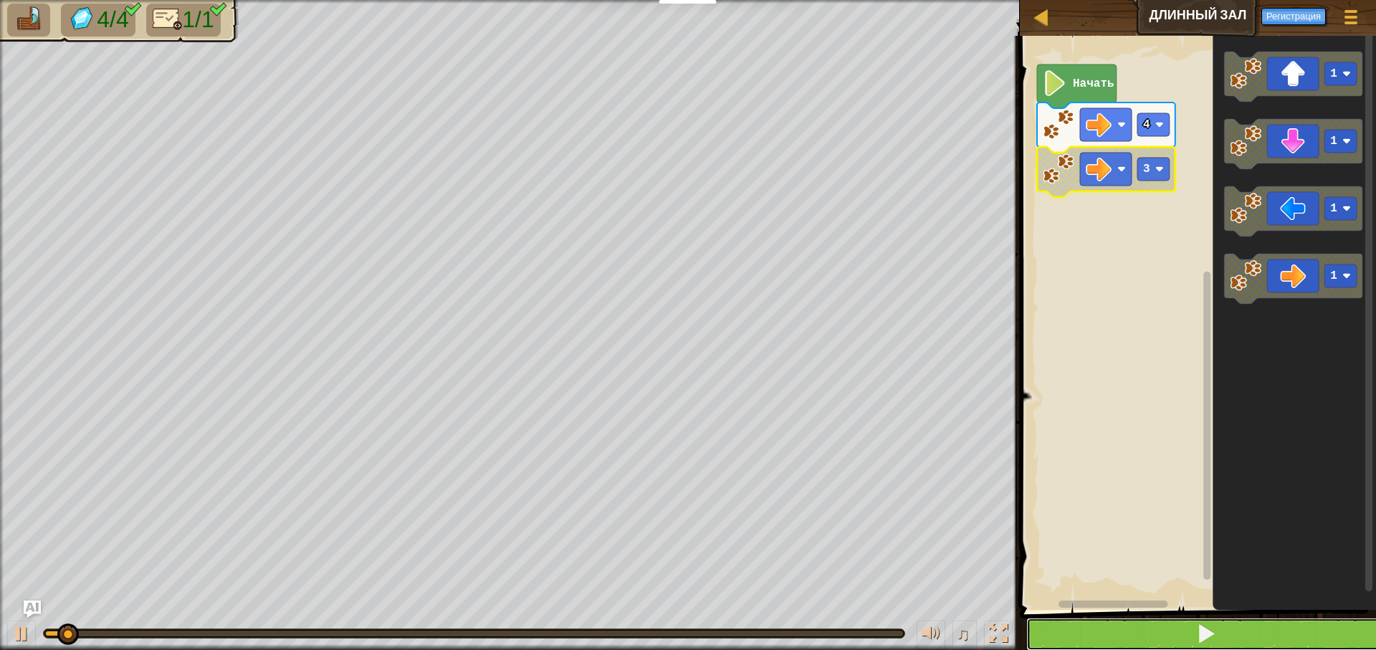
click at [1155, 635] on button at bounding box center [1206, 634] width 361 height 33
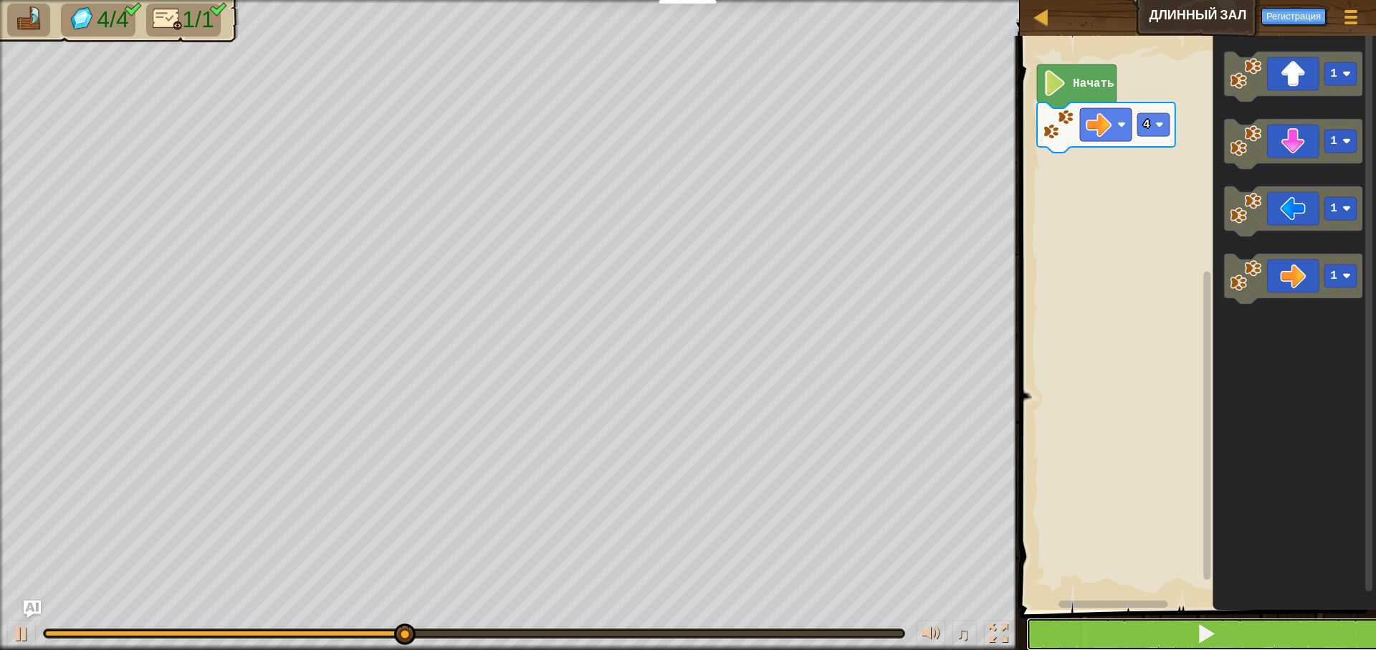
drag, startPoint x: 1227, startPoint y: 626, endPoint x: 1201, endPoint y: 449, distance: 179.0
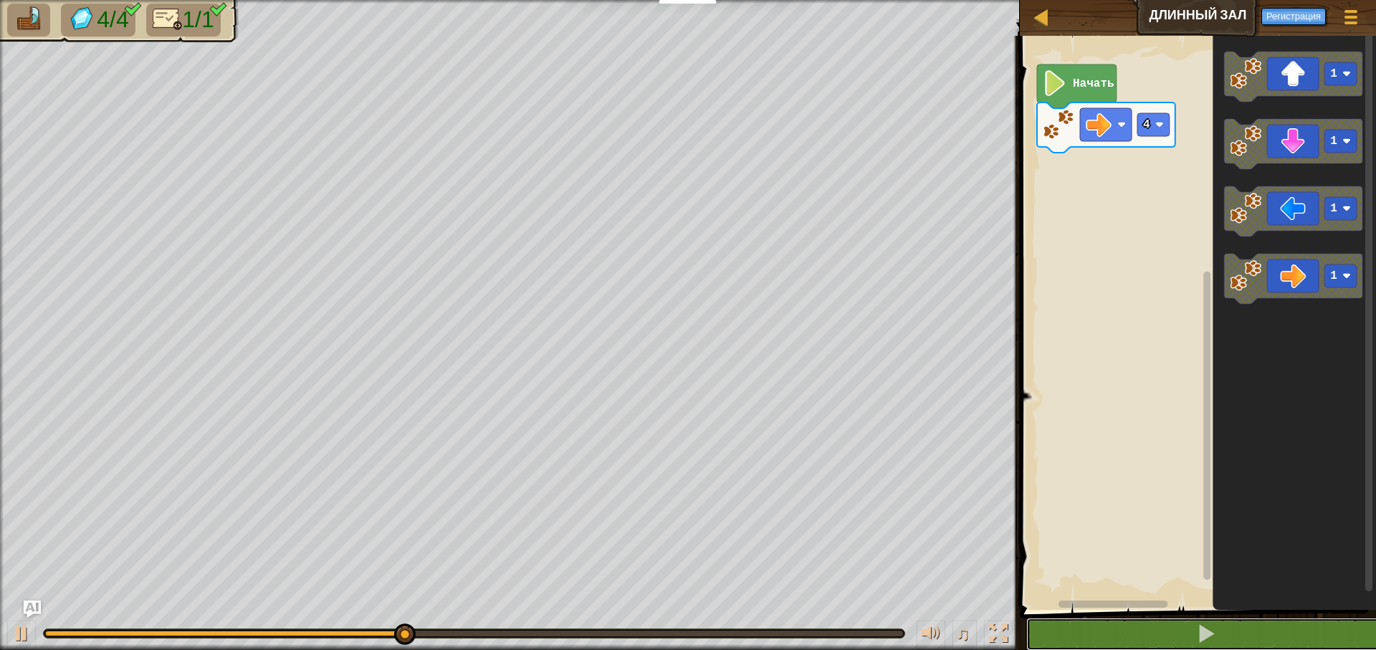
click at [1225, 619] on button at bounding box center [1206, 634] width 361 height 33
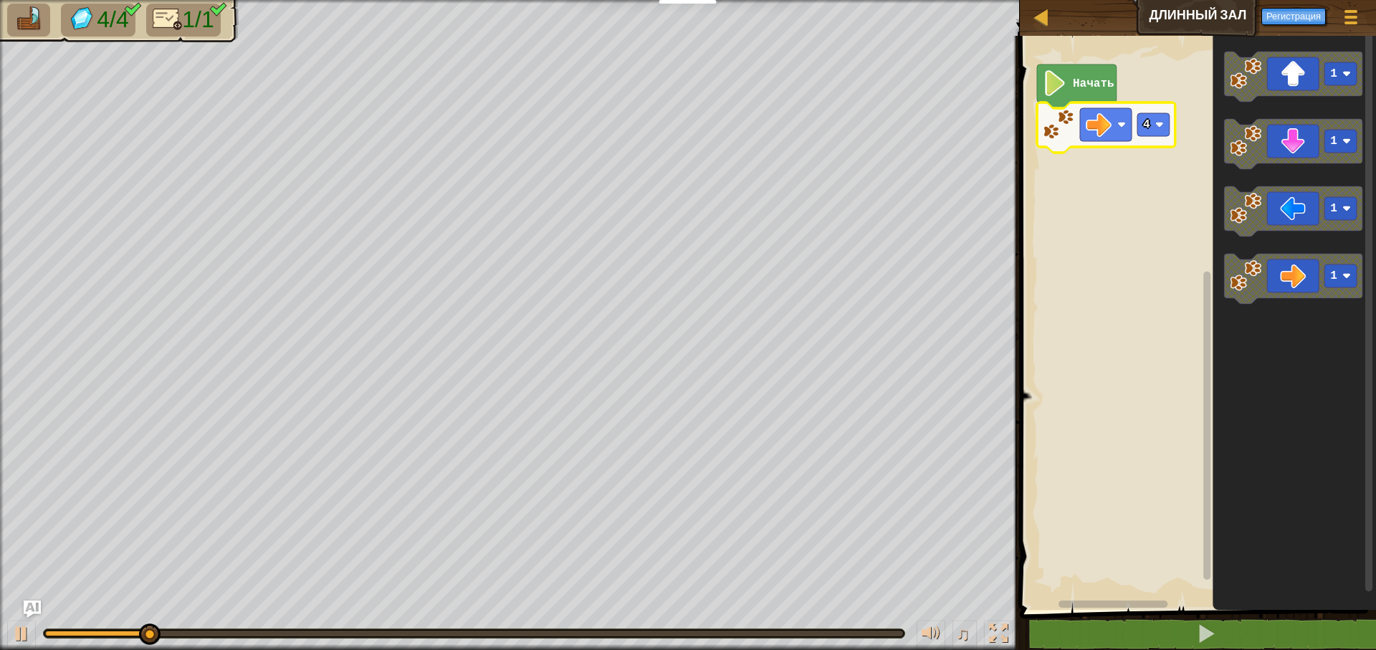
click at [1163, 137] on icon "Рабочая область Blockly" at bounding box center [1106, 128] width 138 height 50
click at [1146, 113] on rect "Рабочая область Blockly" at bounding box center [1154, 124] width 32 height 23
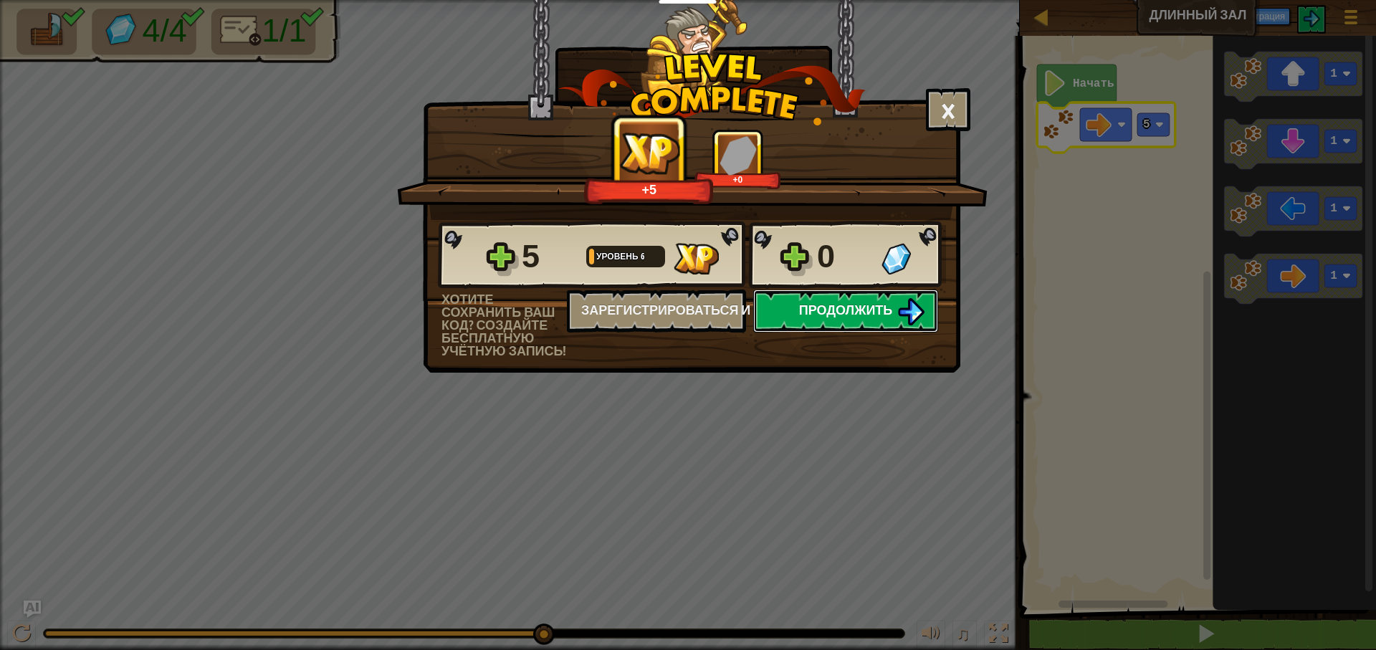
click at [900, 310] on img at bounding box center [910, 311] width 27 height 27
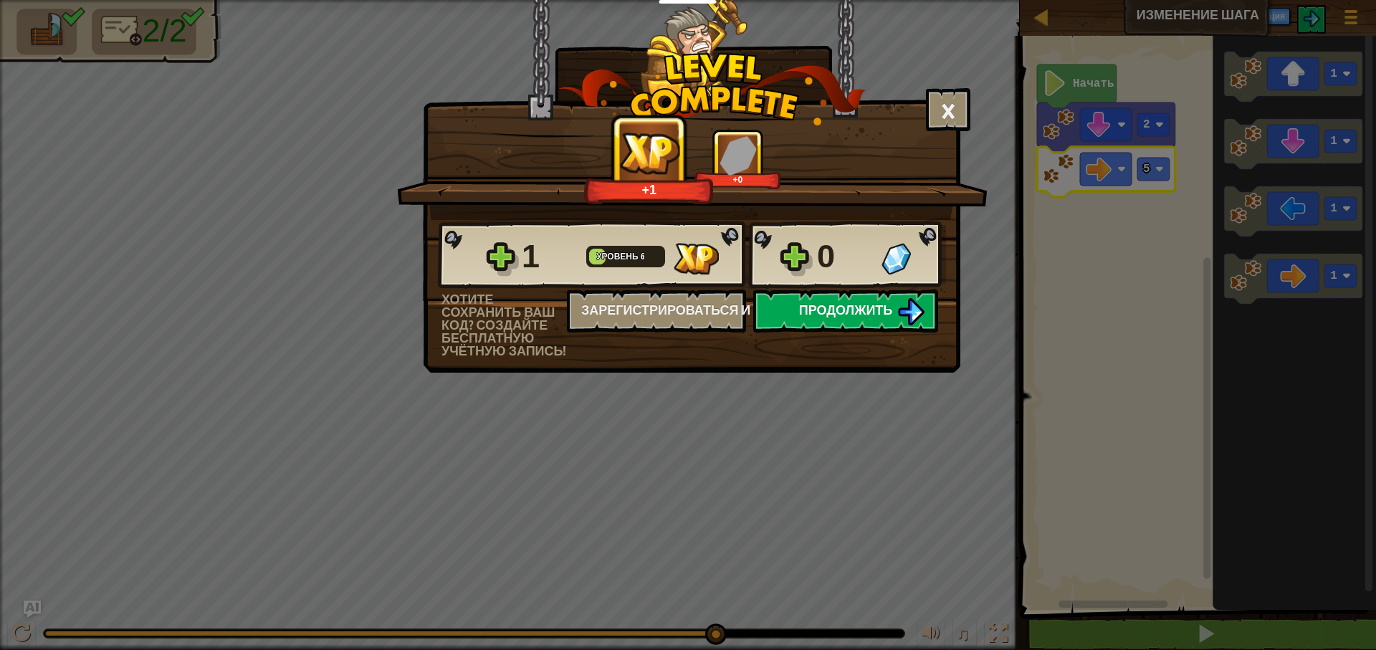
click at [824, 308] on span "Продолжить" at bounding box center [846, 310] width 94 height 18
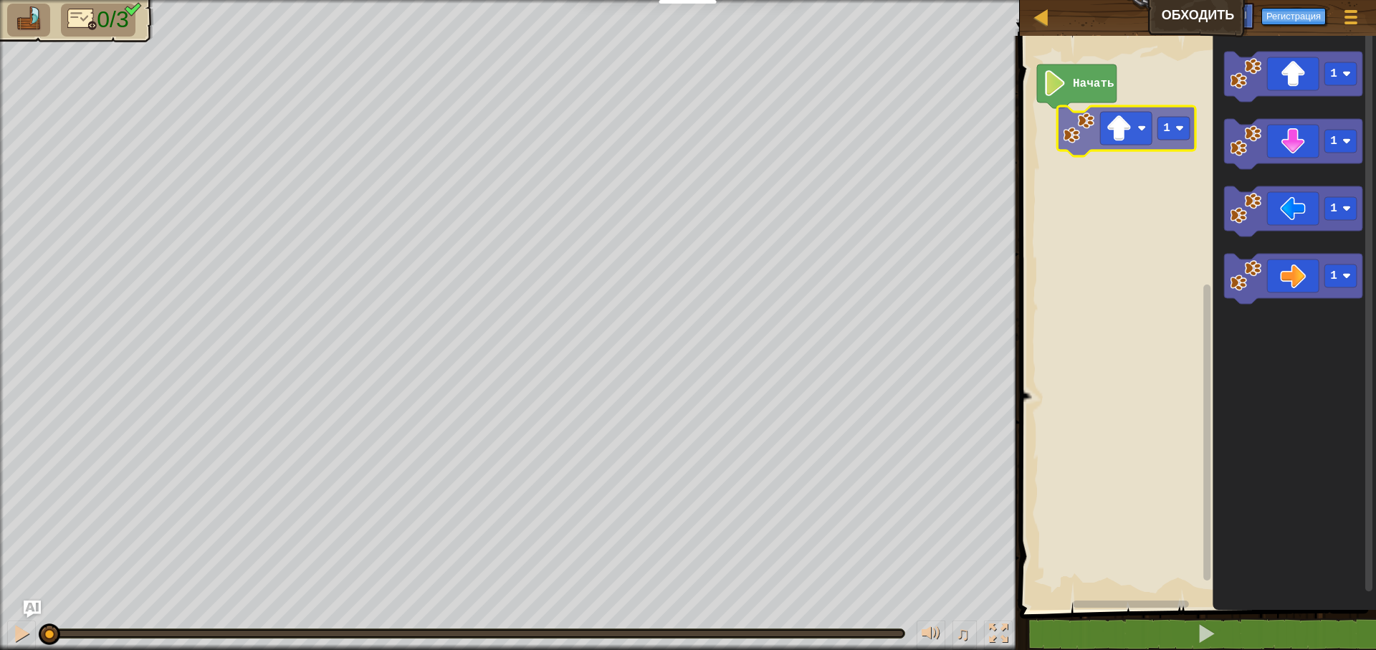
click at [1065, 138] on div "Начать 1 1 1 1 1" at bounding box center [1196, 319] width 361 height 581
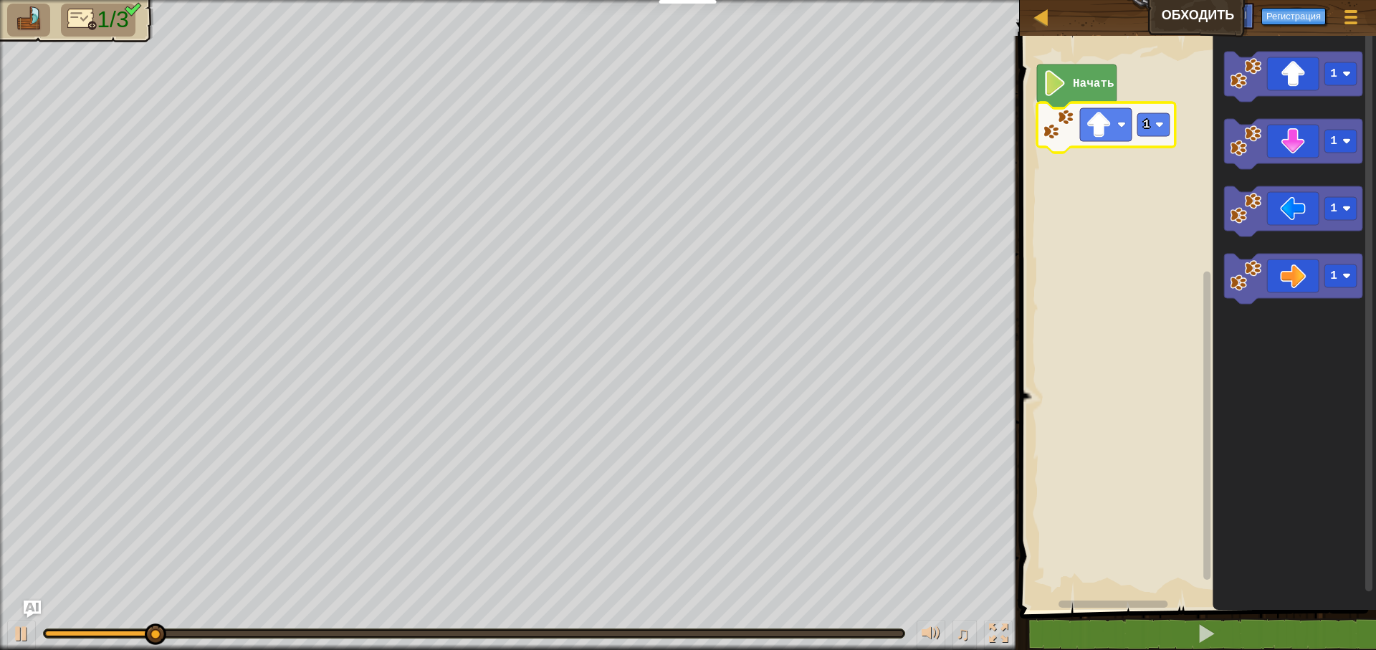
click at [1152, 128] on rect "Рабочая область Blockly" at bounding box center [1154, 124] width 32 height 23
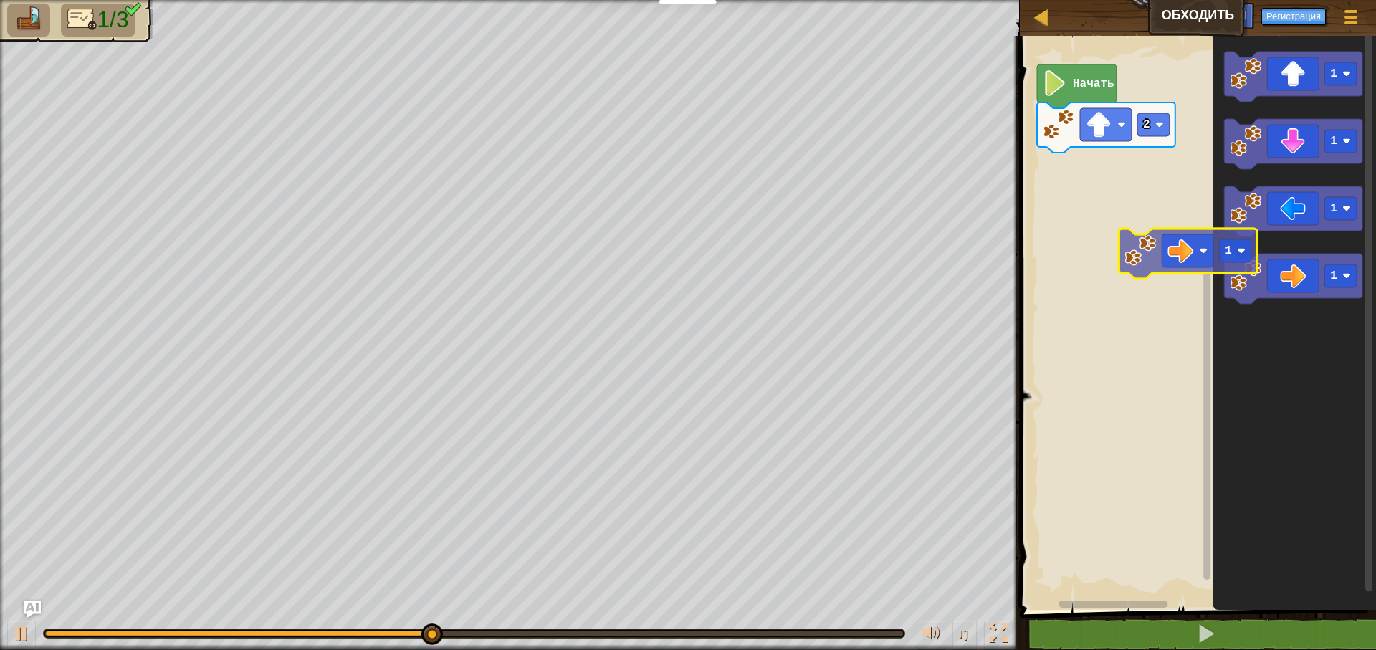
click at [1077, 239] on div "Начать 2 1 1 1 1 1" at bounding box center [1196, 319] width 361 height 581
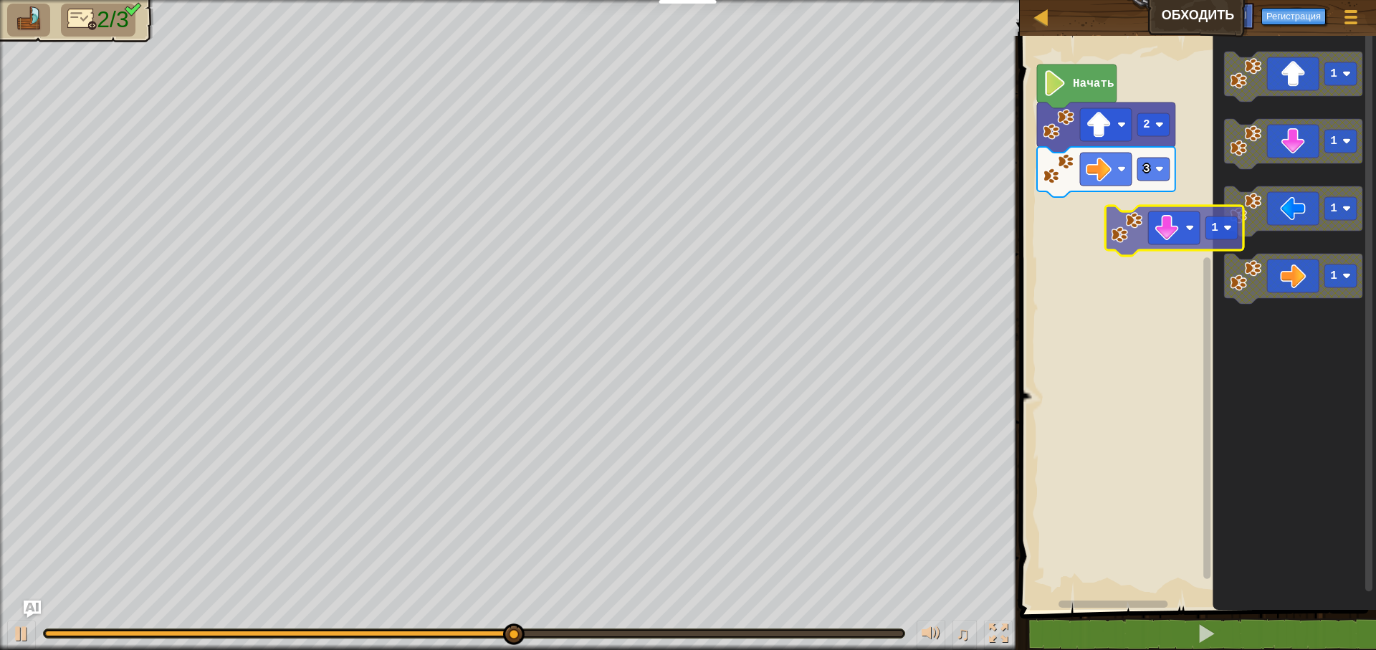
click at [1087, 242] on div "Начать 2 3 1 1 1 1 1" at bounding box center [1196, 319] width 361 height 581
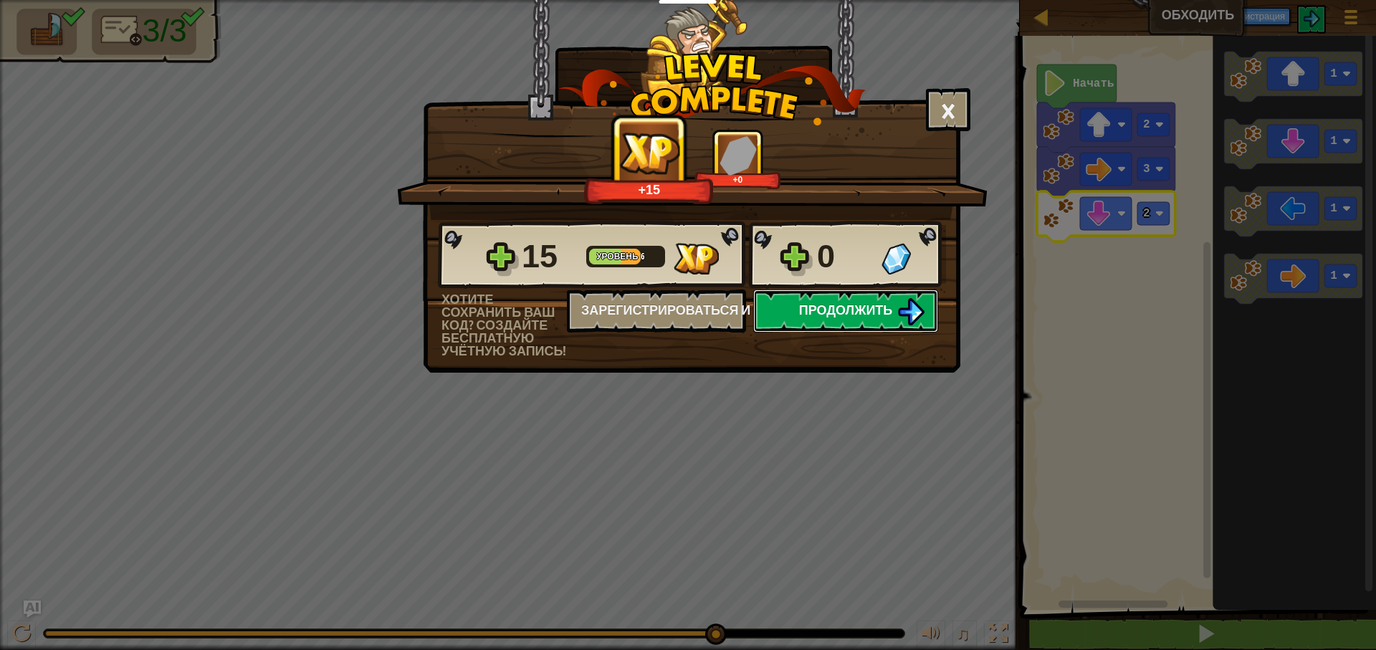
click at [917, 301] on img at bounding box center [910, 311] width 27 height 27
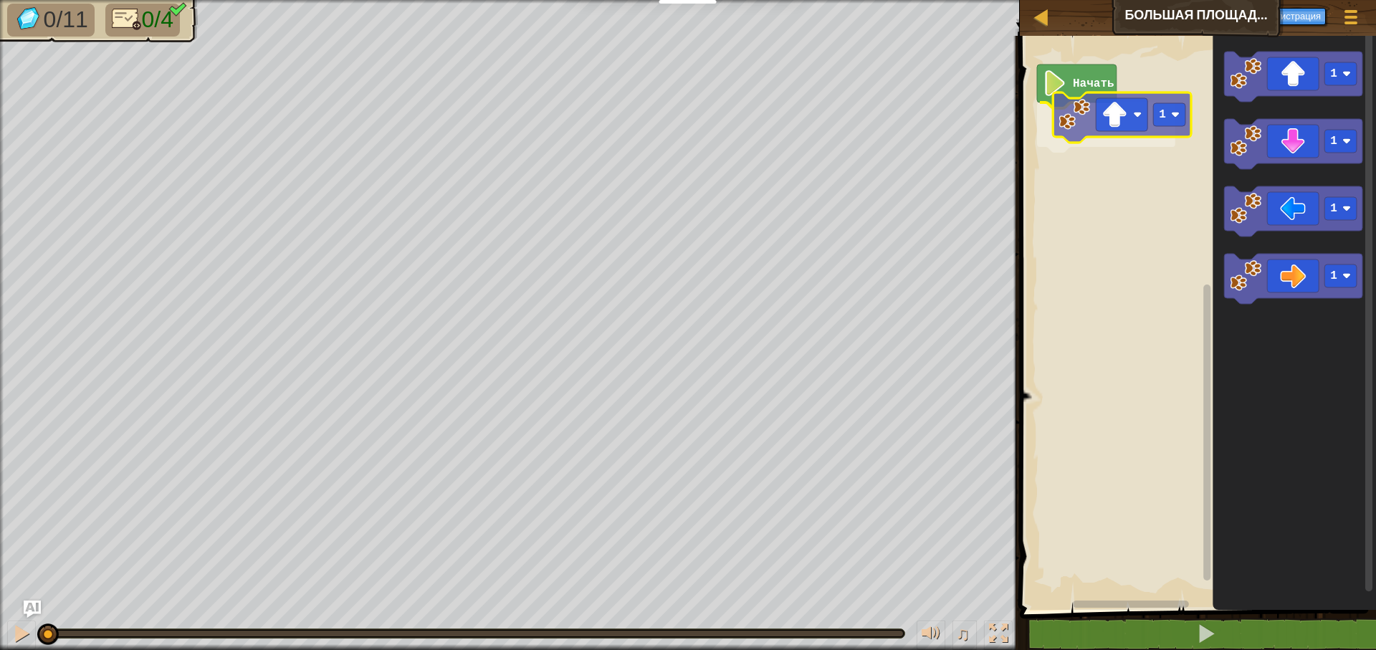
click at [1077, 125] on div "Начать 1 1 1 1 1 1" at bounding box center [1196, 319] width 361 height 581
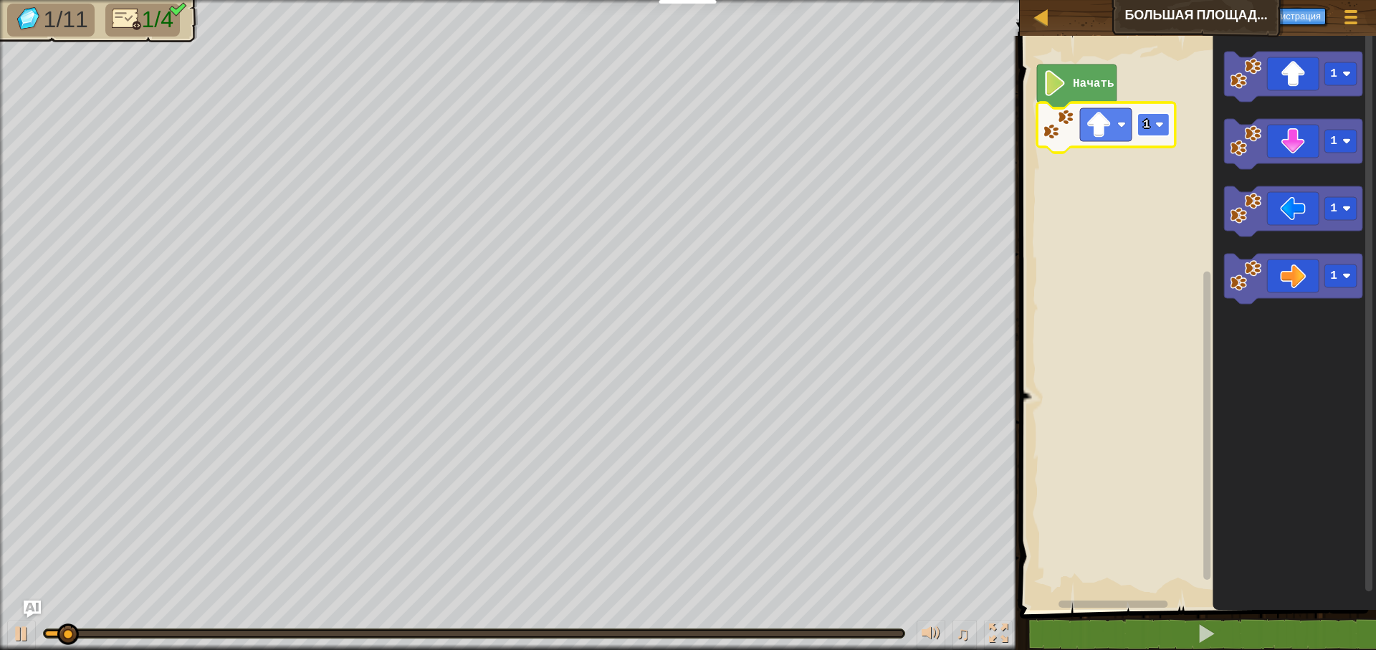
click at [1146, 120] on text "1" at bounding box center [1146, 124] width 7 height 13
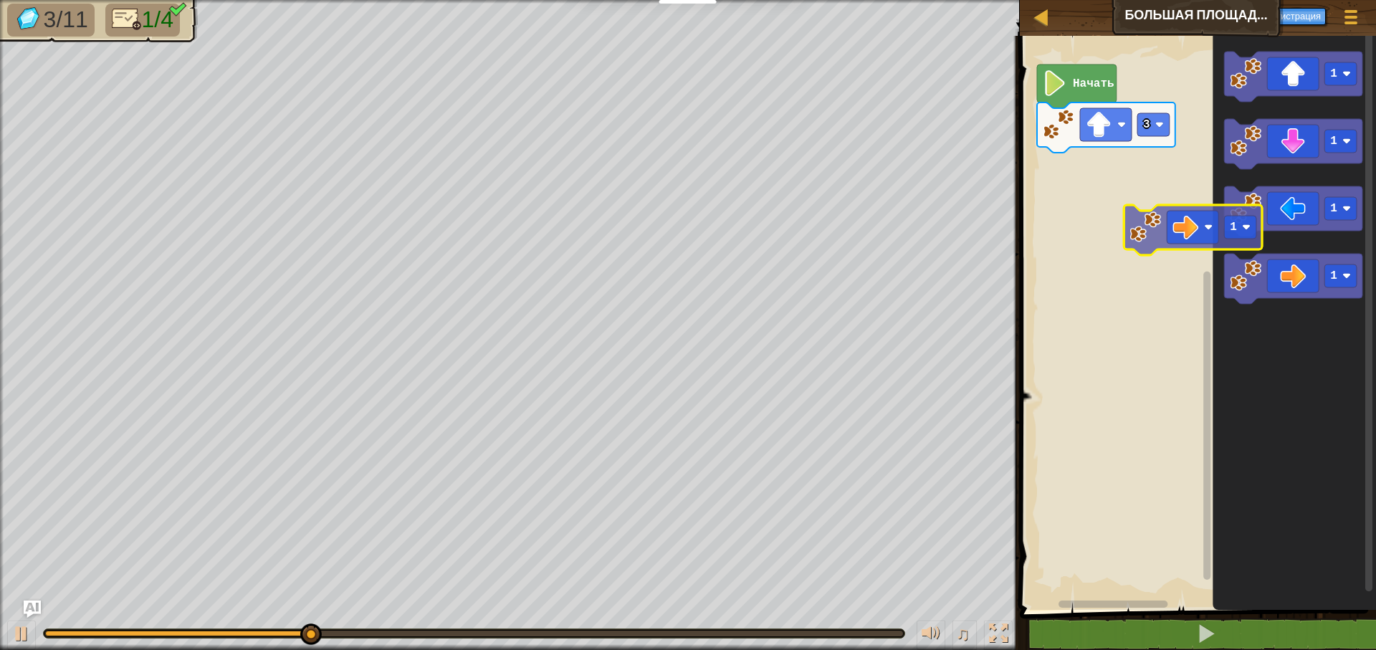
click at [1042, 203] on div "Начать 3 1 1 1 1 1" at bounding box center [1196, 319] width 361 height 581
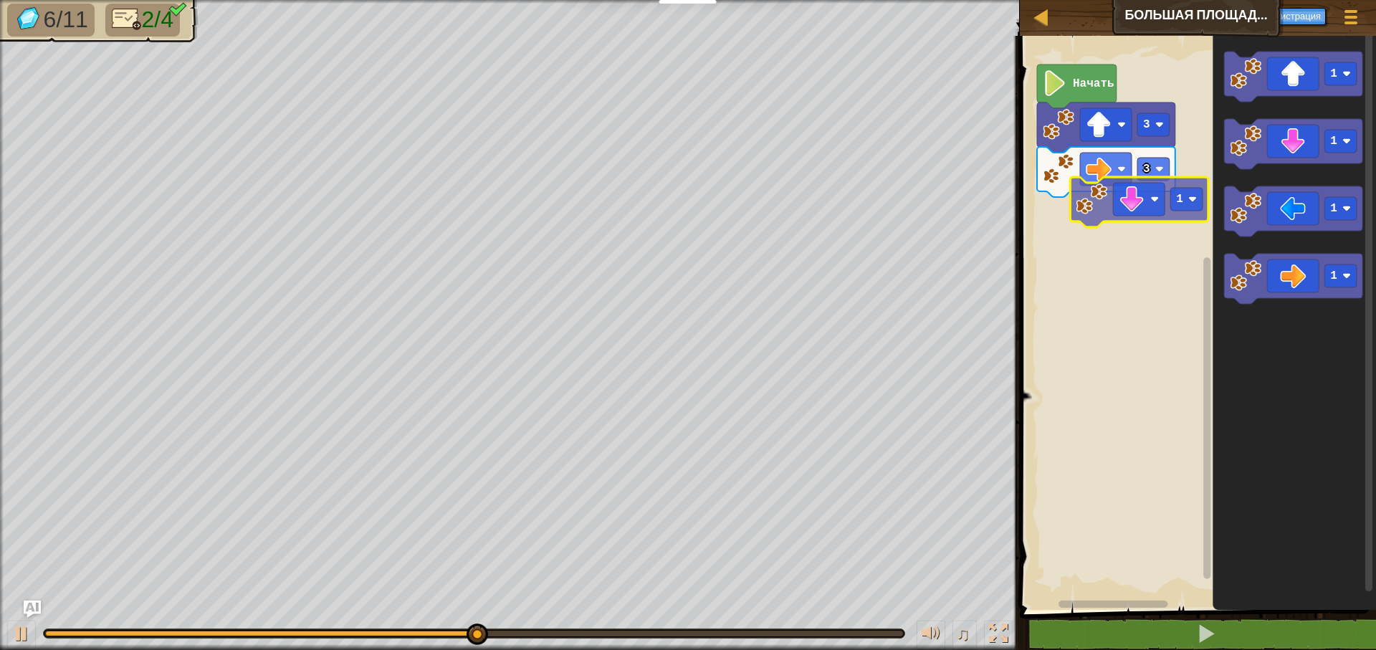
click at [1112, 219] on div "Начать 3 3 1 1 1 1 1" at bounding box center [1196, 319] width 361 height 581
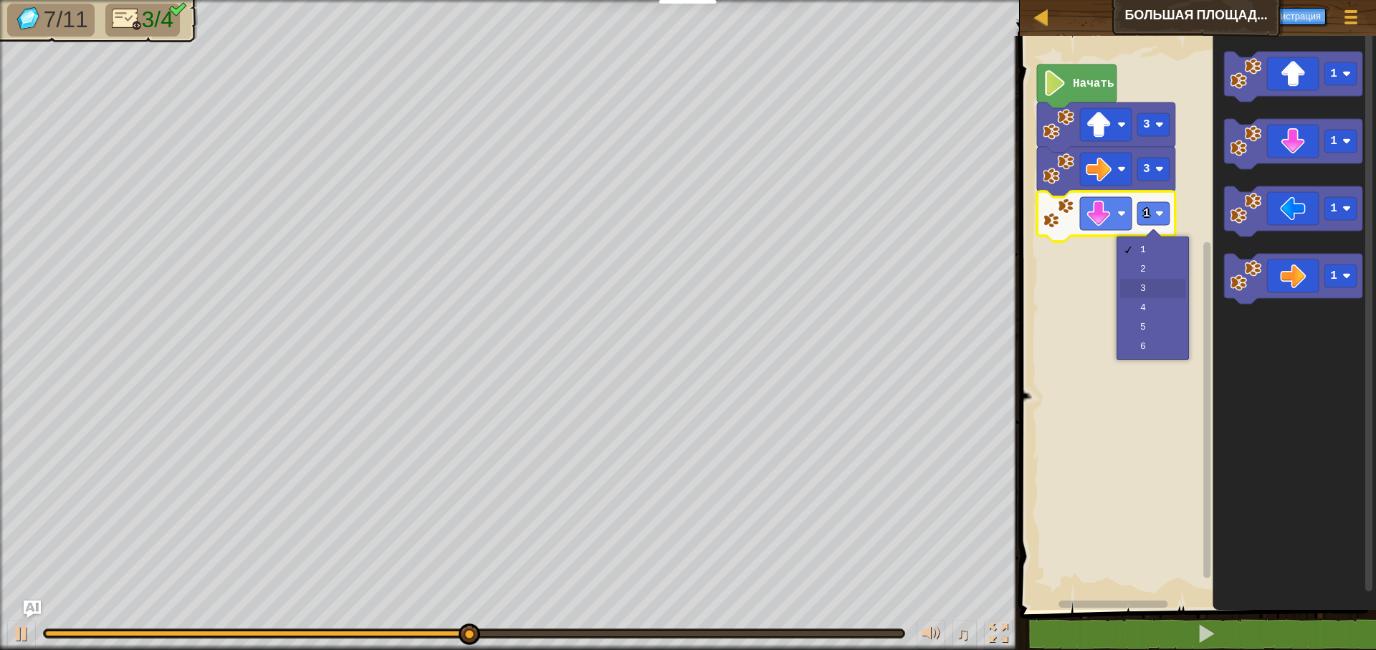
drag, startPoint x: 1140, startPoint y: 284, endPoint x: 1136, endPoint y: 277, distance: 8.0
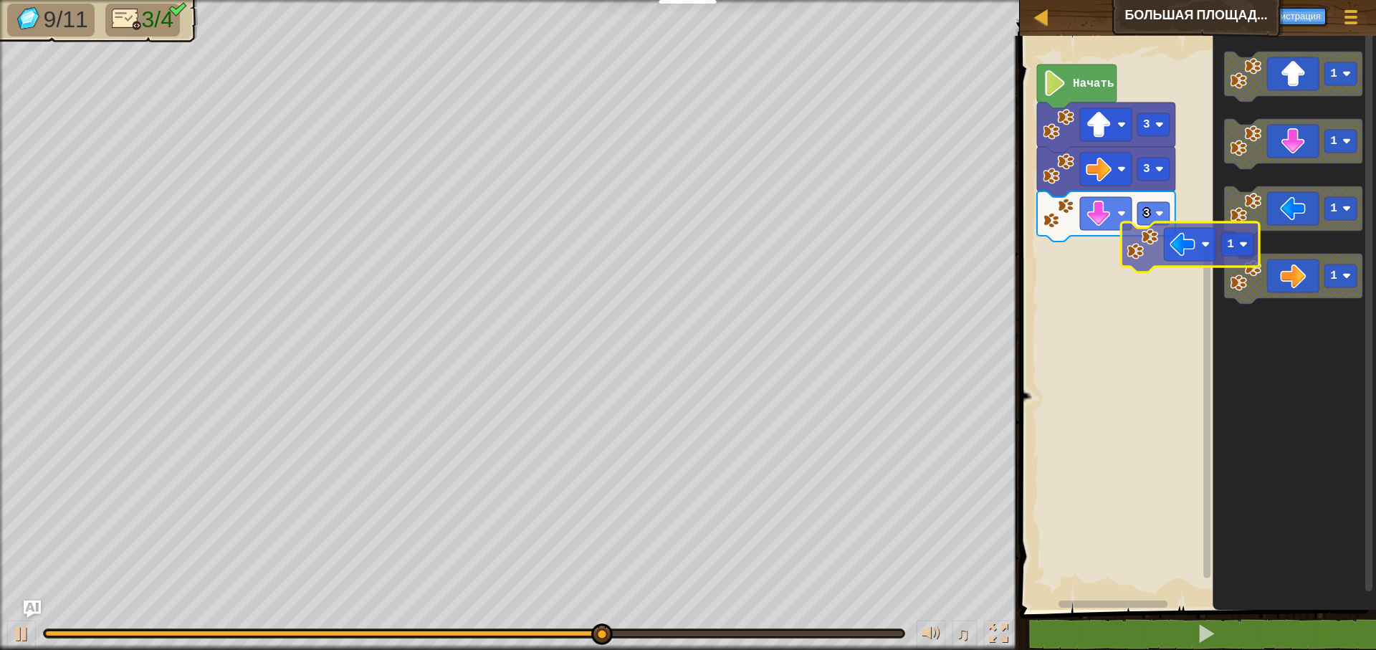
click at [1125, 247] on div "Начать 3 3 3 1 1 1 1 1" at bounding box center [1196, 319] width 361 height 581
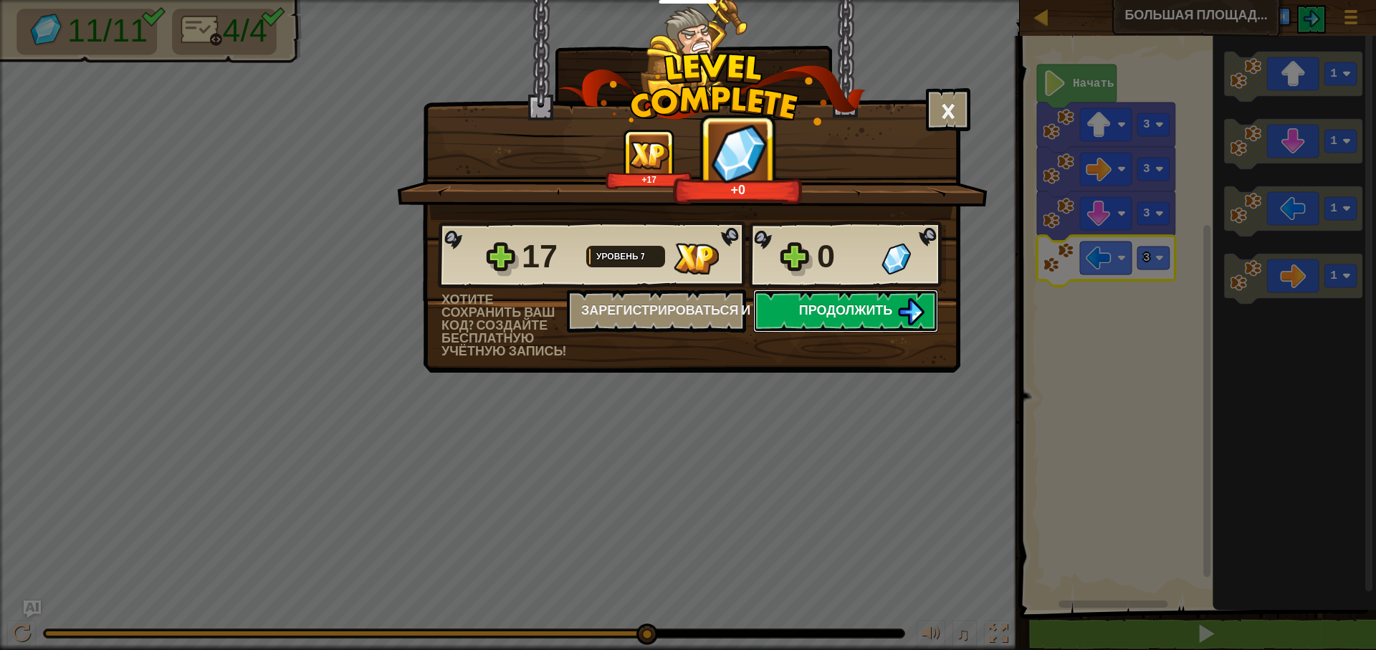
click at [852, 305] on span "Продолжить" at bounding box center [846, 310] width 94 height 18
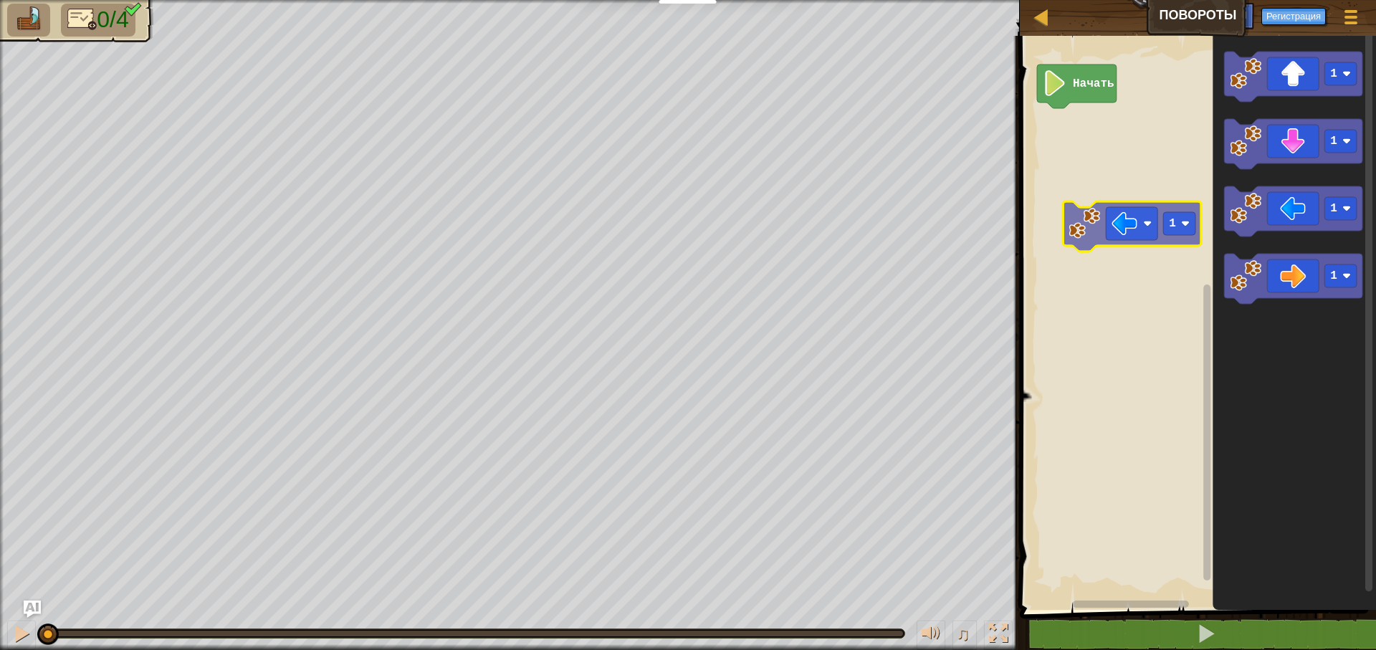
click at [1028, 204] on div "Начать 1 1 1 1 1" at bounding box center [1196, 319] width 361 height 581
click at [1069, 208] on image "Рабочая область Blockly" at bounding box center [1085, 224] width 32 height 32
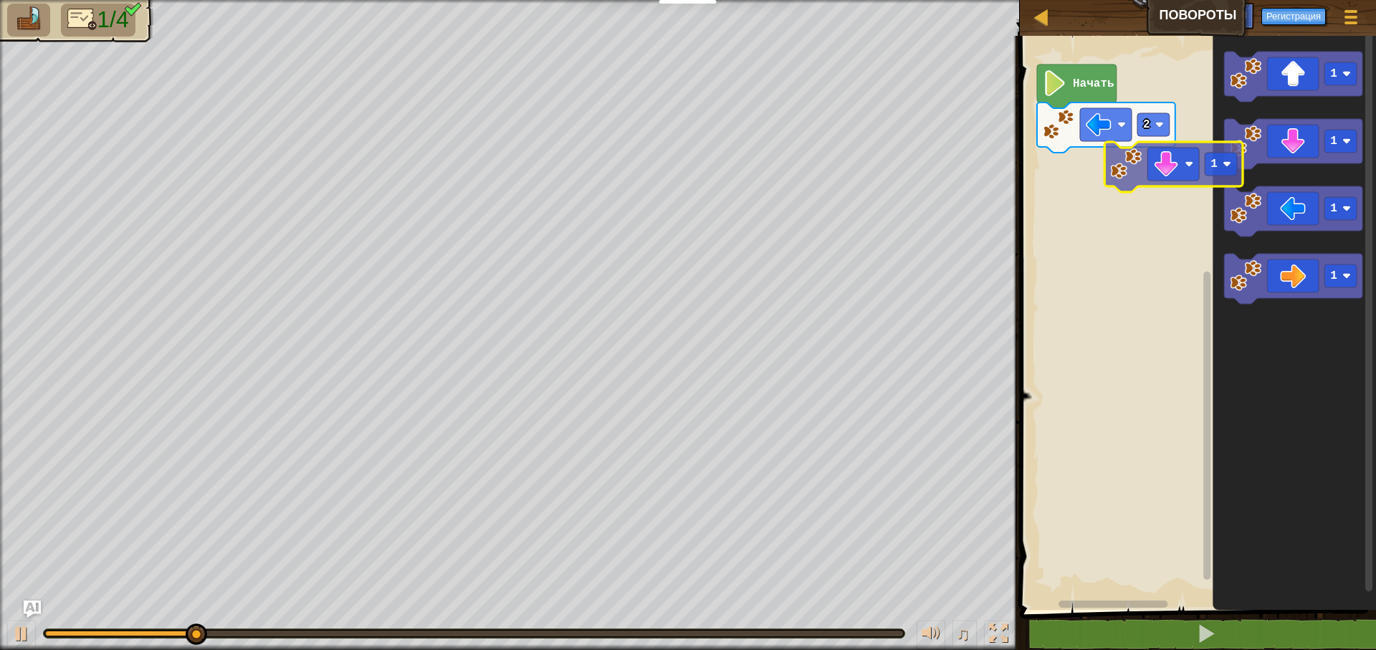
click at [1102, 176] on div "Начать 2 1 1 1 1 1" at bounding box center [1196, 319] width 361 height 581
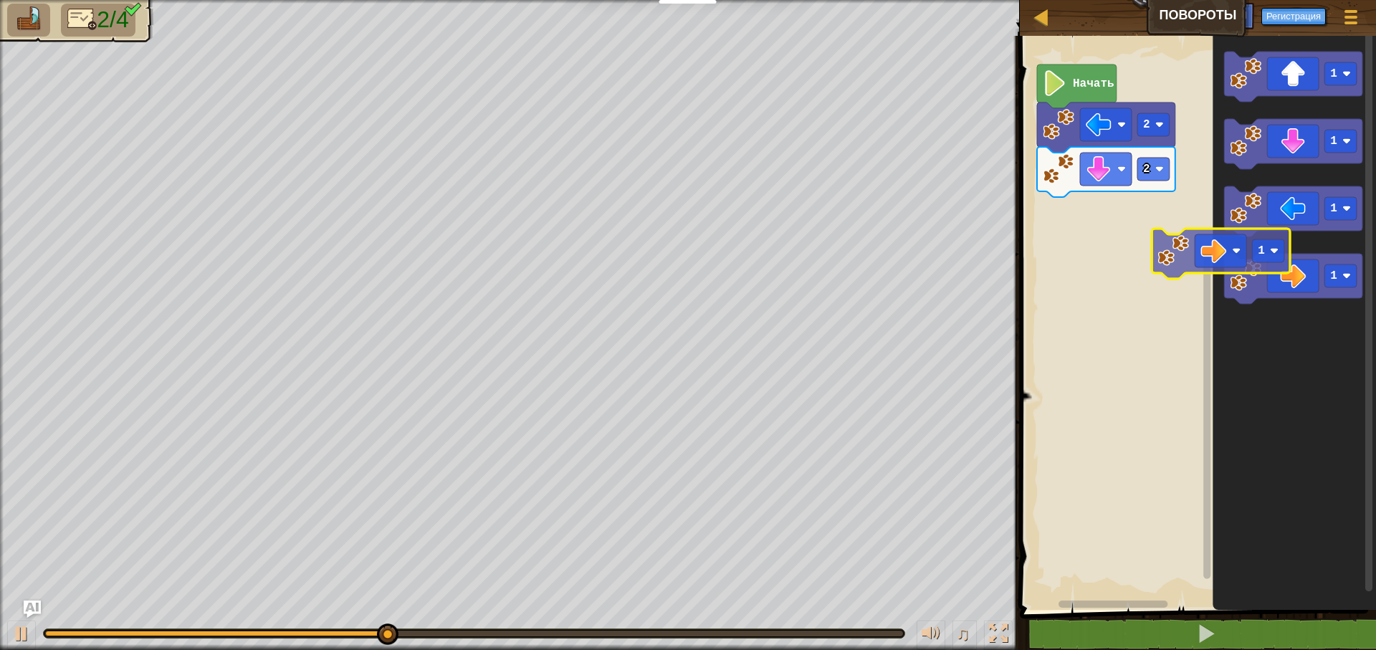
click at [1133, 242] on div "Начать 2 2 1 1 1 1 1" at bounding box center [1196, 319] width 361 height 581
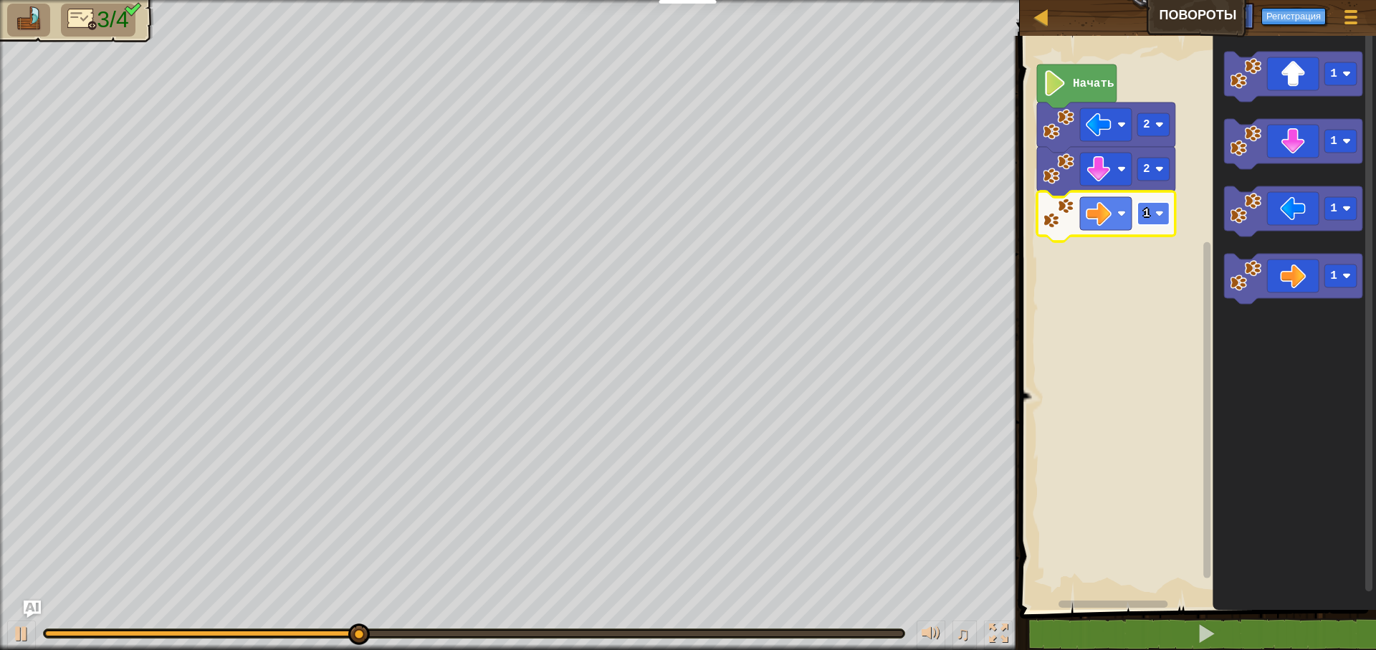
click at [1160, 213] on image "Рабочая область Blockly" at bounding box center [1160, 213] width 9 height 9
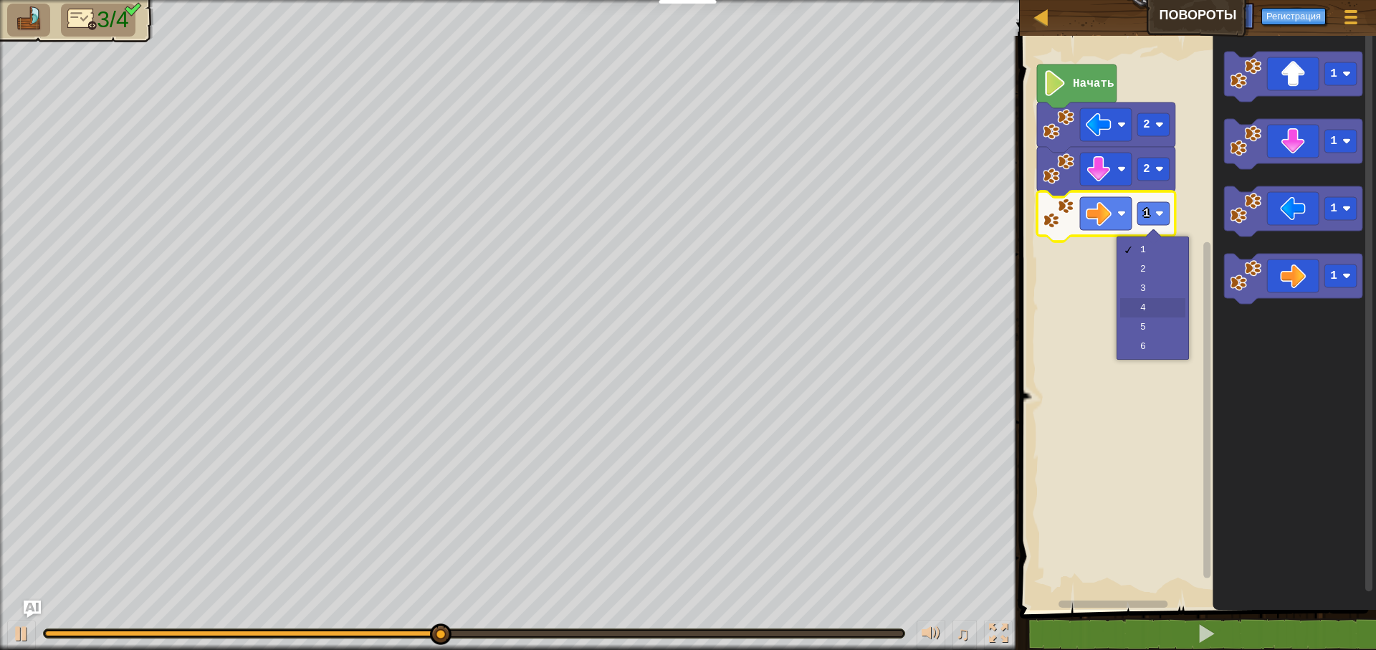
drag, startPoint x: 1149, startPoint y: 312, endPoint x: 1147, endPoint y: 292, distance: 20.2
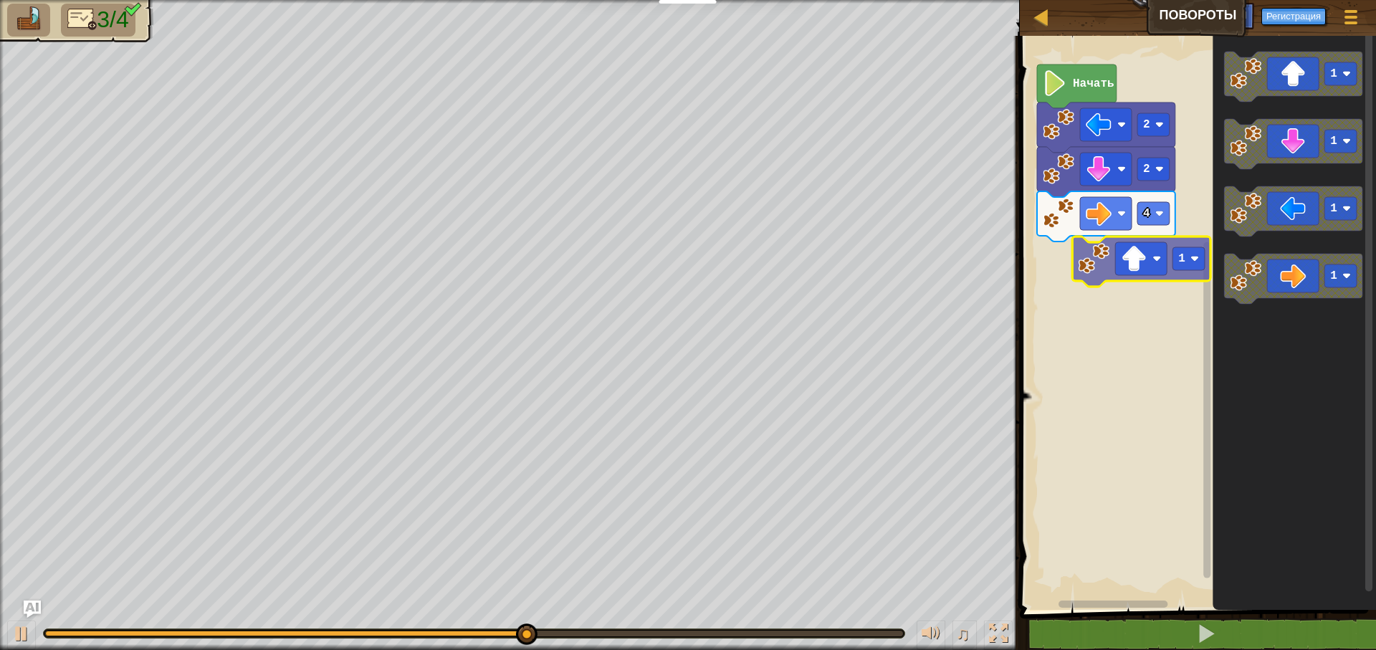
click at [1096, 280] on div "Начать 2 2 4 1 1 1 1 1" at bounding box center [1196, 319] width 361 height 581
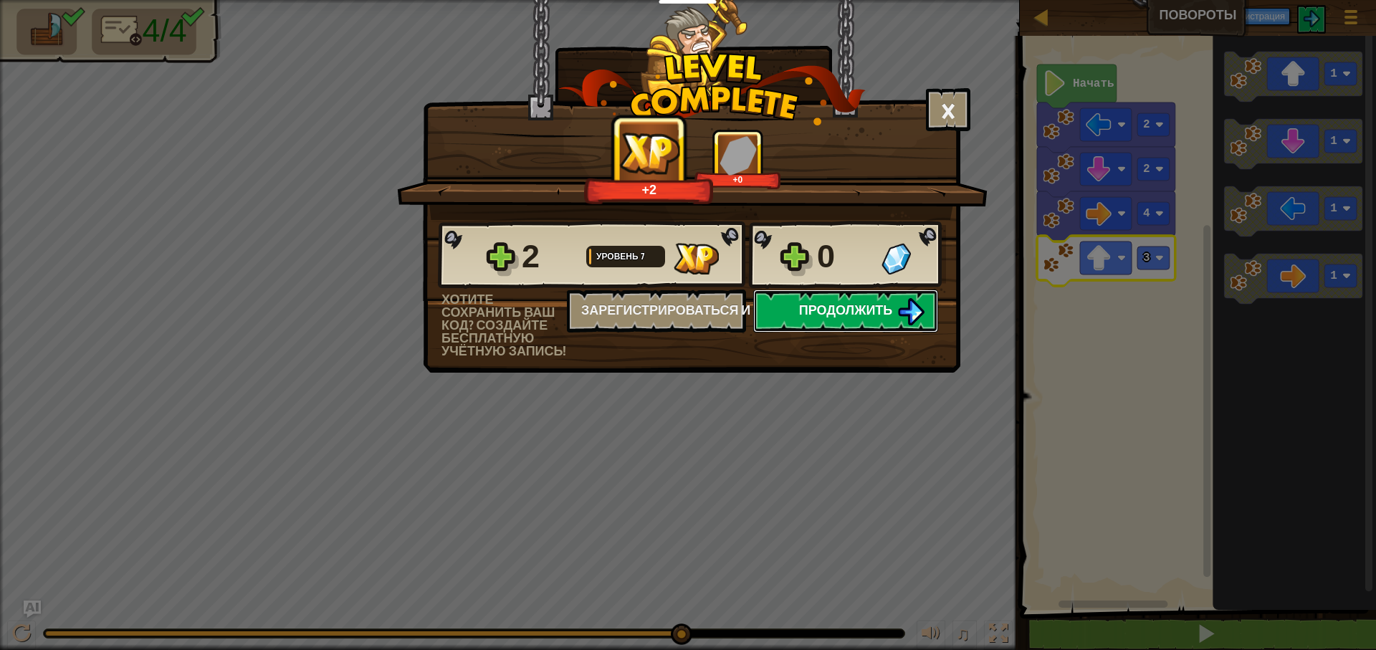
click at [898, 308] on img at bounding box center [910, 311] width 27 height 27
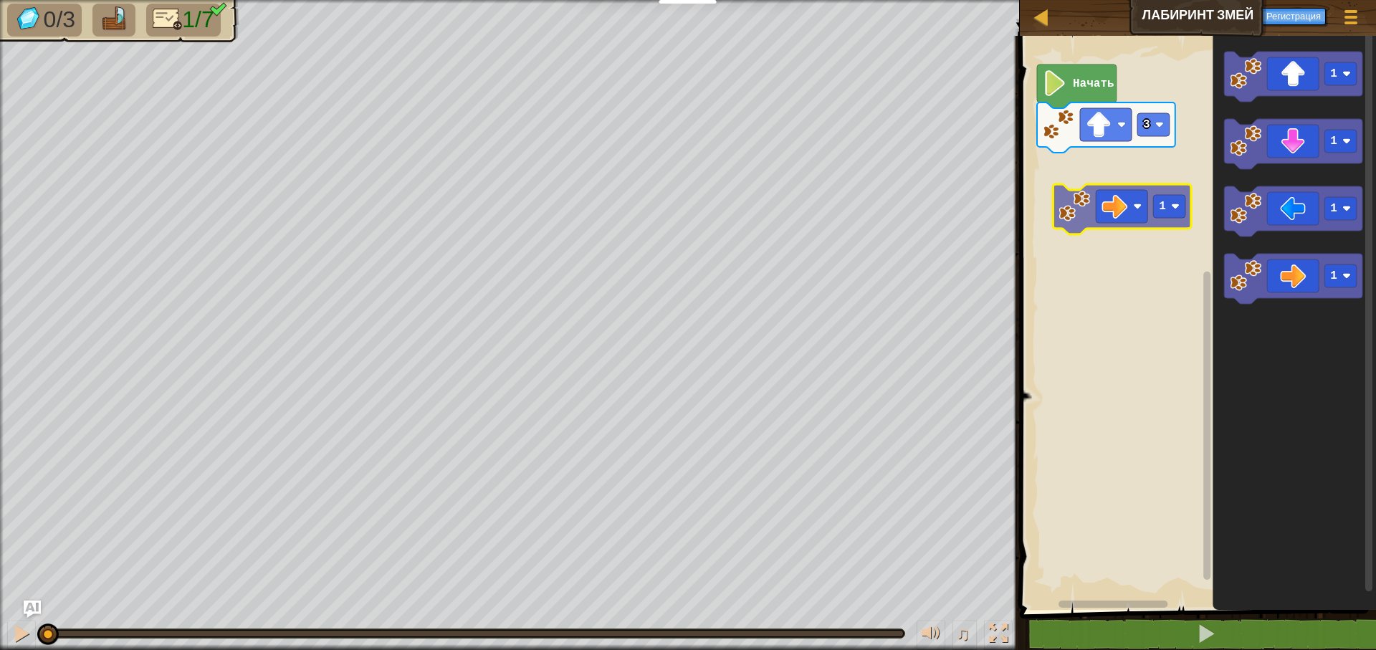
click at [1072, 192] on div "3 Начать 1 1 1 1 1" at bounding box center [1196, 319] width 361 height 581
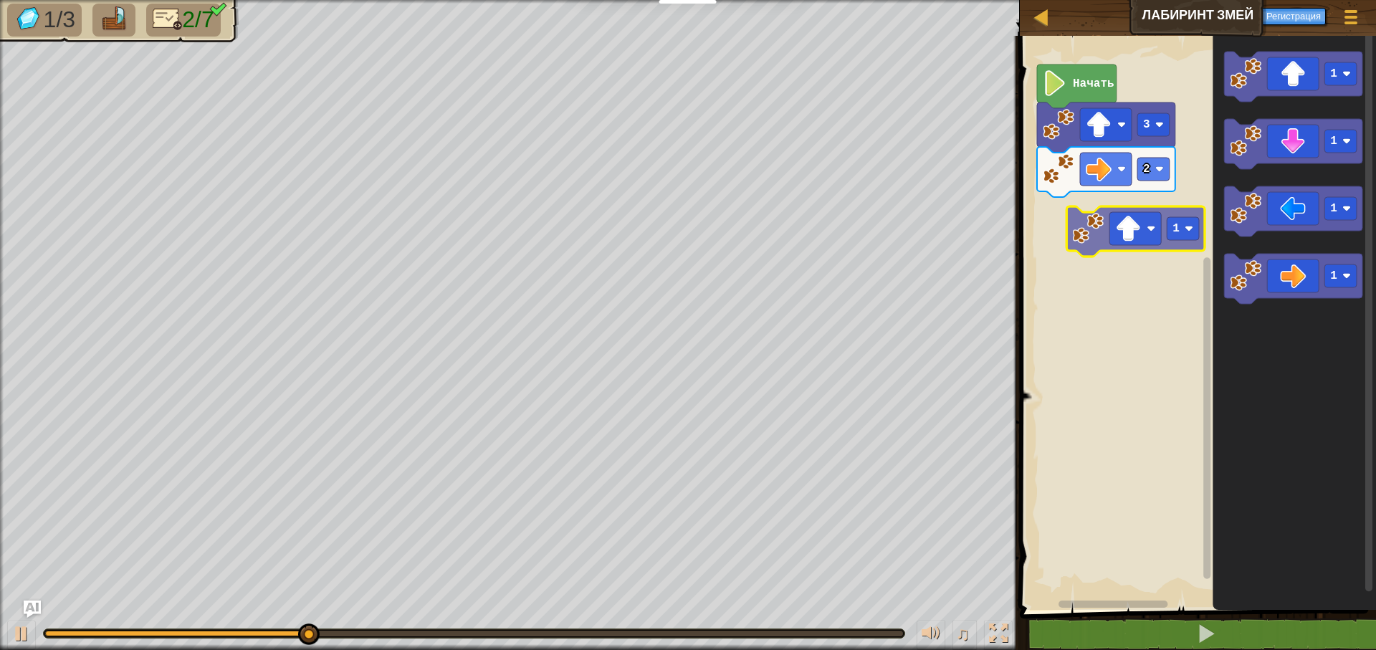
click at [1084, 233] on div "Начать 3 2 1 1 1 1 1" at bounding box center [1196, 319] width 361 height 581
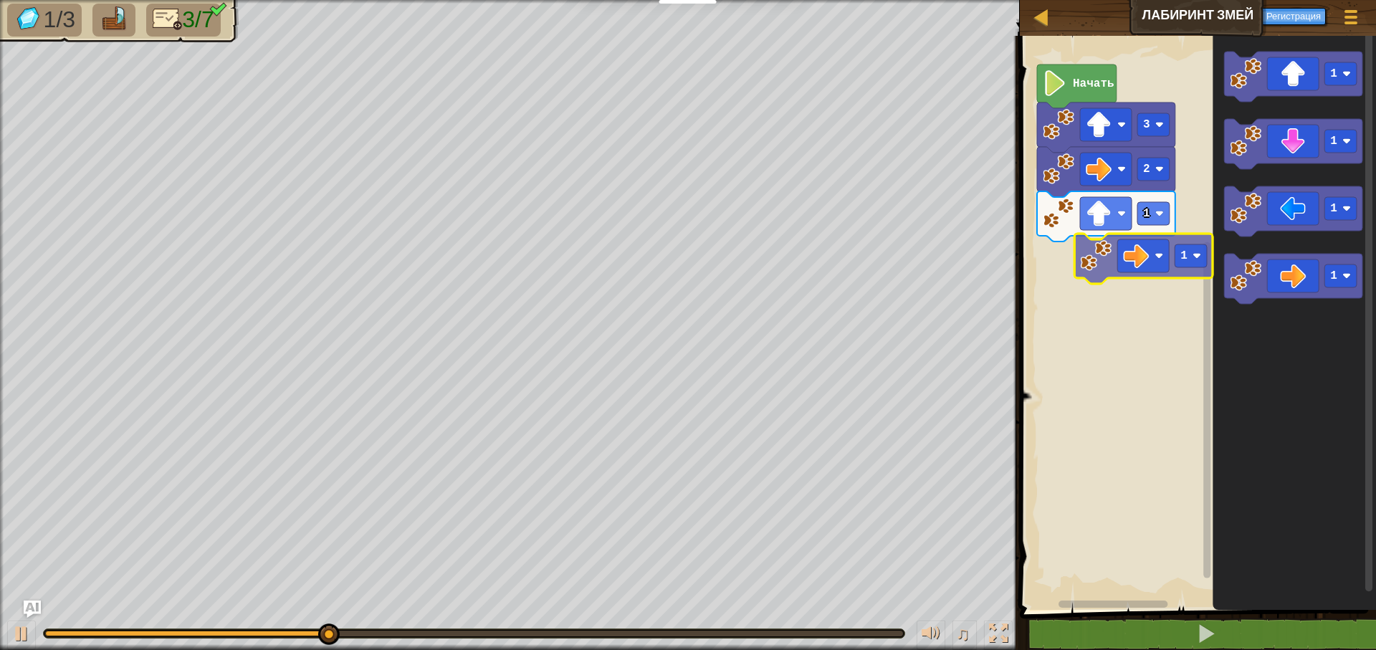
click at [1105, 257] on div "1 2 3 Начать 1 1 1 1 1" at bounding box center [1196, 319] width 361 height 581
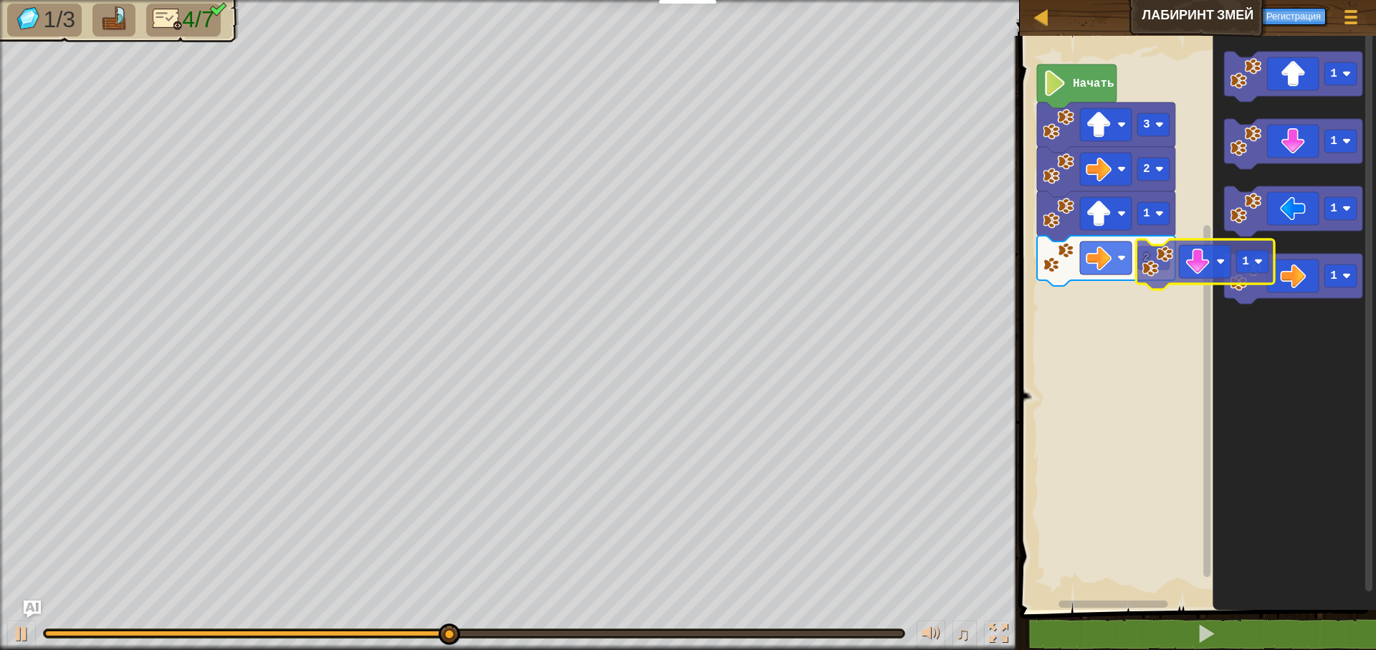
click at [1080, 354] on div "Начать 3 2 1 2 1 1 1 1 1" at bounding box center [1196, 319] width 361 height 581
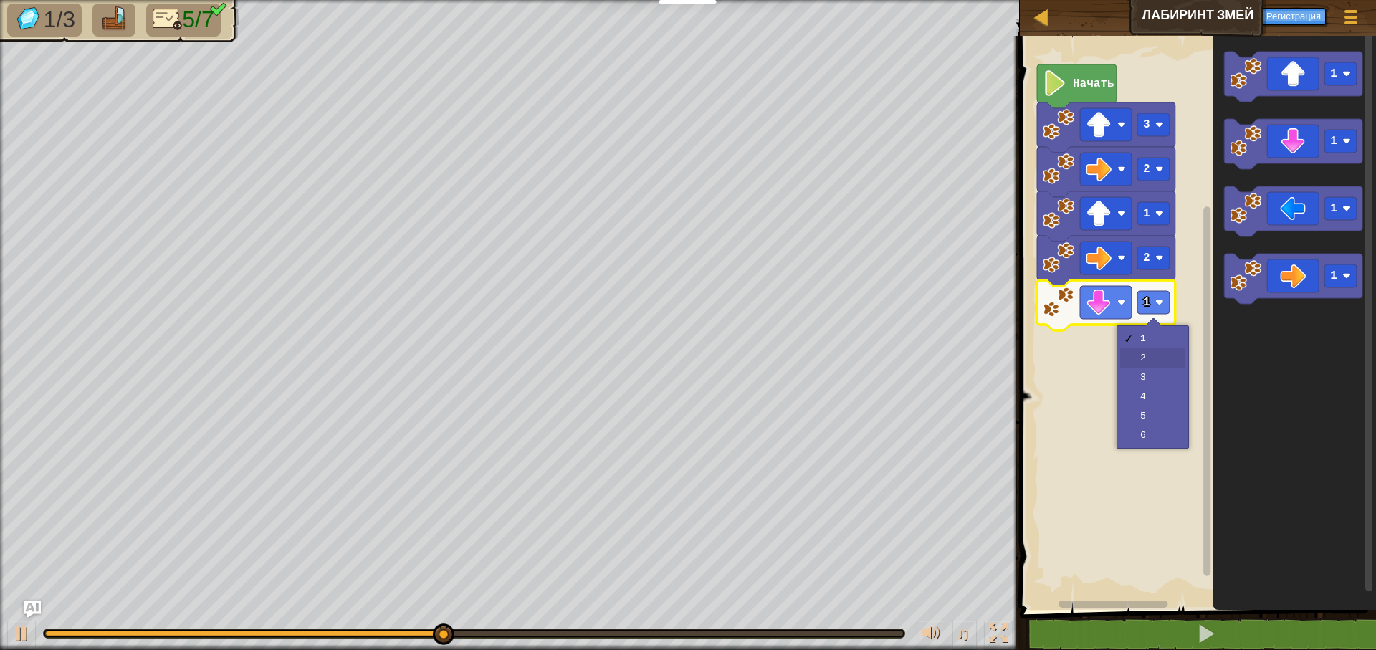
drag, startPoint x: 1145, startPoint y: 348, endPoint x: 1135, endPoint y: 357, distance: 13.2
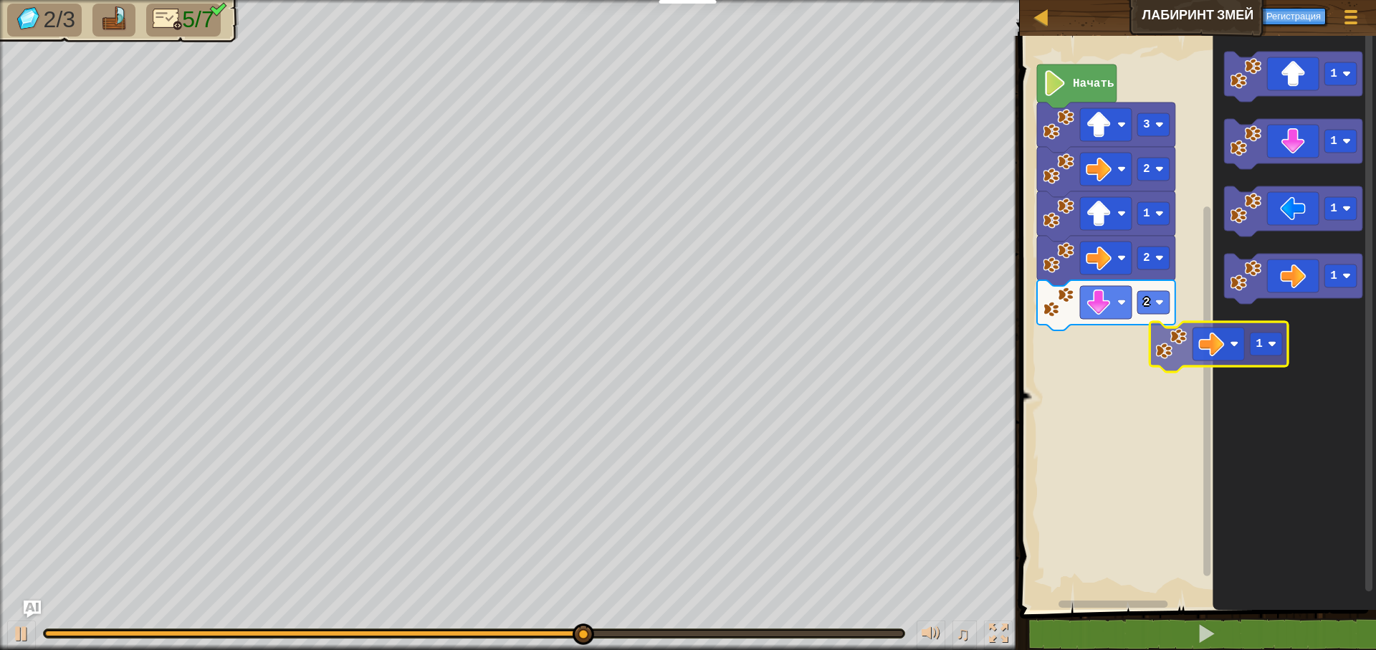
click at [1188, 334] on div "Начать 3 2 1 2 2 1 1 1 1 1" at bounding box center [1196, 319] width 361 height 581
click at [1199, 331] on image "Рабочая область Blockly" at bounding box center [1212, 344] width 26 height 26
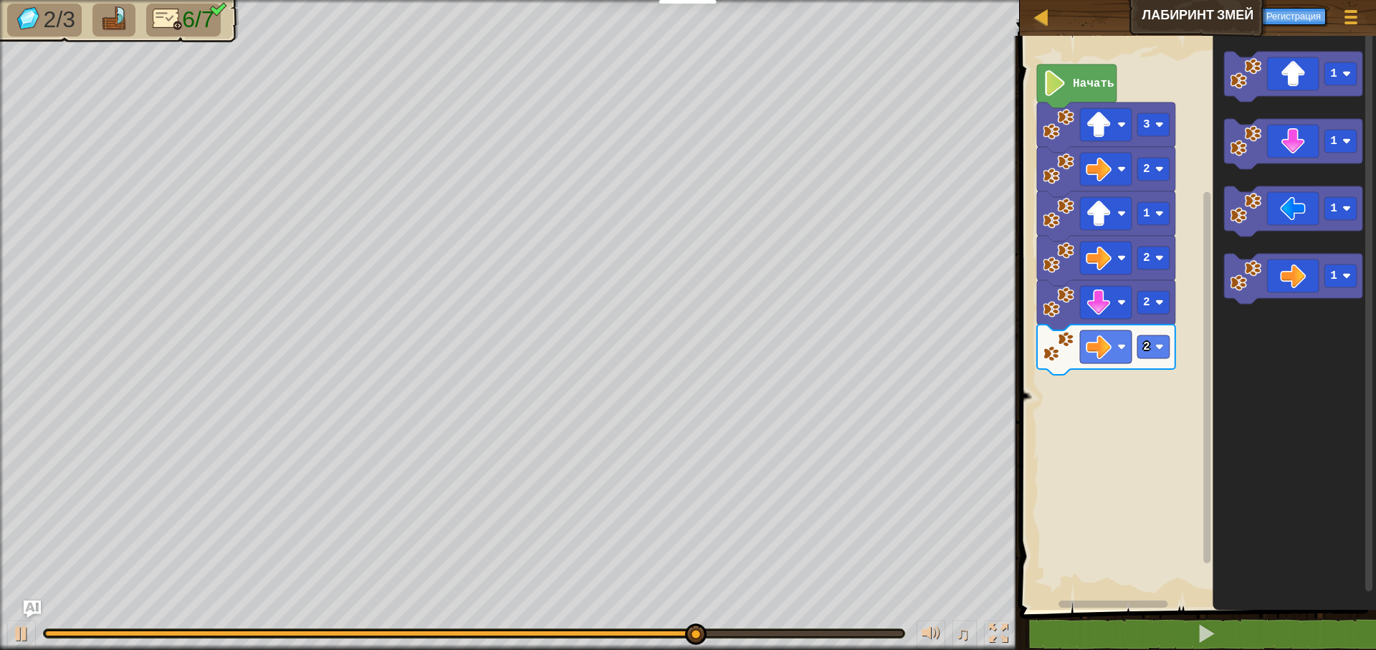
click at [1164, 352] on div "Начать 3 2 1 2 2 2 1 1 1 1" at bounding box center [1196, 319] width 361 height 581
click at [1231, 175] on icon "1 1 1 1" at bounding box center [1294, 319] width 163 height 581
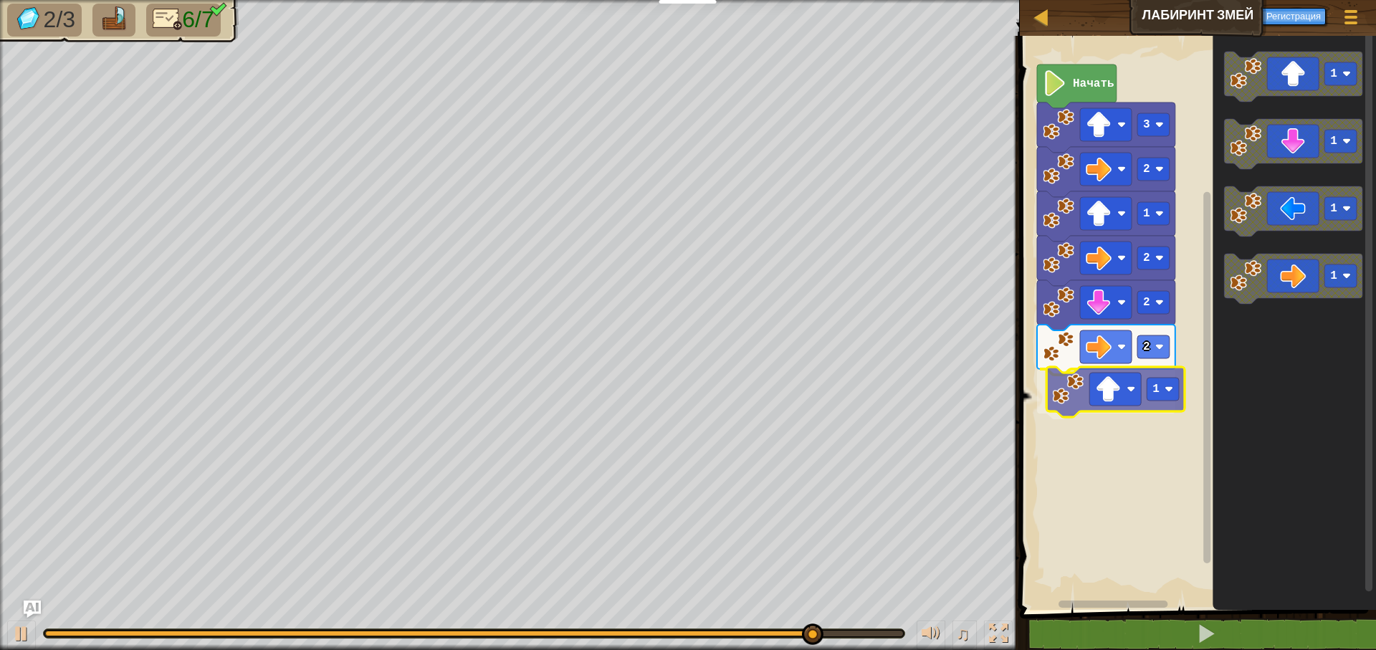
click at [1064, 396] on div "Начать 3 2 1 2 2 2 1 1 1 1 1 1" at bounding box center [1196, 319] width 361 height 581
click at [1064, 396] on image "Рабочая область Blockly" at bounding box center [1068, 389] width 32 height 32
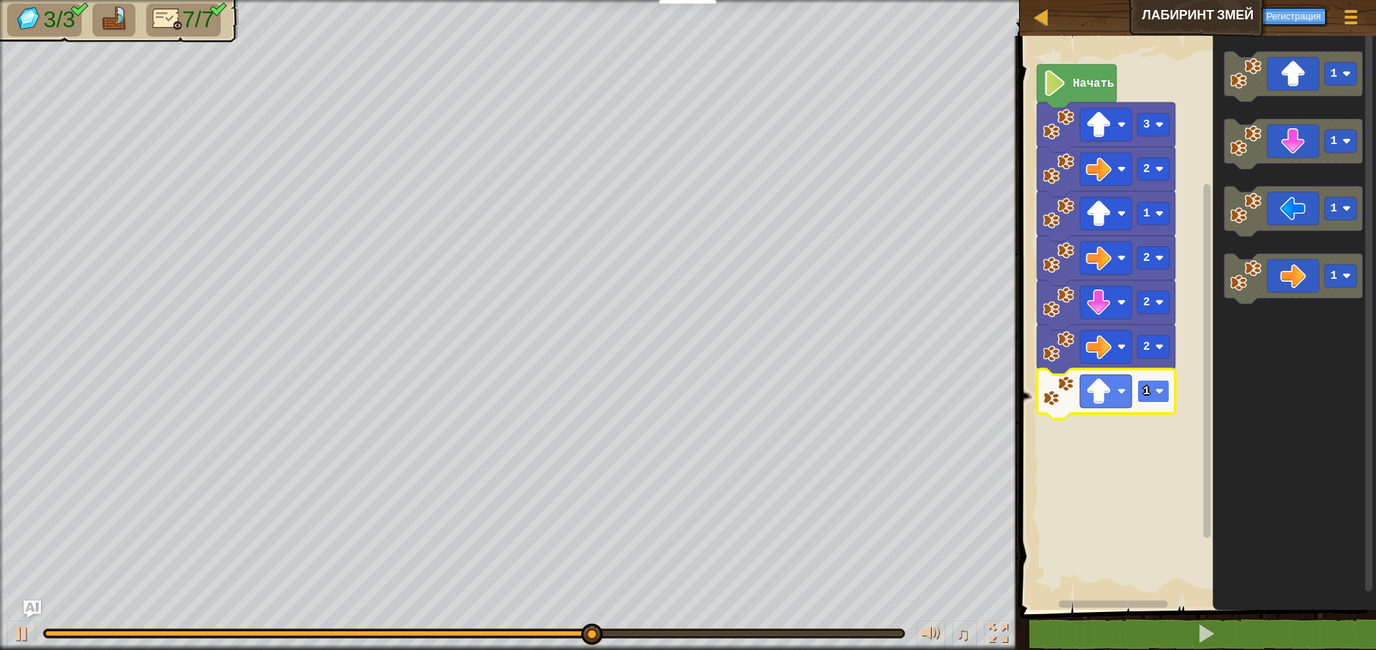
click at [1153, 394] on rect "Рабочая область Blockly" at bounding box center [1154, 391] width 32 height 23
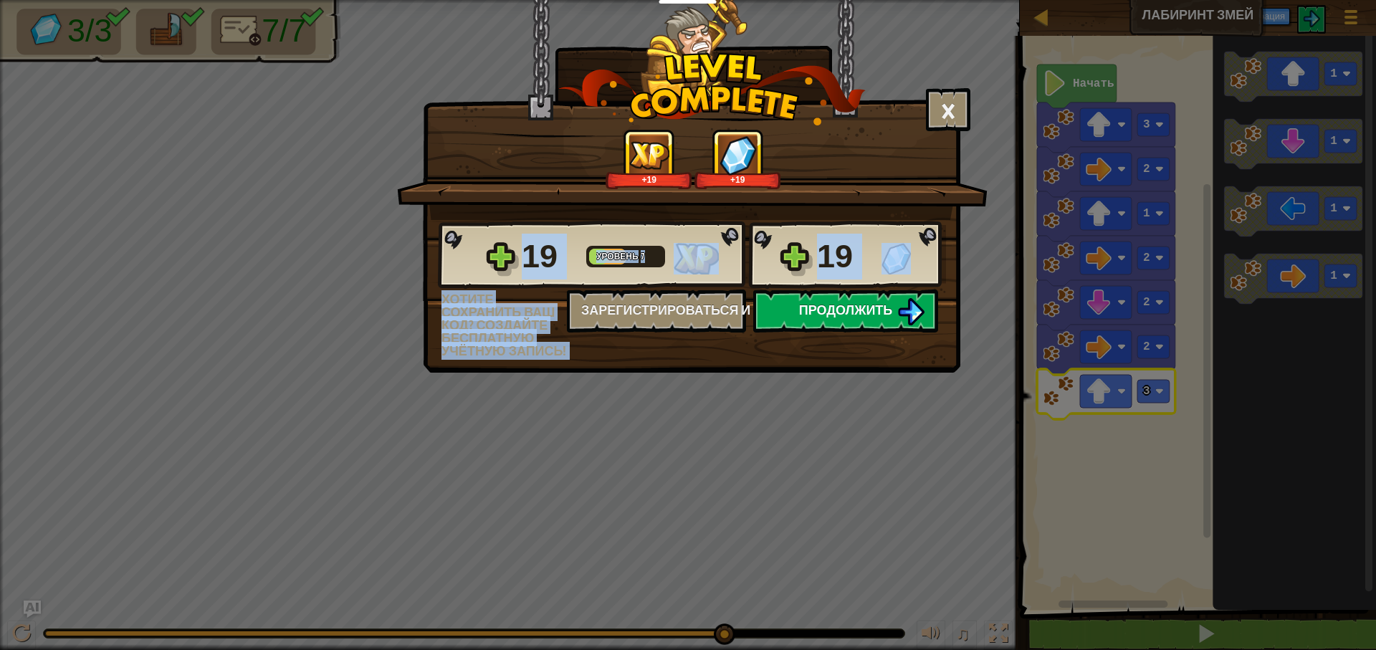
drag, startPoint x: 831, startPoint y: 284, endPoint x: 834, endPoint y: 304, distance: 20.3
click at [834, 304] on div "19 Уровень 7 19 Хотите сохранить ваш код? Создайте бесплатную учётную запись! З…" at bounding box center [692, 289] width 536 height 138
click at [832, 309] on span "Продолжить" at bounding box center [846, 310] width 94 height 18
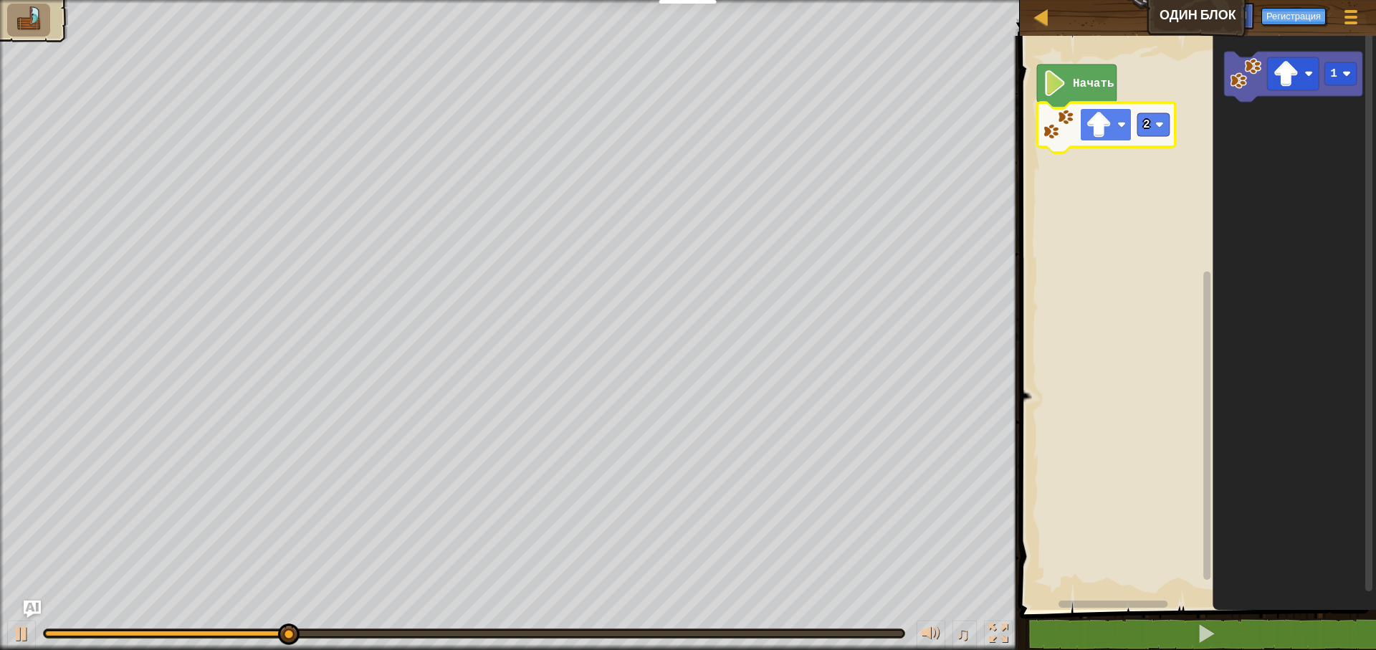
click at [1115, 127] on rect "Рабочая область Blockly" at bounding box center [1106, 124] width 52 height 33
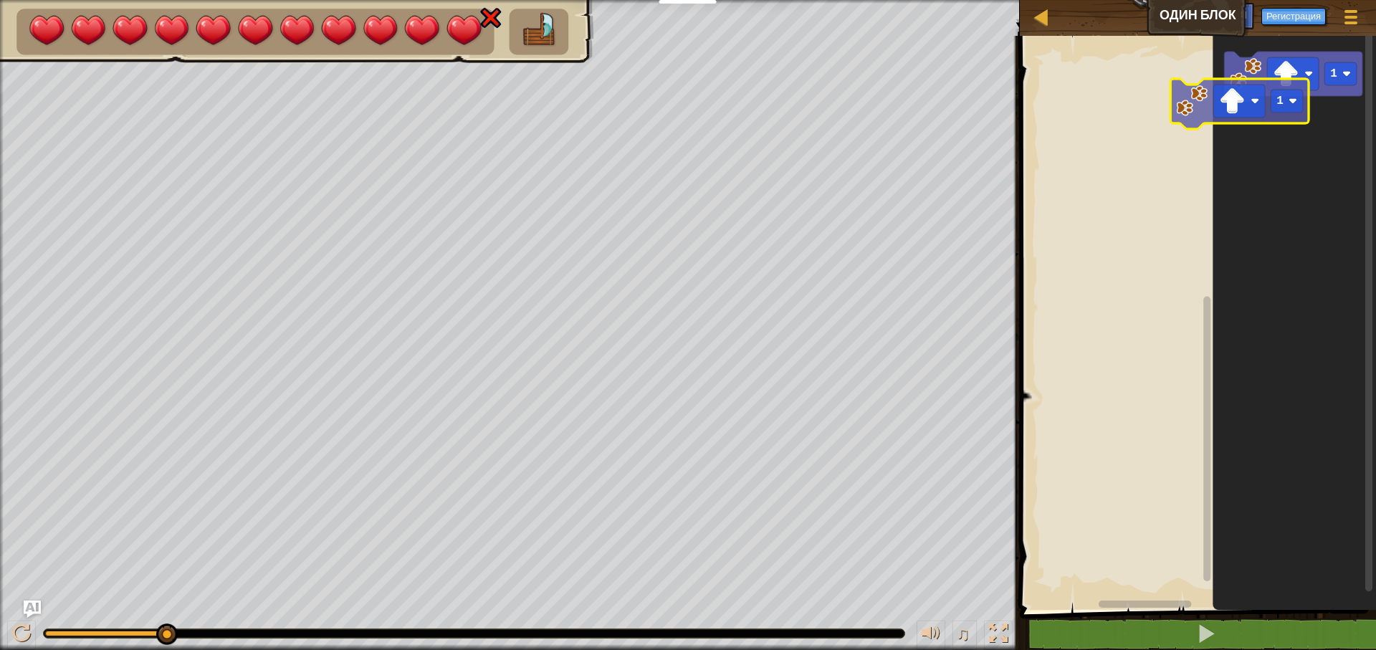
click at [1187, 107] on div "1 1" at bounding box center [1196, 319] width 361 height 581
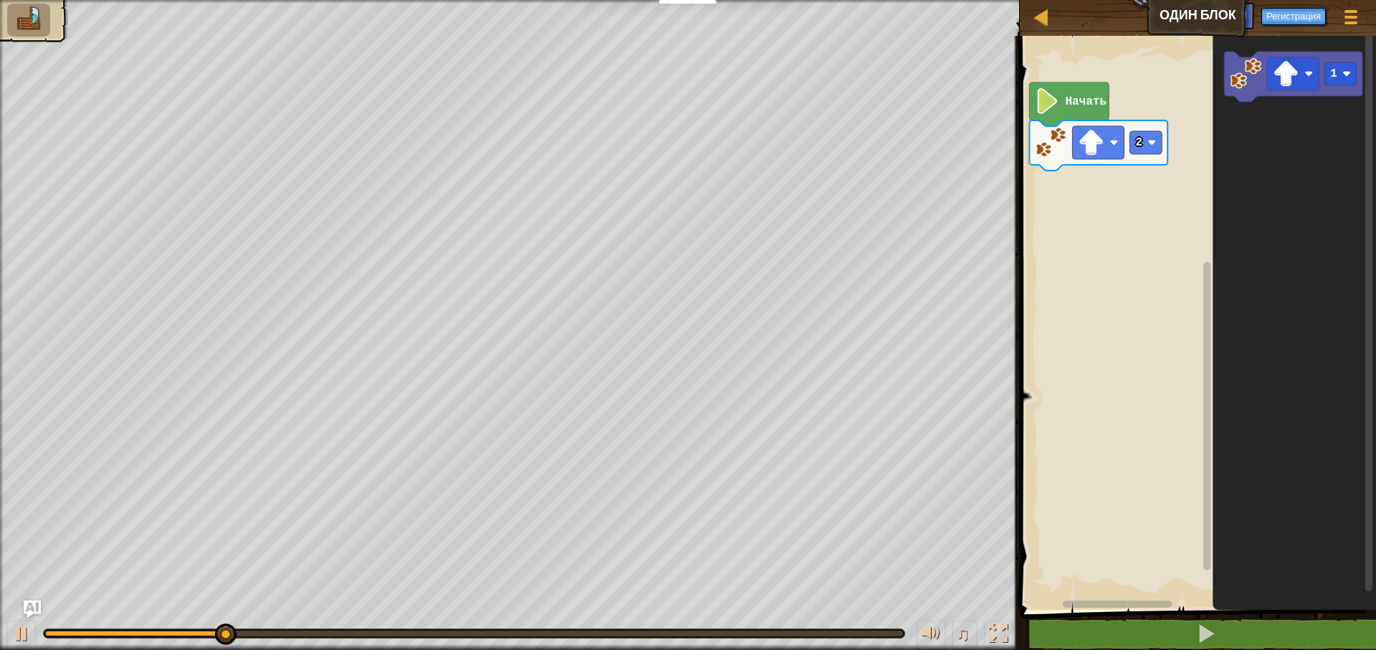
click at [1214, 146] on icon "1" at bounding box center [1294, 319] width 163 height 581
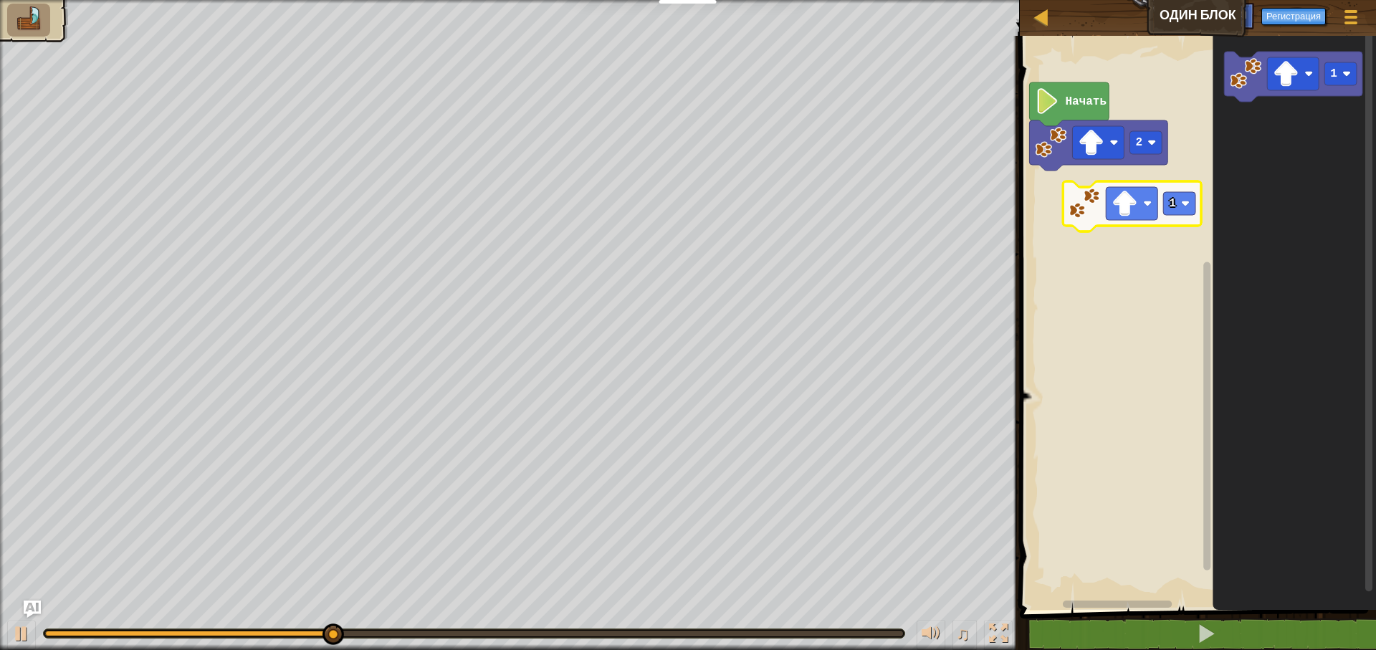
click at [1083, 209] on div "Начать 2 1 1" at bounding box center [1196, 319] width 361 height 581
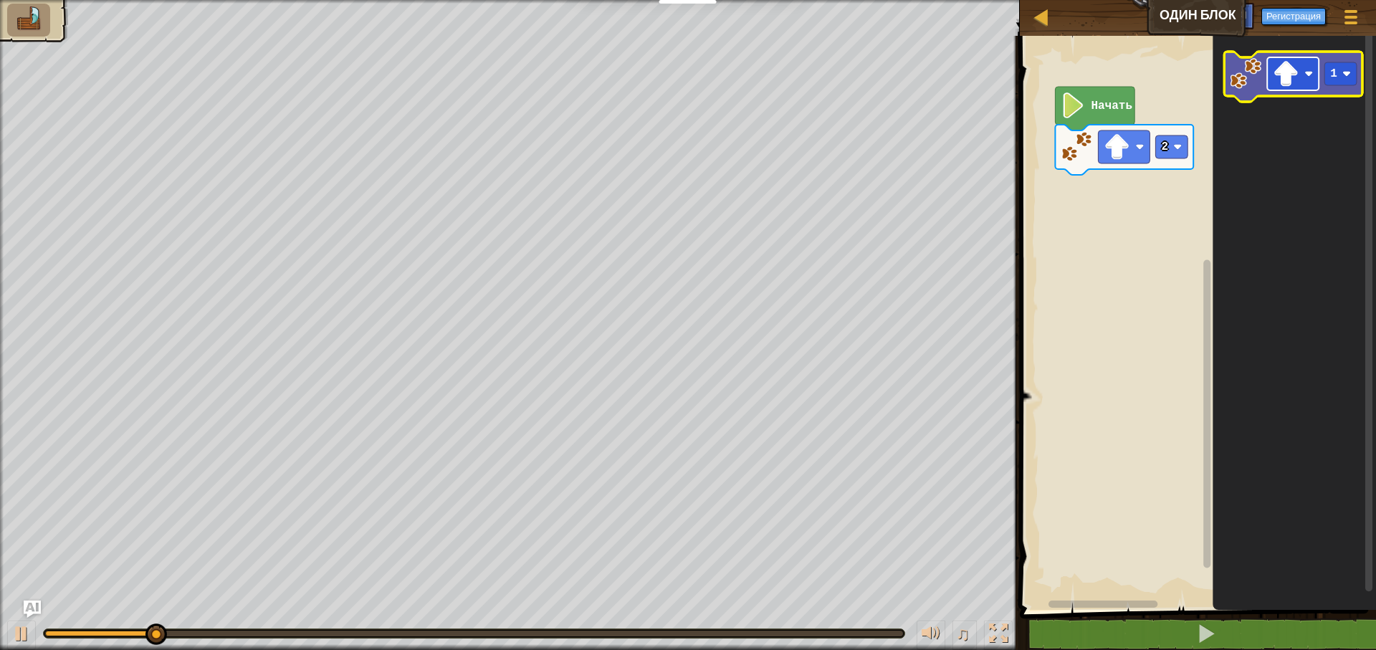
click at [1285, 61] on image "Рабочая область Blockly" at bounding box center [1286, 74] width 26 height 26
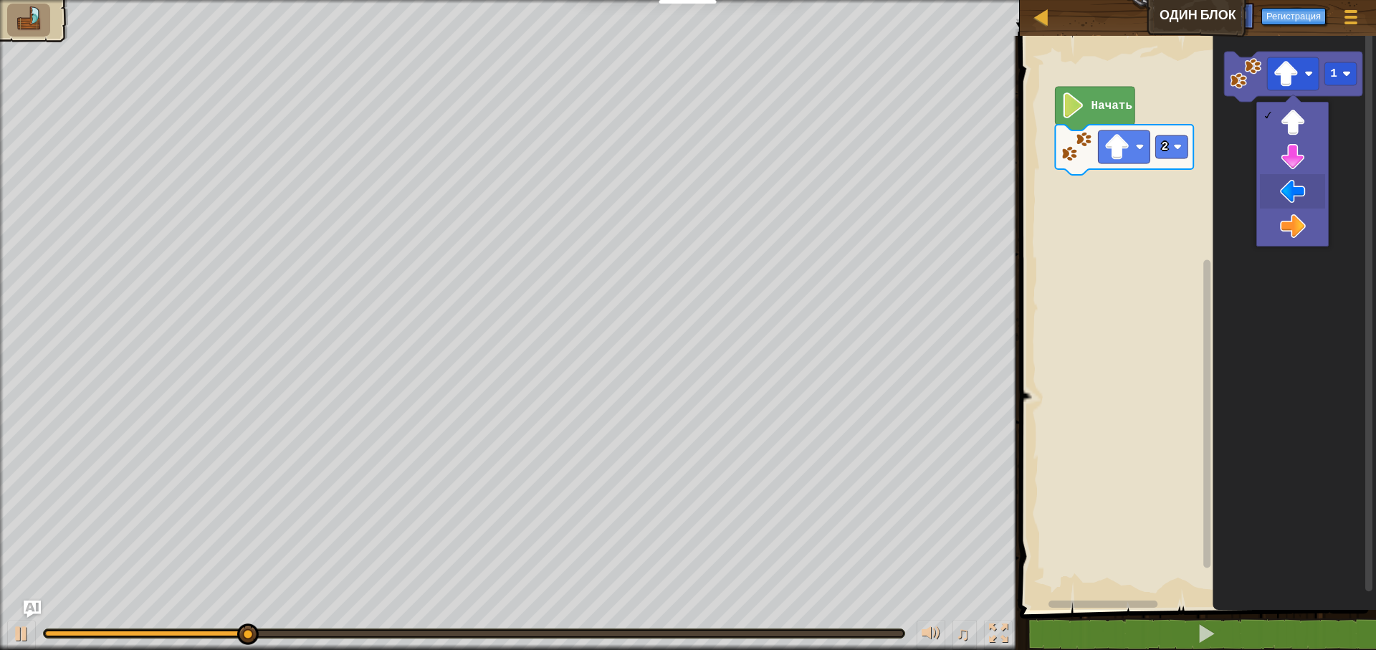
drag, startPoint x: 1295, startPoint y: 184, endPoint x: 1287, endPoint y: 156, distance: 29.7
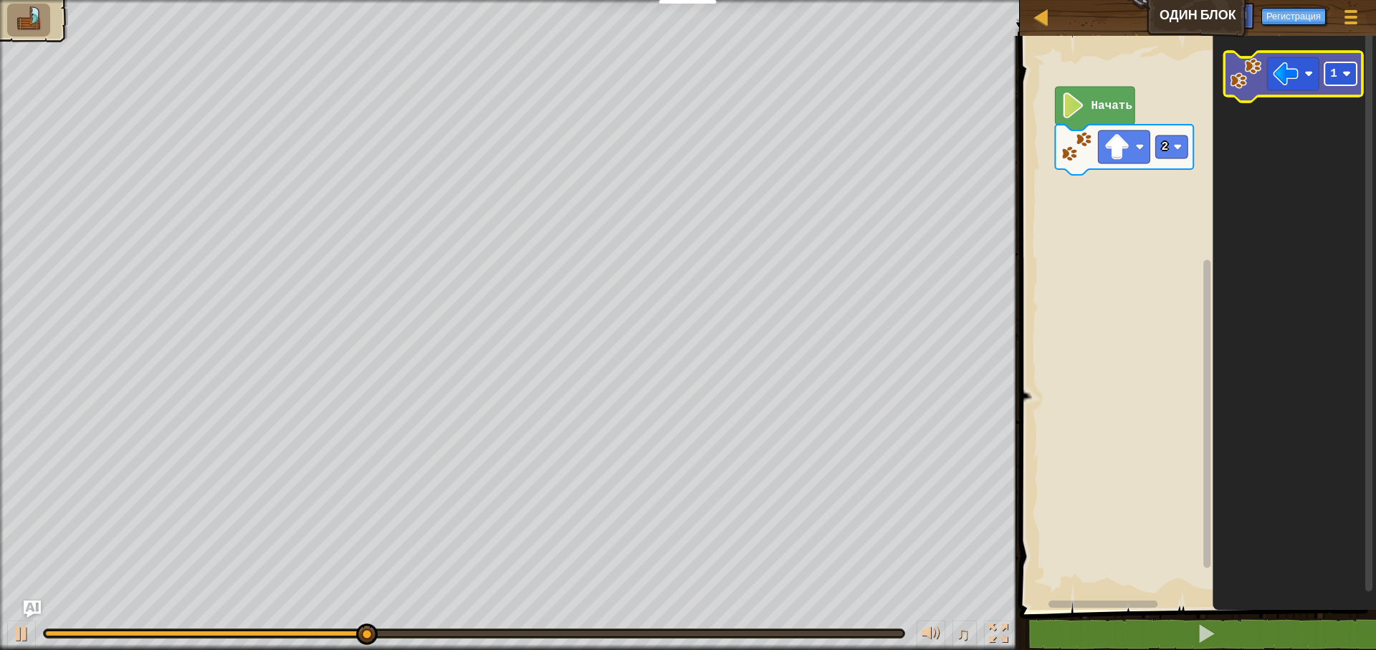
click at [1341, 78] on rect "Рабочая область Blockly" at bounding box center [1341, 73] width 32 height 23
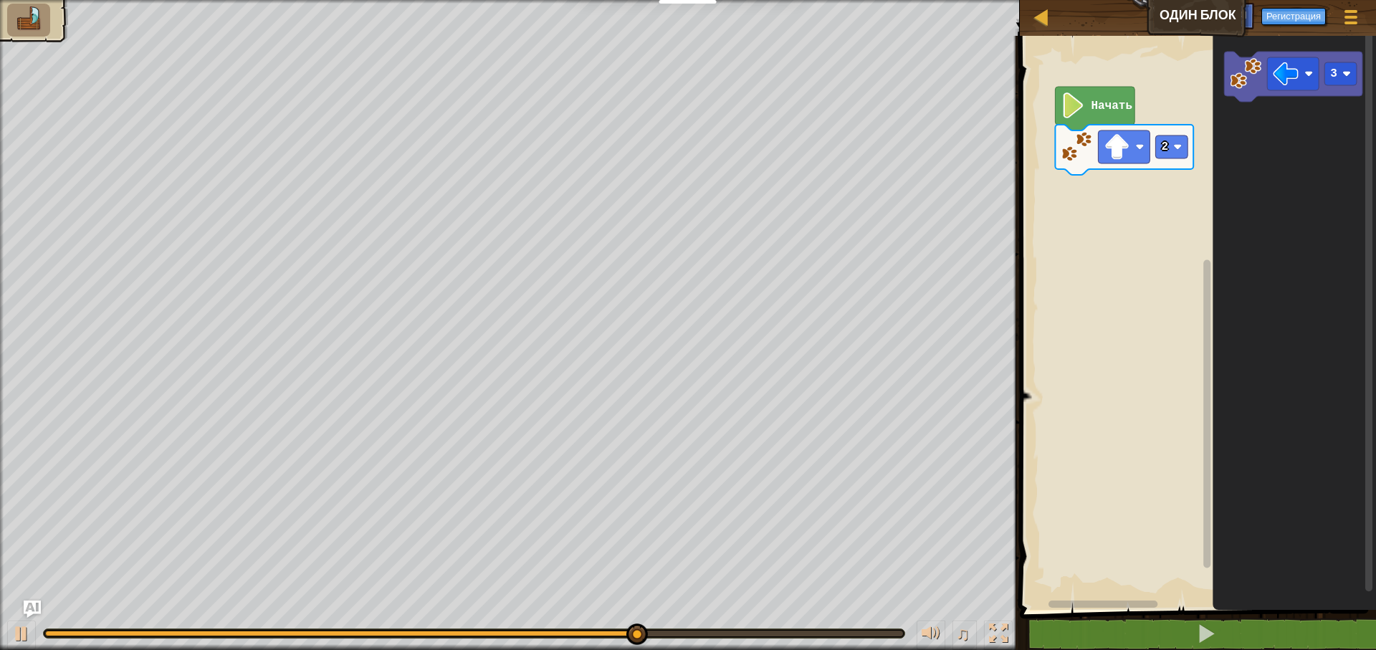
click at [1235, 110] on icon "3" at bounding box center [1294, 319] width 163 height 581
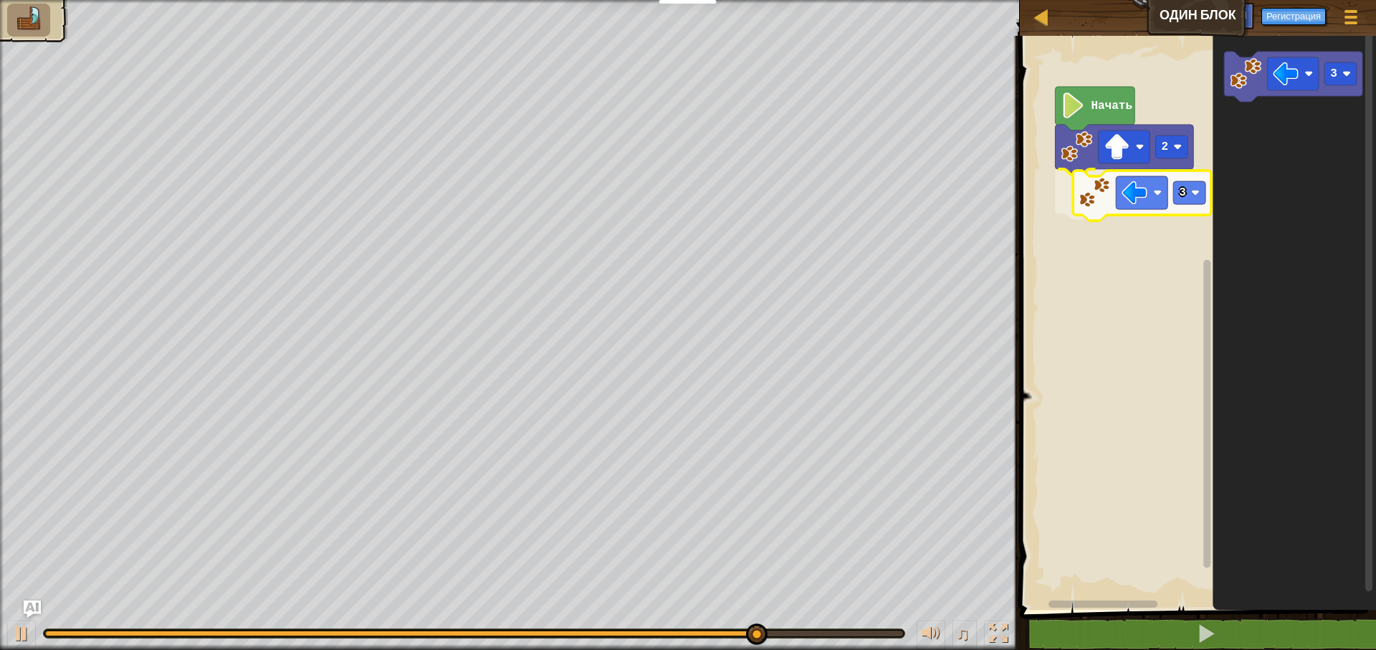
click at [1084, 199] on div "Начать 2 3 3 3" at bounding box center [1196, 319] width 361 height 581
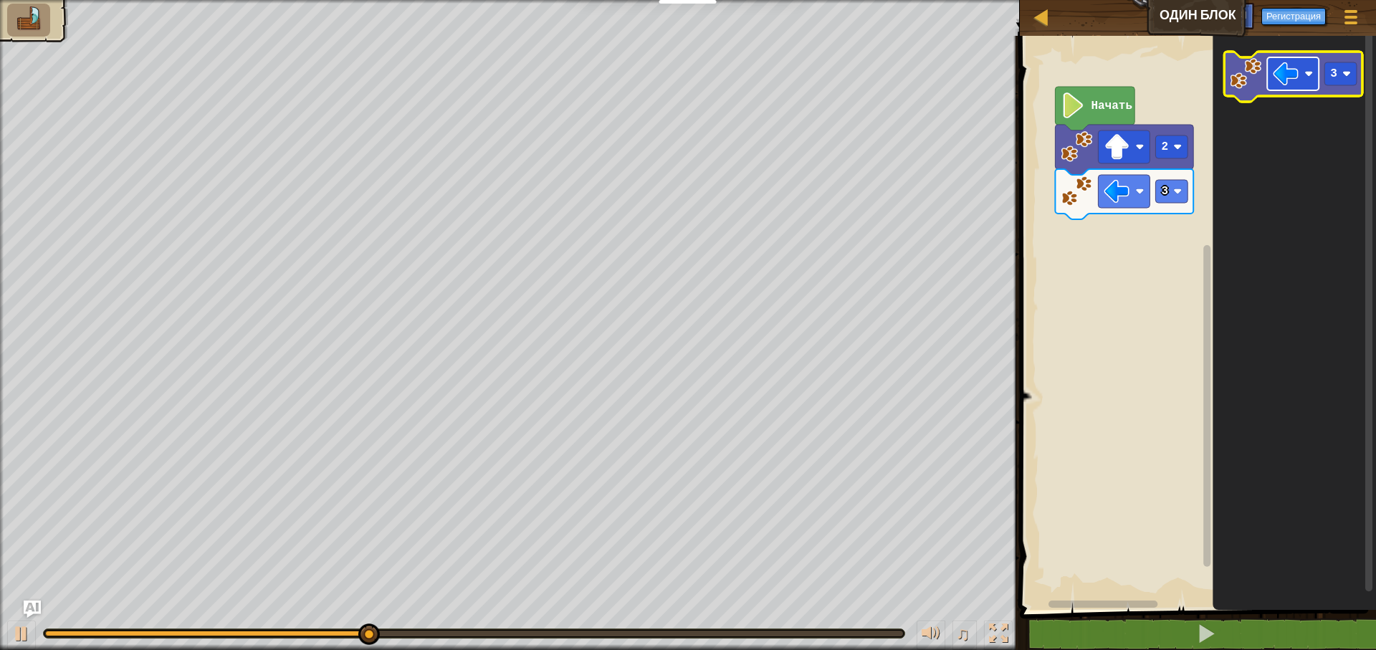
click at [1289, 72] on image "Рабочая область Blockly" at bounding box center [1286, 74] width 26 height 26
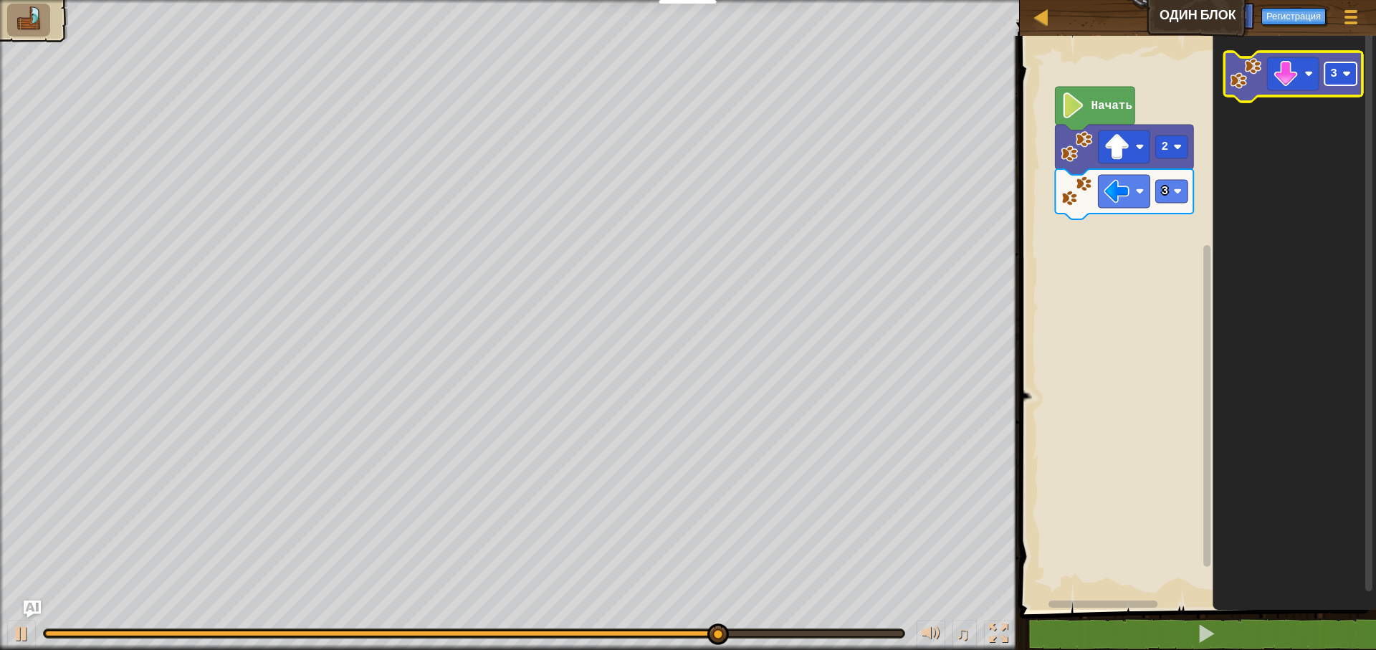
click at [1338, 82] on rect "Рабочая область Blockly" at bounding box center [1341, 73] width 32 height 23
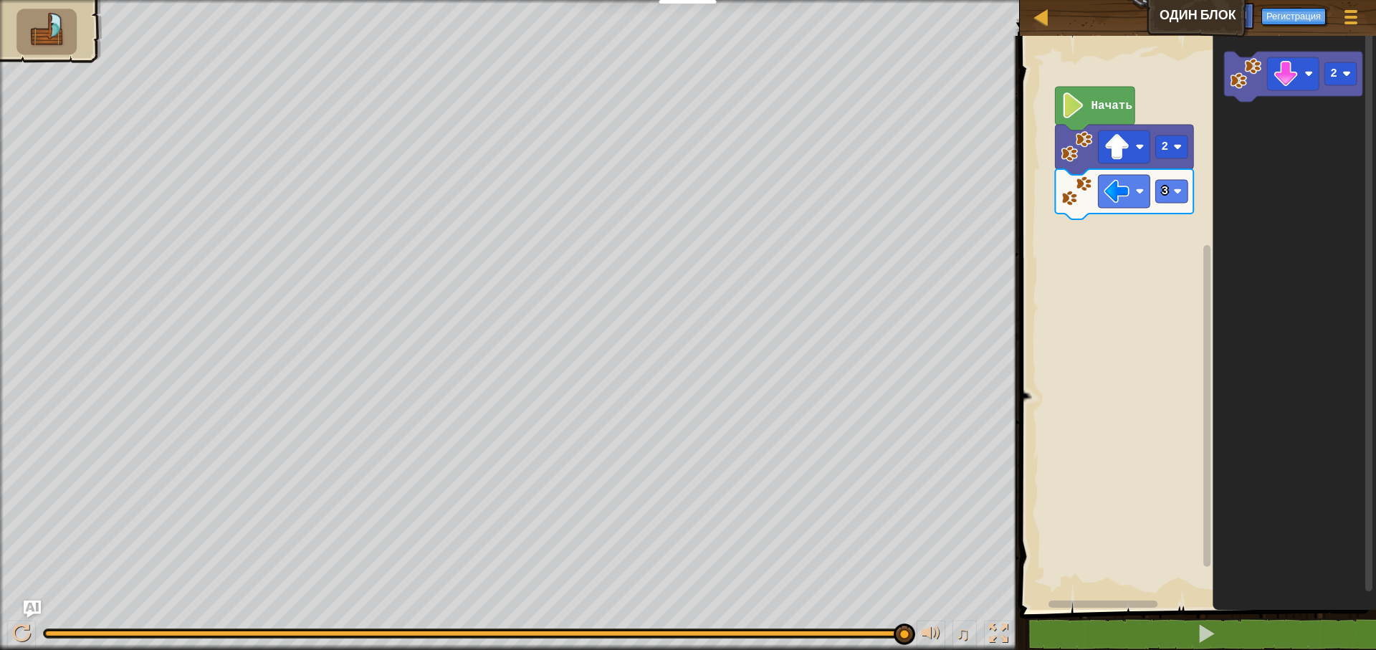
click at [1232, 147] on icon "2" at bounding box center [1294, 319] width 163 height 581
click at [1251, 86] on g "2" at bounding box center [1293, 77] width 138 height 50
click at [1090, 252] on div "Начать 2 3 2 2 2" at bounding box center [1196, 319] width 361 height 581
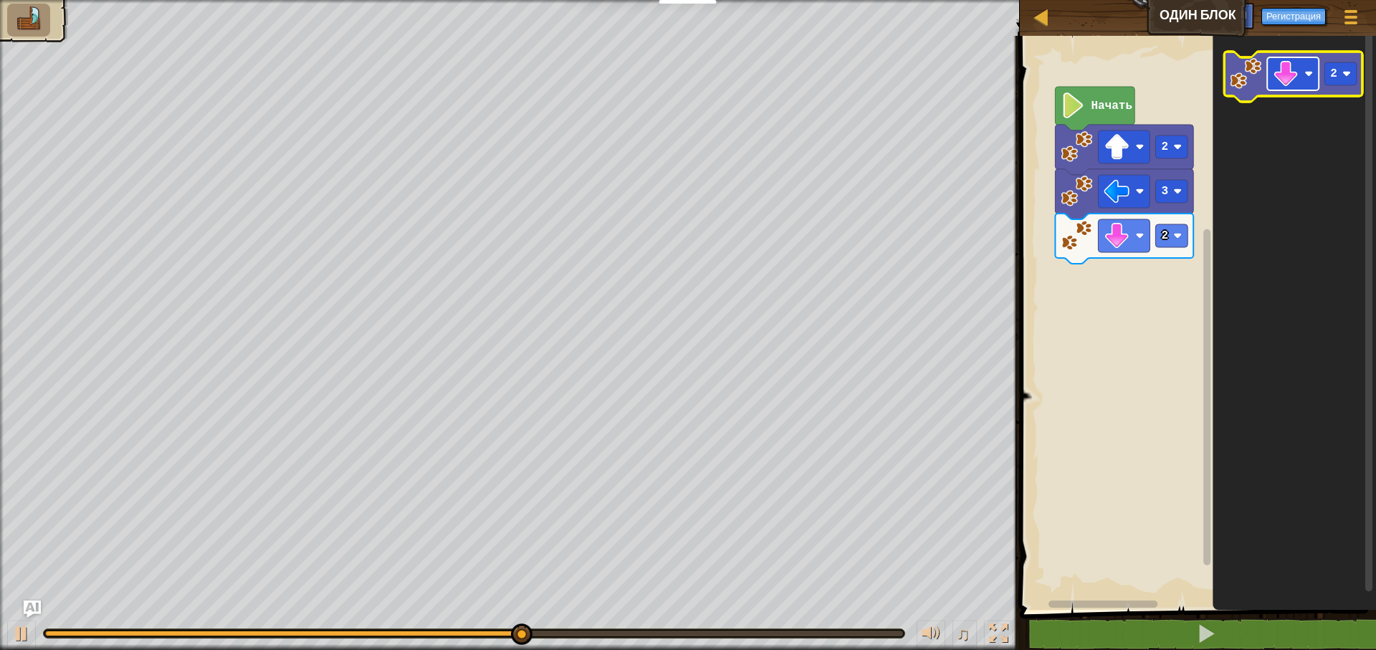
click at [1295, 81] on image "Рабочая область Blockly" at bounding box center [1286, 74] width 26 height 26
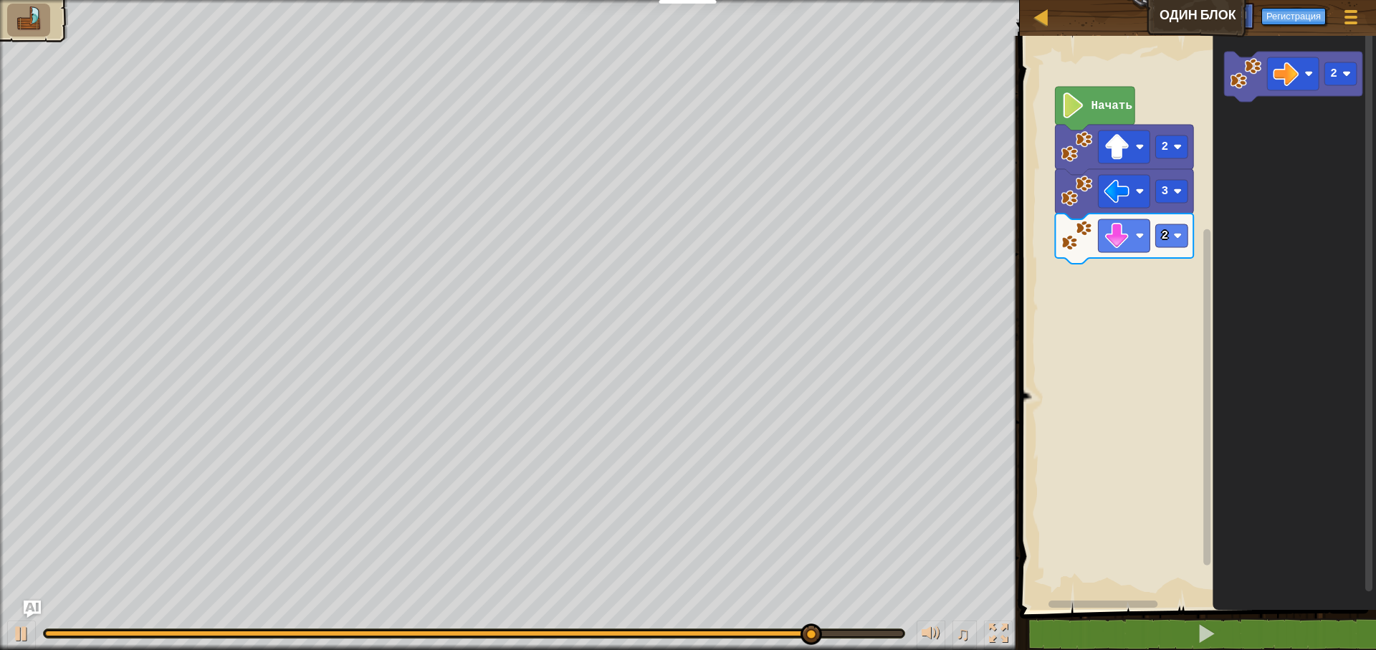
click at [1224, 191] on icon "2" at bounding box center [1294, 319] width 163 height 581
click at [1244, 113] on icon "2" at bounding box center [1294, 319] width 163 height 581
click at [1238, 136] on icon "2" at bounding box center [1294, 319] width 163 height 581
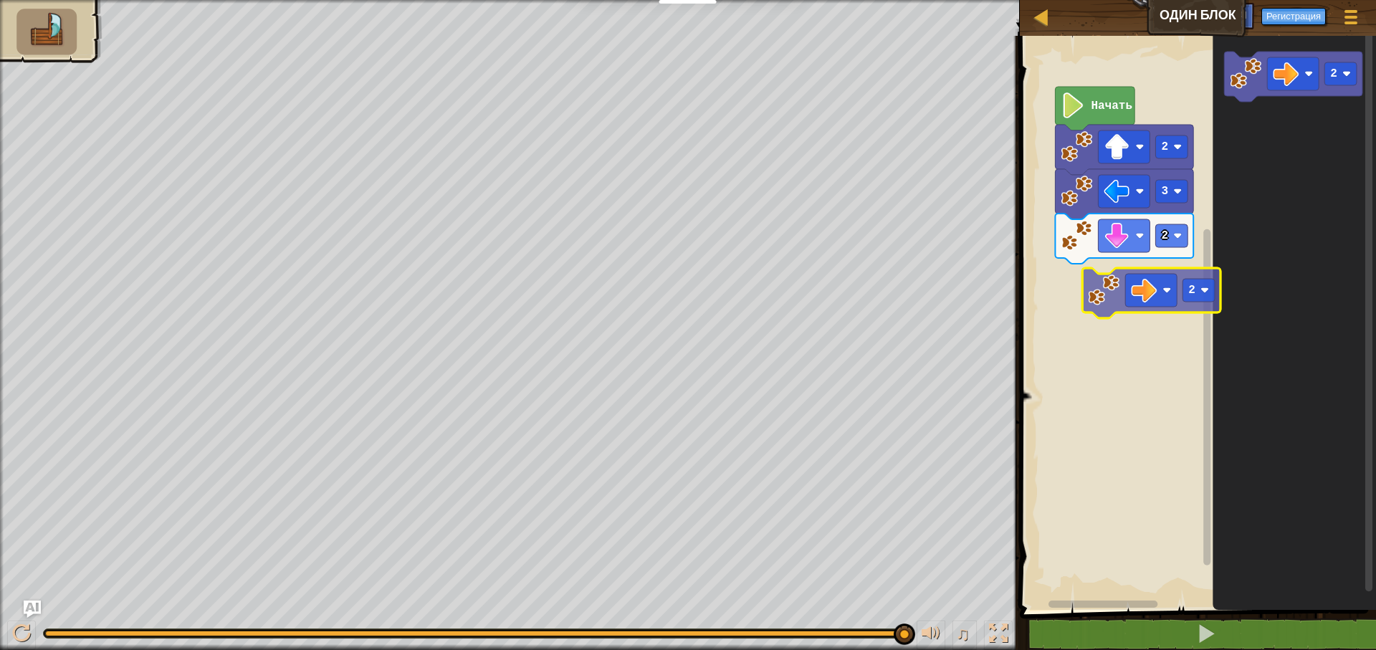
click at [1101, 292] on div "Начать 2 3 2 2 2" at bounding box center [1196, 319] width 361 height 581
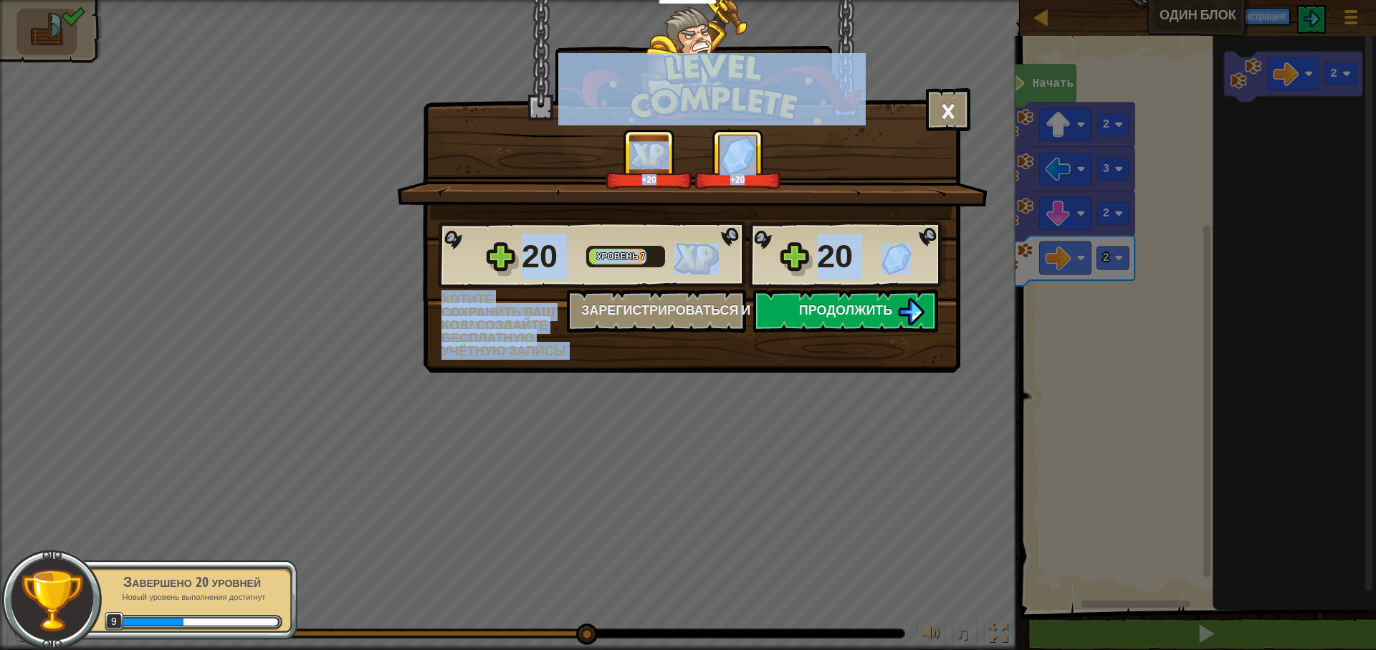
drag, startPoint x: 1082, startPoint y: 491, endPoint x: 1083, endPoint y: 463, distance: 28.0
click at [1082, 490] on div "× Насколько интересным был этот уровень? +20 +20 Reticulating Splines... 20 Уро…" at bounding box center [688, 325] width 1376 height 650
click at [848, 312] on span "Продолжить" at bounding box center [846, 310] width 94 height 18
